Goal: Information Seeking & Learning: Learn about a topic

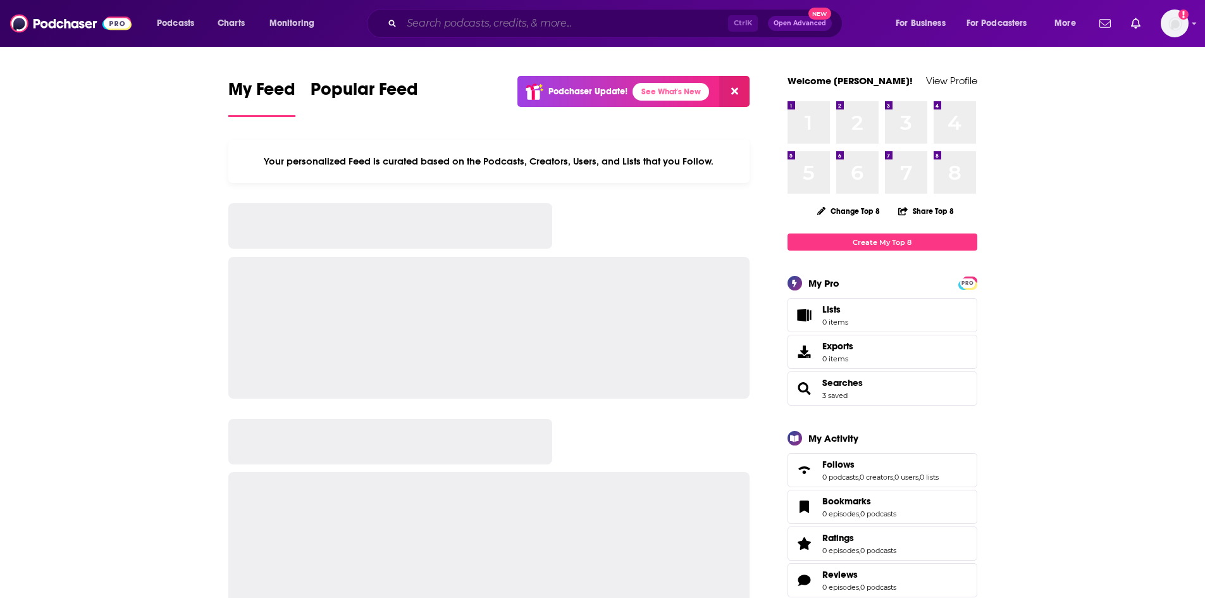
click at [437, 27] on input "Search podcasts, credits, & more..." at bounding box center [565, 23] width 326 height 20
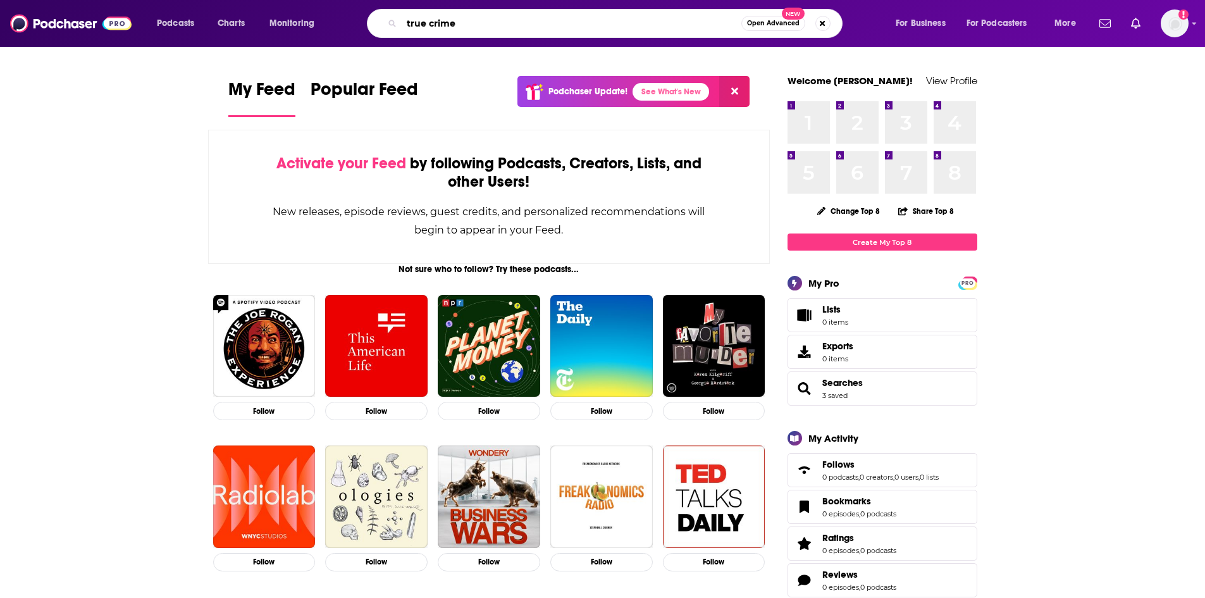
type input "true crime"
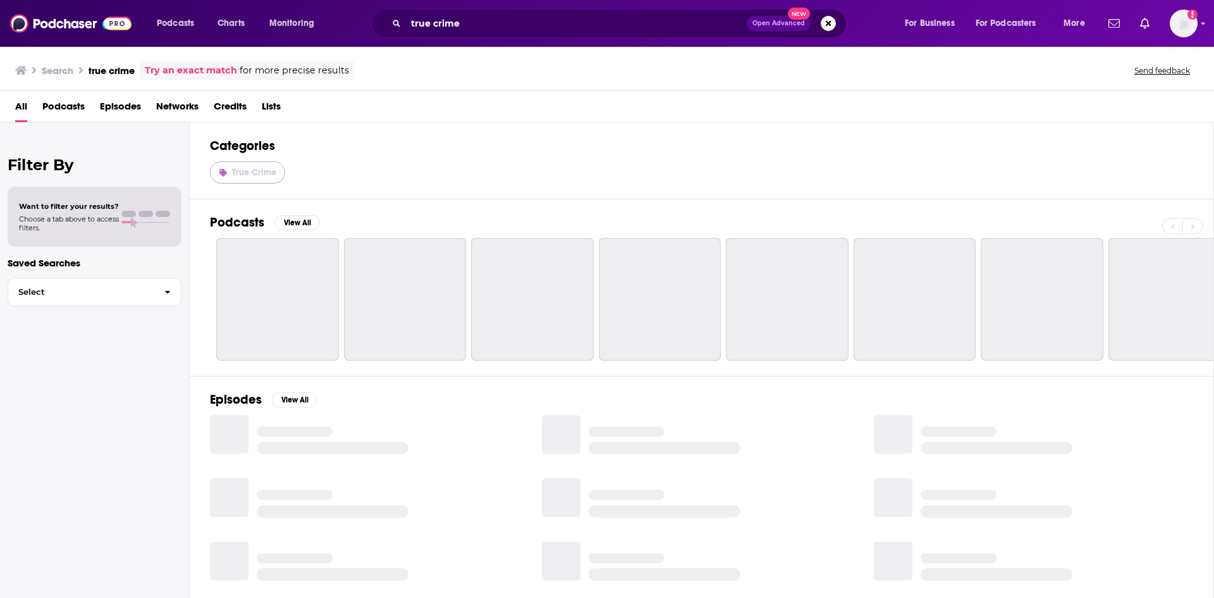
click at [242, 171] on span "True Crime" at bounding box center [254, 172] width 44 height 11
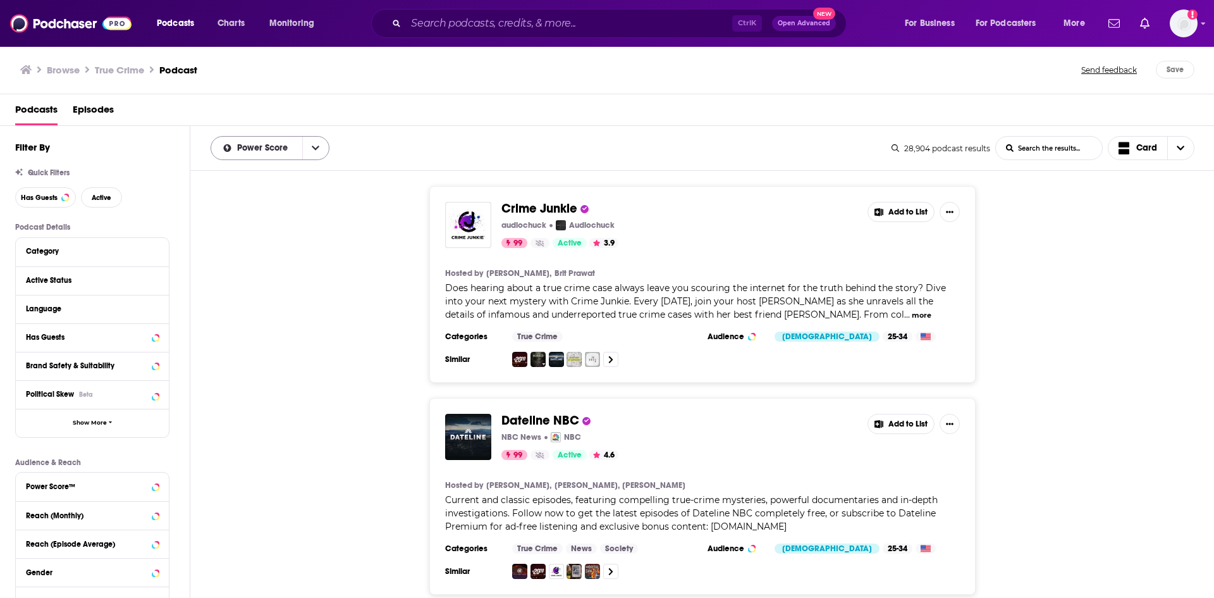
click at [315, 151] on icon "open menu" at bounding box center [316, 148] width 8 height 9
click at [262, 173] on span "By Rating" at bounding box center [278, 171] width 83 height 7
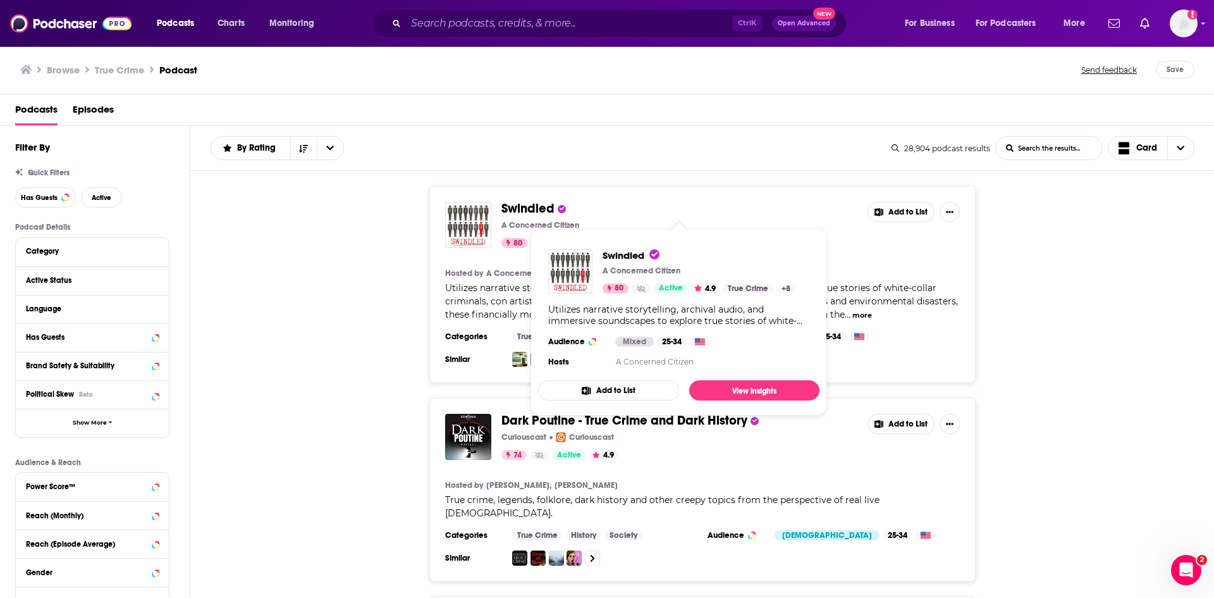
click at [546, 209] on span "Swindled" at bounding box center [528, 208] width 53 height 16
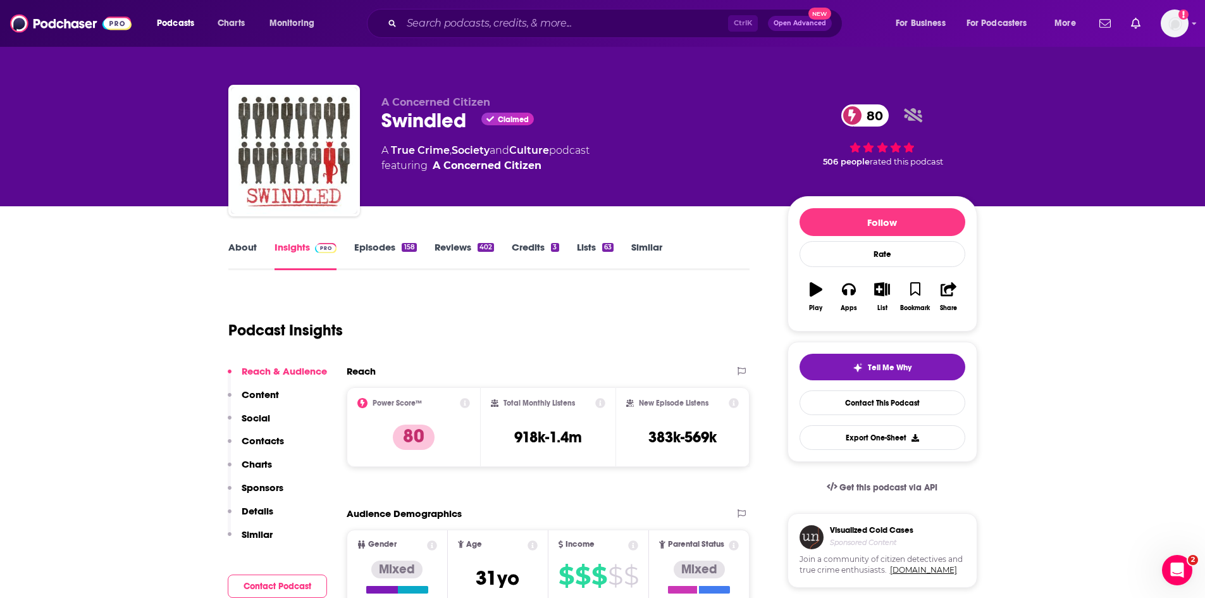
click at [373, 246] on link "Episodes 158" at bounding box center [385, 255] width 62 height 29
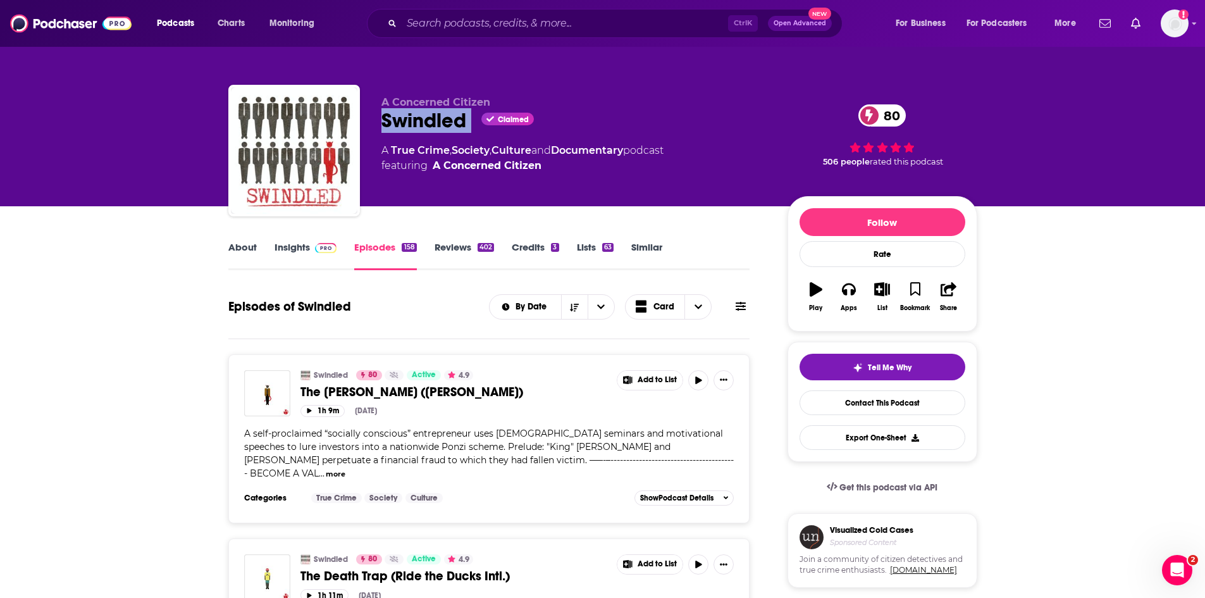
drag, startPoint x: 476, startPoint y: 116, endPoint x: 381, endPoint y: 121, distance: 94.4
click at [381, 121] on div "Swindled Claimed 80" at bounding box center [574, 120] width 386 height 25
copy div "Swindled"
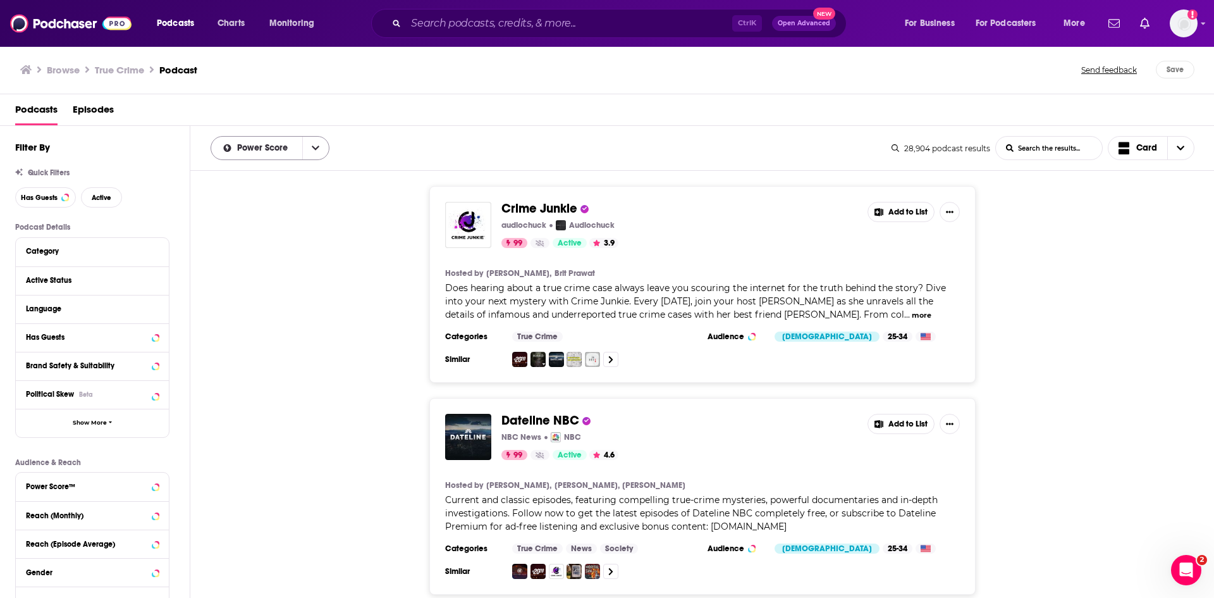
click at [313, 152] on icon "open menu" at bounding box center [316, 148] width 8 height 9
click at [278, 176] on div "By Rating" at bounding box center [270, 171] width 119 height 22
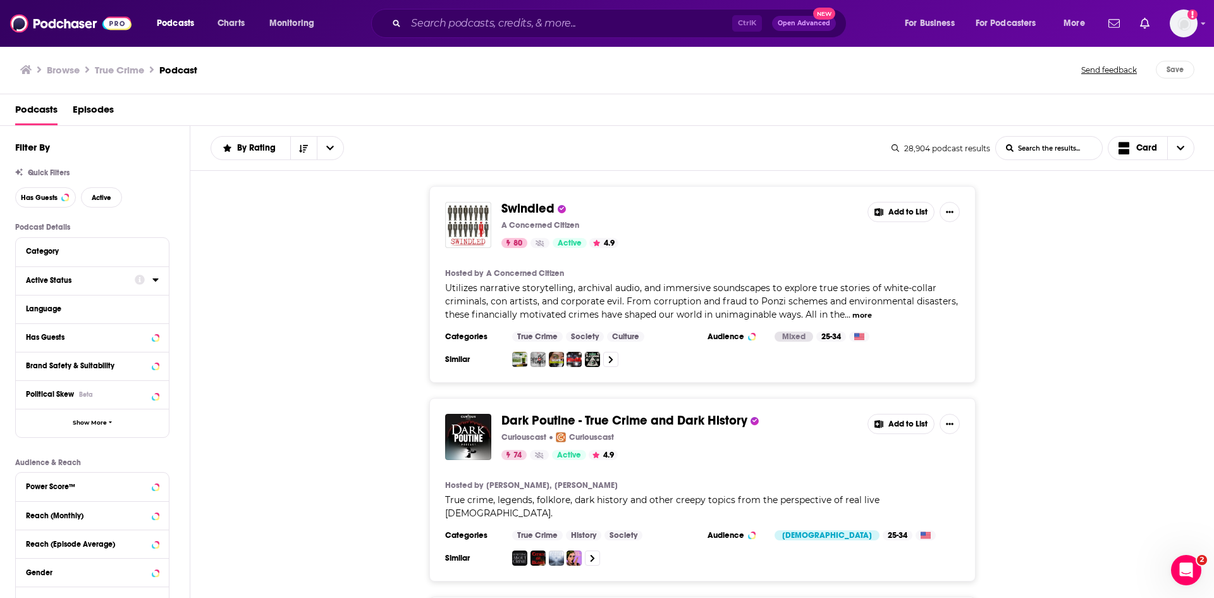
click at [156, 280] on icon at bounding box center [155, 279] width 6 height 3
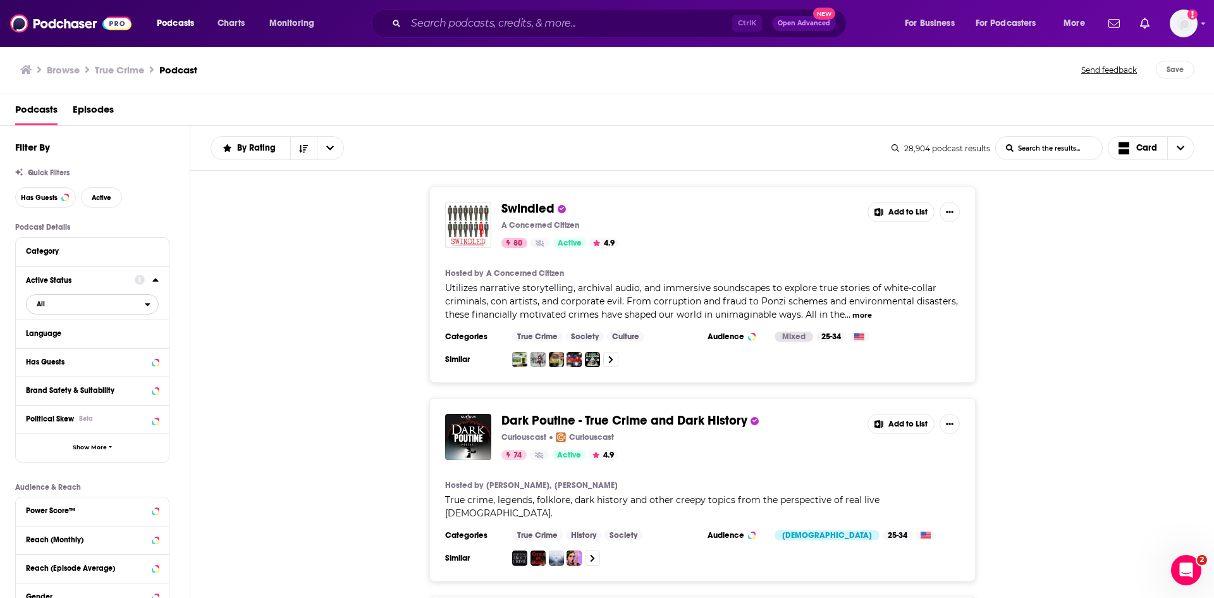
click at [75, 312] on span "All" at bounding box center [86, 303] width 118 height 16
click at [75, 342] on span "Active" at bounding box center [66, 345] width 68 height 7
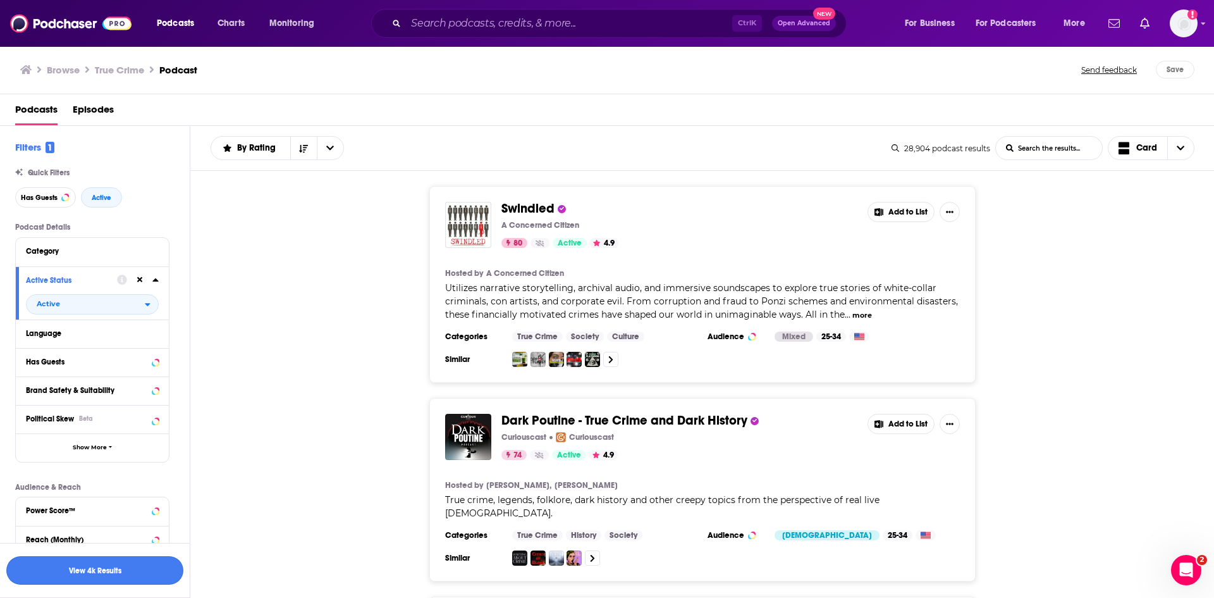
click at [125, 575] on button "View 4k Results" at bounding box center [94, 570] width 177 height 28
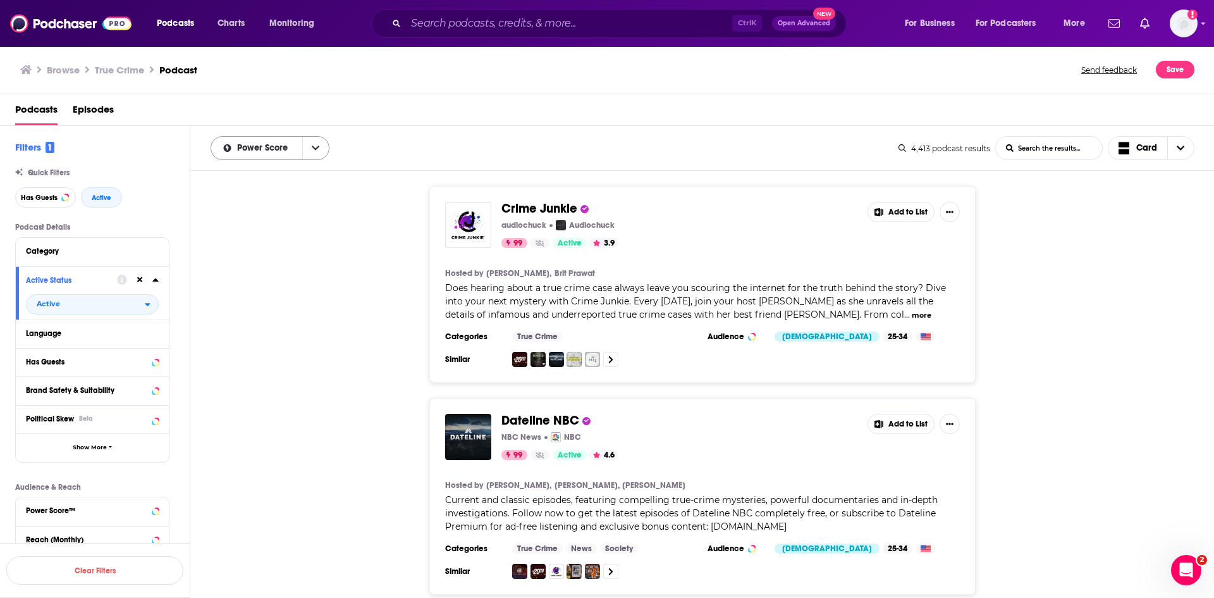
click at [314, 147] on icon "open menu" at bounding box center [316, 148] width 8 height 9
click at [261, 173] on span "By Rating" at bounding box center [278, 171] width 83 height 7
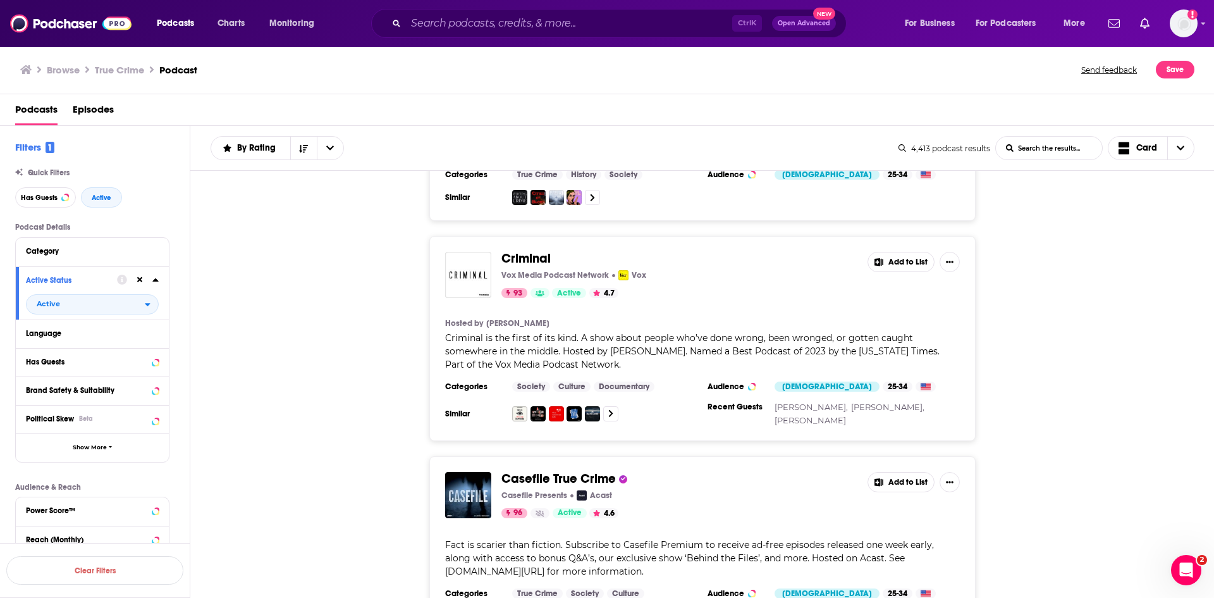
scroll to position [379, 0]
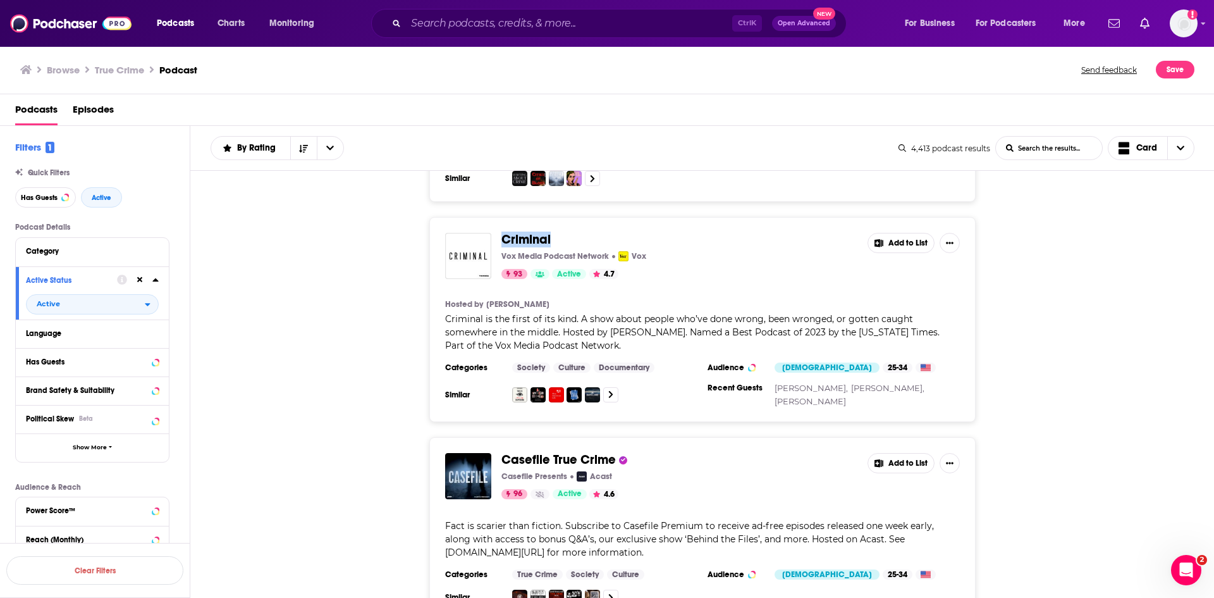
drag, startPoint x: 564, startPoint y: 223, endPoint x: 501, endPoint y: 227, distance: 62.8
click at [501, 233] on div "Criminal Vox Media Podcast Network Vox 93 Active 4.7 Add to List" at bounding box center [702, 256] width 515 height 46
copy span "Criminal"
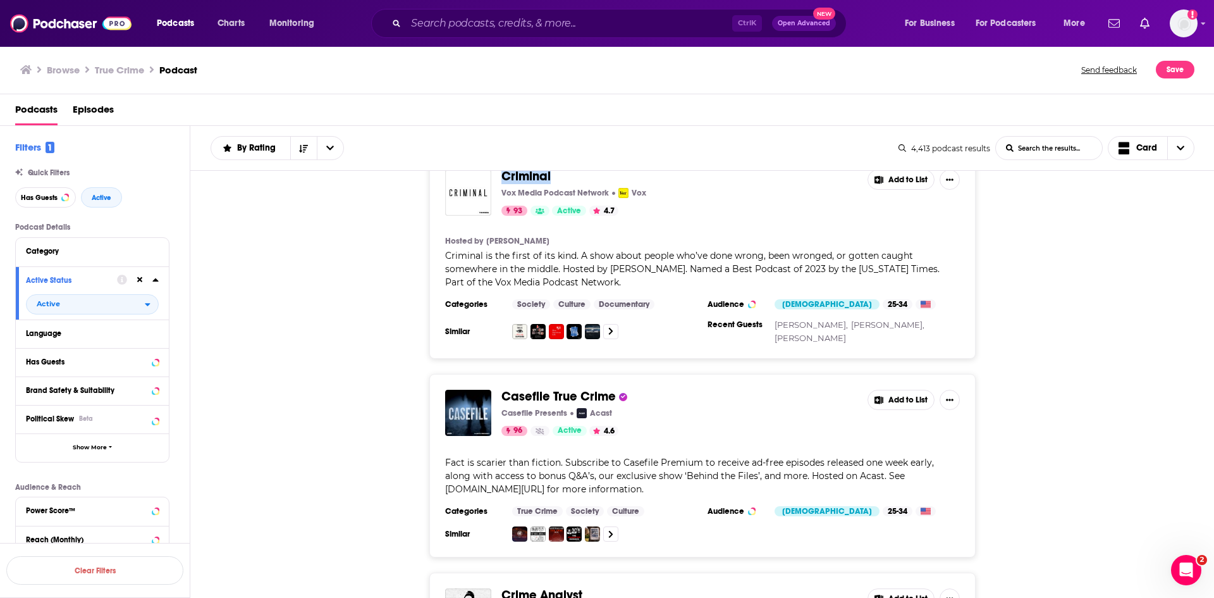
scroll to position [506, 0]
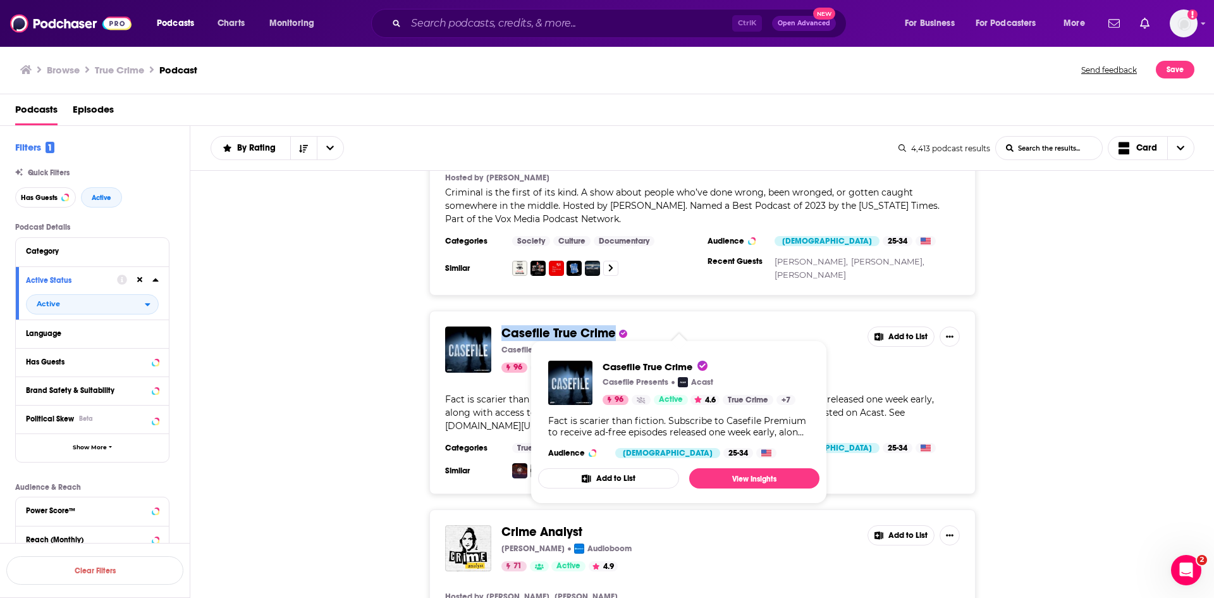
drag, startPoint x: 500, startPoint y: 317, endPoint x: 613, endPoint y: 314, distance: 112.6
click at [613, 326] on div "Casefile True Crime Casefile Presents Acast 96 Active 4.6 Add to List" at bounding box center [702, 349] width 515 height 46
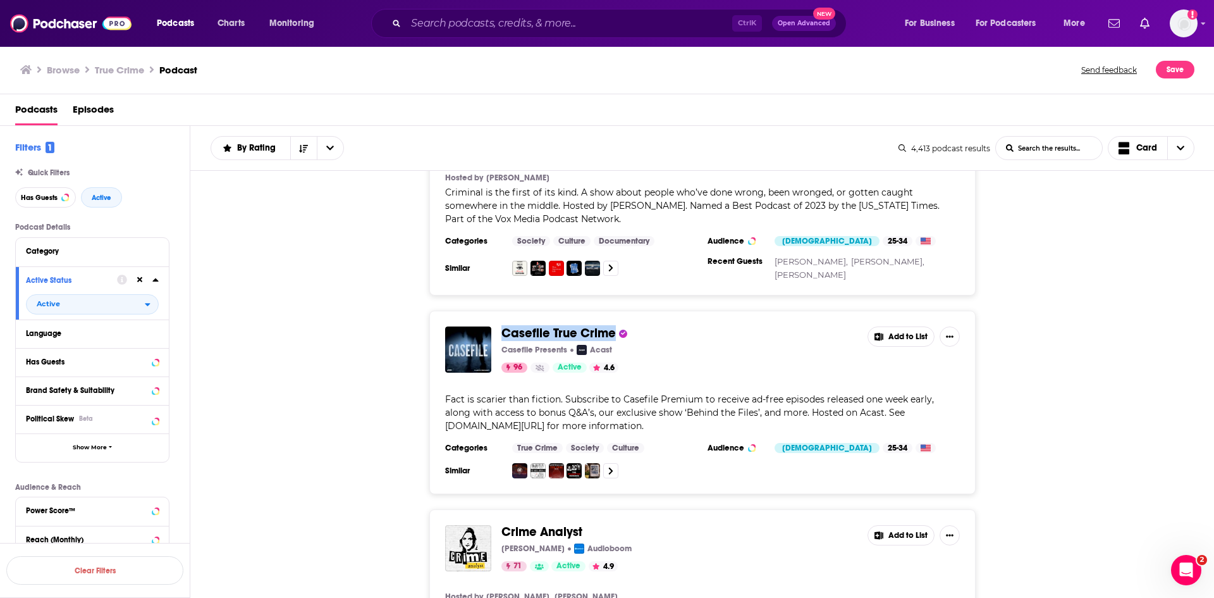
copy span "Casefile True Crime"
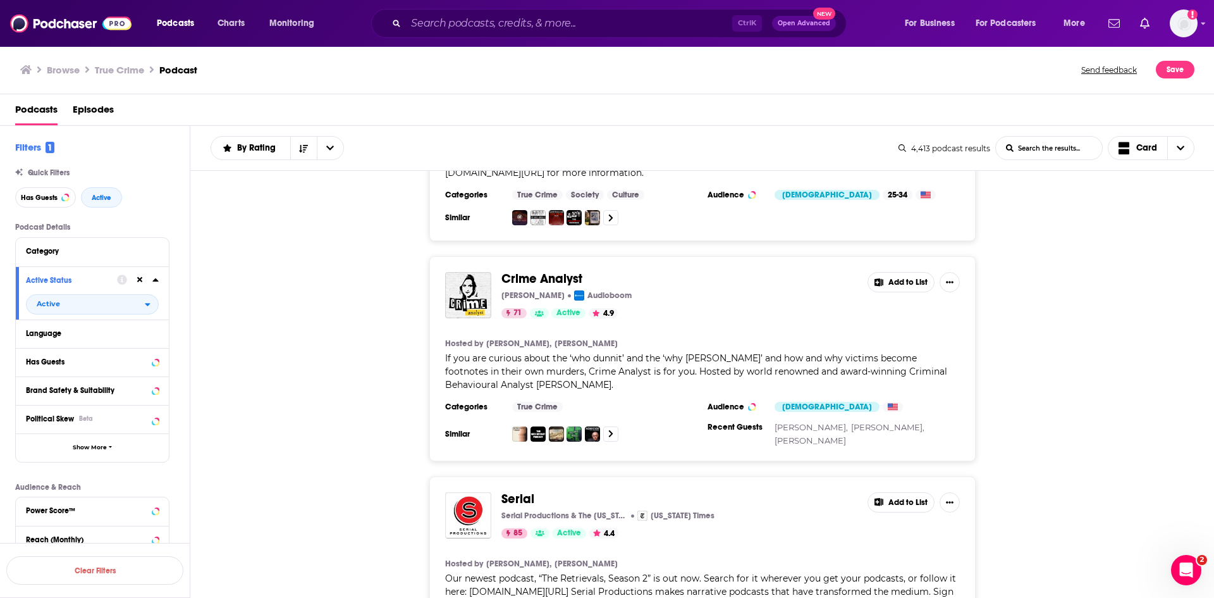
scroll to position [885, 0]
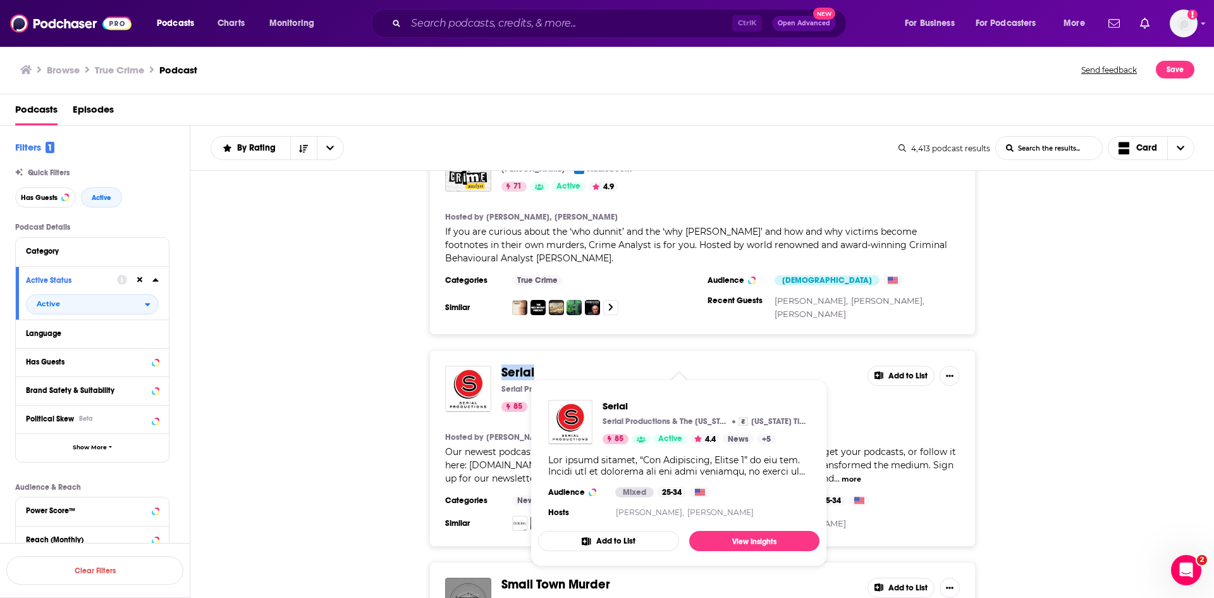
drag, startPoint x: 573, startPoint y: 359, endPoint x: 505, endPoint y: 362, distance: 68.4
click at [505, 366] on span "Serial" at bounding box center [680, 373] width 356 height 14
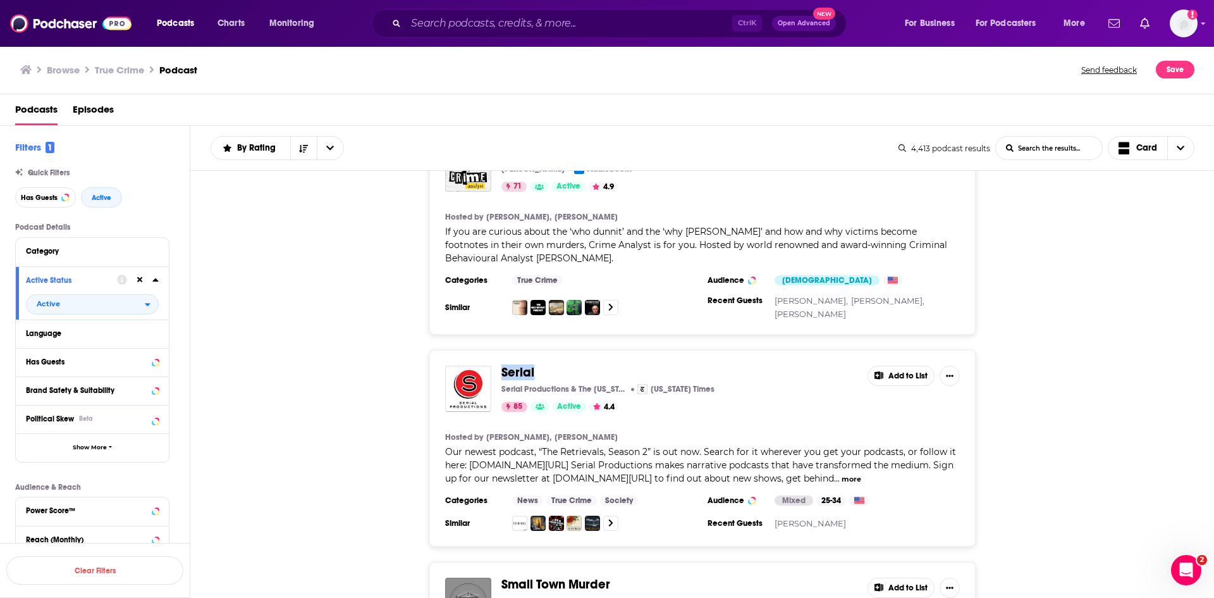
copy span "Serial"
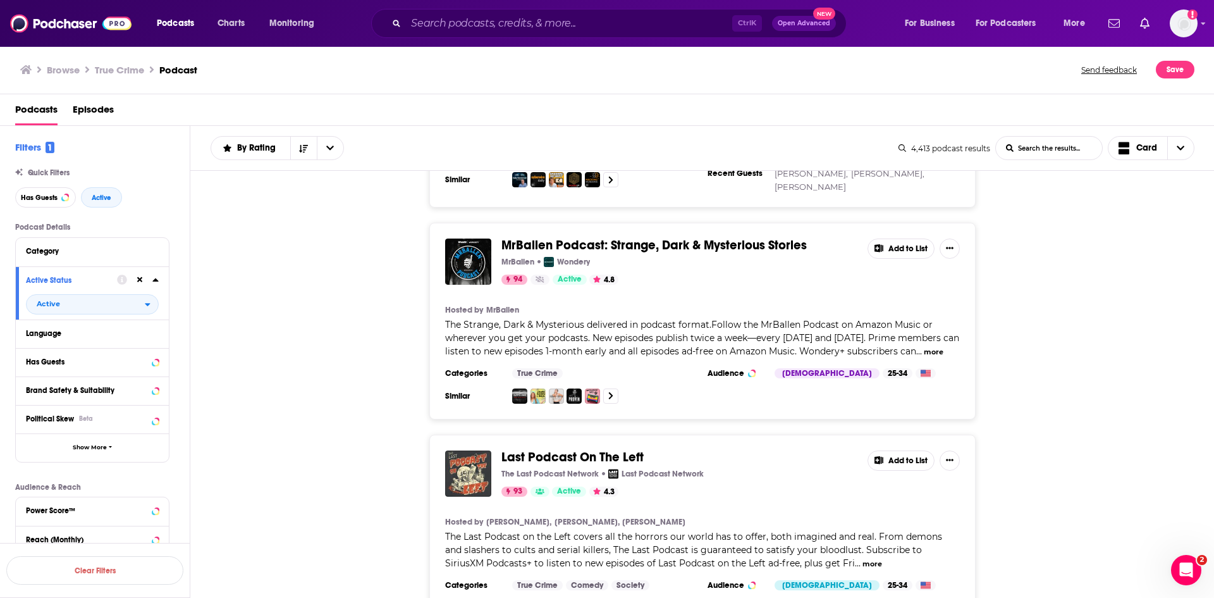
scroll to position [1644, 0]
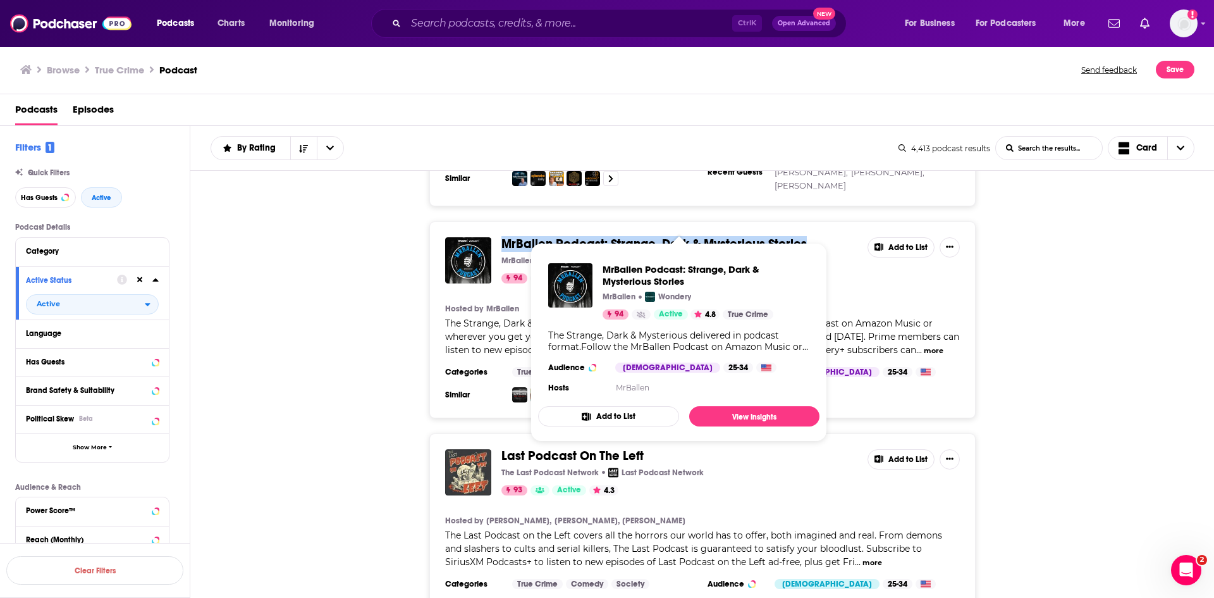
drag, startPoint x: 500, startPoint y: 221, endPoint x: 804, endPoint y: 228, distance: 304.3
click at [804, 237] on div "MrBallen Podcast: Strange, Dark & Mysterious Stories MrBallen Wondery 94 Active…" at bounding box center [702, 260] width 515 height 46
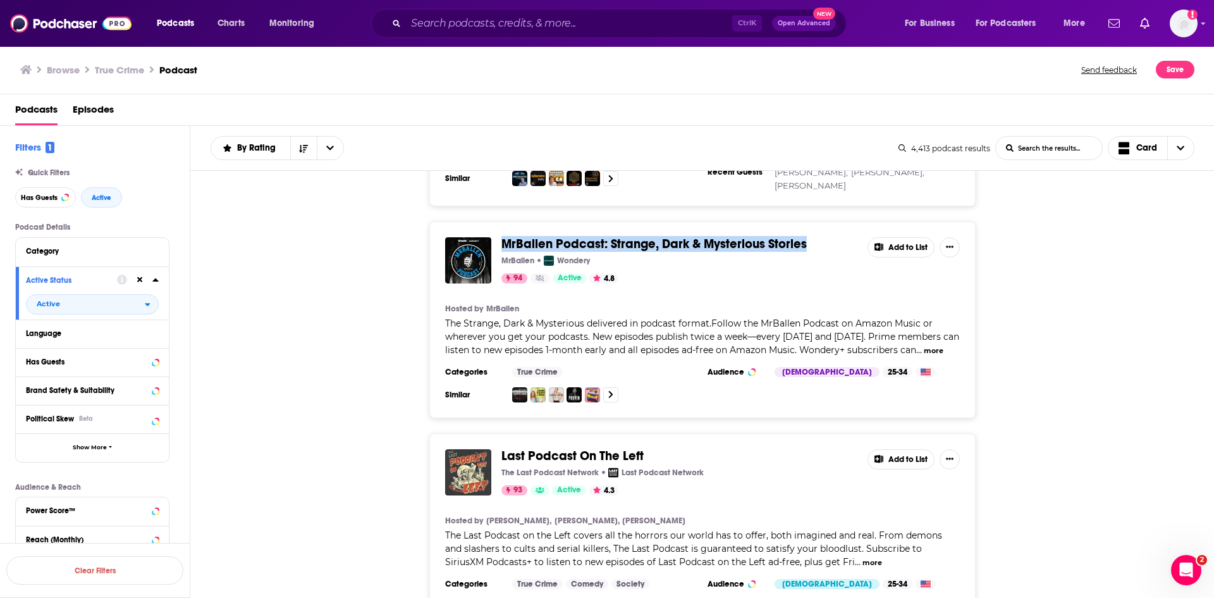
copy span "MrBallen Podcast: Strange, Dark & Mysterious Stories"
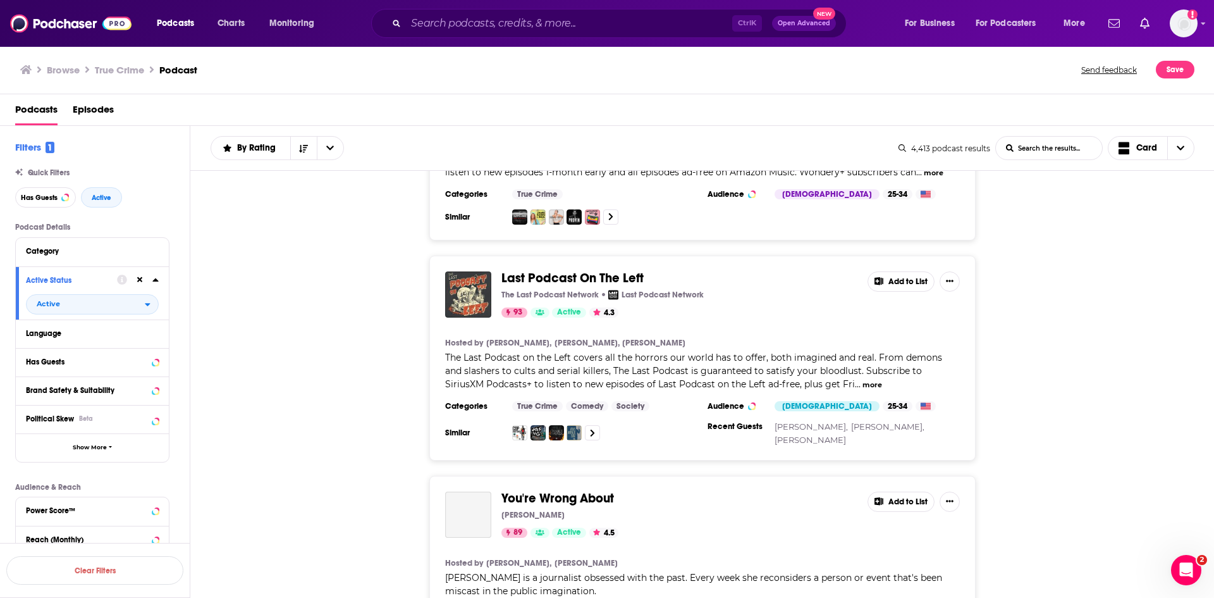
scroll to position [1834, 0]
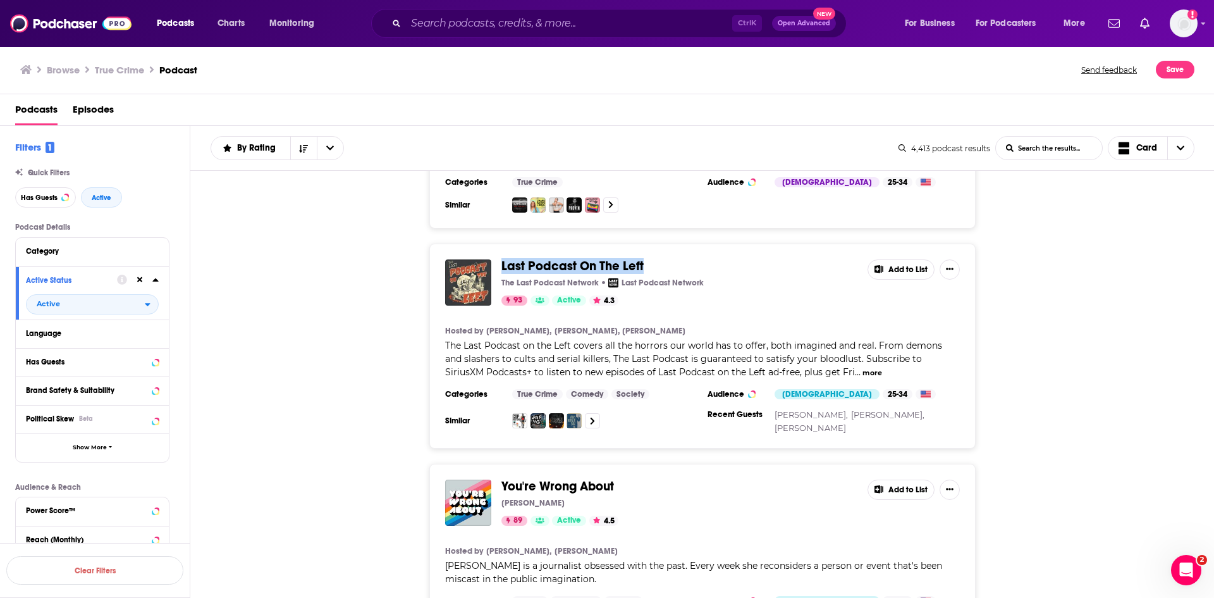
drag, startPoint x: 653, startPoint y: 256, endPoint x: 498, endPoint y: 263, distance: 155.1
click at [498, 263] on div "Last Podcast On The Left The Last Podcast Network Last Podcast Network 93 Activ…" at bounding box center [702, 282] width 515 height 46
copy span "Last Podcast On The Left"
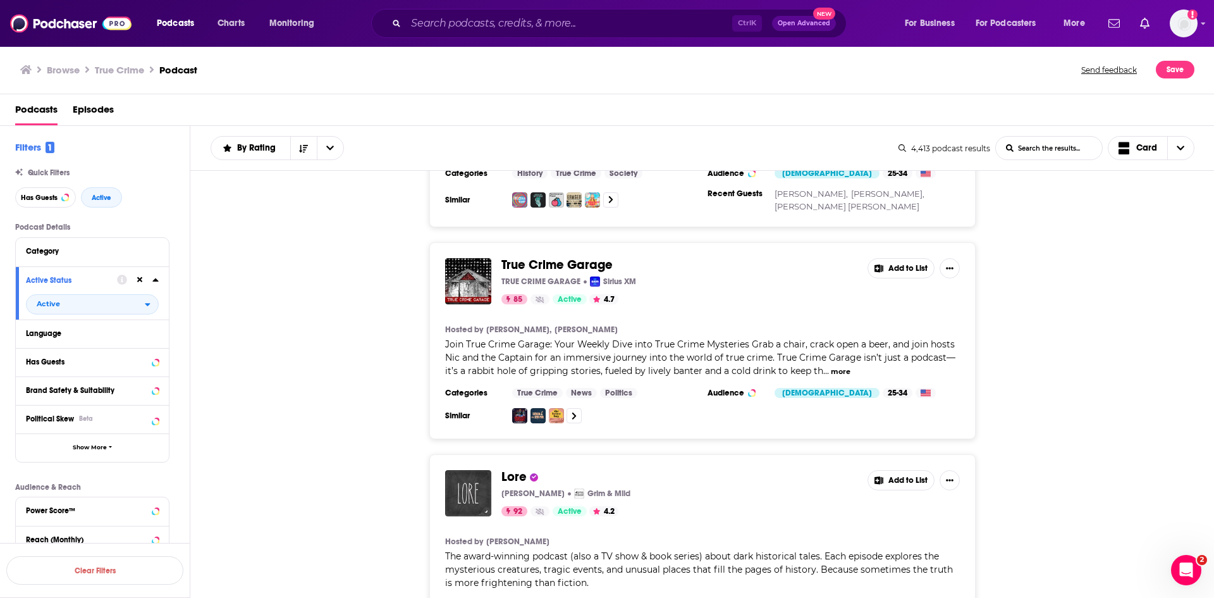
scroll to position [2277, 0]
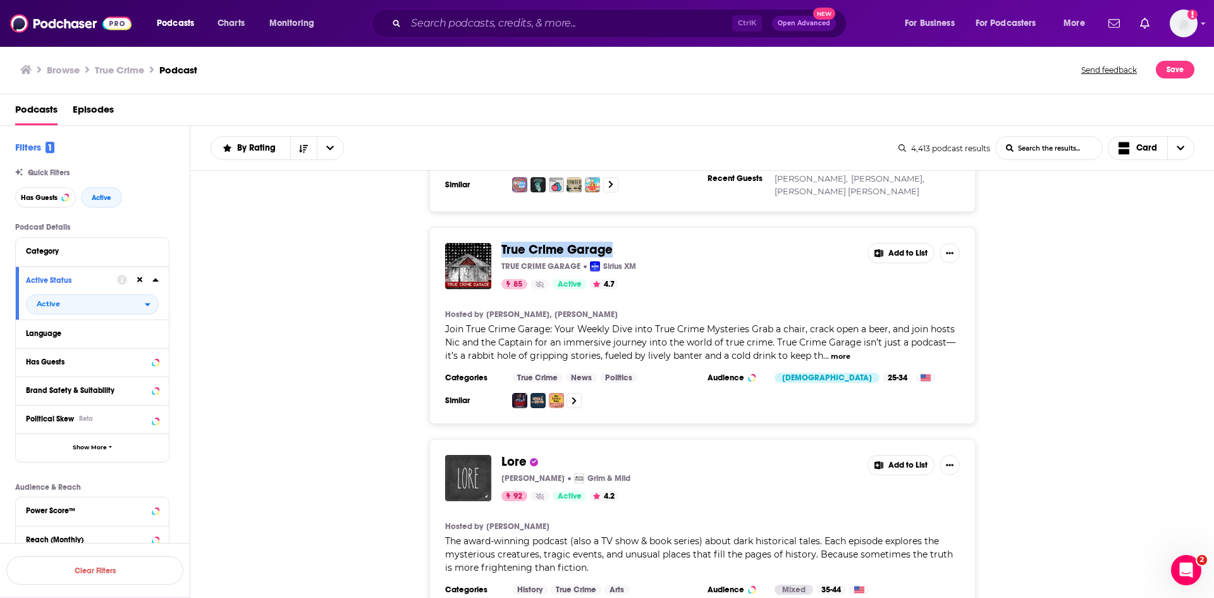
drag, startPoint x: 628, startPoint y: 240, endPoint x: 496, endPoint y: 239, distance: 131.5
click at [496, 243] on div "True Crime Garage TRUE CRIME GARAGE Sirius XM 85 Active 4.7 Add to List" at bounding box center [702, 266] width 515 height 46
copy span "True Crime Garage"
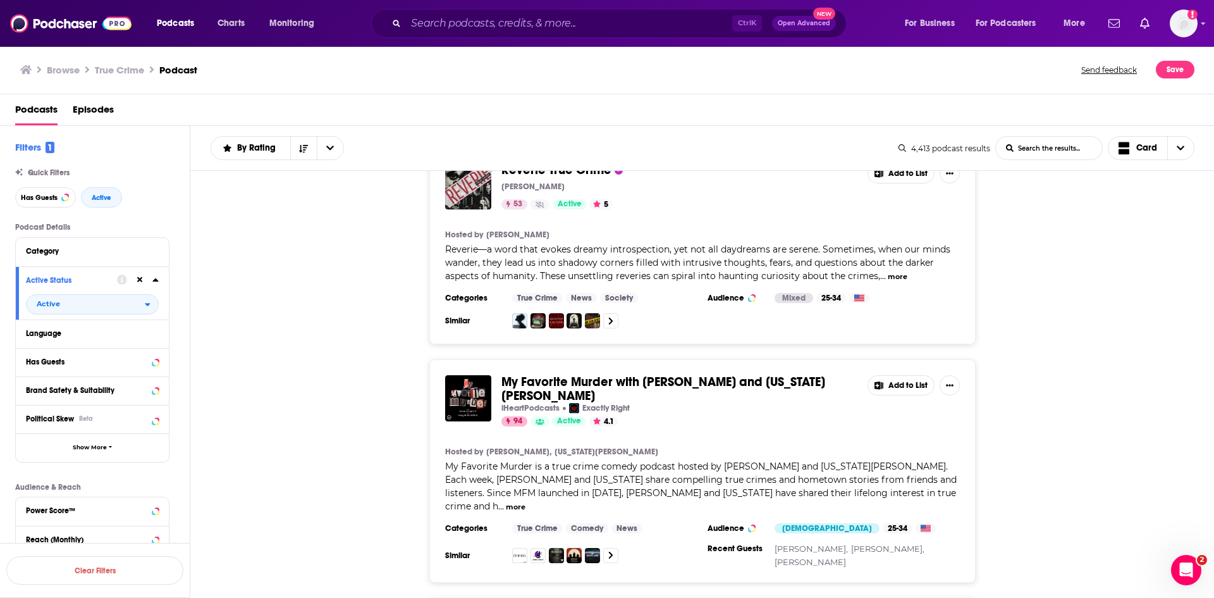
scroll to position [3036, 0]
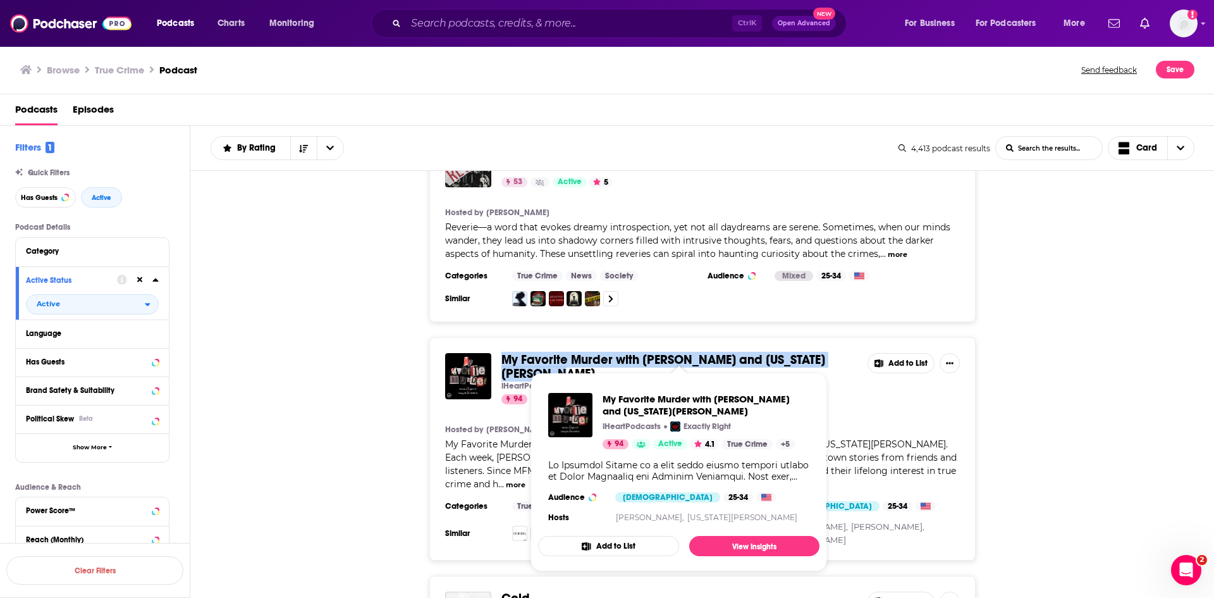
drag, startPoint x: 500, startPoint y: 334, endPoint x: 556, endPoint y: 350, distance: 57.9
click at [556, 353] on div "My Favorite Murder with Karen Kilgariff and Georgia Hardstark iHeartPodcasts Ex…" at bounding box center [702, 378] width 515 height 51
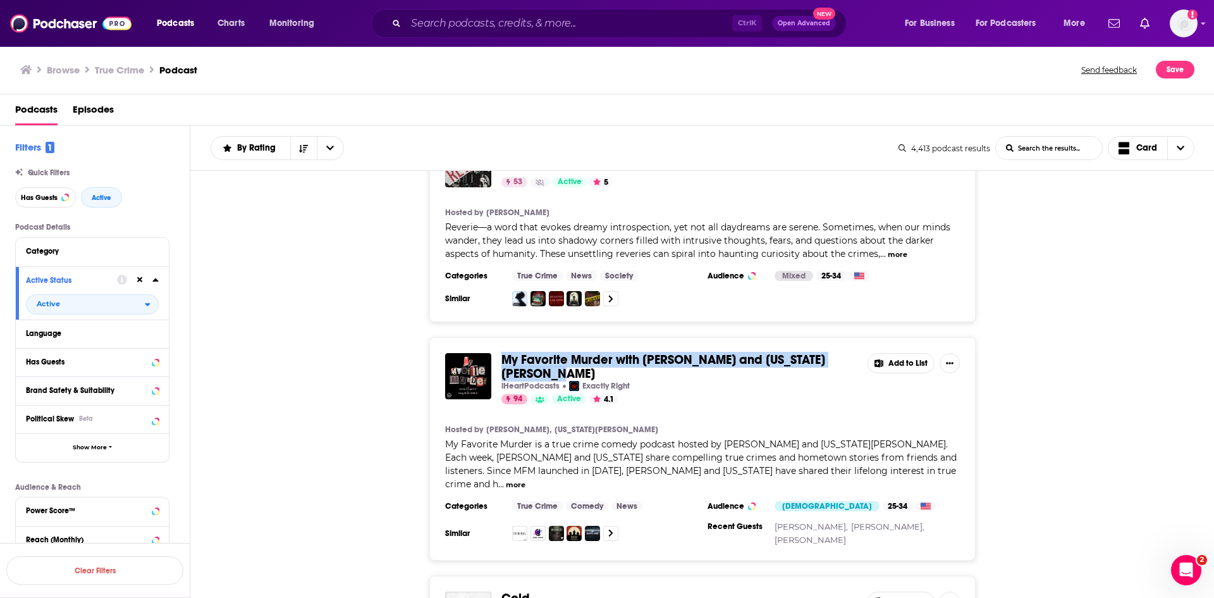
copy span "My Favorite Murder with Karen Kilgariff and Georgia Hardstark"
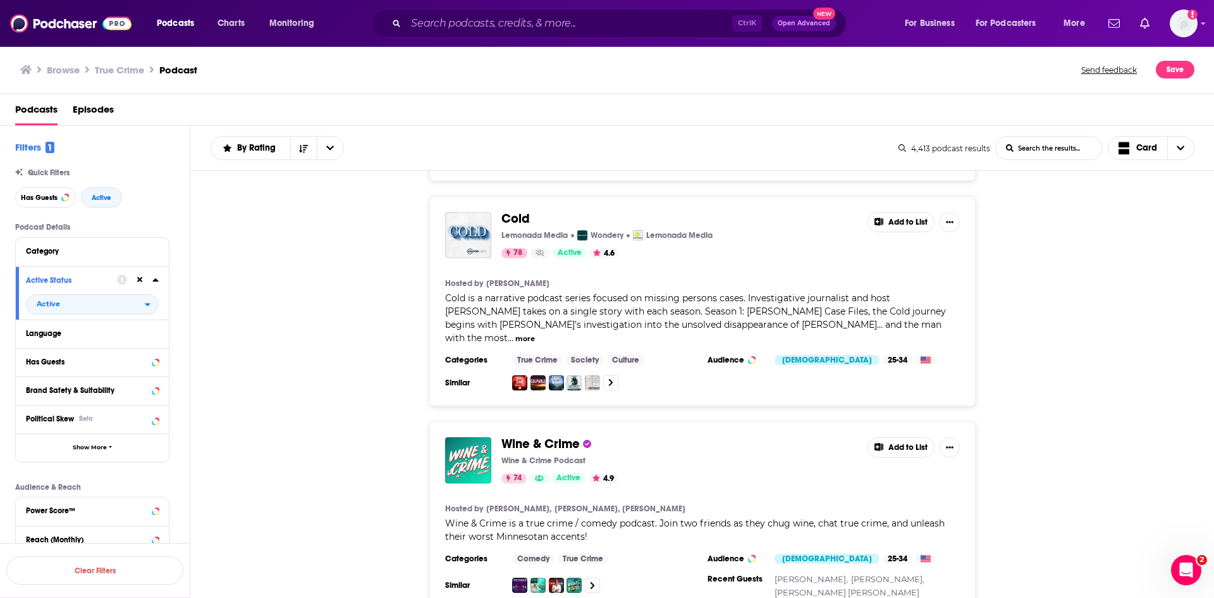
scroll to position [3478, 0]
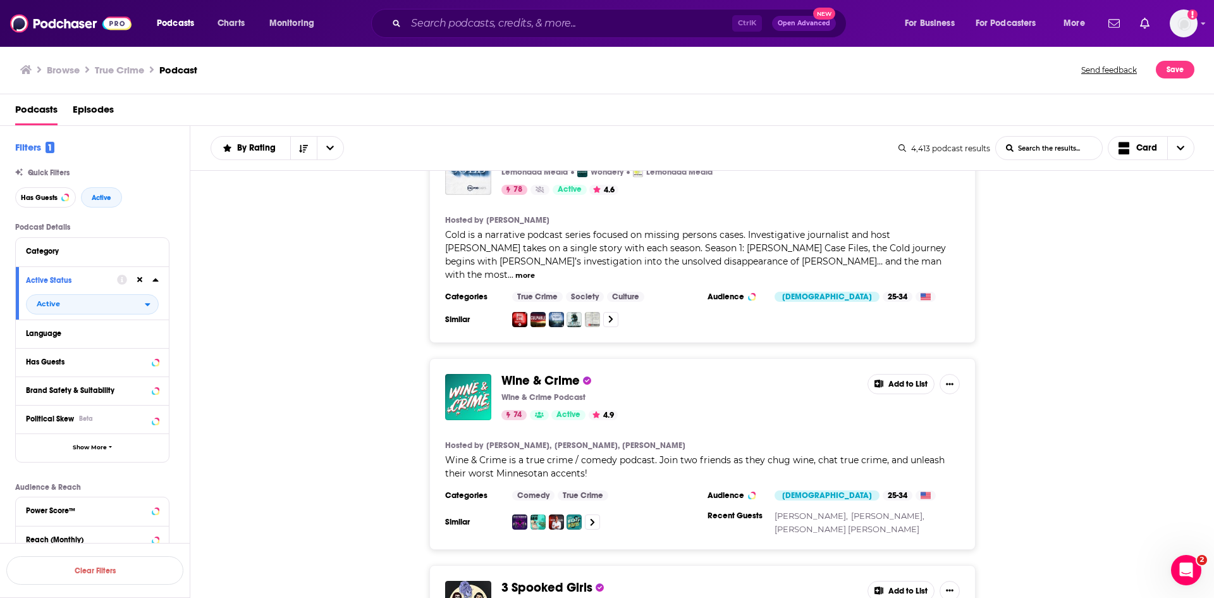
drag, startPoint x: 400, startPoint y: 308, endPoint x: 503, endPoint y: 328, distance: 104.9
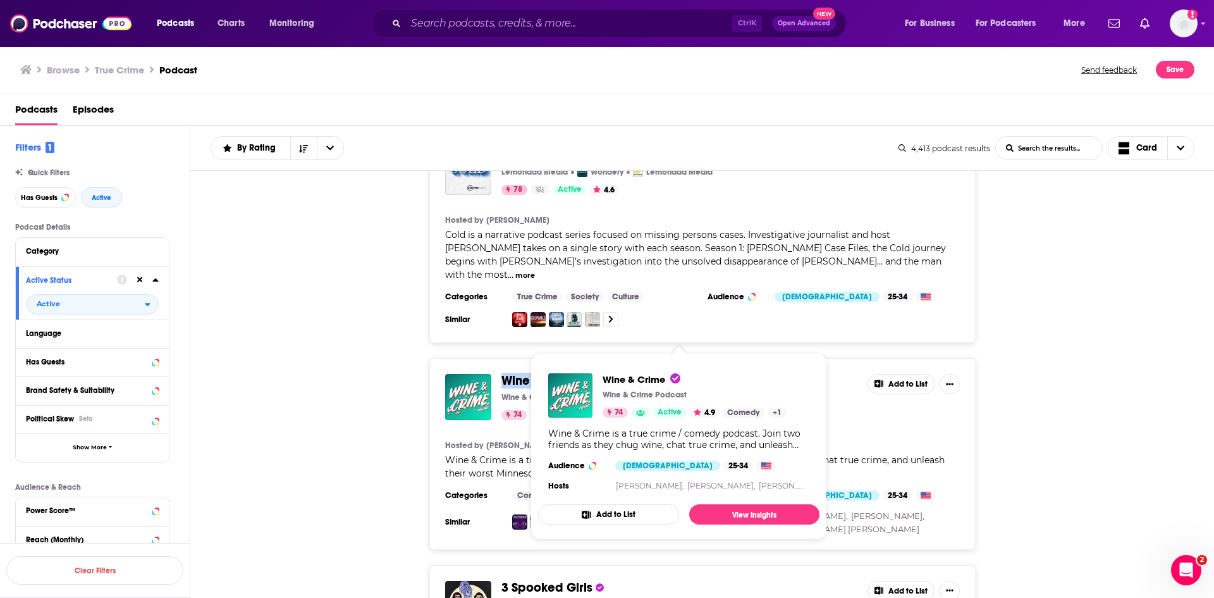
drag, startPoint x: 500, startPoint y: 324, endPoint x: 577, endPoint y: 333, distance: 77.0
click at [577, 358] on div "Wine & Crime Wine & Crime Podcast 74 Active 4.9 Add to List Hosted by Amanda Ja…" at bounding box center [702, 454] width 546 height 192
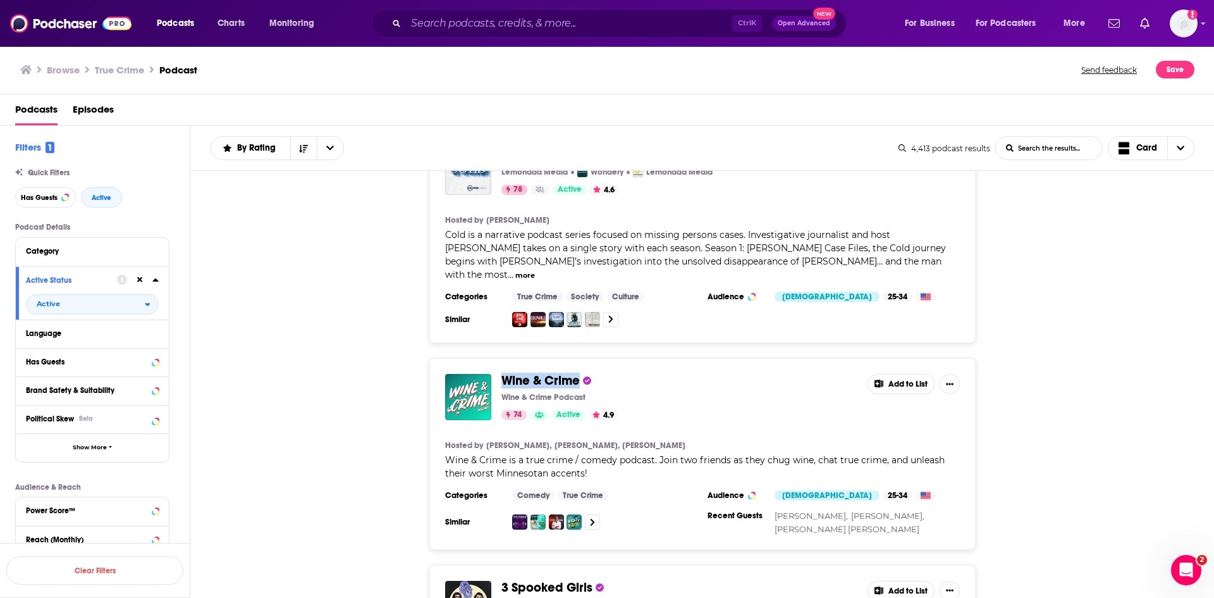
copy span "Wine & Crime"
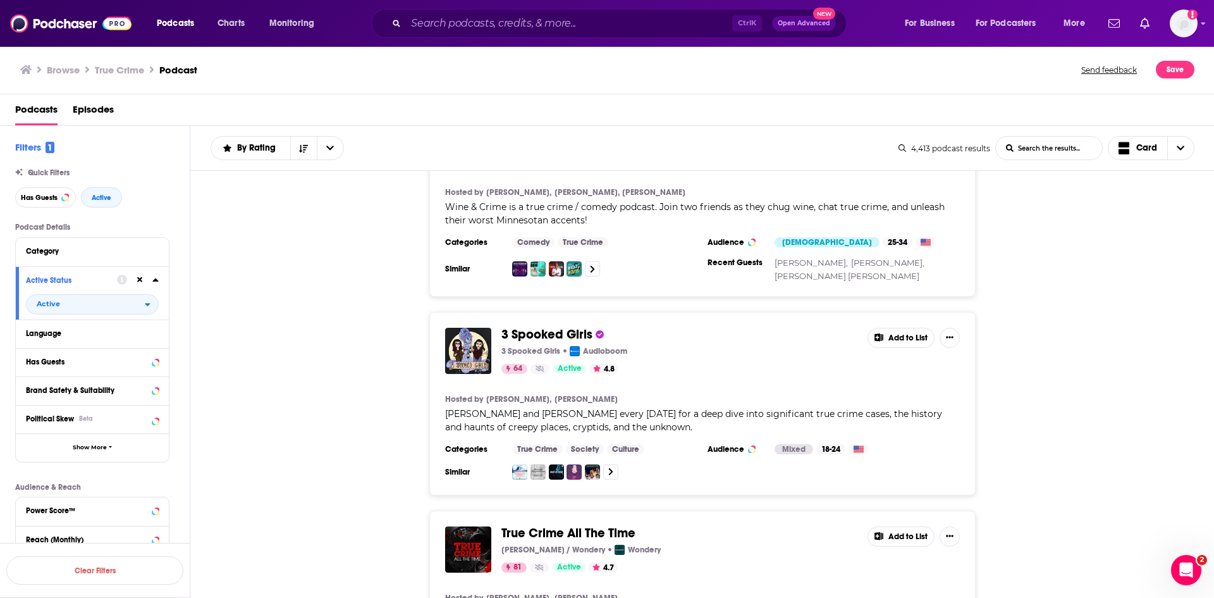
scroll to position [3858, 0]
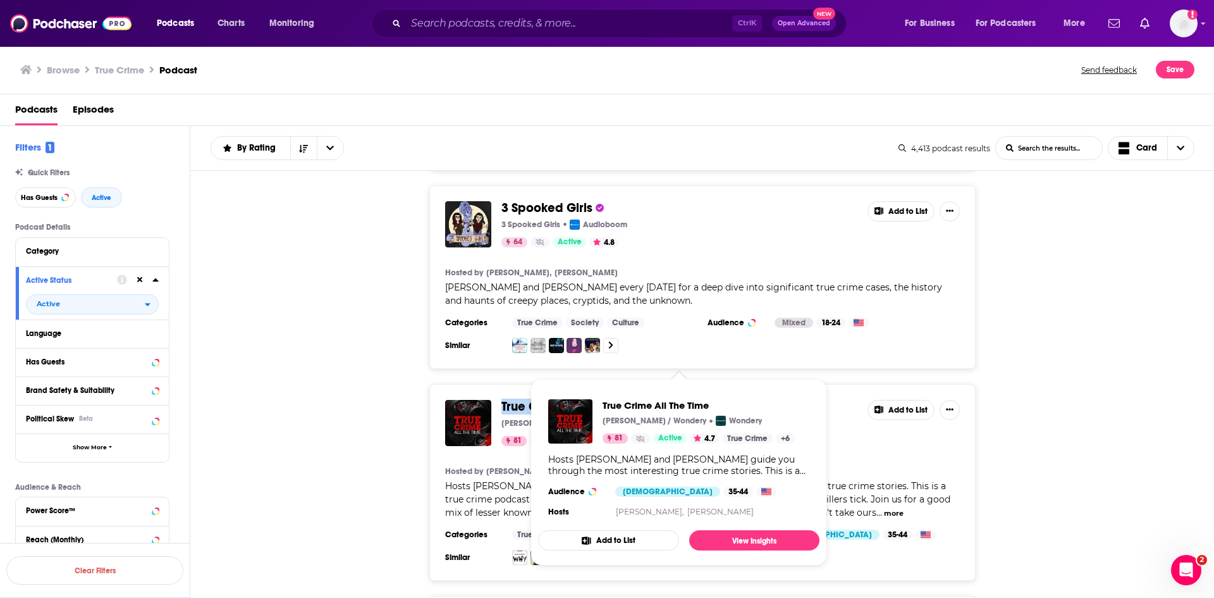
drag, startPoint x: 498, startPoint y: 350, endPoint x: 638, endPoint y: 359, distance: 139.5
click at [638, 384] on div "True Crime All The Time Mike Ferguson / Wondery Wondery 81 Active 4.7 Add to Li…" at bounding box center [702, 482] width 546 height 197
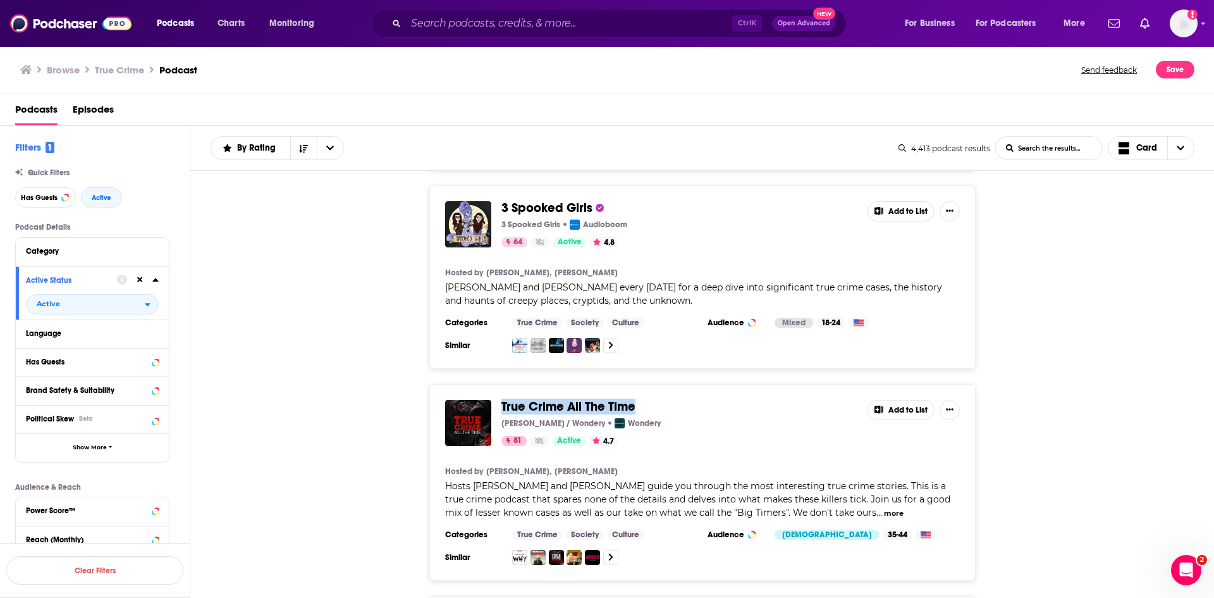
copy span "True Crime All The Time"
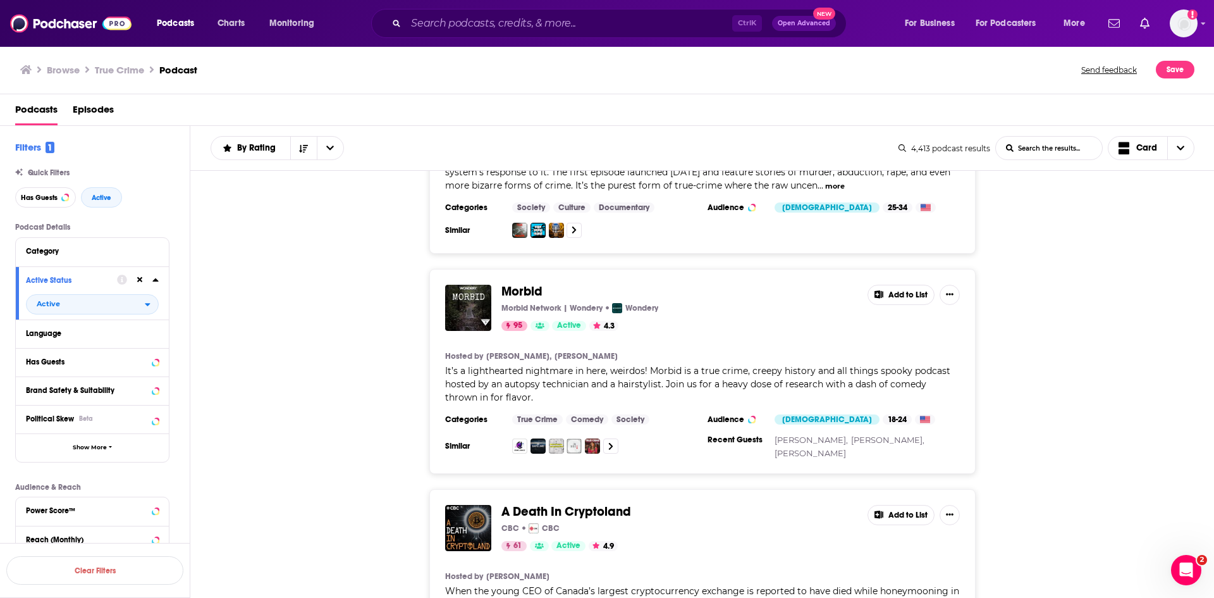
scroll to position [4617, 0]
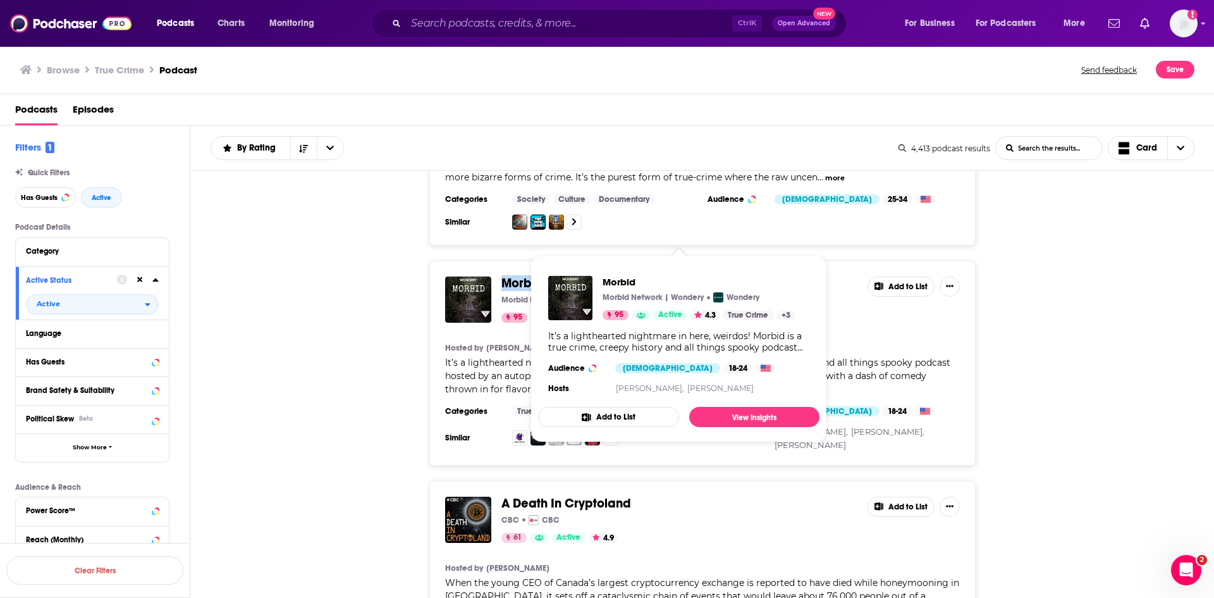
drag, startPoint x: 556, startPoint y: 238, endPoint x: 506, endPoint y: 232, distance: 50.3
click at [506, 276] on span "Morbid" at bounding box center [680, 283] width 356 height 14
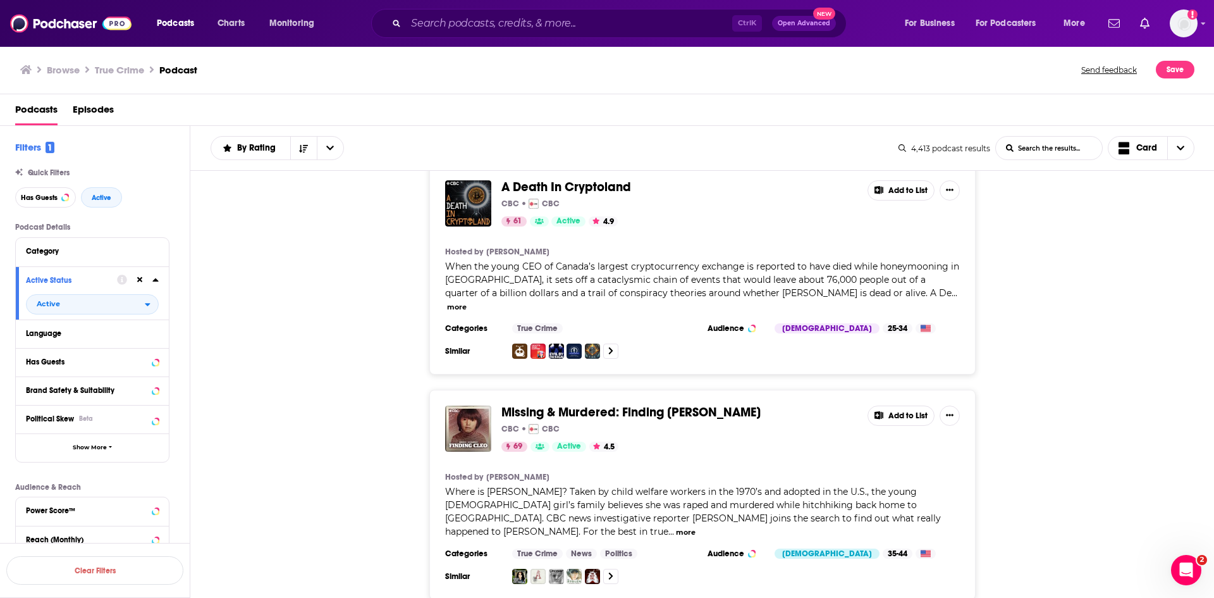
scroll to position [4938, 0]
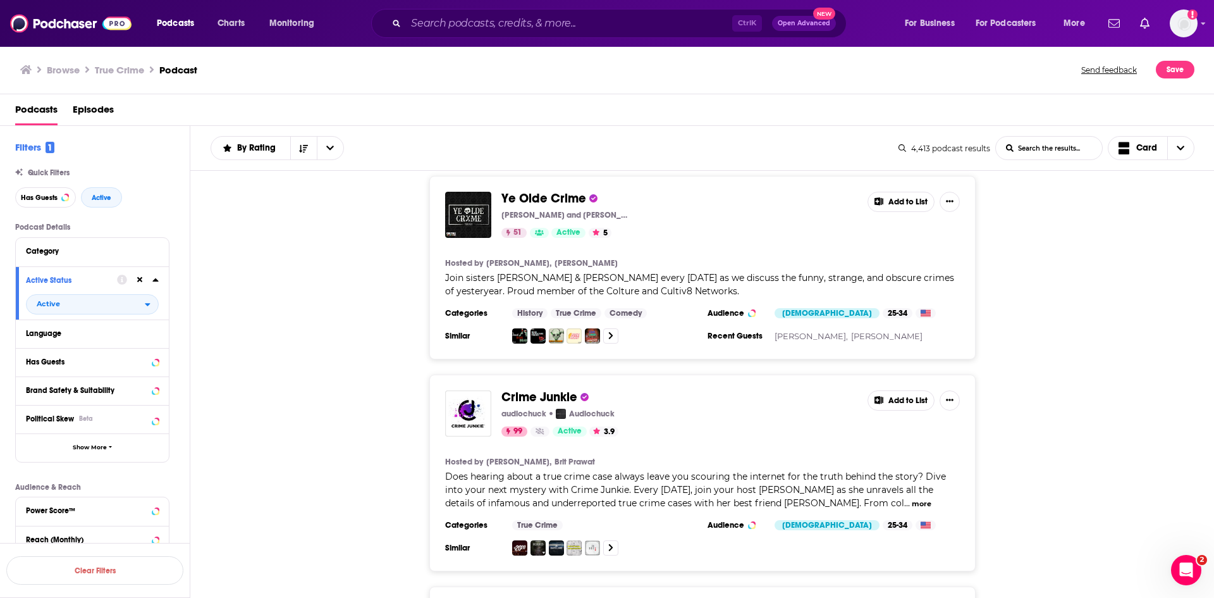
scroll to position [5634, 0]
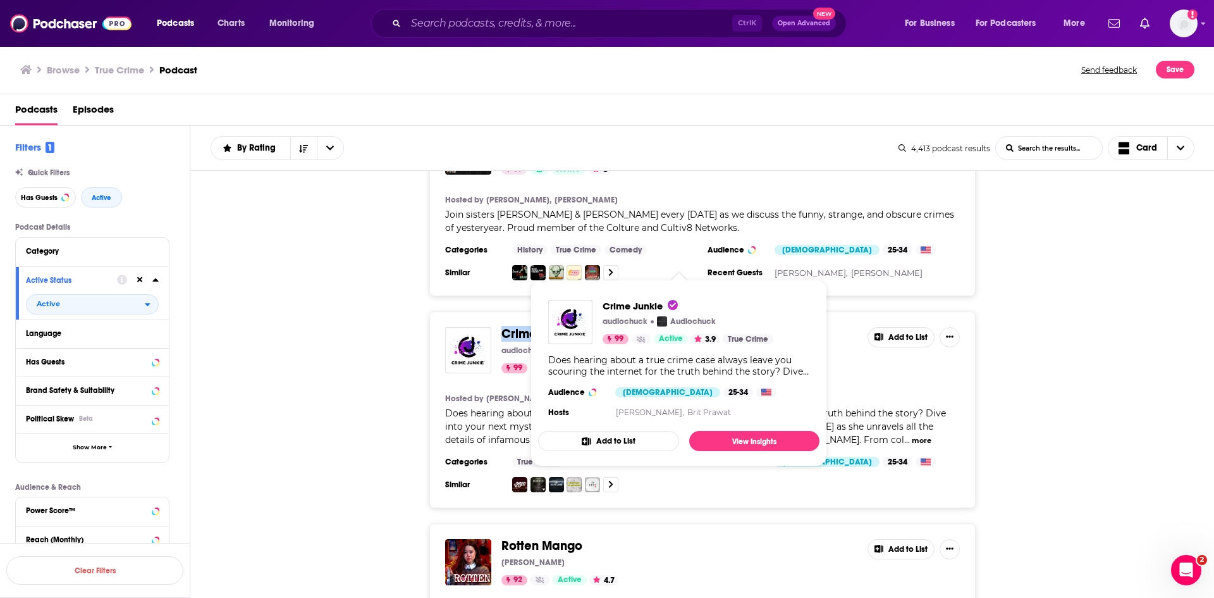
drag, startPoint x: 579, startPoint y: 260, endPoint x: 497, endPoint y: 260, distance: 82.2
click at [497, 327] on div "Crime Junkie audiochuck Audiochuck 99 Active 3.9 Add to List" at bounding box center [702, 350] width 515 height 46
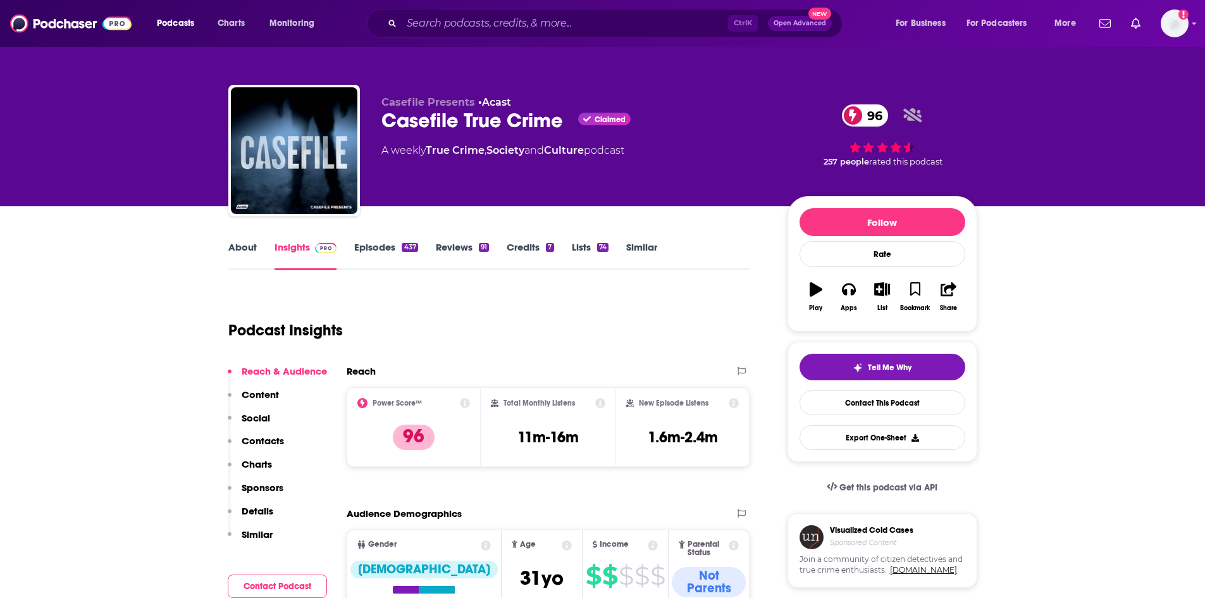
click at [246, 251] on link "About" at bounding box center [242, 255] width 28 height 29
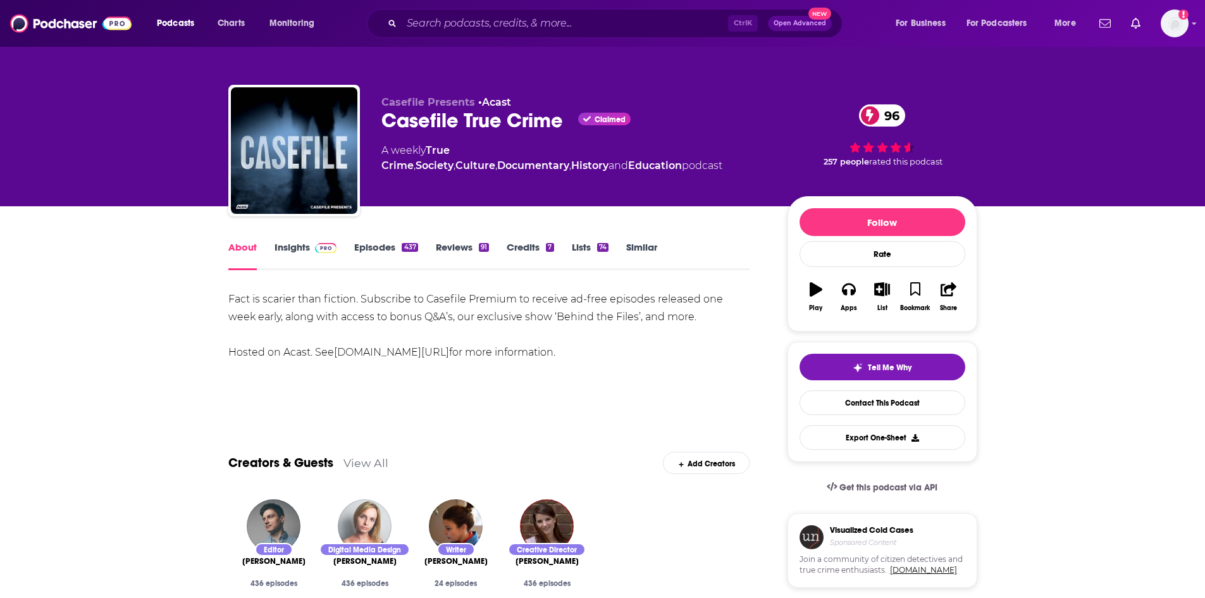
click at [360, 245] on link "Episodes 437" at bounding box center [385, 255] width 63 height 29
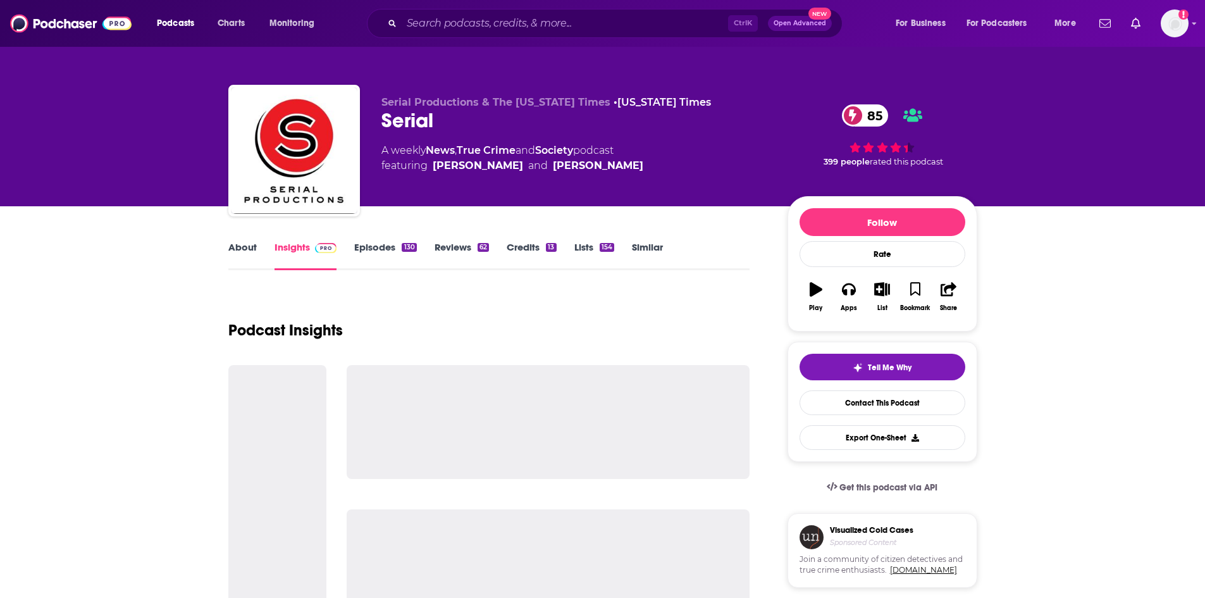
click at [373, 245] on link "Episodes 130" at bounding box center [385, 255] width 62 height 29
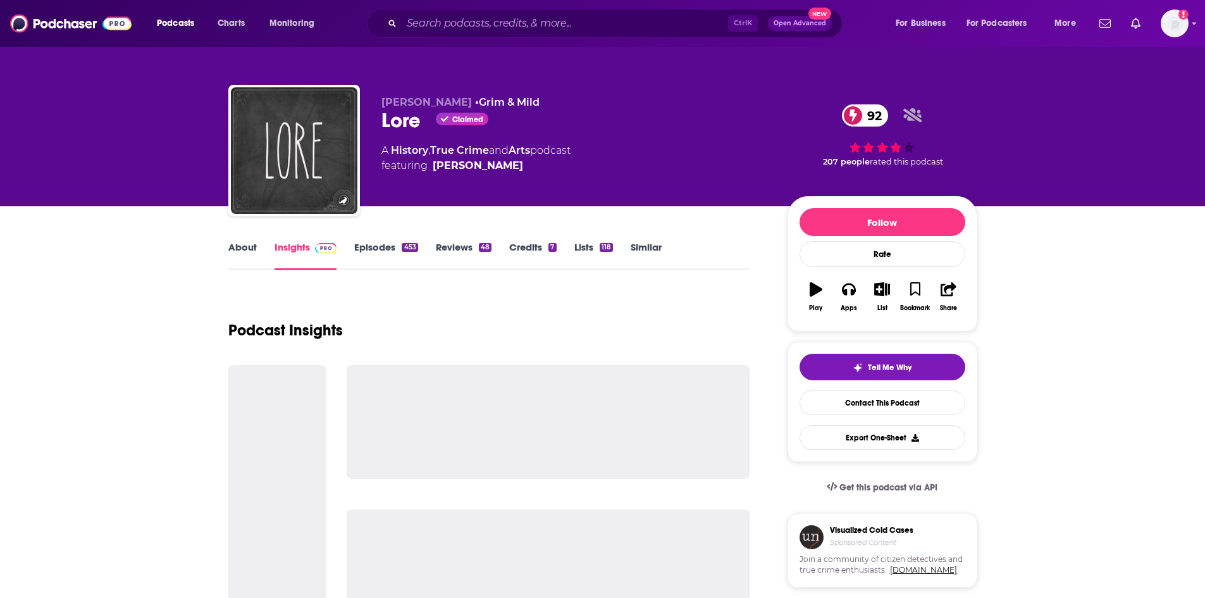
click at [377, 247] on link "Episodes 453" at bounding box center [385, 255] width 63 height 29
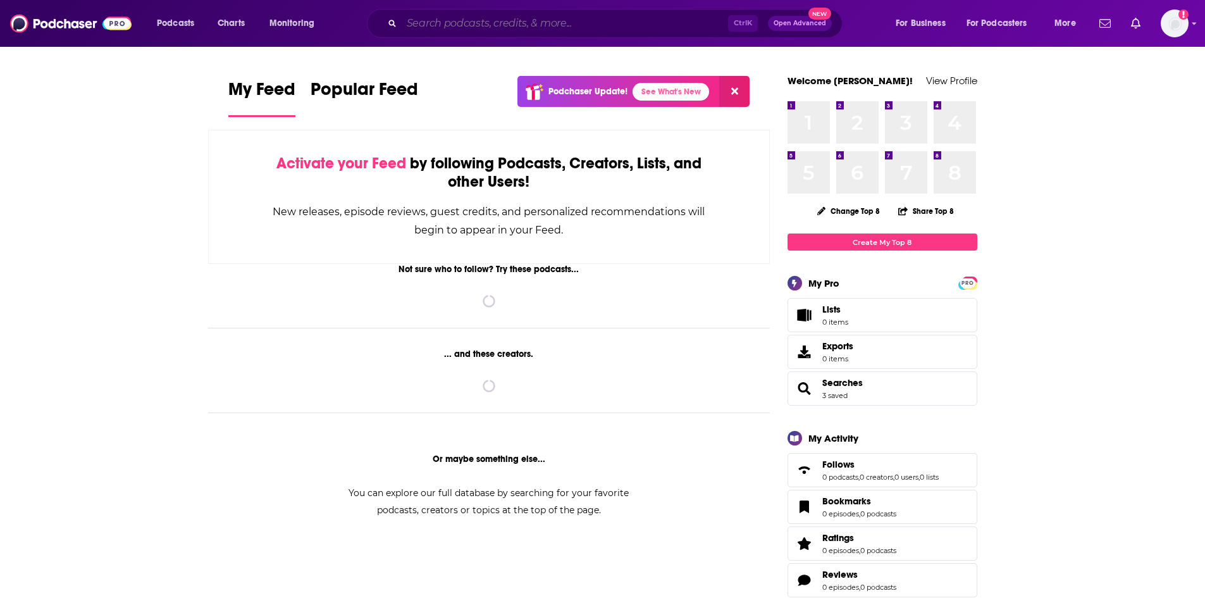
click at [465, 22] on input "Search podcasts, credits, & more..." at bounding box center [565, 23] width 326 height 20
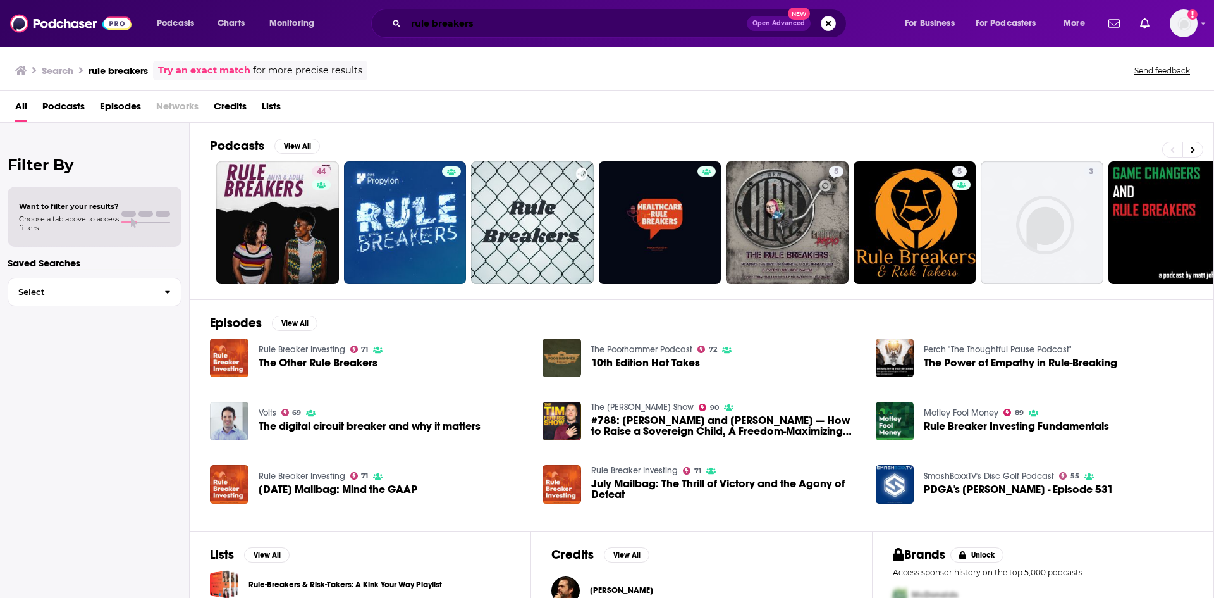
click at [432, 25] on input "rule breakers" at bounding box center [576, 23] width 341 height 20
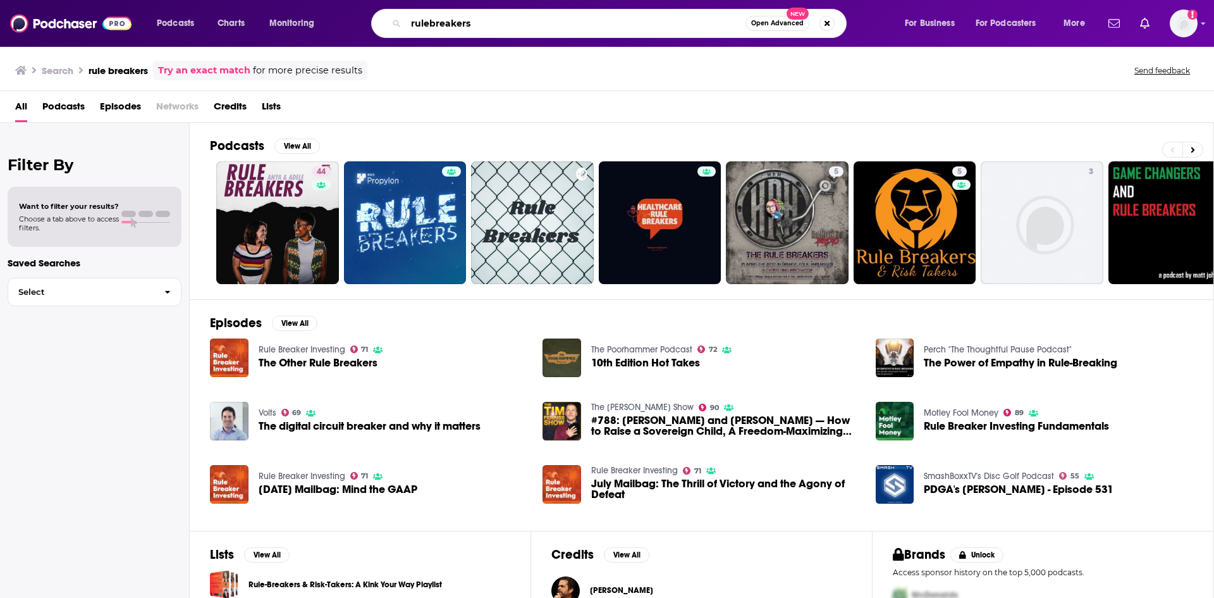
type input "rulebreakers"
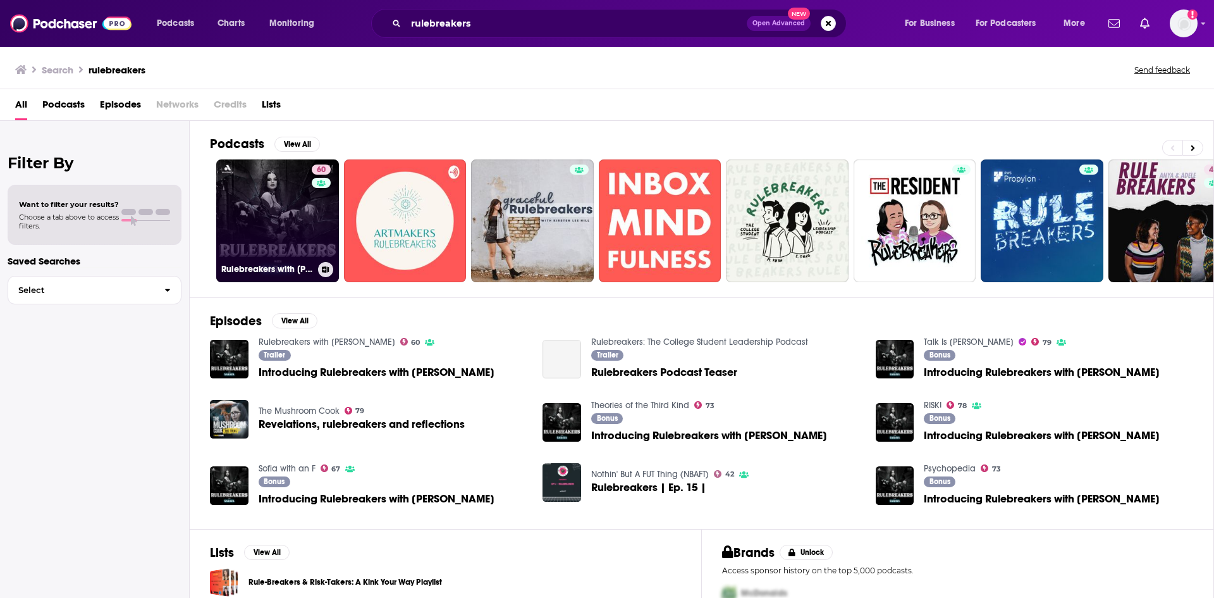
click at [266, 263] on div "Rulebreakers with [PERSON_NAME]" at bounding box center [277, 269] width 113 height 15
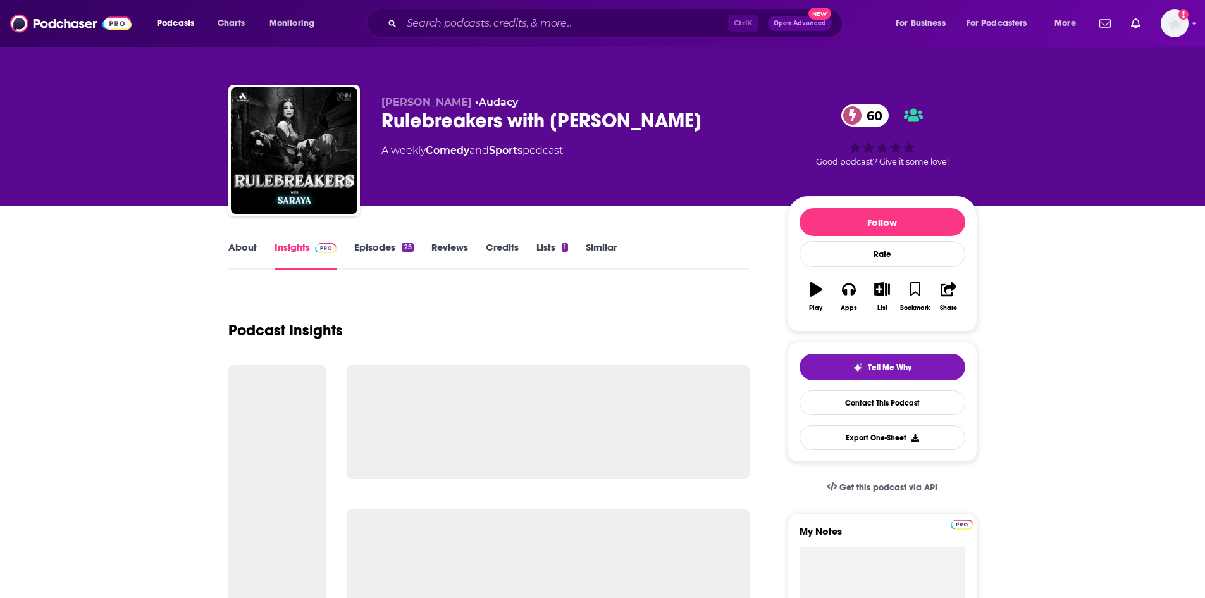
click at [251, 247] on link "About" at bounding box center [242, 255] width 28 height 29
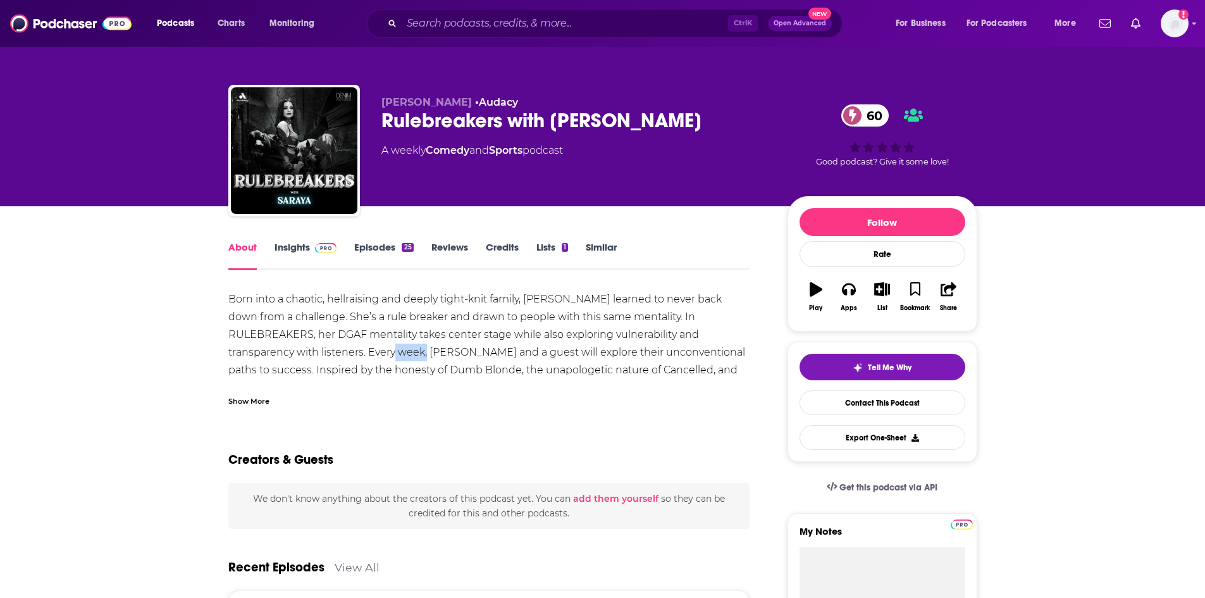
drag, startPoint x: 288, startPoint y: 352, endPoint x: 321, endPoint y: 354, distance: 32.9
click at [321, 354] on div "Born into a chaotic, hellraising and deeply tight-knit family, Saraya learned t…" at bounding box center [489, 352] width 522 height 124
copy div "Saraya"
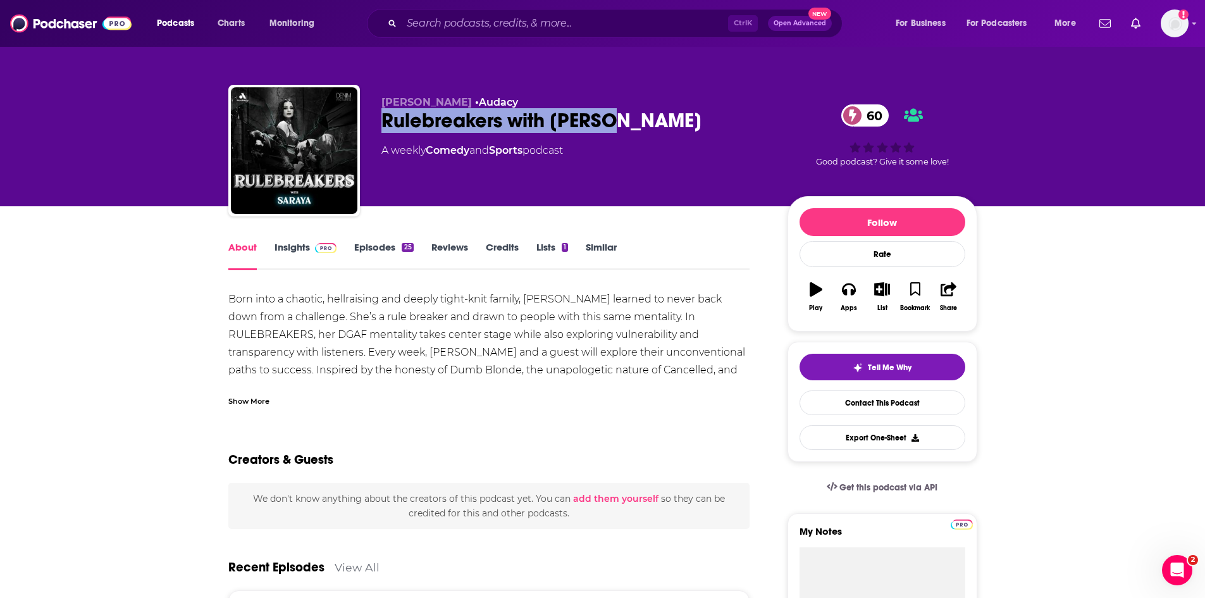
drag, startPoint x: 631, startPoint y: 118, endPoint x: 374, endPoint y: 123, distance: 257.5
click at [374, 123] on div "Saraya Bevis • Audacy Rulebreakers with Saraya 60 A weekly Comedy and Sports po…" at bounding box center [602, 153] width 749 height 137
copy h1 "Rulebreakers with [PERSON_NAME]"
click at [290, 242] on link "Insights" at bounding box center [305, 255] width 63 height 29
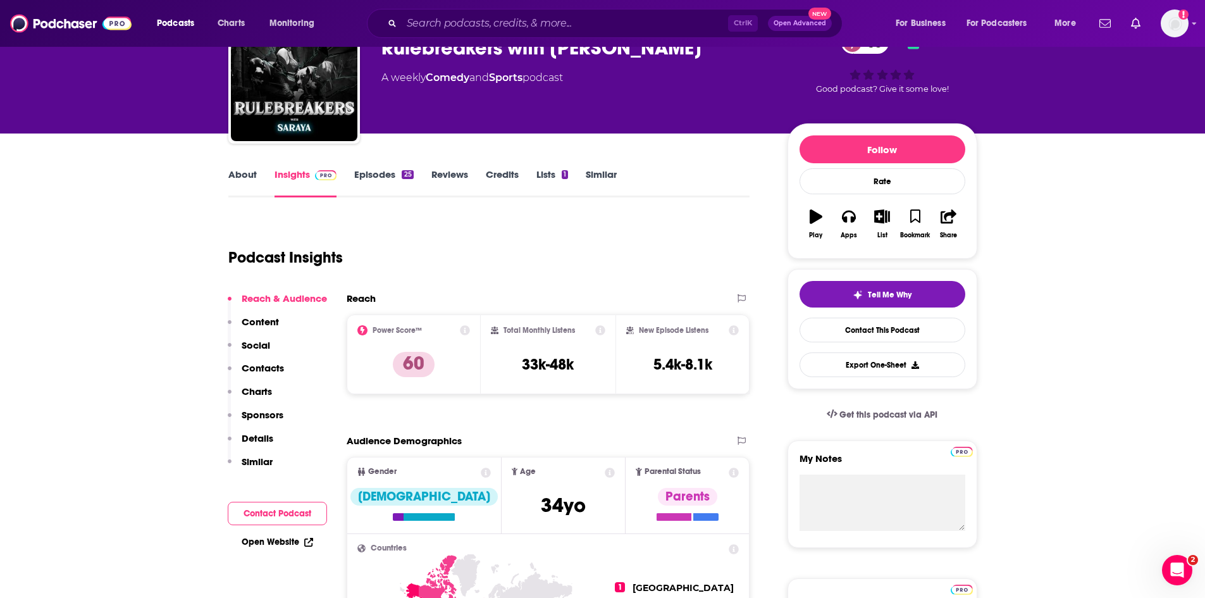
scroll to position [190, 0]
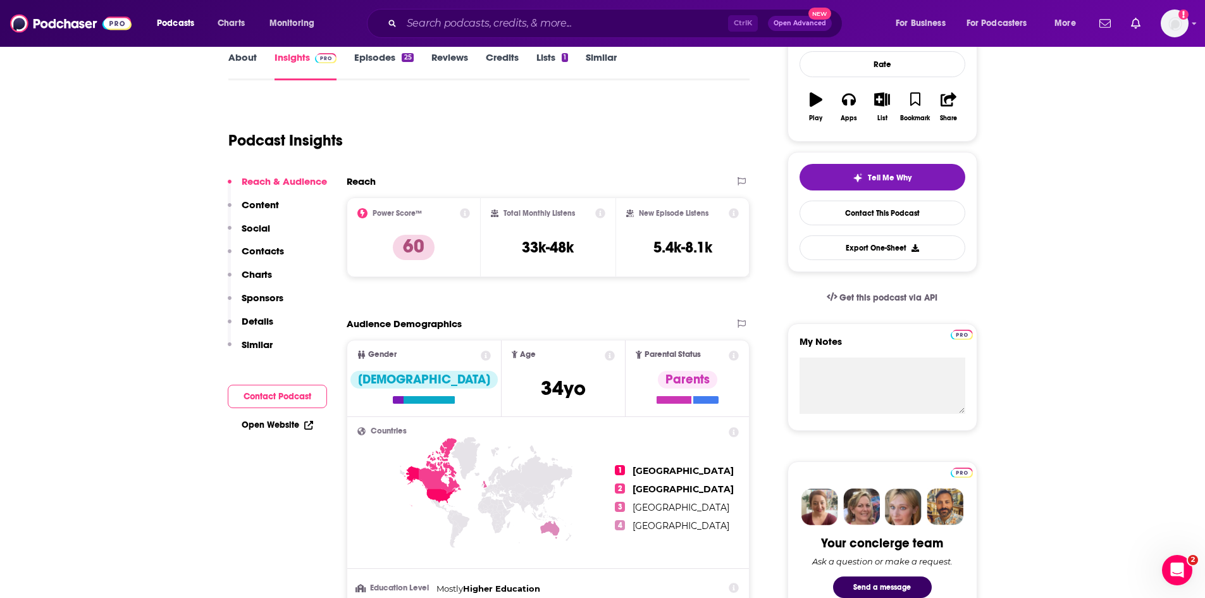
click at [251, 393] on button "Contact Podcast" at bounding box center [277, 396] width 99 height 23
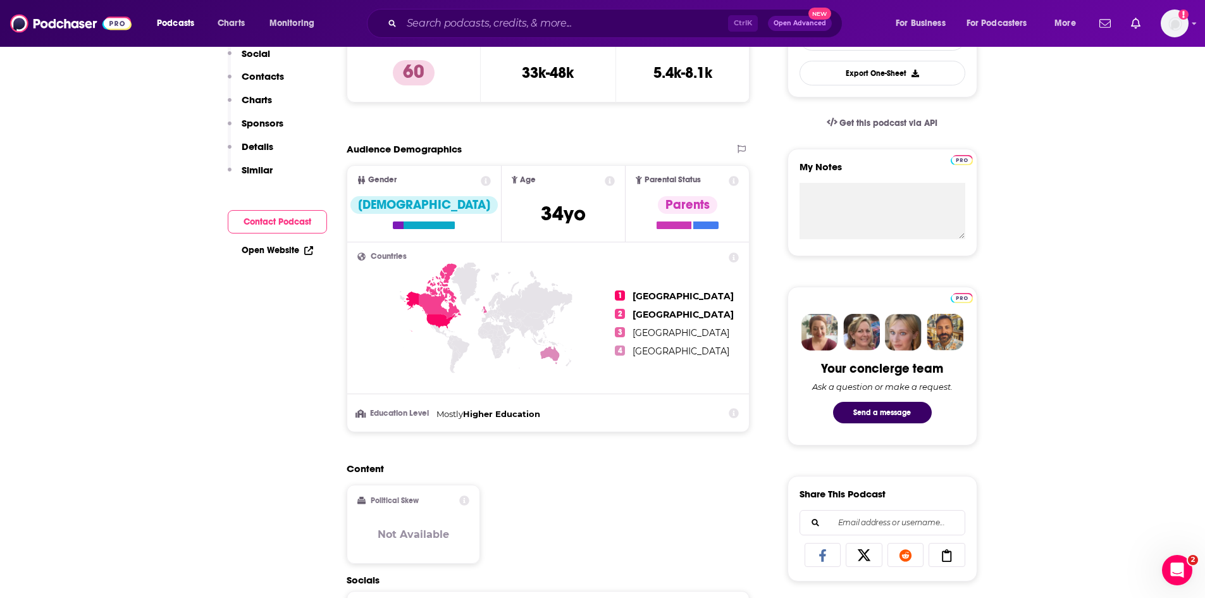
scroll to position [0, 0]
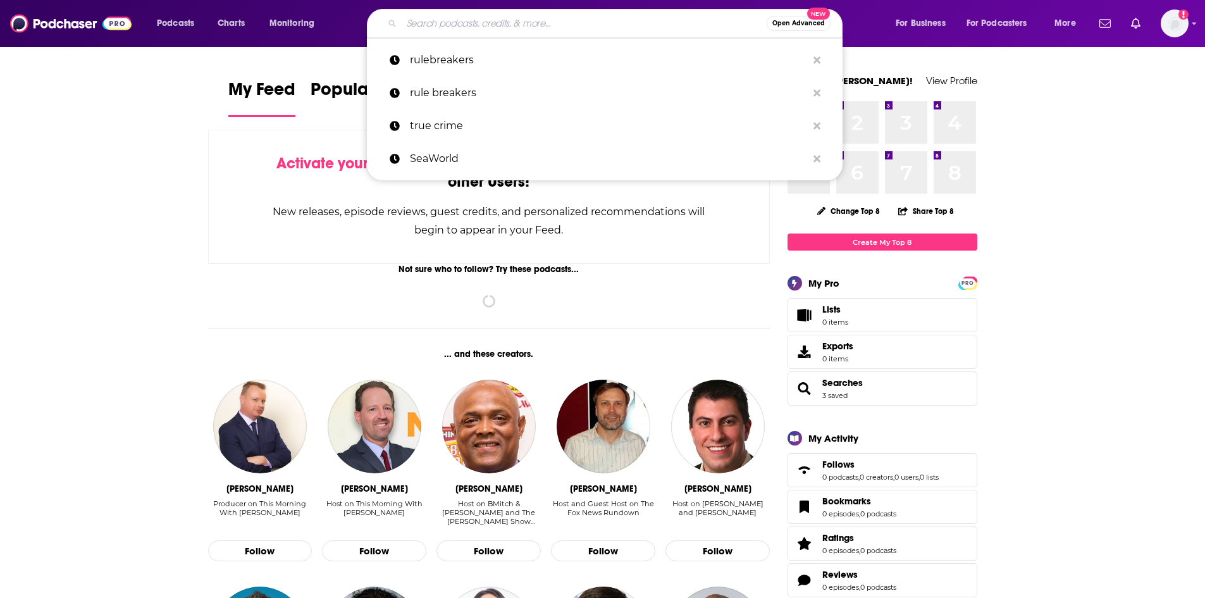
click at [465, 27] on input "Search podcasts, credits, & more..." at bounding box center [584, 23] width 365 height 20
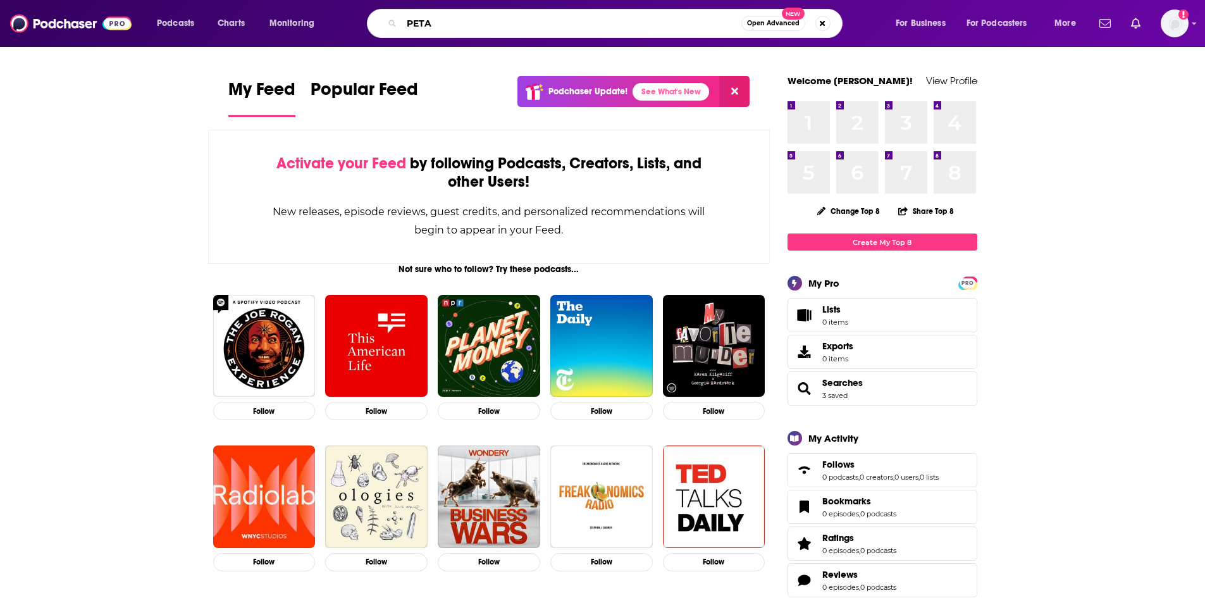
type input "PETA"
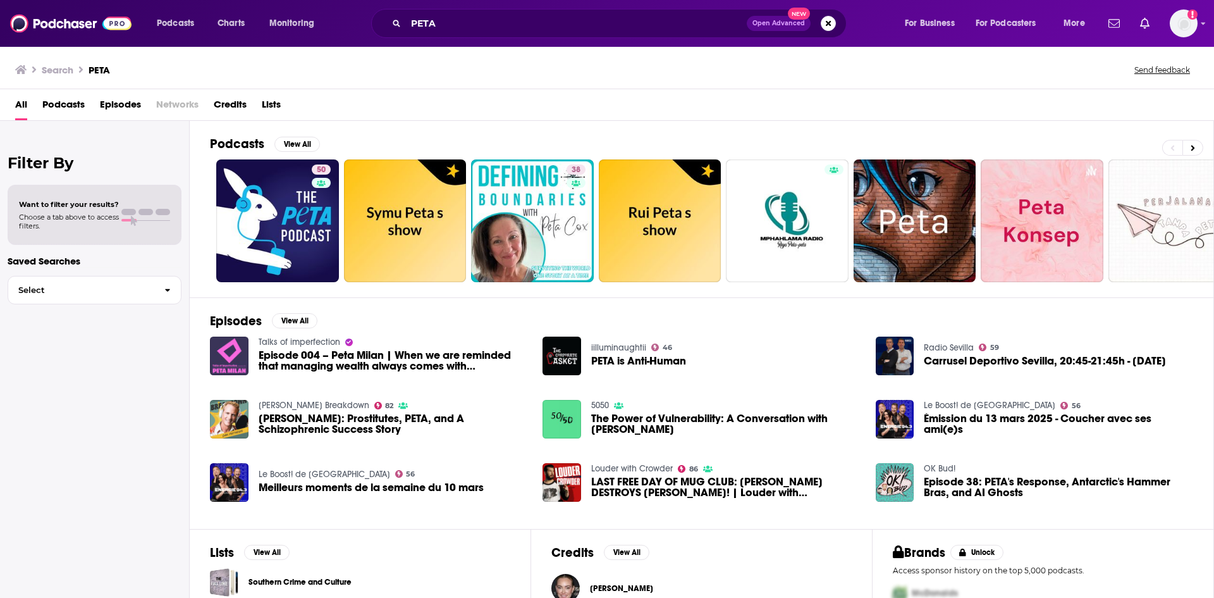
click at [129, 107] on span "Episodes" at bounding box center [120, 107] width 41 height 26
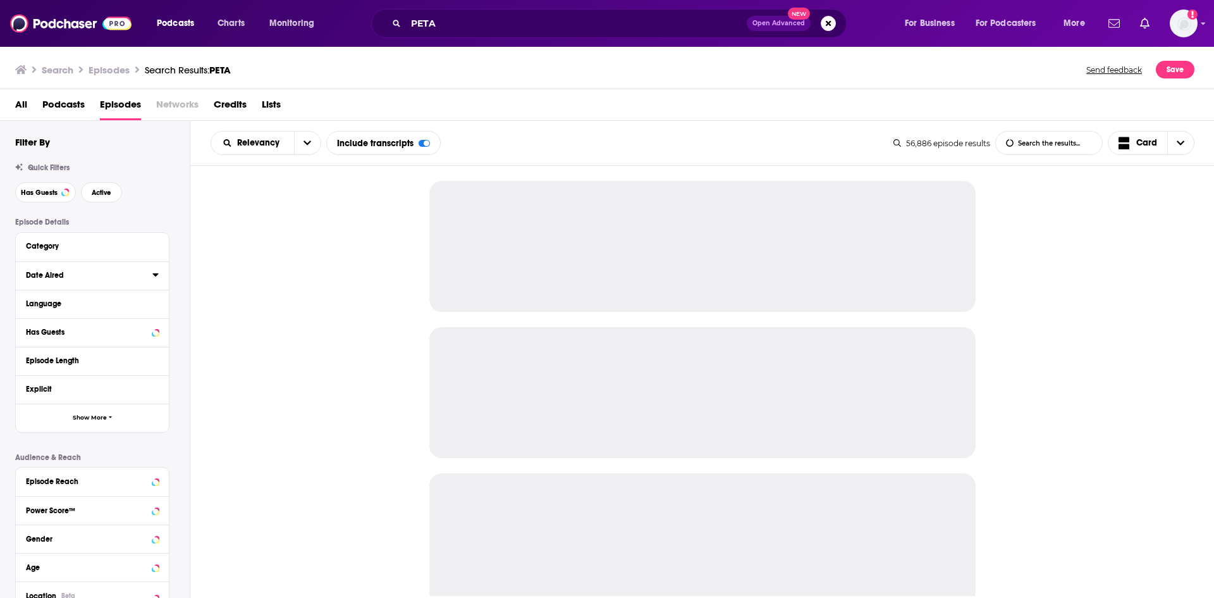
click at [153, 276] on icon at bounding box center [155, 274] width 6 height 10
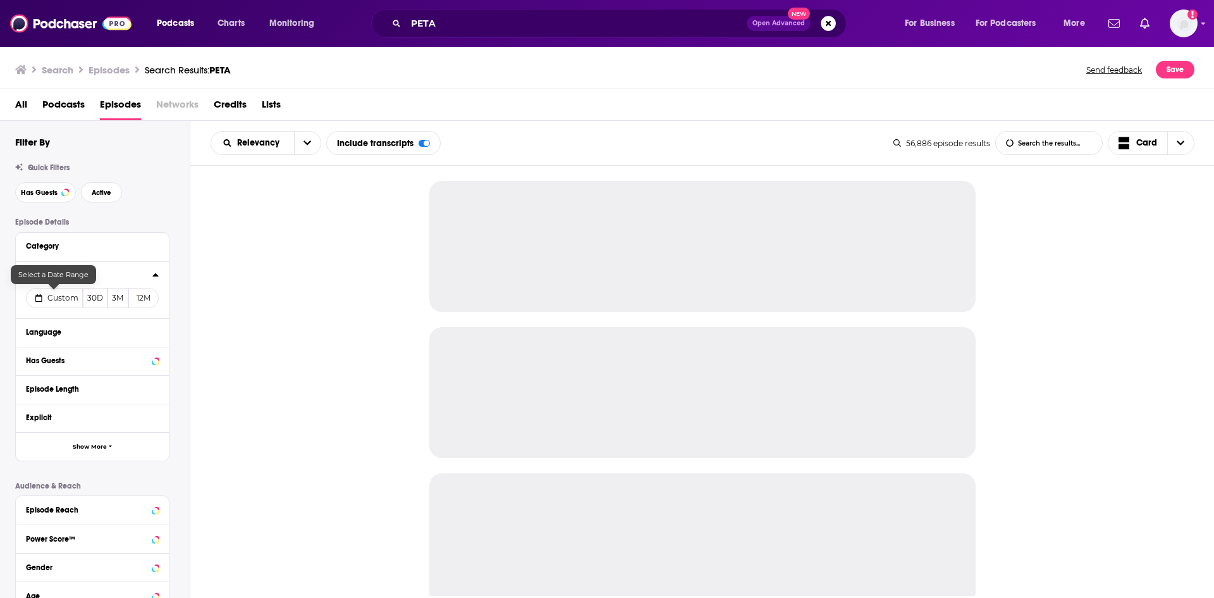
click at [49, 298] on span "Custom" at bounding box center [62, 297] width 31 height 9
select select "7"
select select "2025"
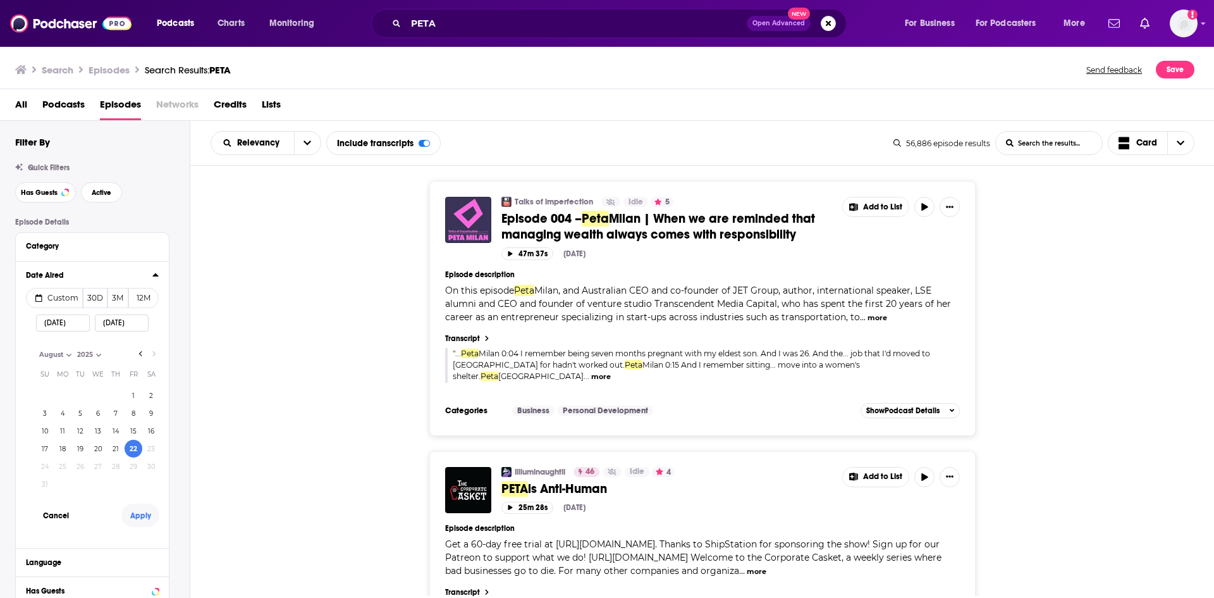
click at [133, 511] on button "Apply" at bounding box center [140, 514] width 38 height 23
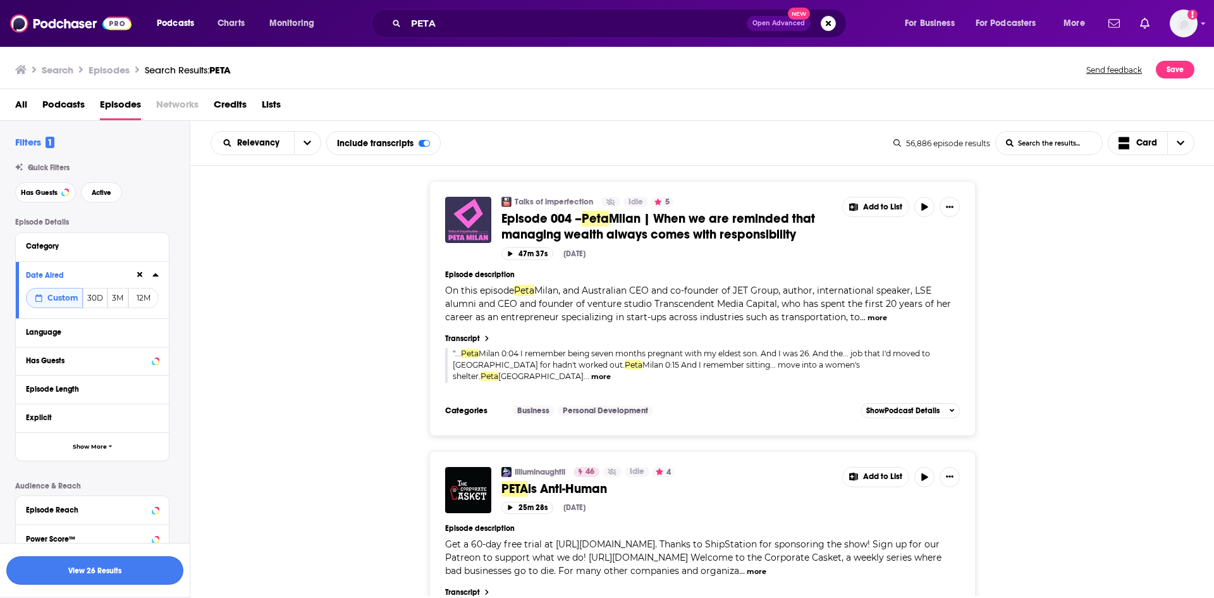
click at [128, 577] on button "View 26 Results" at bounding box center [94, 570] width 177 height 28
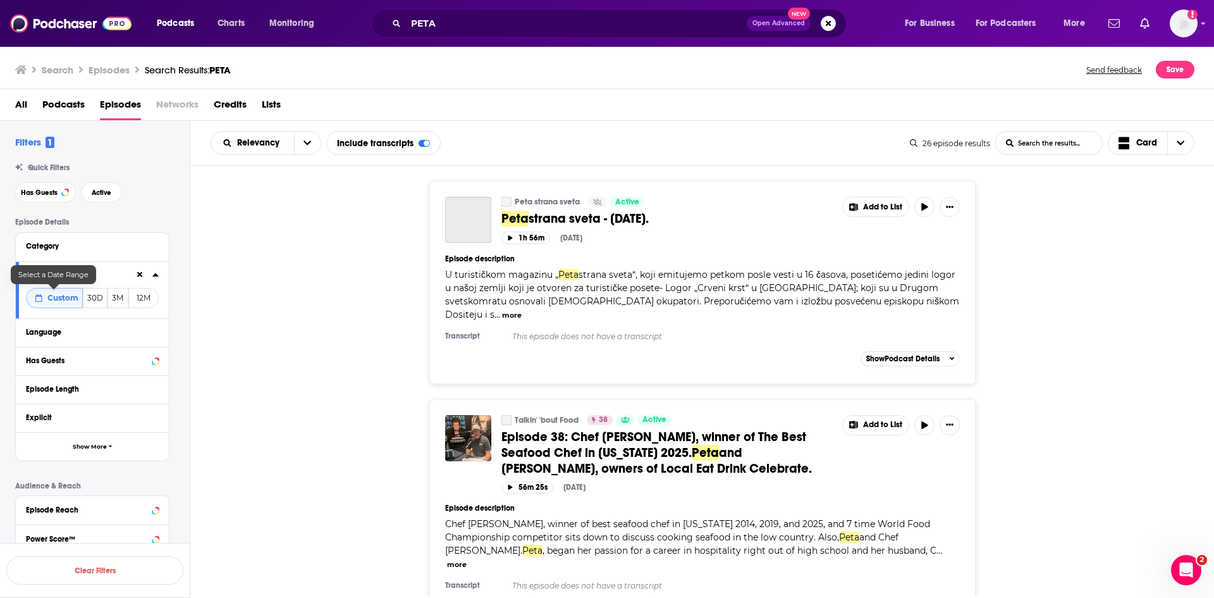
click at [66, 300] on span "Custom" at bounding box center [62, 297] width 31 height 9
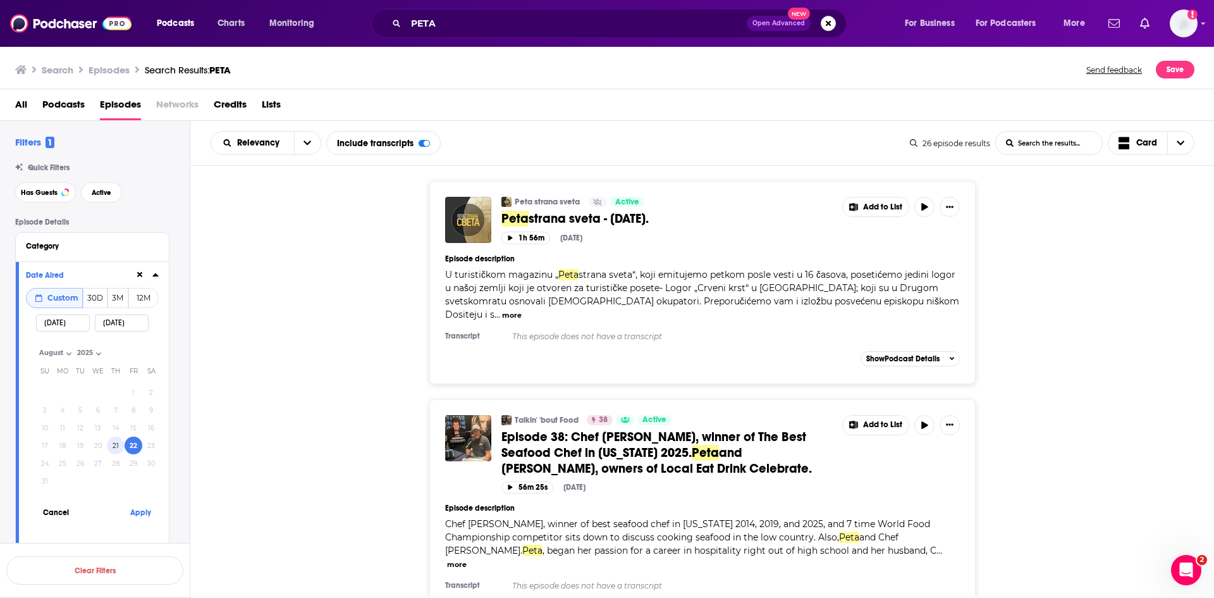
click at [115, 450] on button "21" at bounding box center [116, 445] width 18 height 18
type input "08/21/2025"
click at [144, 514] on button "Apply" at bounding box center [140, 511] width 38 height 23
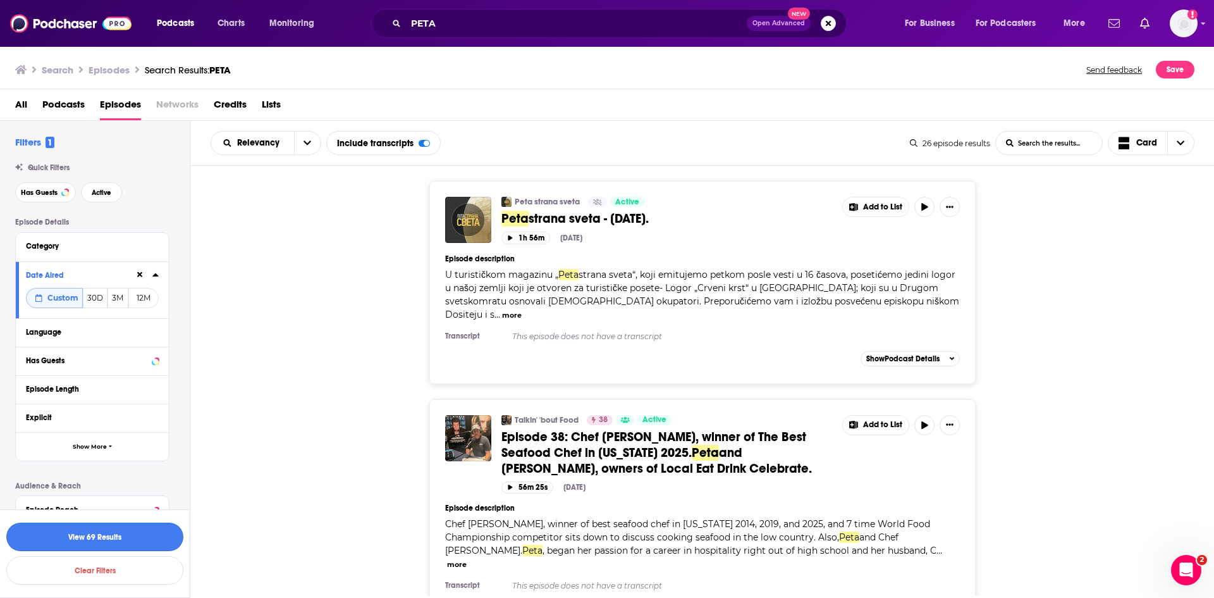
click at [144, 539] on button "View 69 Results" at bounding box center [94, 536] width 177 height 28
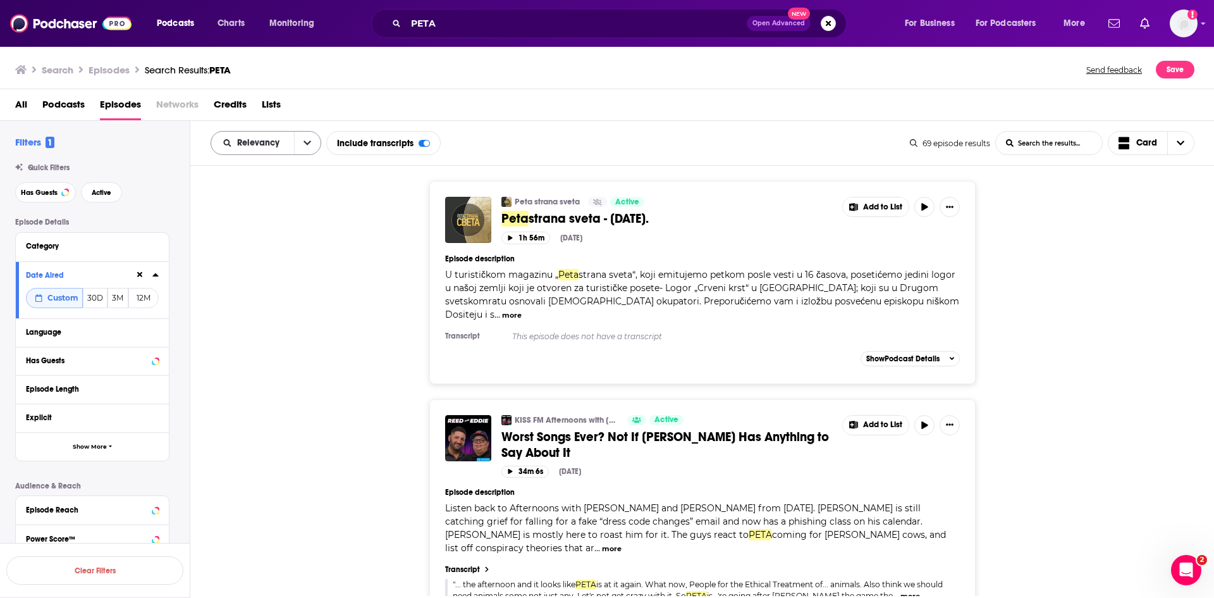
click at [309, 152] on button "open menu" at bounding box center [307, 143] width 27 height 23
click at [281, 247] on span "Power Score" at bounding box center [274, 250] width 75 height 7
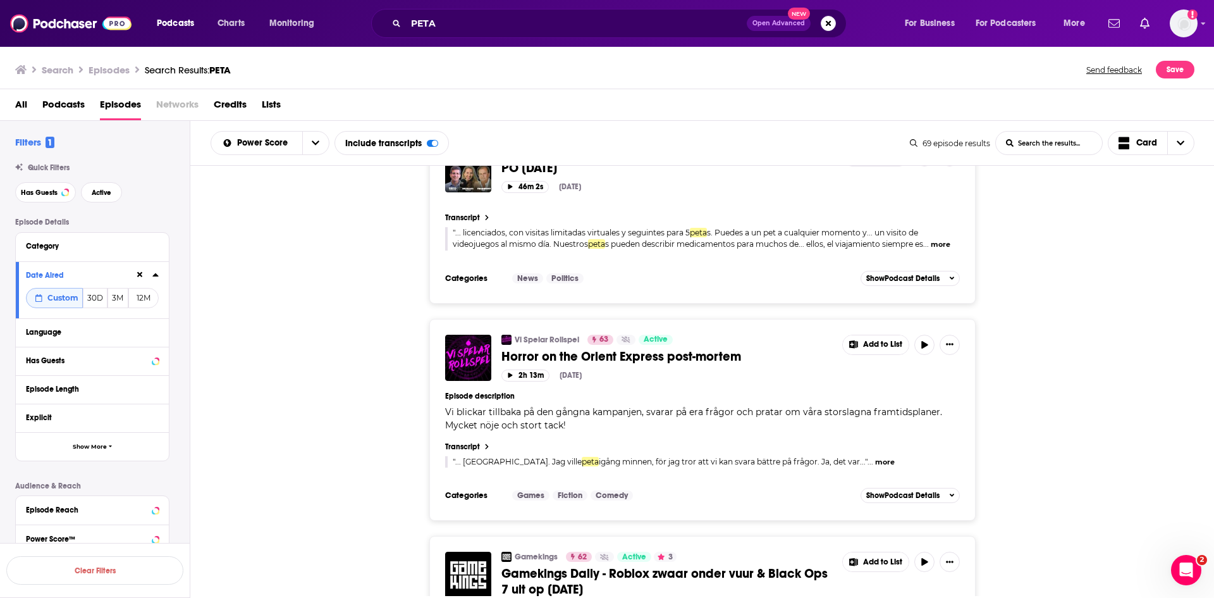
scroll to position [5335, 0]
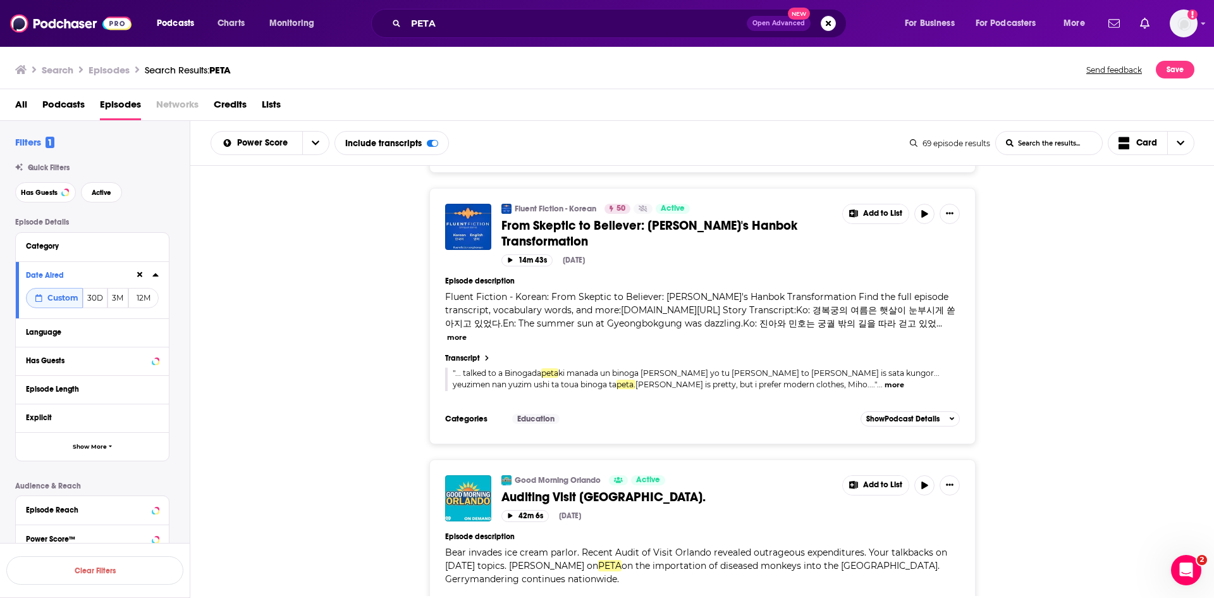
scroll to position [10922, 0]
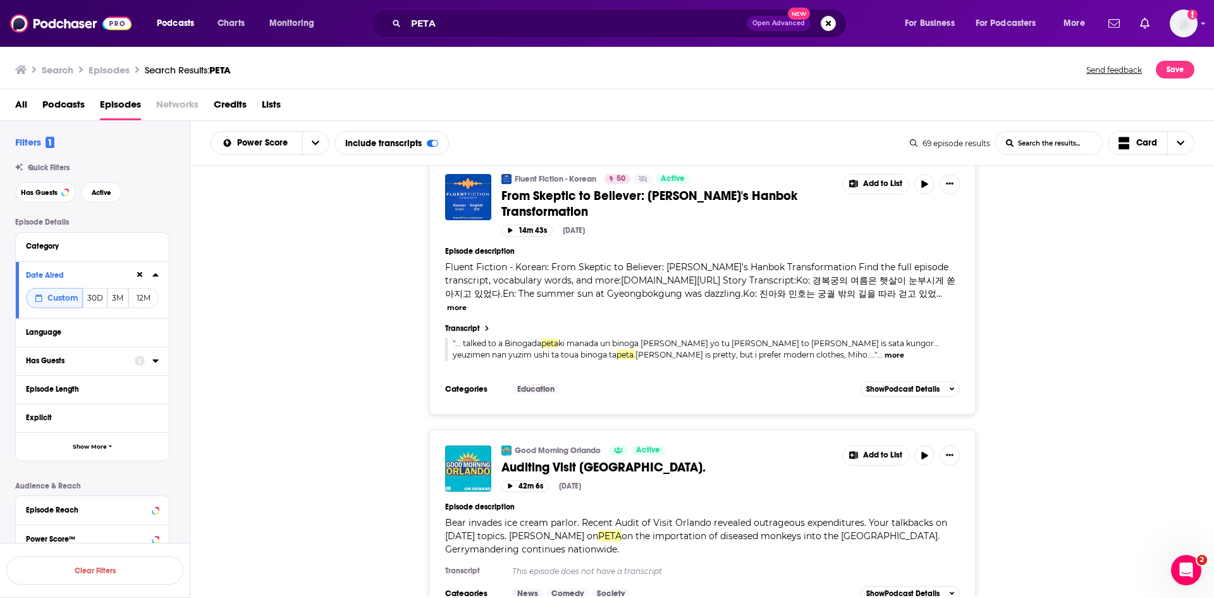
drag, startPoint x: 702, startPoint y: 564, endPoint x: 682, endPoint y: 553, distance: 22.9
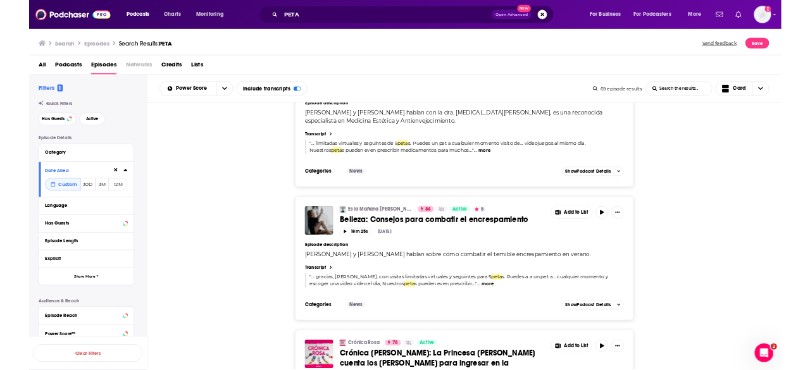
scroll to position [0, 0]
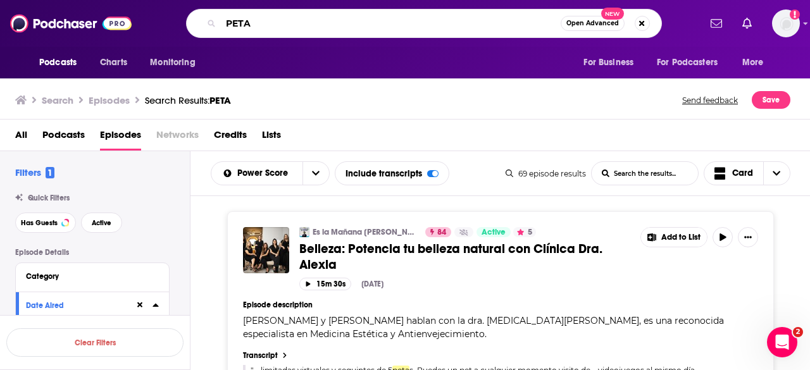
drag, startPoint x: 281, startPoint y: 25, endPoint x: 156, endPoint y: 22, distance: 125.2
click at [156, 22] on div "PETA Open Advanced New" at bounding box center [423, 23] width 551 height 29
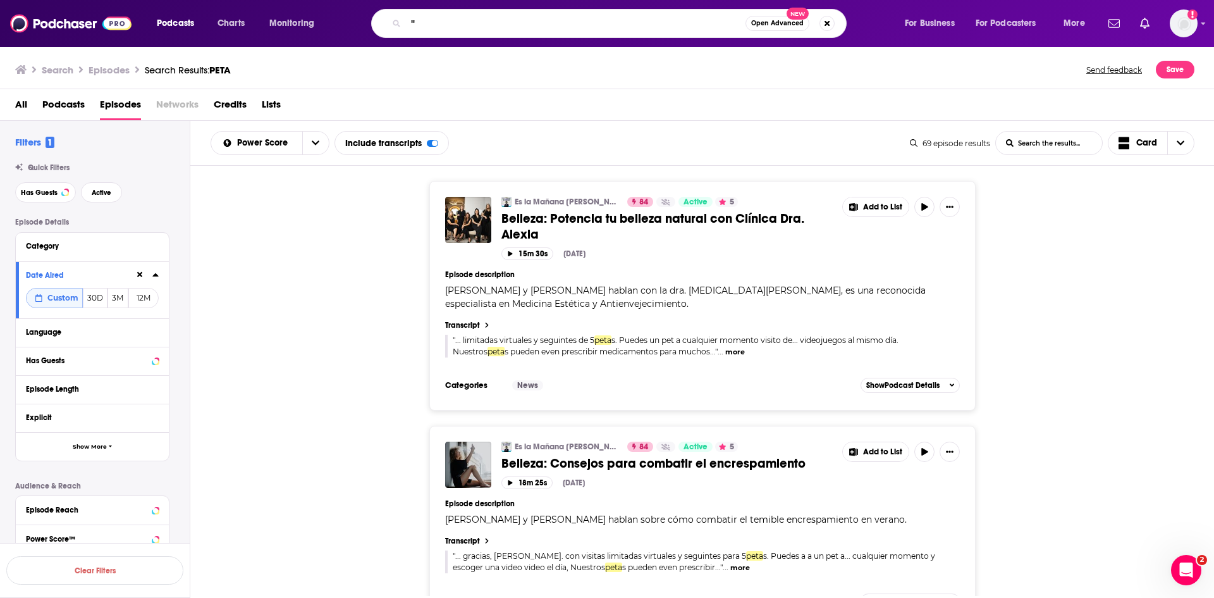
type input """
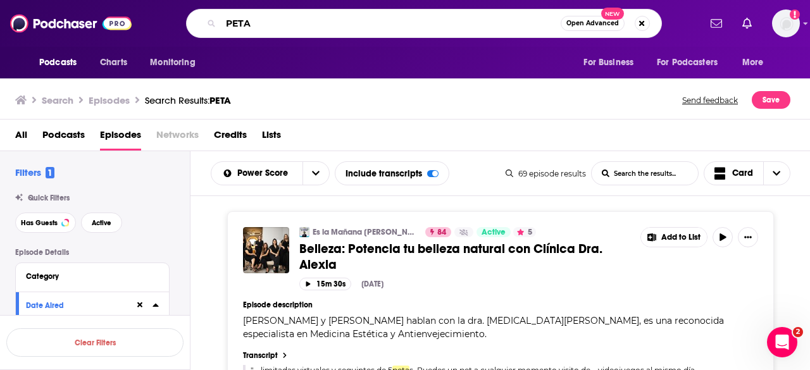
drag, startPoint x: 290, startPoint y: 27, endPoint x: 145, endPoint y: 15, distance: 144.7
click at [156, 17] on div "PETA Open Advanced New" at bounding box center [423, 23] width 551 height 29
type input "animals"
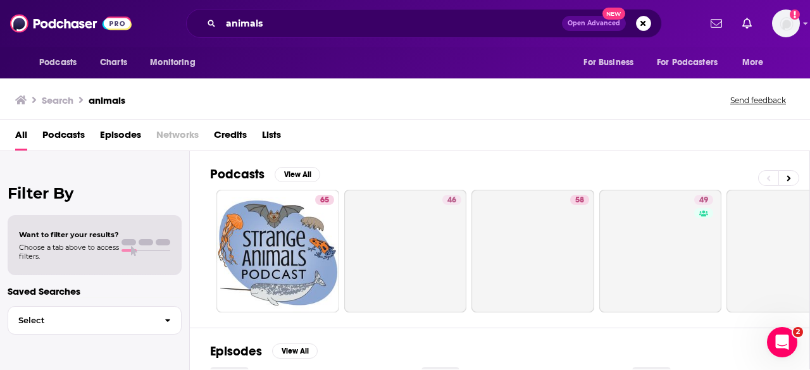
click at [133, 137] on span "Episodes" at bounding box center [120, 138] width 41 height 26
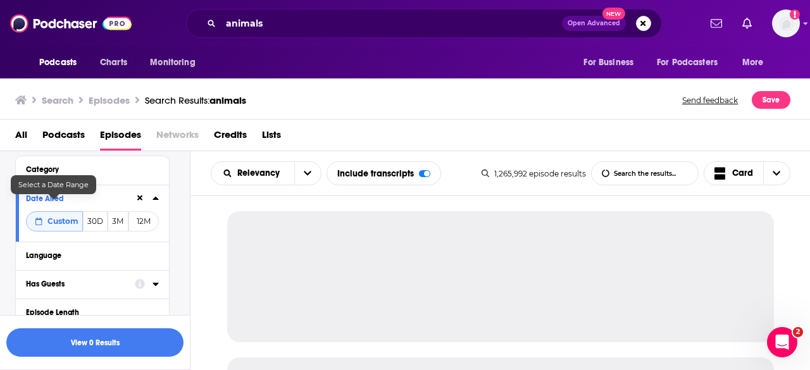
scroll to position [126, 0]
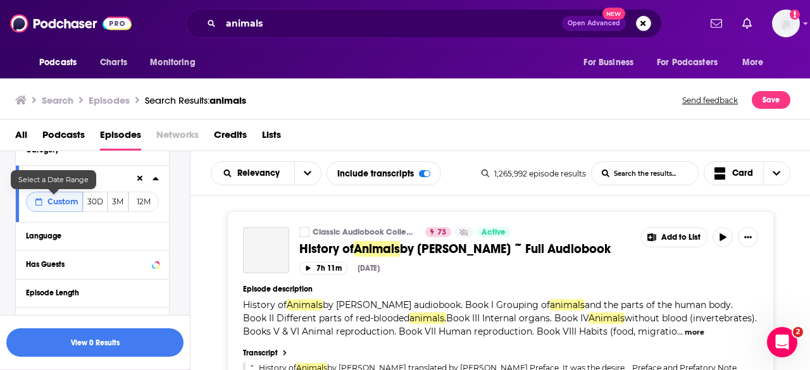
click at [58, 204] on span "Custom" at bounding box center [62, 201] width 31 height 9
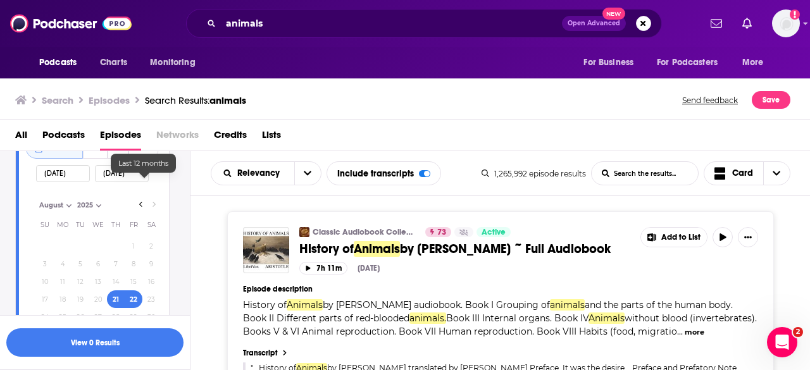
scroll to position [253, 0]
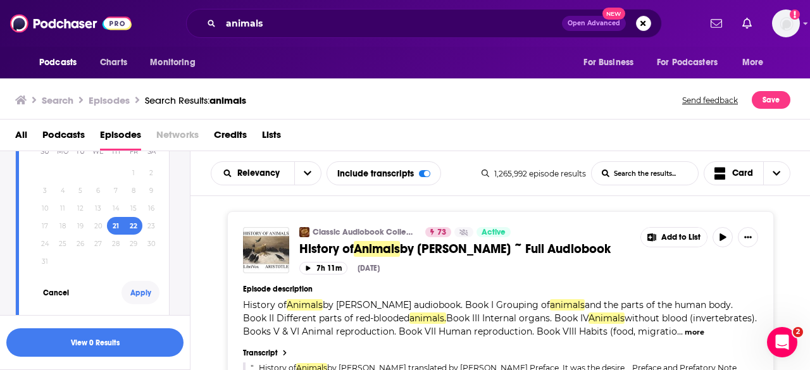
click at [143, 295] on button "Apply" at bounding box center [140, 292] width 38 height 23
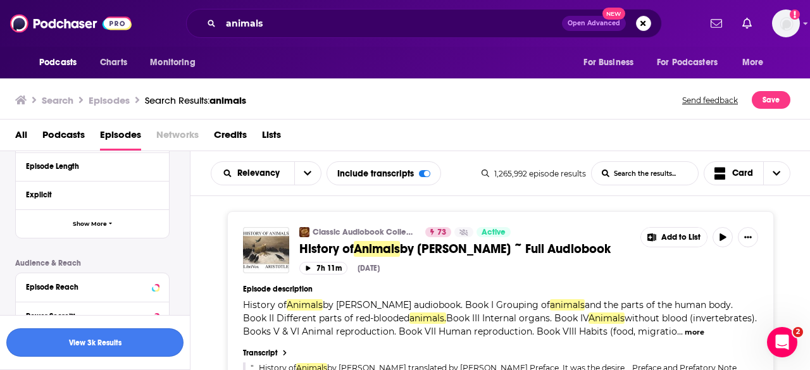
click at [148, 342] on button "View 3k Results" at bounding box center [94, 342] width 177 height 28
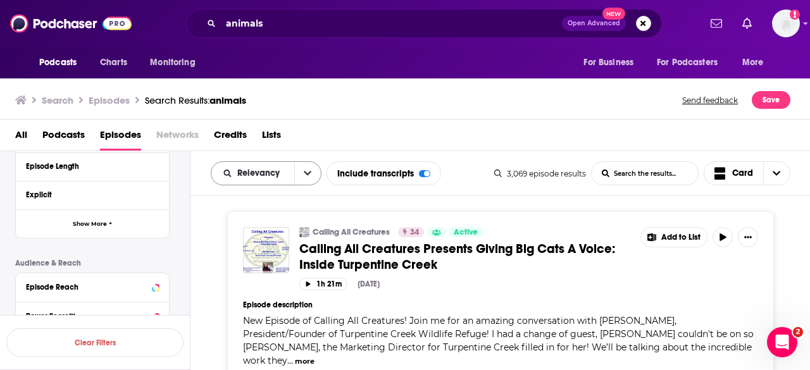
click at [296, 182] on button "open menu" at bounding box center [307, 173] width 27 height 23
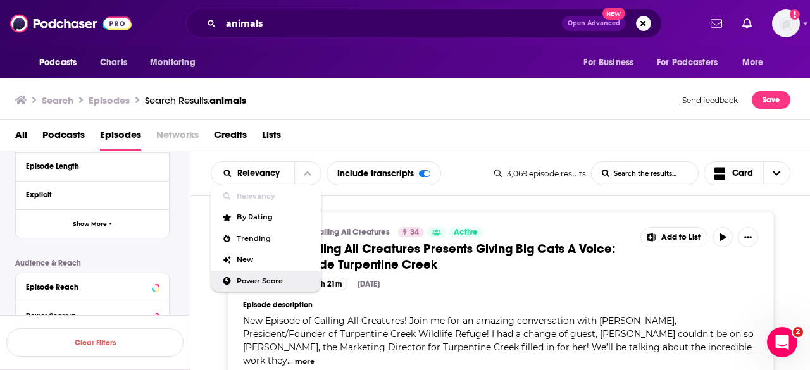
click at [273, 279] on span "Power Score" at bounding box center [274, 281] width 75 height 7
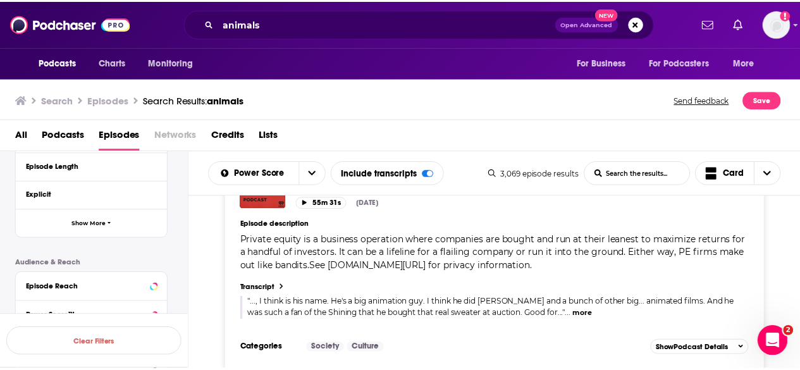
scroll to position [506, 0]
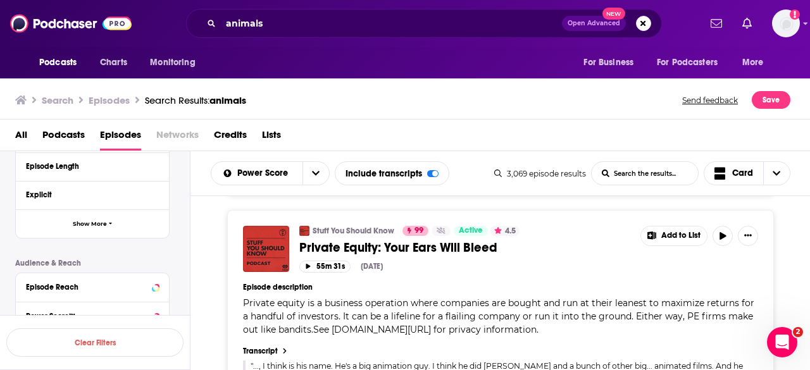
click at [488, 360] on div "" ..., I think is his name. He's a big animation guy. I think he did Coco and a…" at bounding box center [501, 371] width 502 height 23
click at [307, 361] on span "..., I think is his name. He's a big animation guy. I think he did Coco and a b…" at bounding box center [496, 371] width 492 height 21
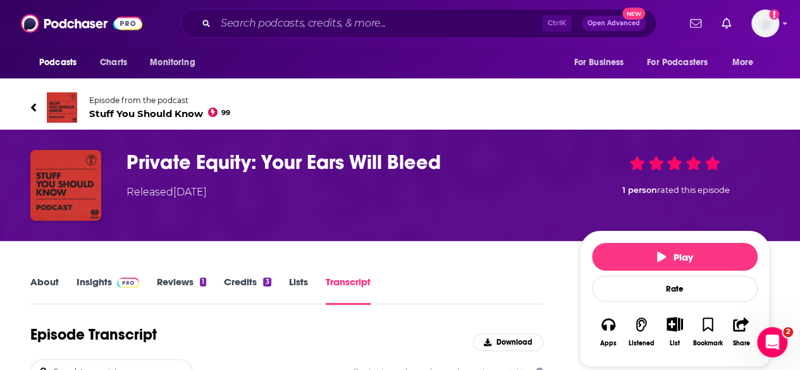
scroll to position [6833, 0]
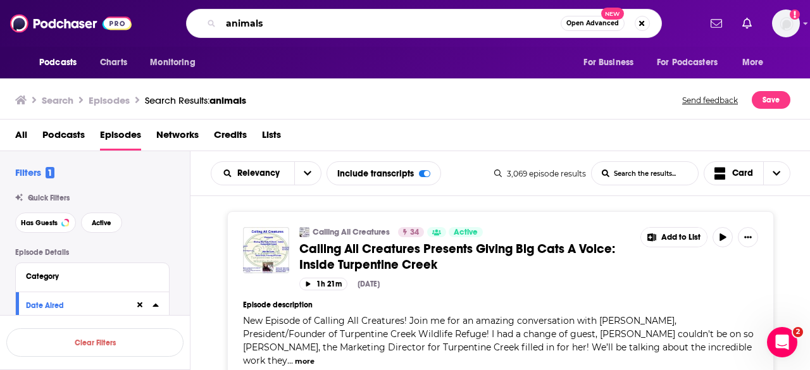
drag, startPoint x: 281, startPoint y: 29, endPoint x: 220, endPoint y: 23, distance: 61.0
click at [221, 23] on input "animals" at bounding box center [391, 23] width 340 height 20
click at [294, 24] on input "animals" at bounding box center [391, 23] width 340 height 20
drag, startPoint x: 305, startPoint y: 27, endPoint x: 200, endPoint y: 21, distance: 105.1
click at [200, 21] on div "animals Open Advanced New" at bounding box center [424, 23] width 476 height 29
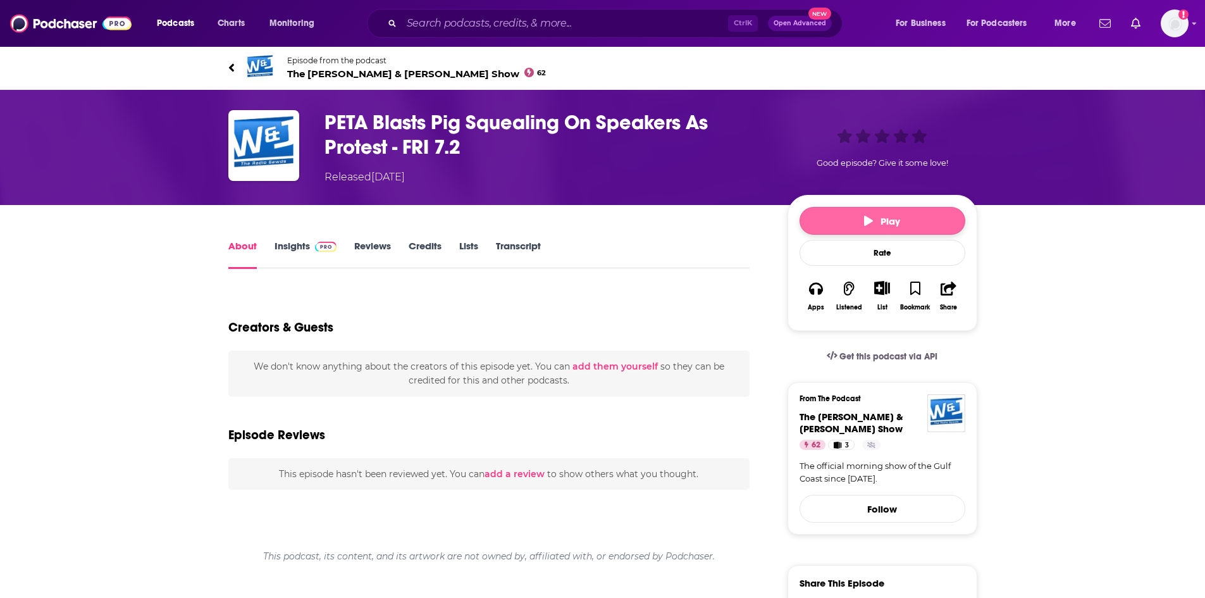
click at [848, 218] on button "Play" at bounding box center [882, 221] width 166 height 28
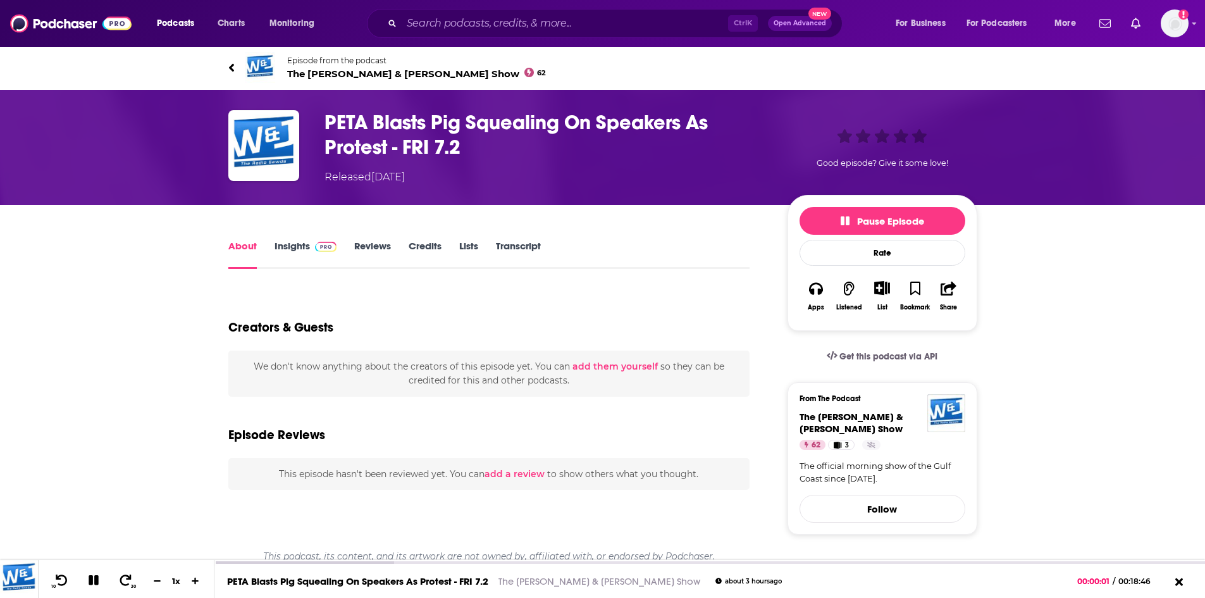
click at [320, 76] on span "The Walton & Johnson Show 62" at bounding box center [416, 74] width 259 height 12
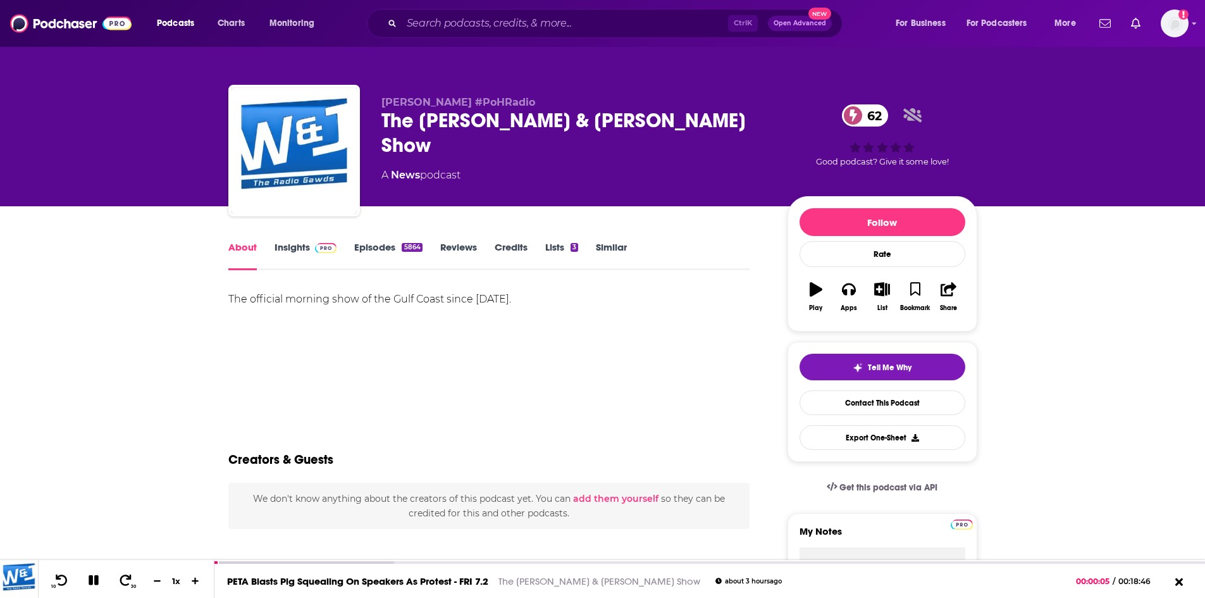
click at [288, 253] on link "Insights" at bounding box center [305, 255] width 63 height 29
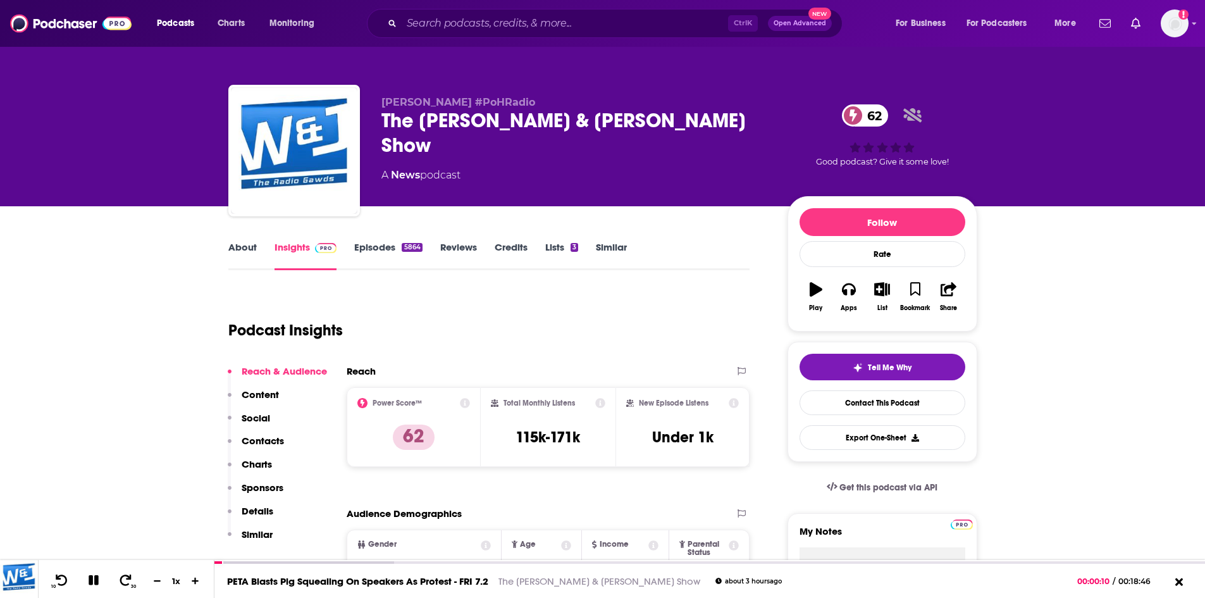
click at [245, 252] on link "About" at bounding box center [242, 255] width 28 height 29
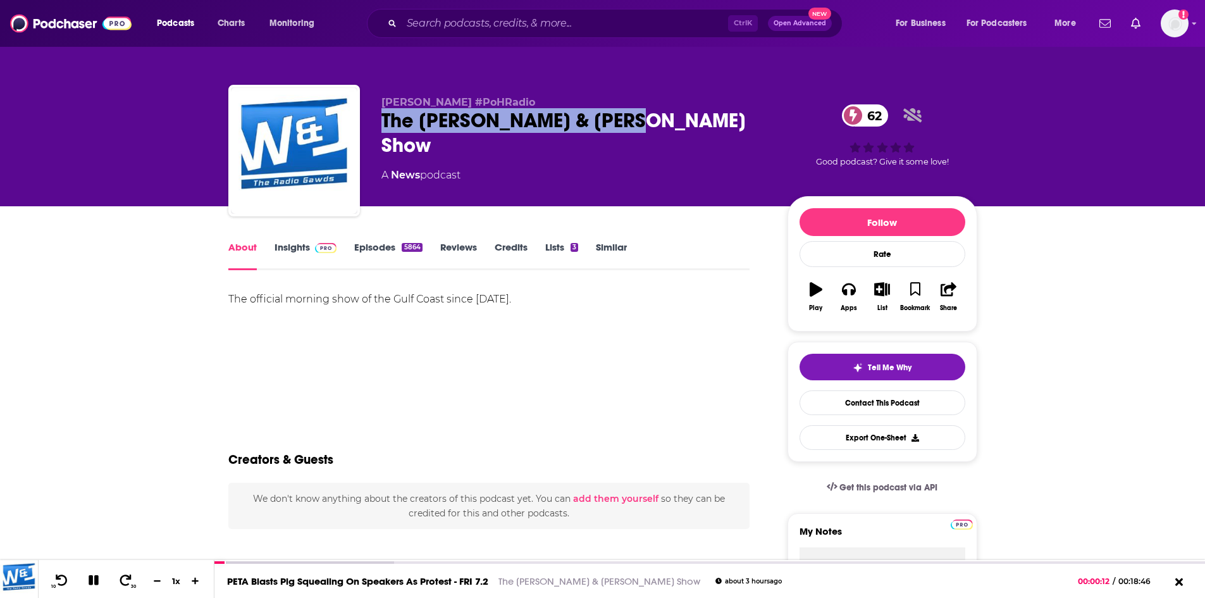
drag, startPoint x: 660, startPoint y: 125, endPoint x: 385, endPoint y: 119, distance: 275.2
click at [385, 119] on div "The Walton & Johnson Show 62" at bounding box center [574, 132] width 386 height 49
copy h1 "The [PERSON_NAME] & [PERSON_NAME] Show"
click at [123, 581] on icon at bounding box center [126, 580] width 16 height 13
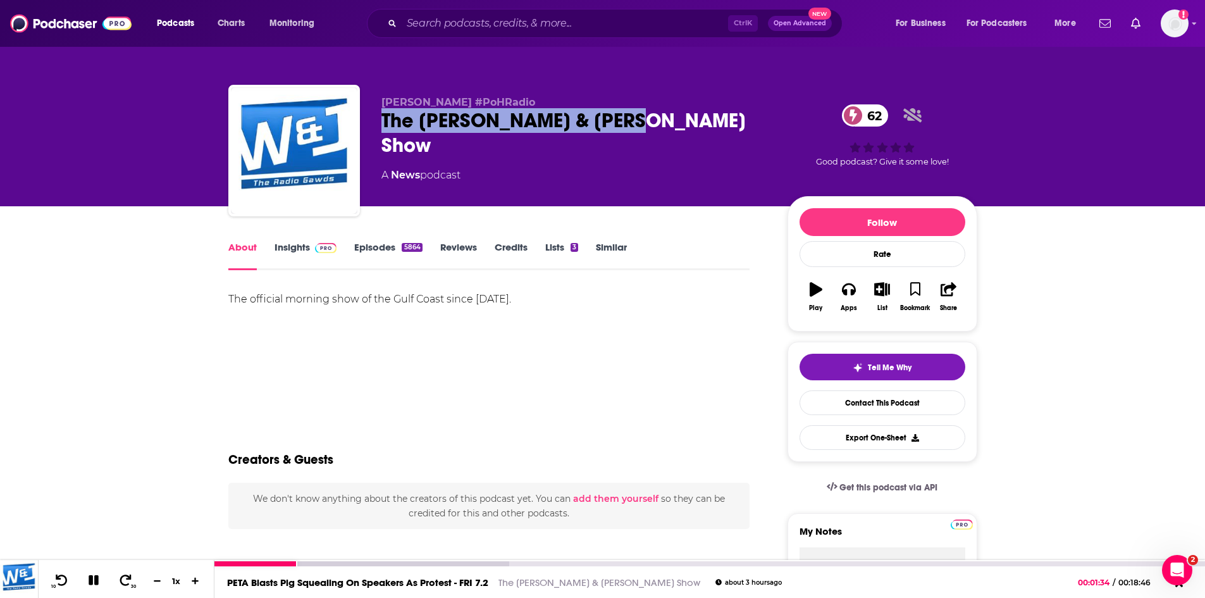
click at [256, 584] on link "PETA Blasts Pig Squealing On Speakers As Protest - FRI 7.2" at bounding box center [357, 582] width 261 height 12
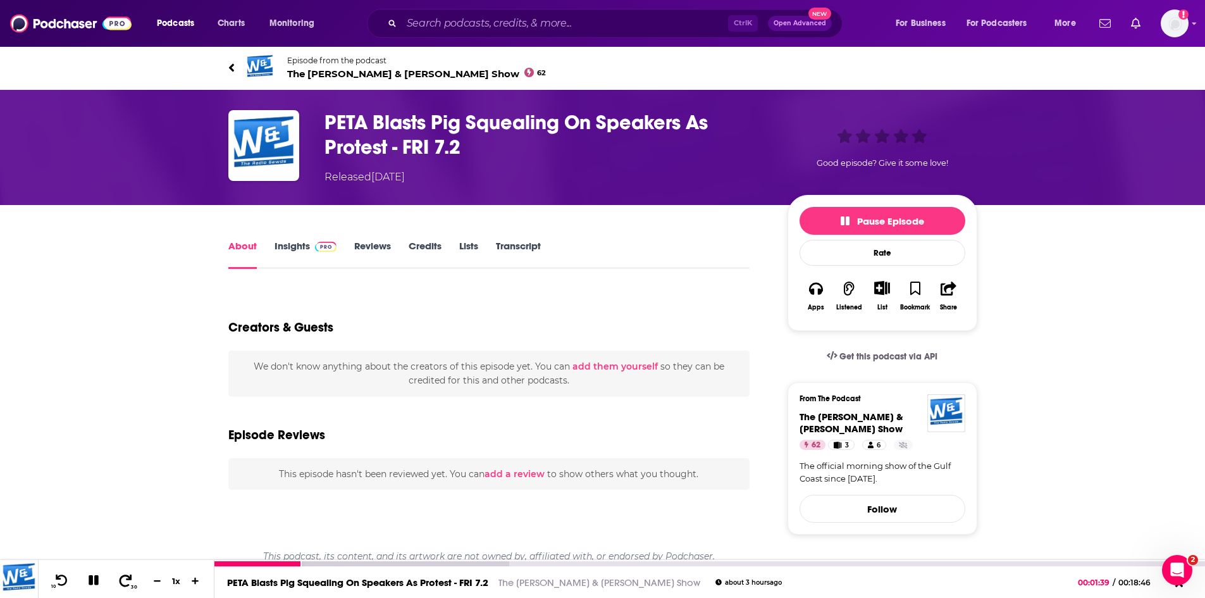
click at [135, 579] on button "30" at bounding box center [126, 581] width 26 height 18
click at [127, 584] on icon at bounding box center [126, 580] width 13 height 12
click at [130, 577] on icon at bounding box center [126, 580] width 13 height 12
click at [128, 582] on icon at bounding box center [126, 580] width 16 height 13
click at [438, 564] on div at bounding box center [419, 563] width 410 height 5
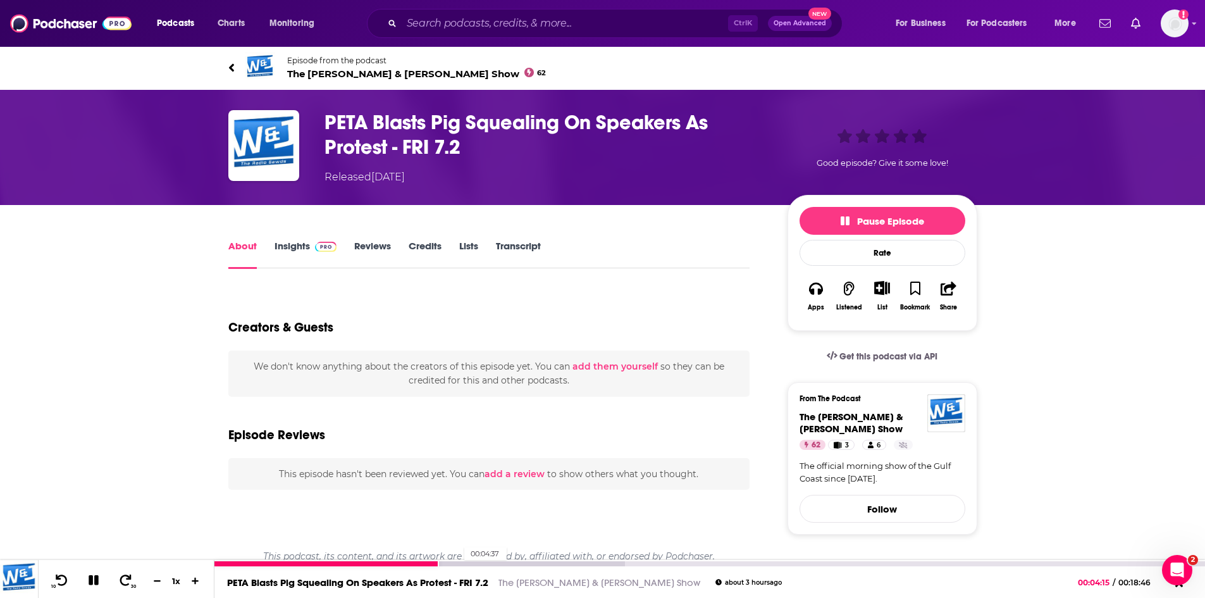
click at [458, 564] on div at bounding box center [419, 563] width 410 height 5
click at [534, 560] on div at bounding box center [709, 563] width 990 height 6
click at [534, 562] on div at bounding box center [419, 563] width 410 height 5
click at [584, 562] on div at bounding box center [477, 563] width 526 height 5
click at [638, 564] on div at bounding box center [477, 563] width 526 height 5
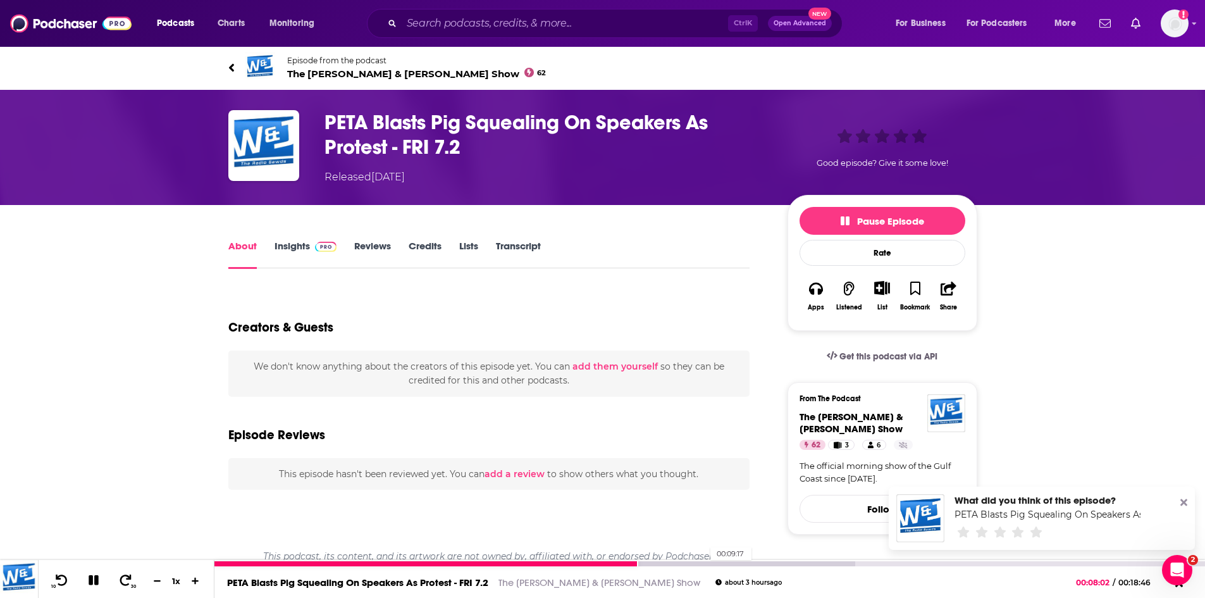
click at [704, 565] on div at bounding box center [534, 563] width 641 height 5
click at [736, 565] on div at bounding box center [534, 563] width 641 height 5
click at [787, 564] on div at bounding box center [592, 563] width 756 height 5
click at [810, 564] on div at bounding box center [592, 563] width 756 height 5
click at [859, 564] on div at bounding box center [592, 563] width 756 height 5
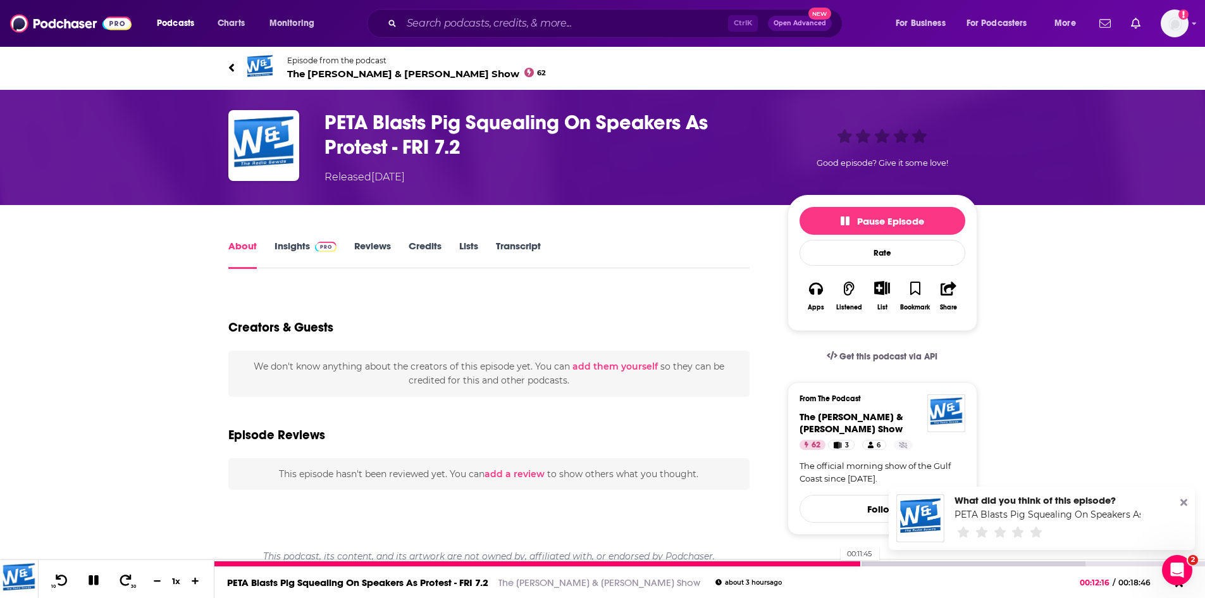
click at [834, 564] on div at bounding box center [537, 563] width 646 height 5
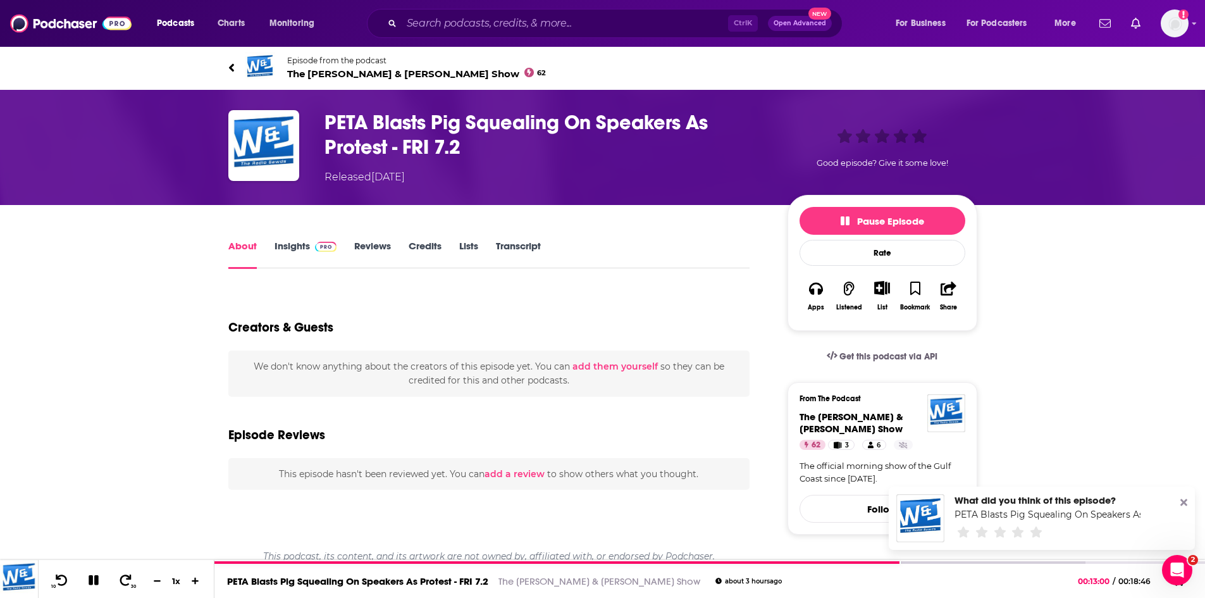
click at [526, 245] on link "Transcript" at bounding box center [518, 254] width 45 height 29
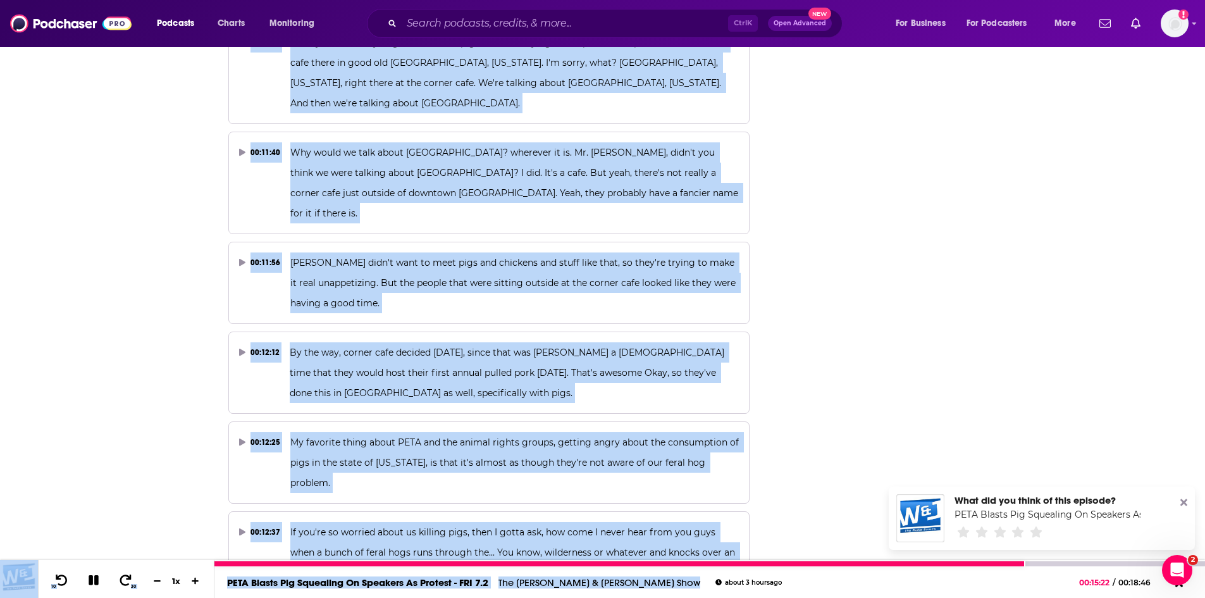
scroll to position [4621, 0]
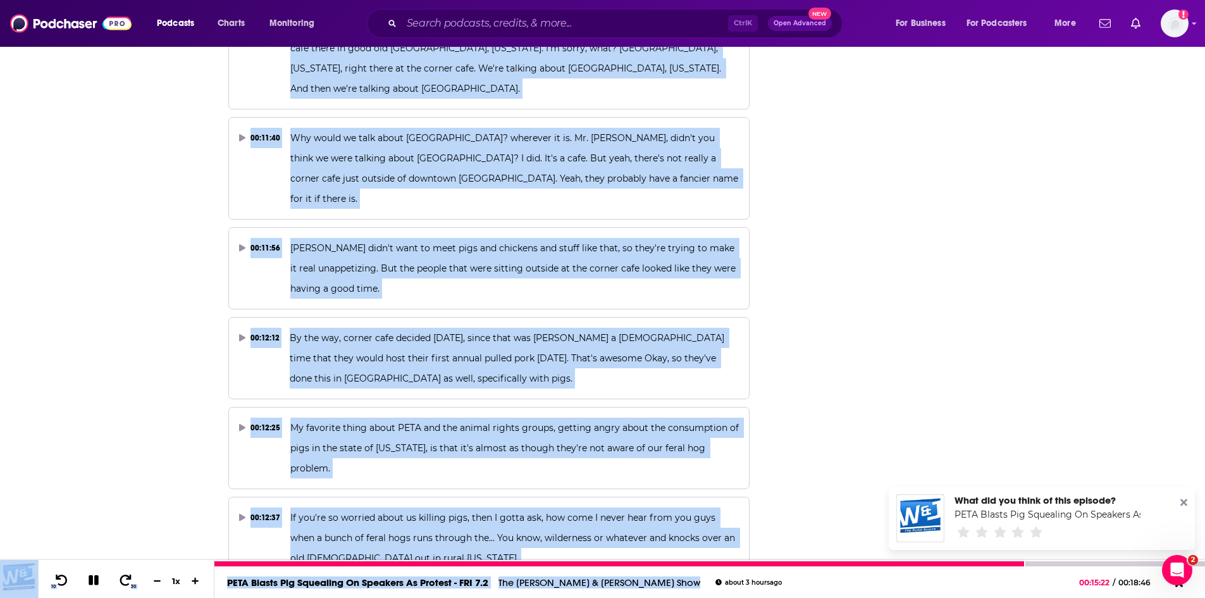
drag, startPoint x: 312, startPoint y: 227, endPoint x: 651, endPoint y: 564, distance: 477.6
click at [64, 583] on icon at bounding box center [62, 580] width 16 height 13
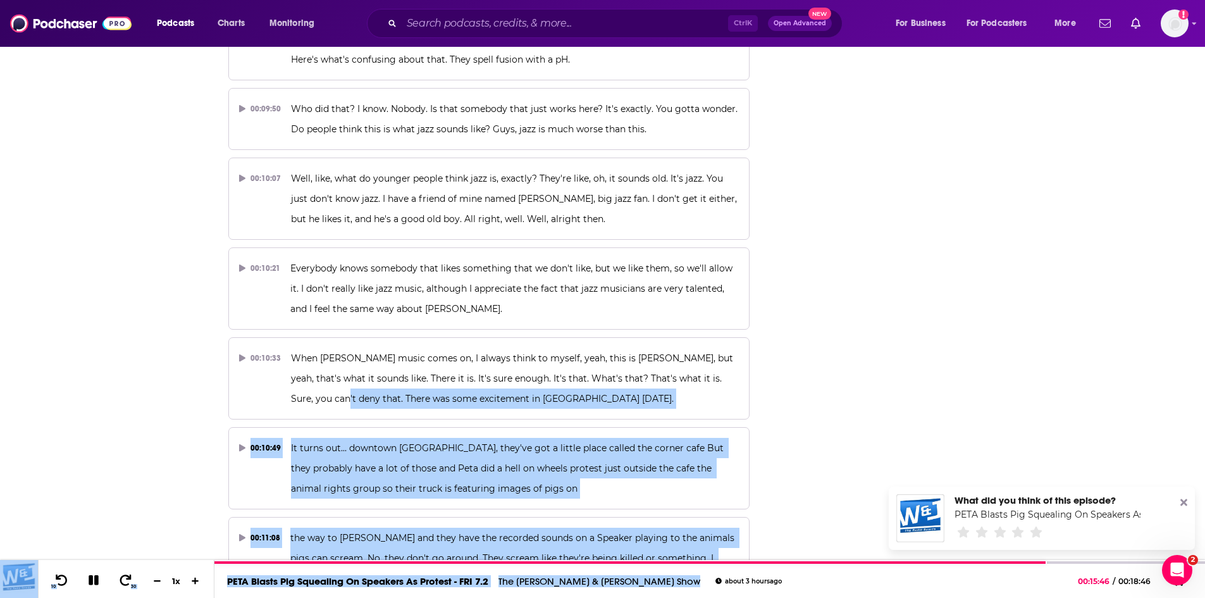
scroll to position [3926, 0]
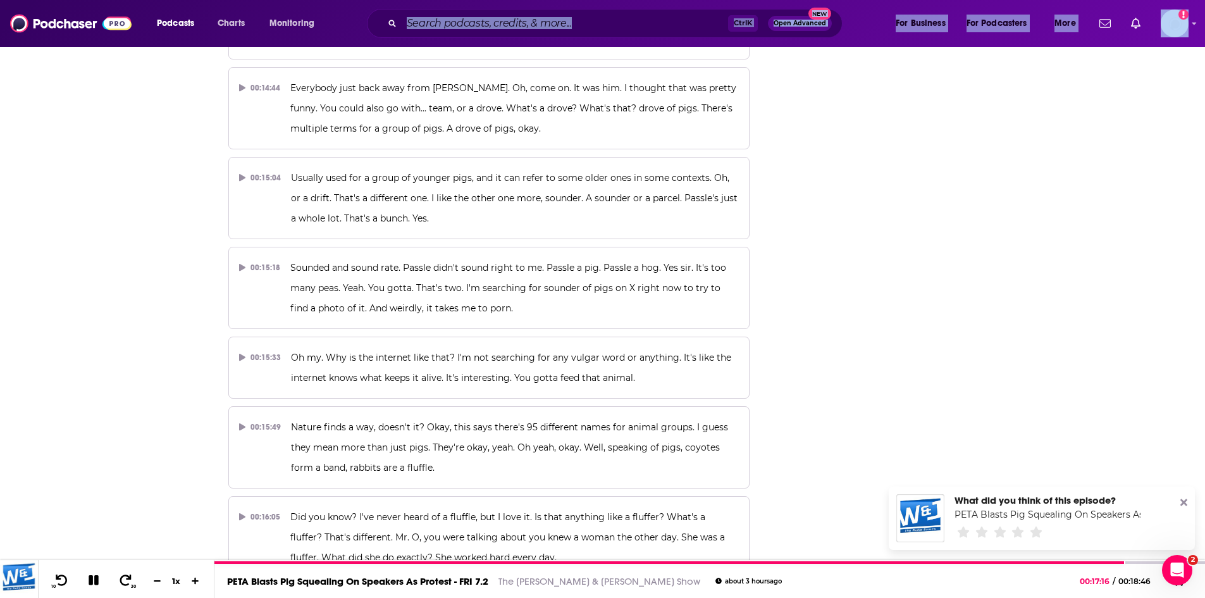
scroll to position [5803, 0]
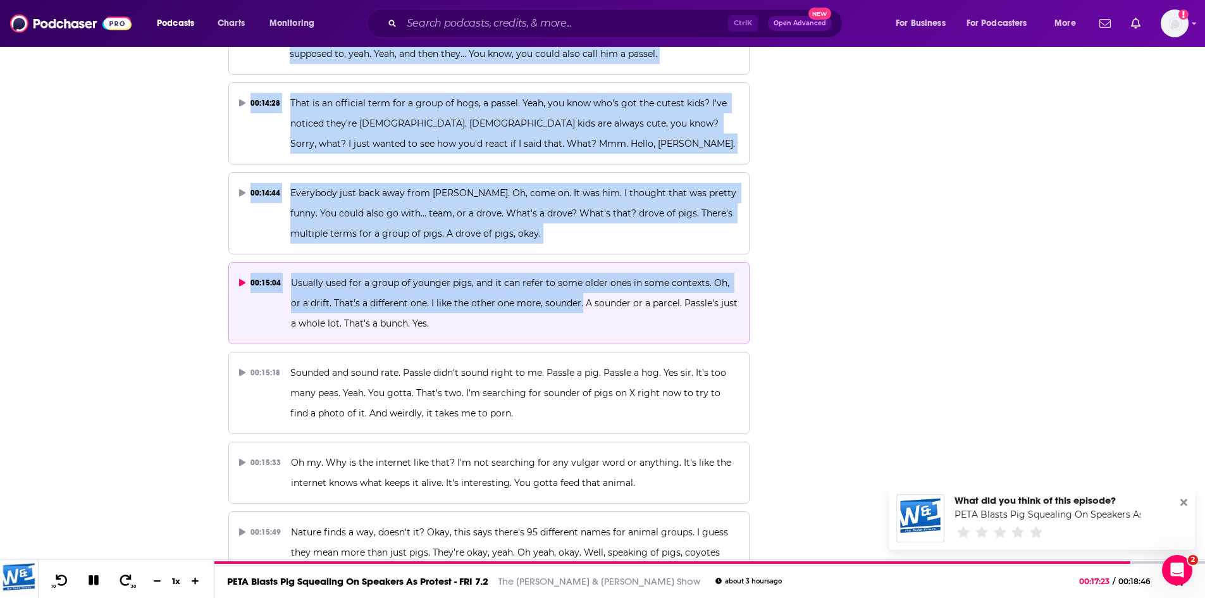
drag, startPoint x: 312, startPoint y: 371, endPoint x: 569, endPoint y: 107, distance: 368.5
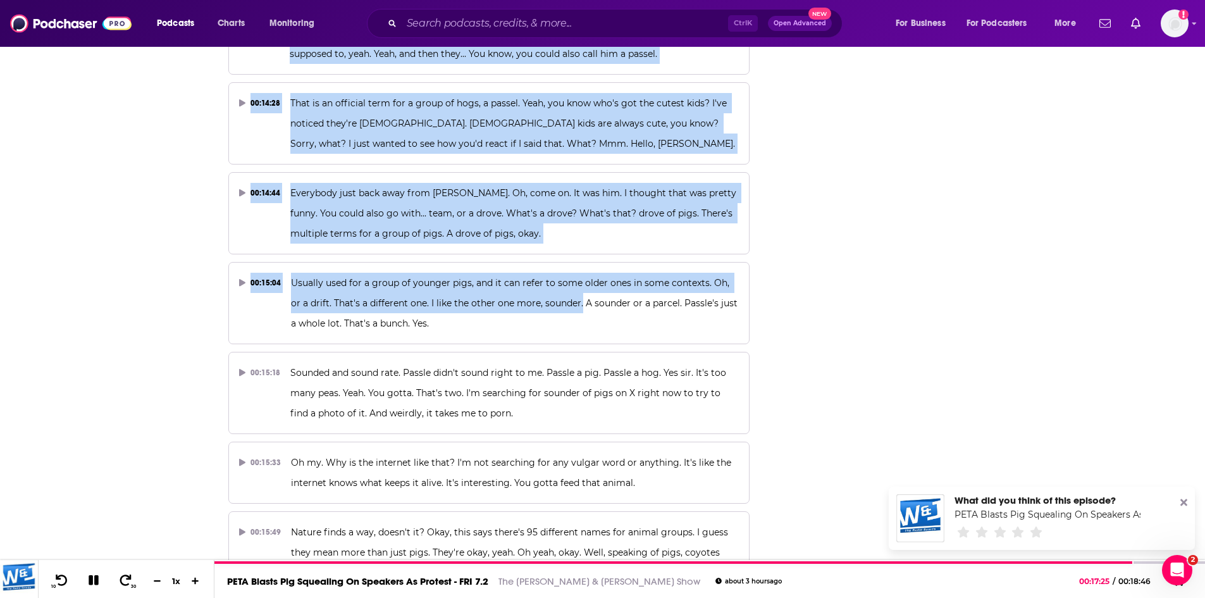
copy div "There was some excitement in Paris yesterday. 00:10:49 It turns out... downtown…"
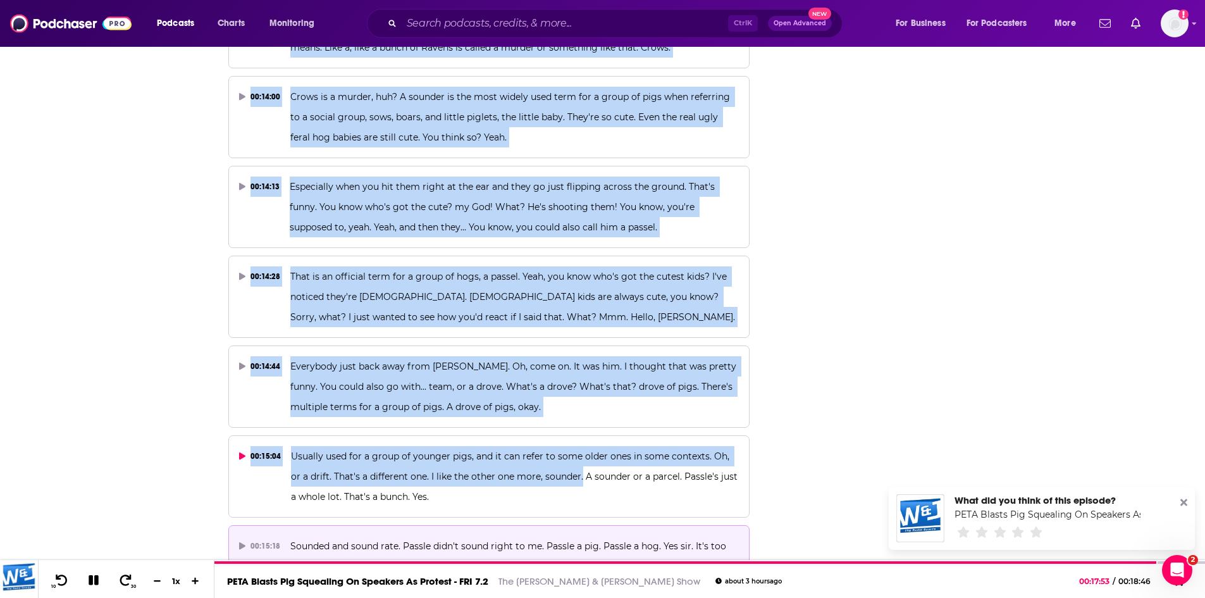
scroll to position [5550, 0]
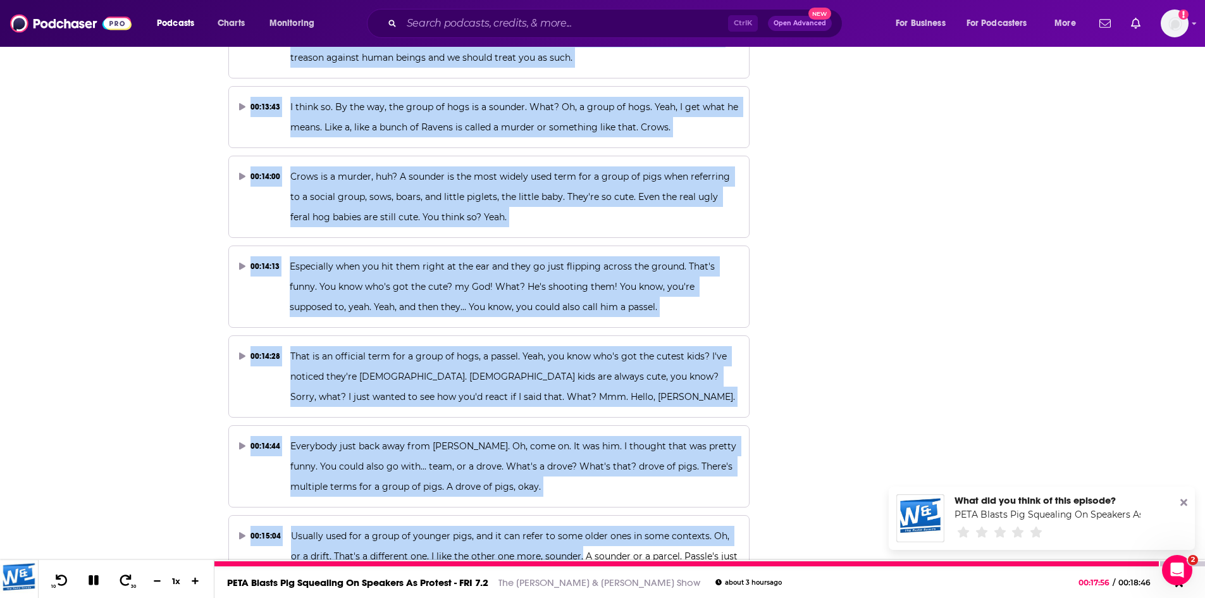
click at [476, 581] on link "PETA Blasts Pig Squealing On Speakers As Protest - FRI 7.2" at bounding box center [357, 582] width 261 height 12
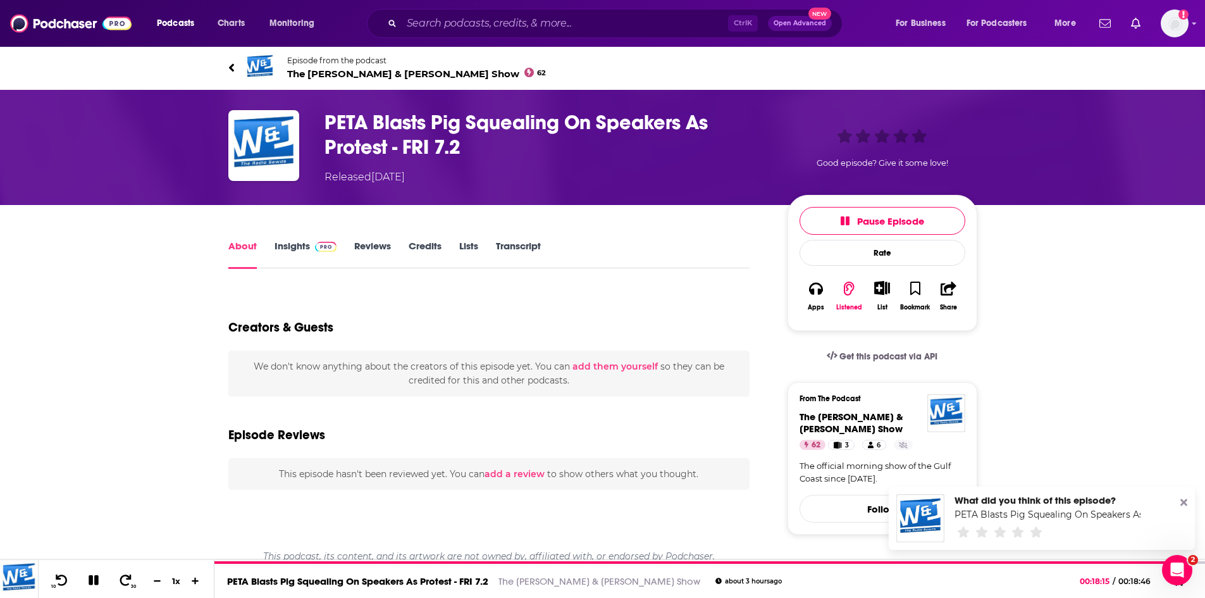
click at [129, 125] on div "PETA Blasts Pig Squealing On Speakers As Protest - FRI 7.2 Released Friday, 22n…" at bounding box center [602, 147] width 1205 height 115
click at [296, 76] on span "The Walton & Johnson Show 62" at bounding box center [416, 74] width 259 height 12
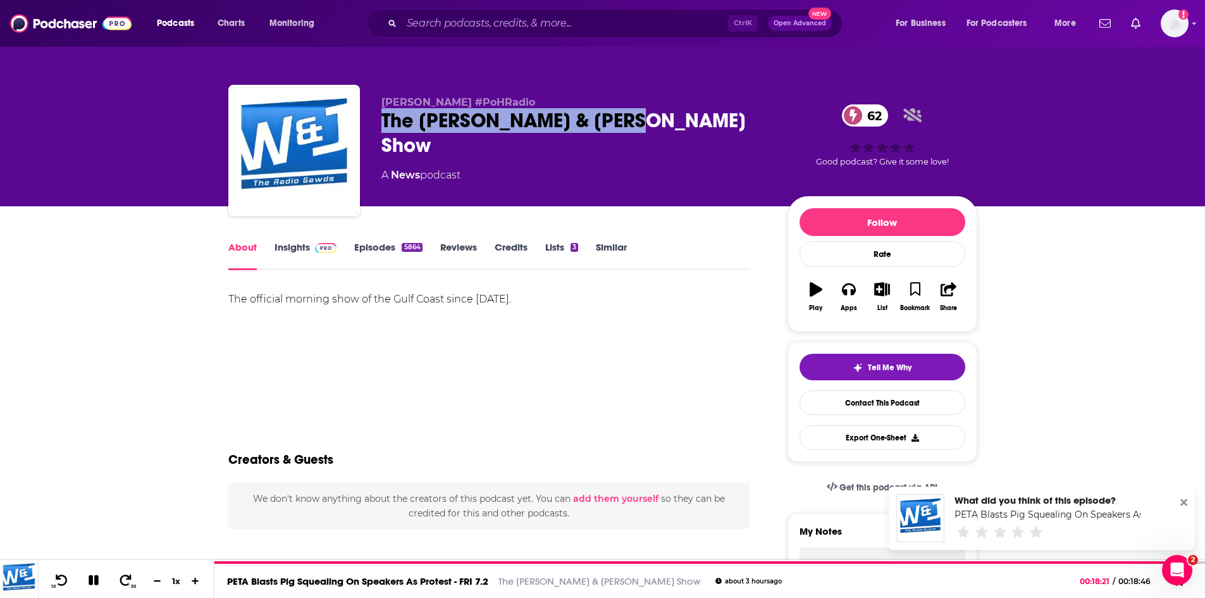
drag, startPoint x: 375, startPoint y: 118, endPoint x: 634, endPoint y: 124, distance: 259.4
click at [634, 124] on div "Kenny Webster's #PoHRadio The Walton & Johnson Show 62 A News podcast 62 Good p…" at bounding box center [602, 153] width 749 height 137
copy h1 "The [PERSON_NAME] & [PERSON_NAME] Show"
click at [291, 249] on link "Insights" at bounding box center [305, 255] width 63 height 29
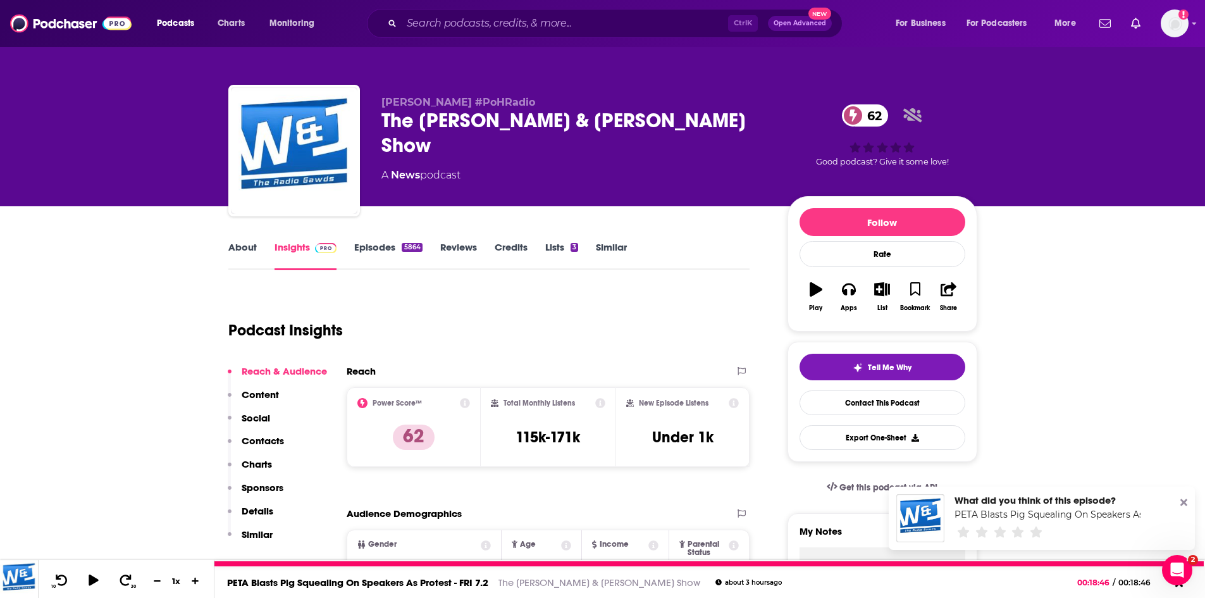
click at [533, 582] on link "The [PERSON_NAME] & [PERSON_NAME] Show" at bounding box center [599, 582] width 202 height 12
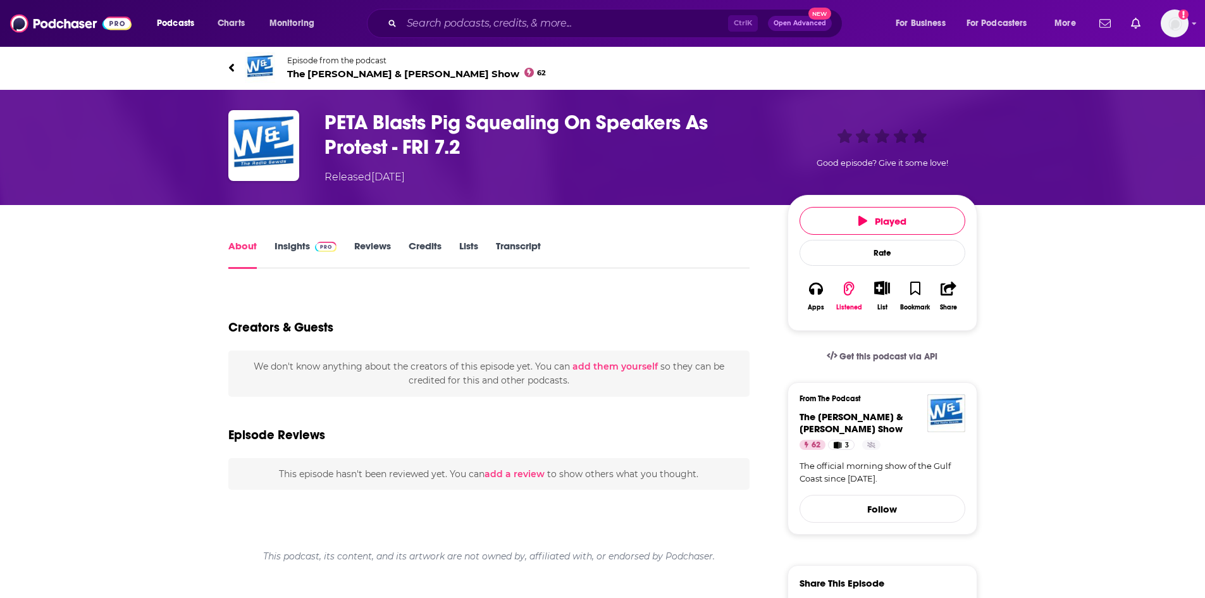
click at [355, 77] on span "The [PERSON_NAME] & [PERSON_NAME] Show 62" at bounding box center [416, 74] width 259 height 12
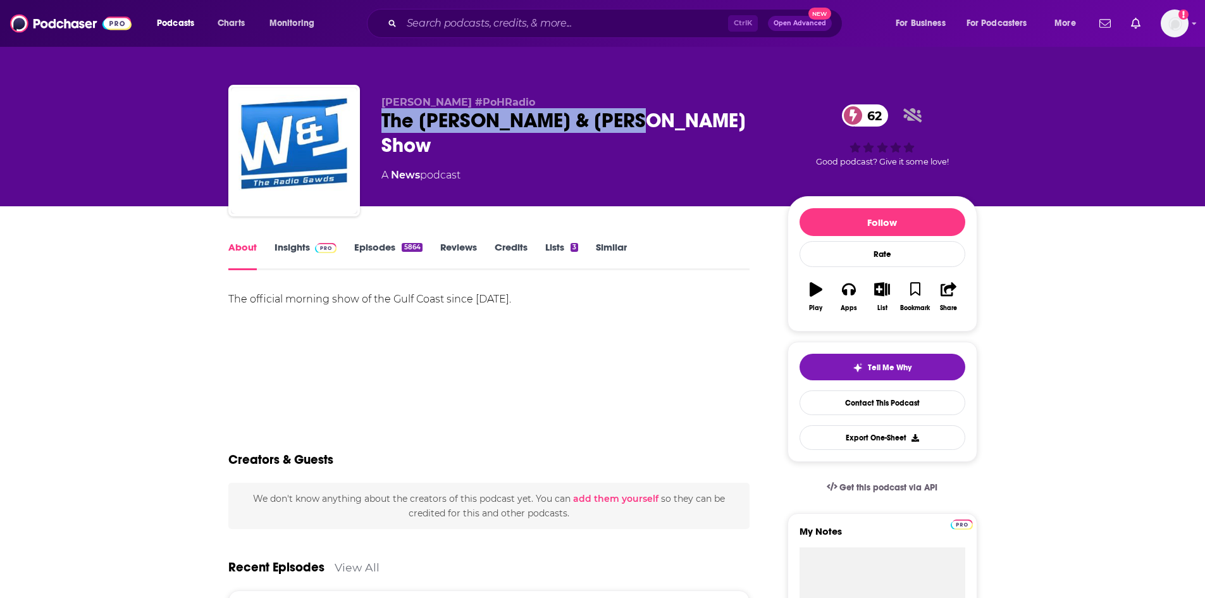
drag, startPoint x: 686, startPoint y: 124, endPoint x: 381, endPoint y: 118, distance: 304.9
click at [381, 118] on div "The [PERSON_NAME] & [PERSON_NAME] Show 62" at bounding box center [574, 132] width 386 height 49
copy h1 "The [PERSON_NAME] & [PERSON_NAME] Show"
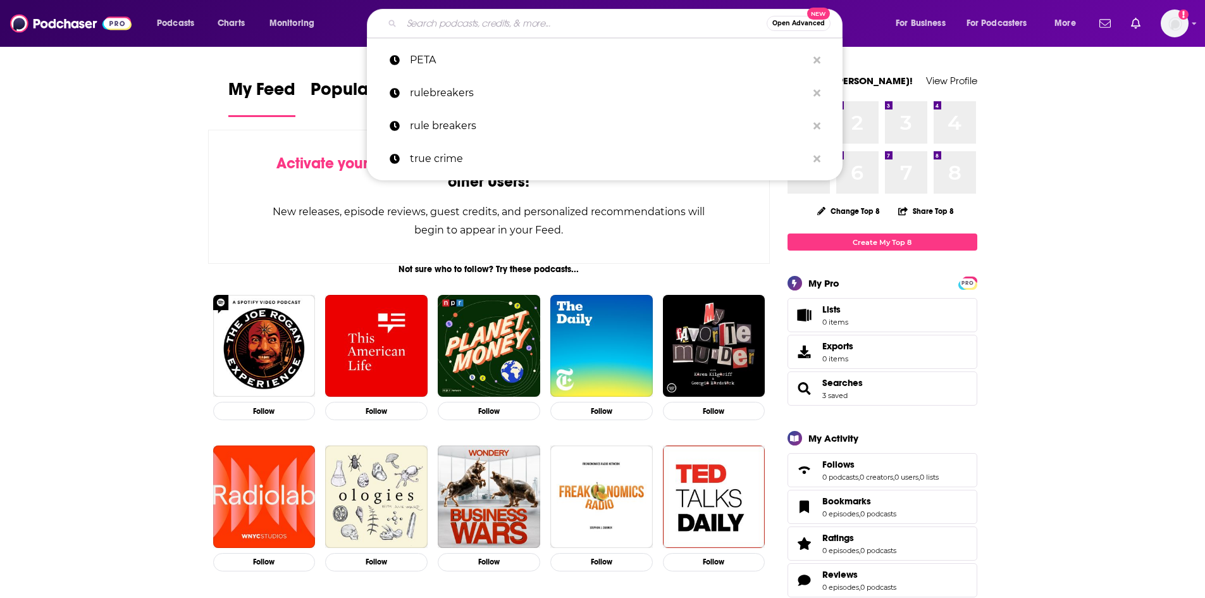
click at [553, 24] on input "Search podcasts, credits, & more..." at bounding box center [584, 23] width 365 height 20
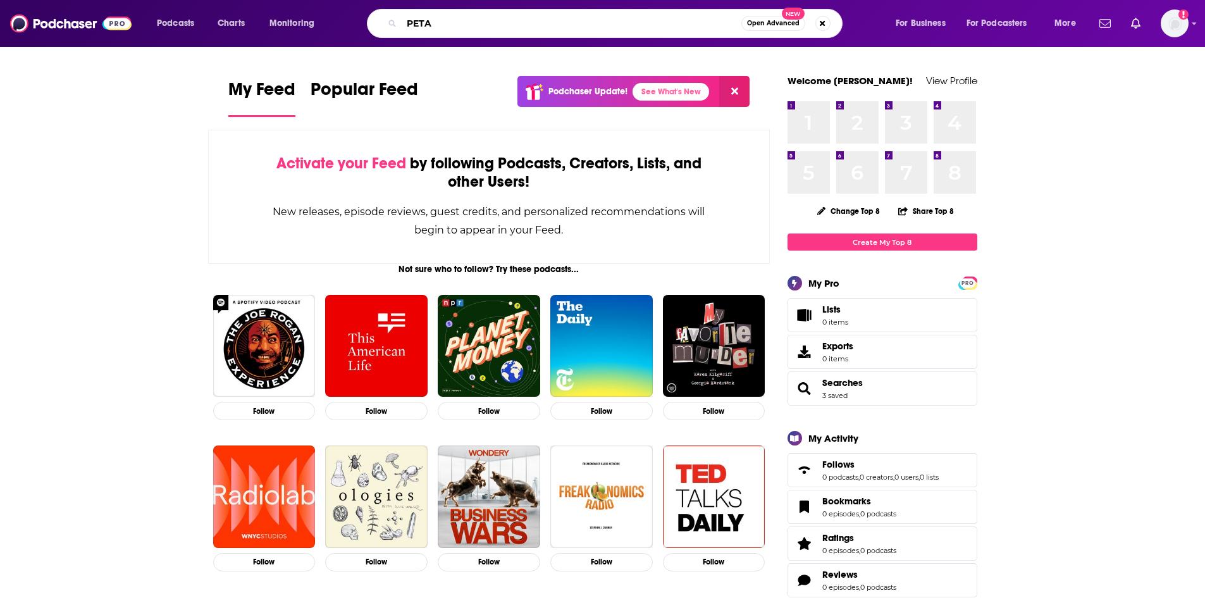
type input "PETA"
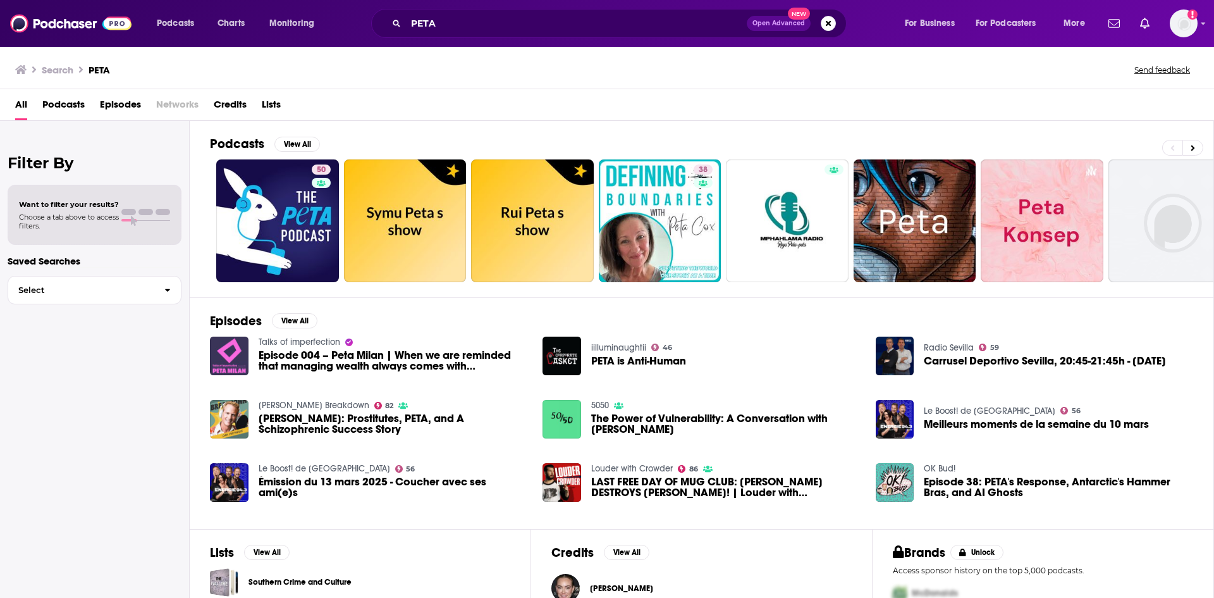
click at [120, 114] on span "Episodes" at bounding box center [120, 107] width 41 height 26
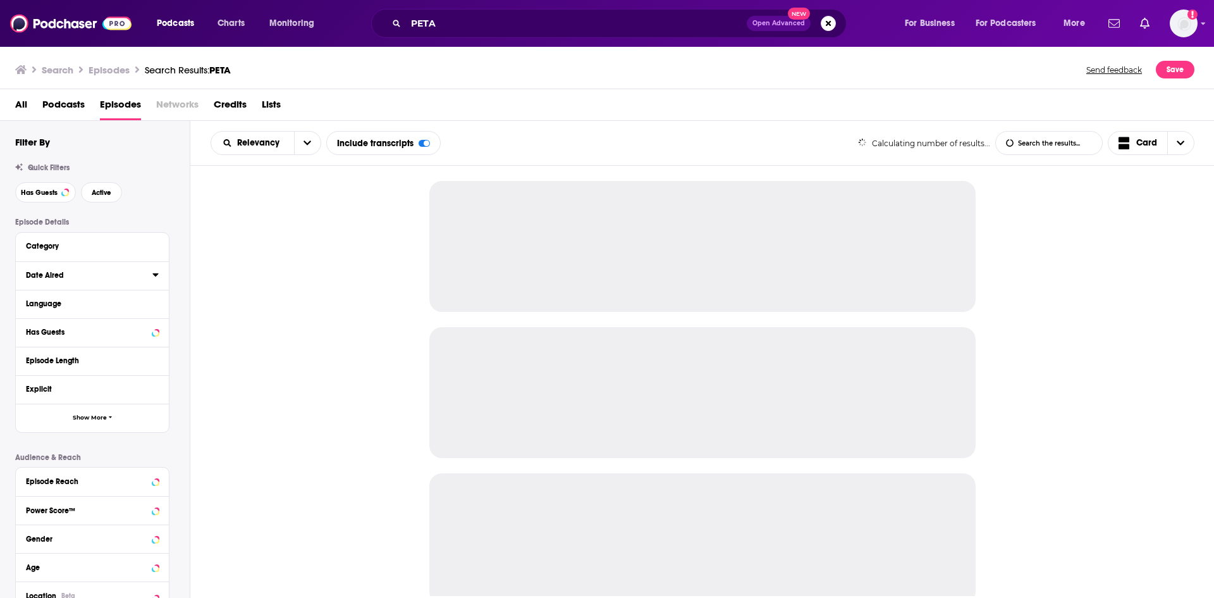
click at [156, 279] on icon at bounding box center [155, 274] width 6 height 10
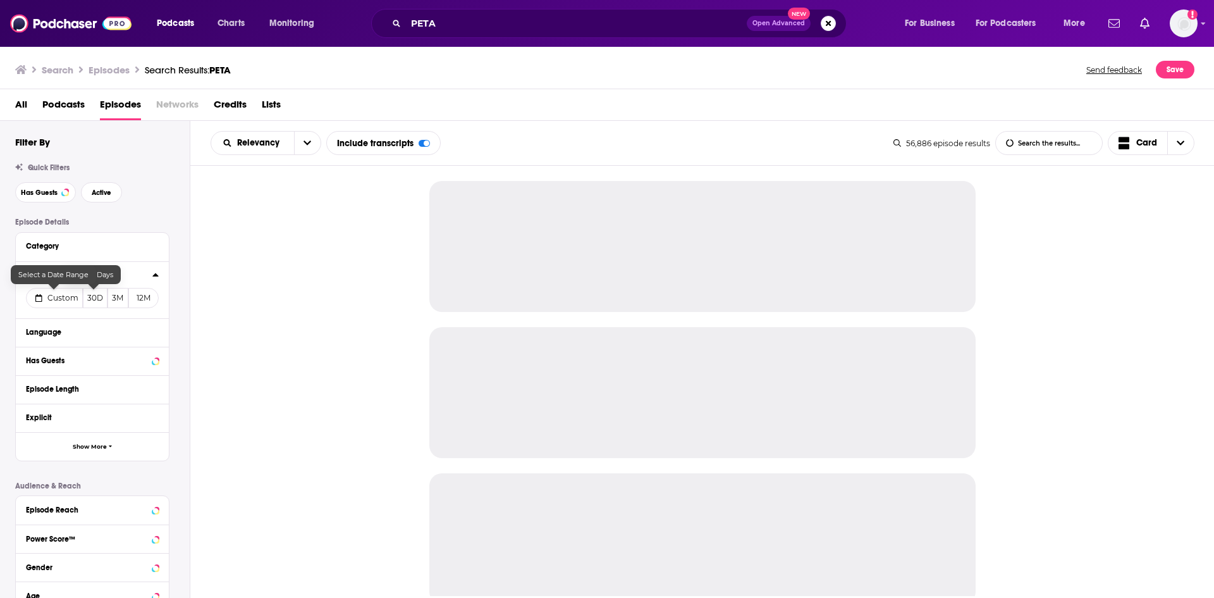
click at [65, 305] on button "Custom" at bounding box center [54, 298] width 57 height 20
select select "7"
select select "2025"
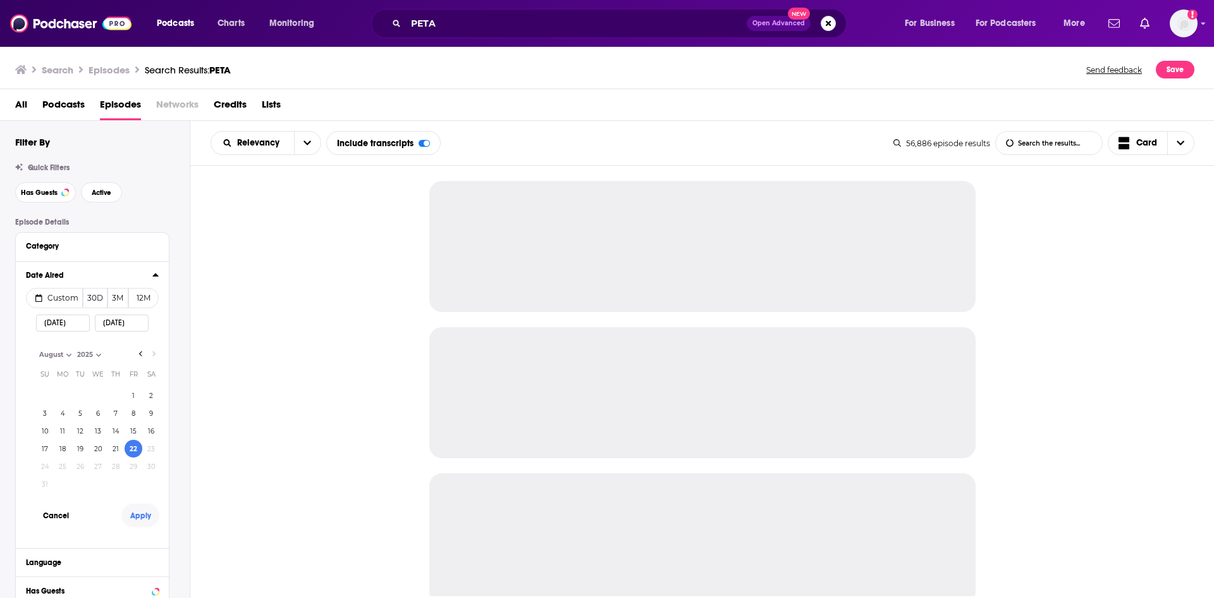
click at [145, 519] on button "Apply" at bounding box center [140, 514] width 38 height 23
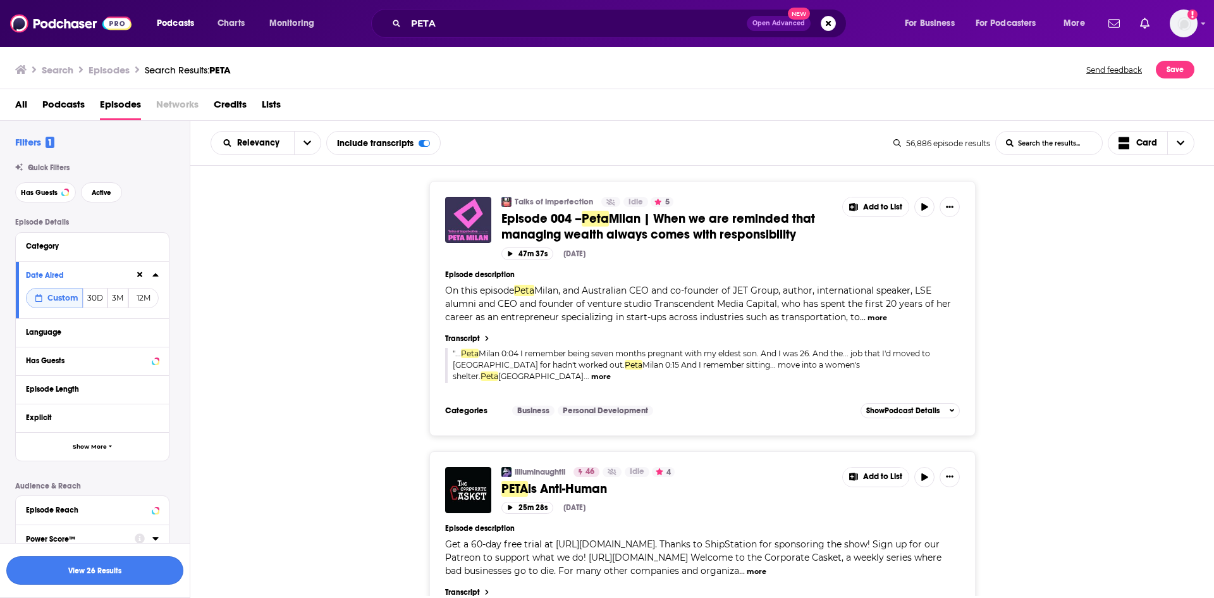
click at [148, 563] on button "View 26 Results" at bounding box center [94, 570] width 177 height 28
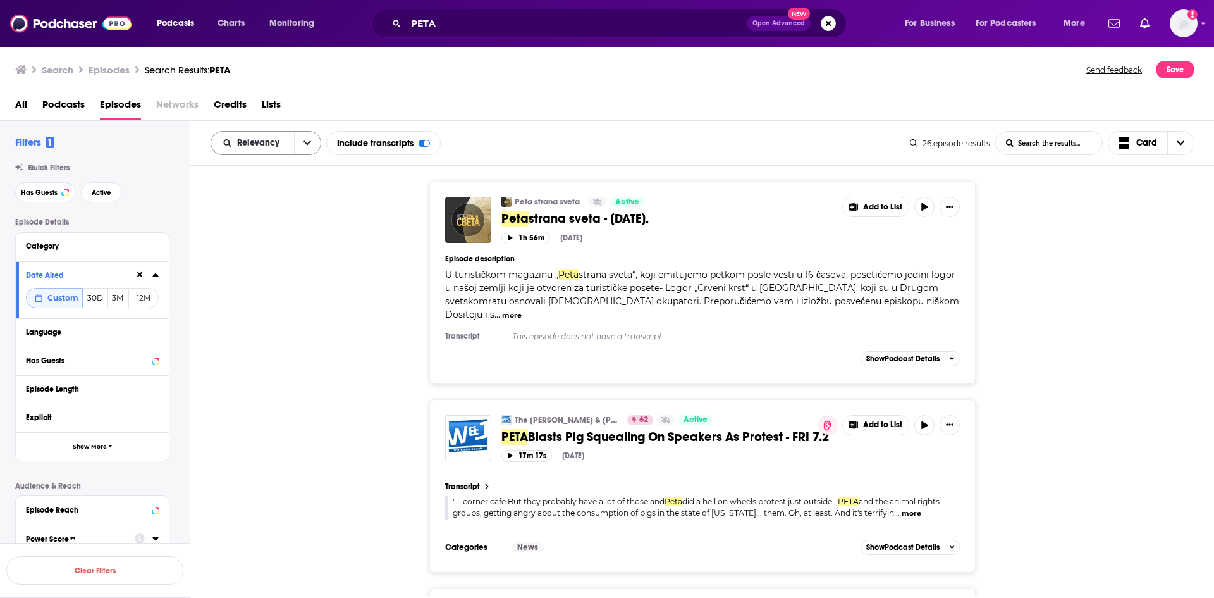
click at [304, 151] on button "open menu" at bounding box center [307, 143] width 27 height 23
click at [254, 249] on span "Power Score" at bounding box center [274, 250] width 75 height 7
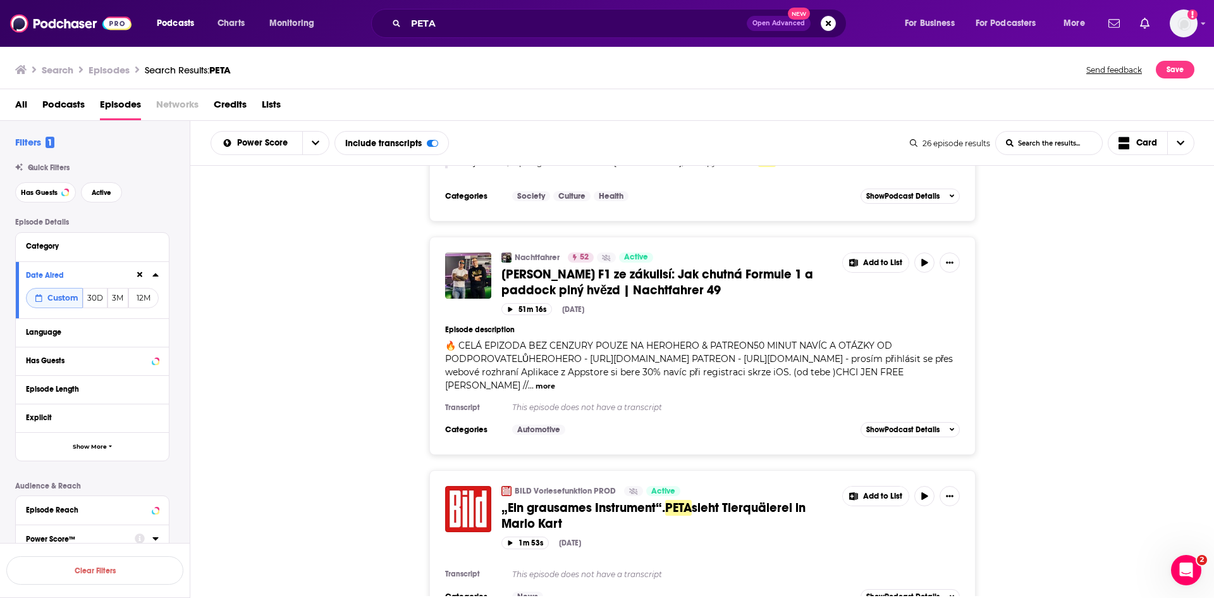
scroll to position [3731, 0]
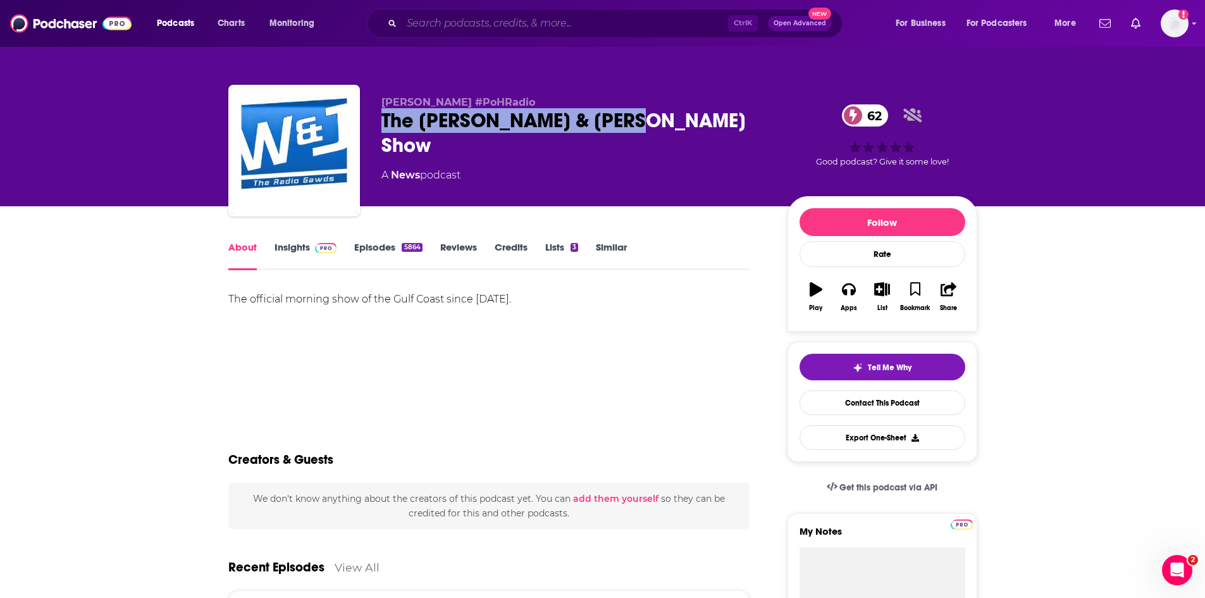
click at [505, 32] on input "Search podcasts, credits, & more..." at bounding box center [565, 23] width 326 height 20
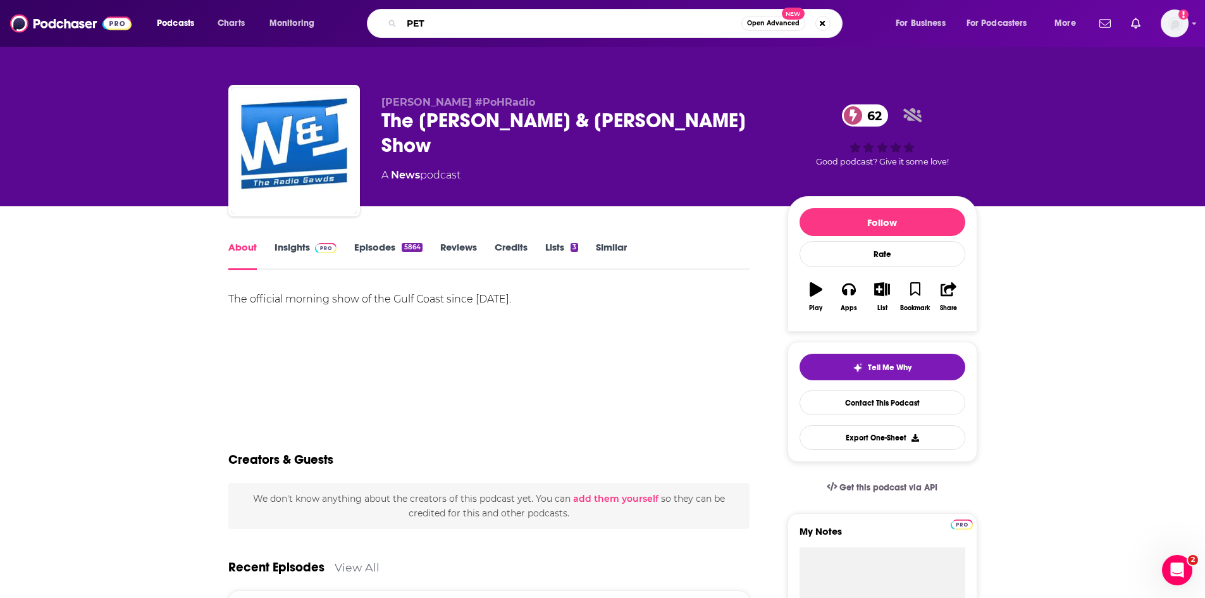
type input "PETA"
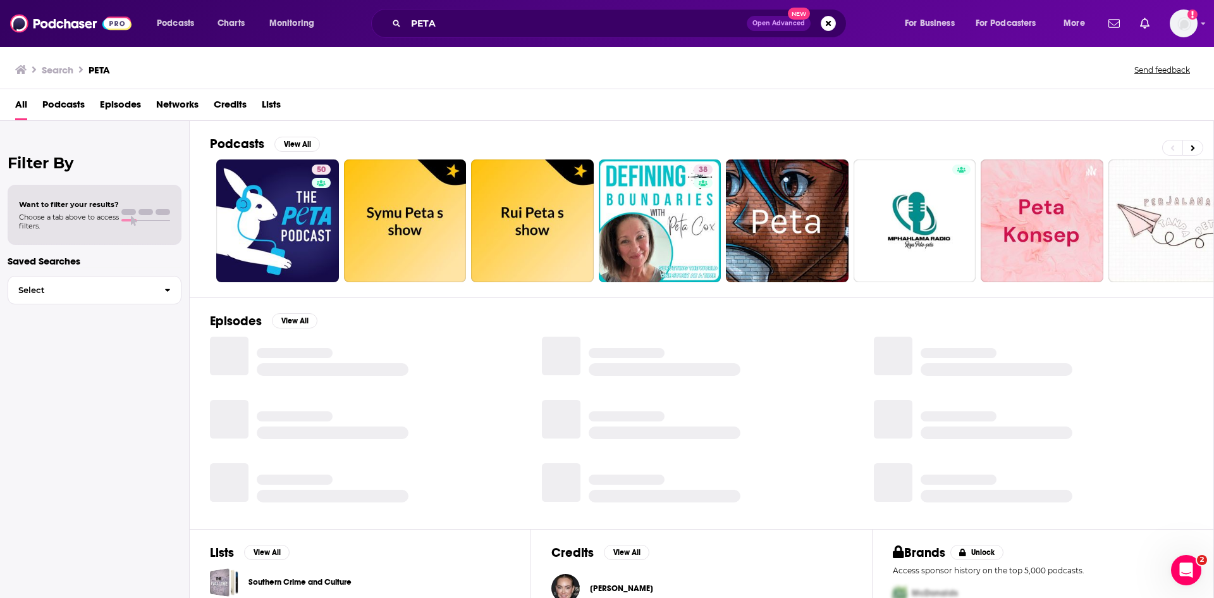
click at [108, 111] on span "Episodes" at bounding box center [120, 107] width 41 height 26
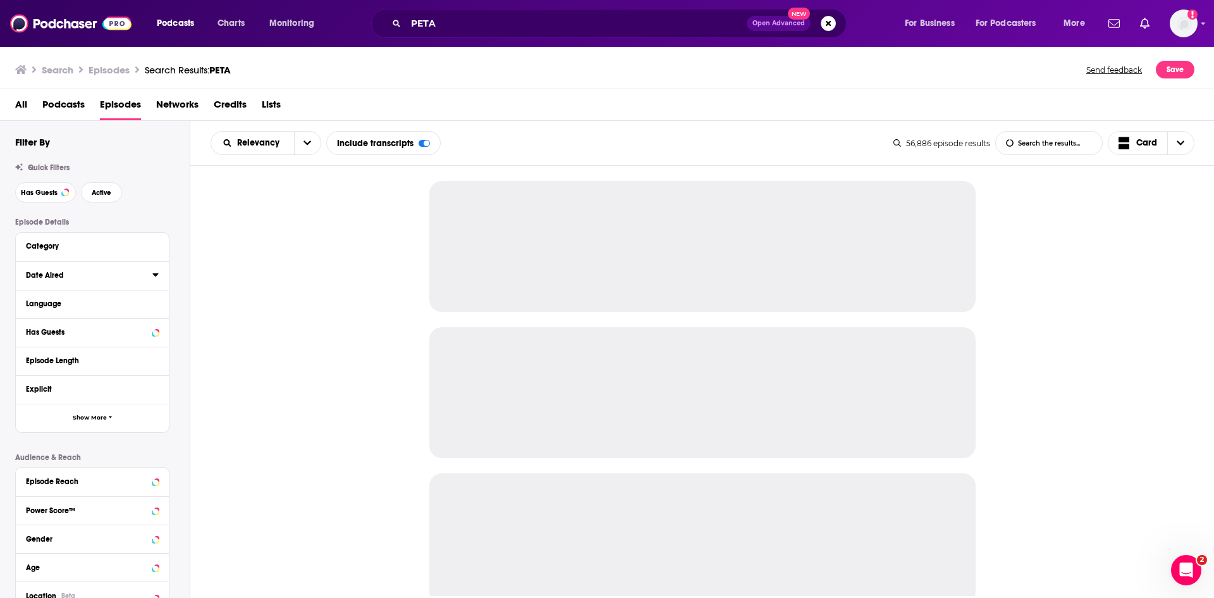
click at [152, 276] on icon at bounding box center [155, 274] width 6 height 10
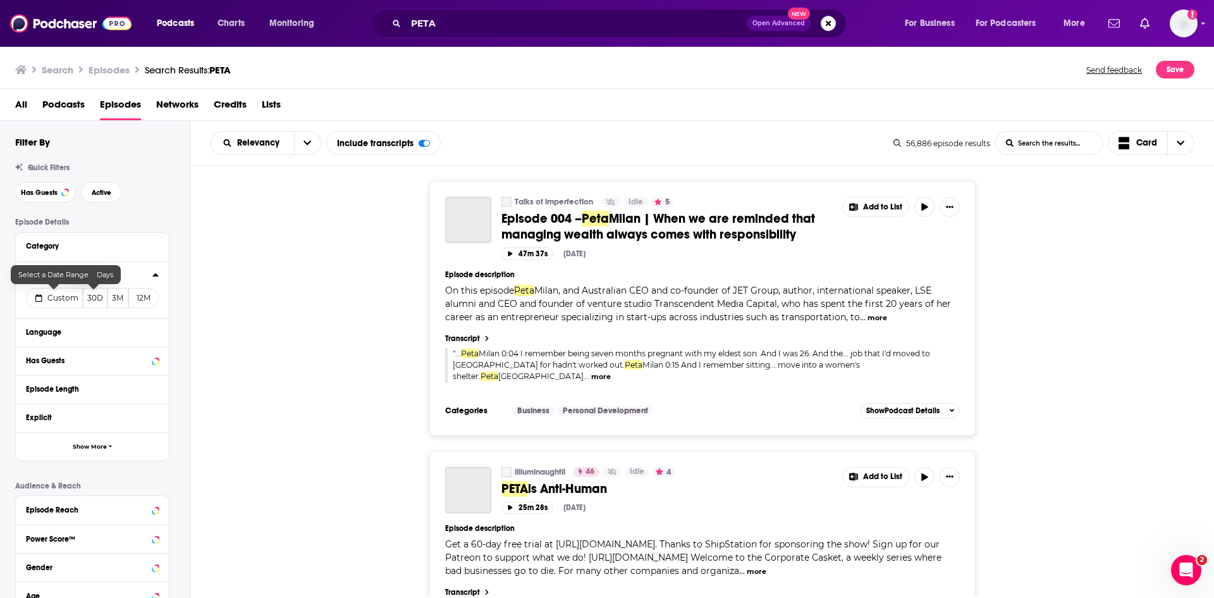
click at [66, 295] on span "Custom" at bounding box center [62, 297] width 31 height 9
select select "7"
select select "2025"
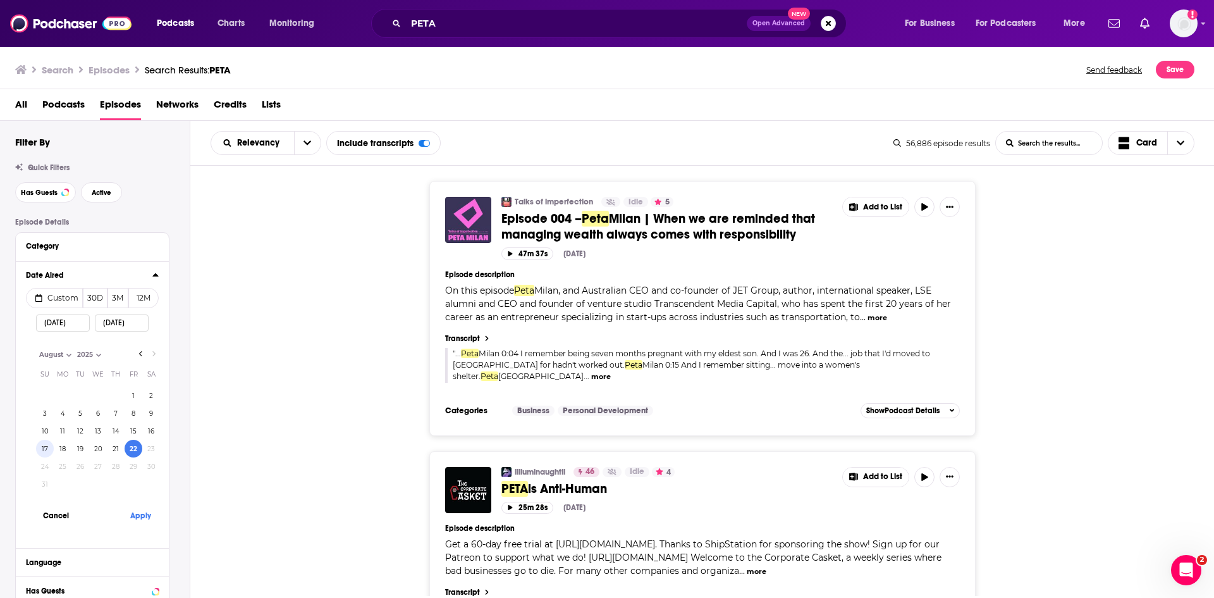
click at [45, 447] on button "17" at bounding box center [45, 449] width 18 height 18
click at [144, 429] on button "16" at bounding box center [151, 431] width 18 height 18
type input "08/16/2025"
click at [146, 514] on button "Apply" at bounding box center [140, 514] width 38 height 23
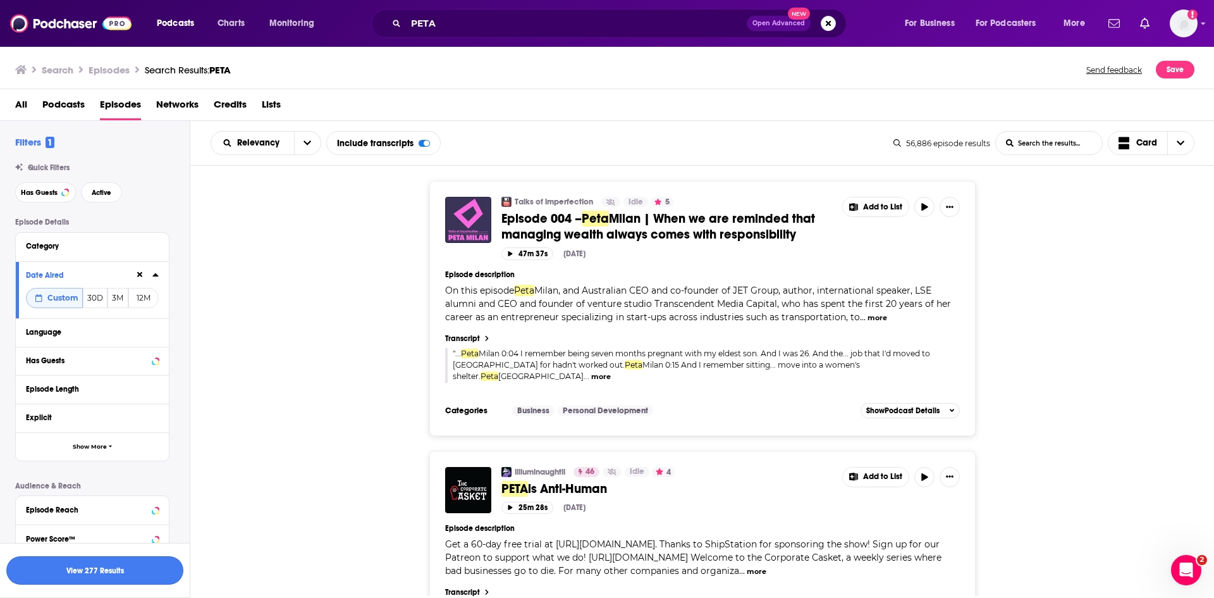
click at [132, 572] on button "View 277 Results" at bounding box center [94, 570] width 177 height 28
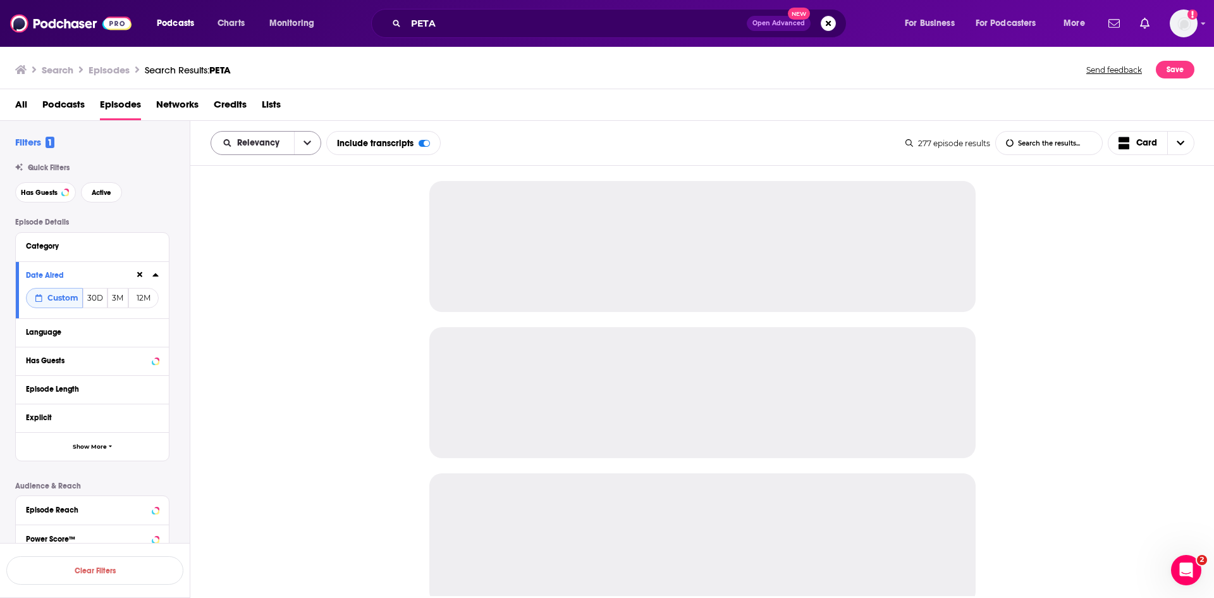
click at [309, 147] on icon "open menu" at bounding box center [308, 143] width 8 height 9
click at [280, 257] on div "Power Score" at bounding box center [266, 251] width 111 height 22
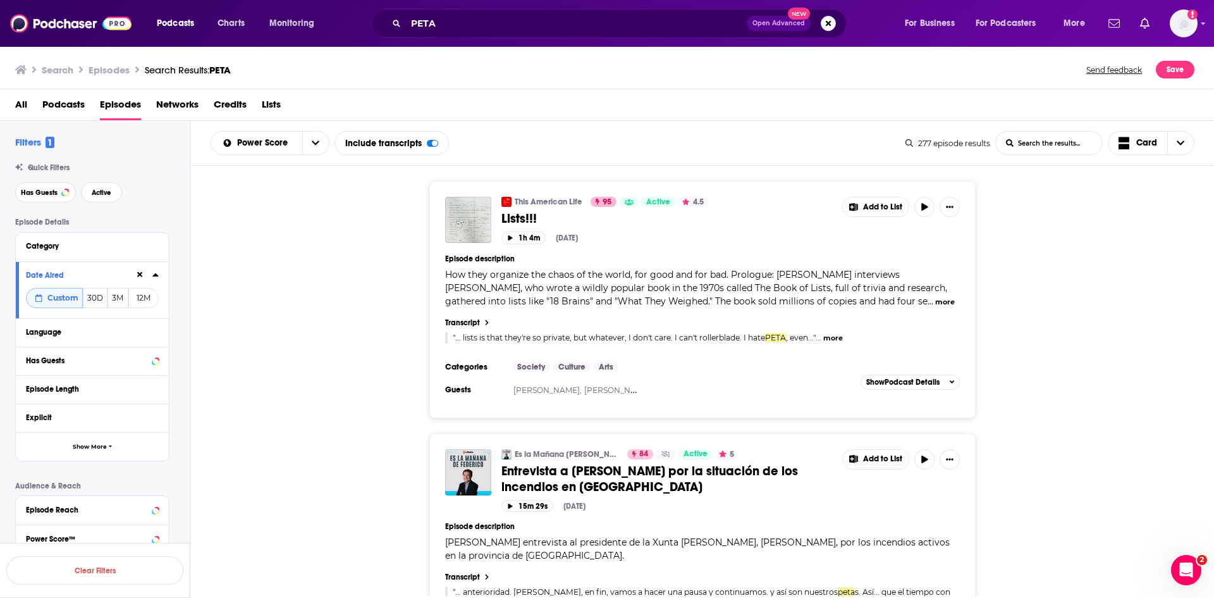
click at [745, 337] on span "... lists is that they're so private, but whatever, I don't care. I can't rolle…" at bounding box center [610, 337] width 310 height 9
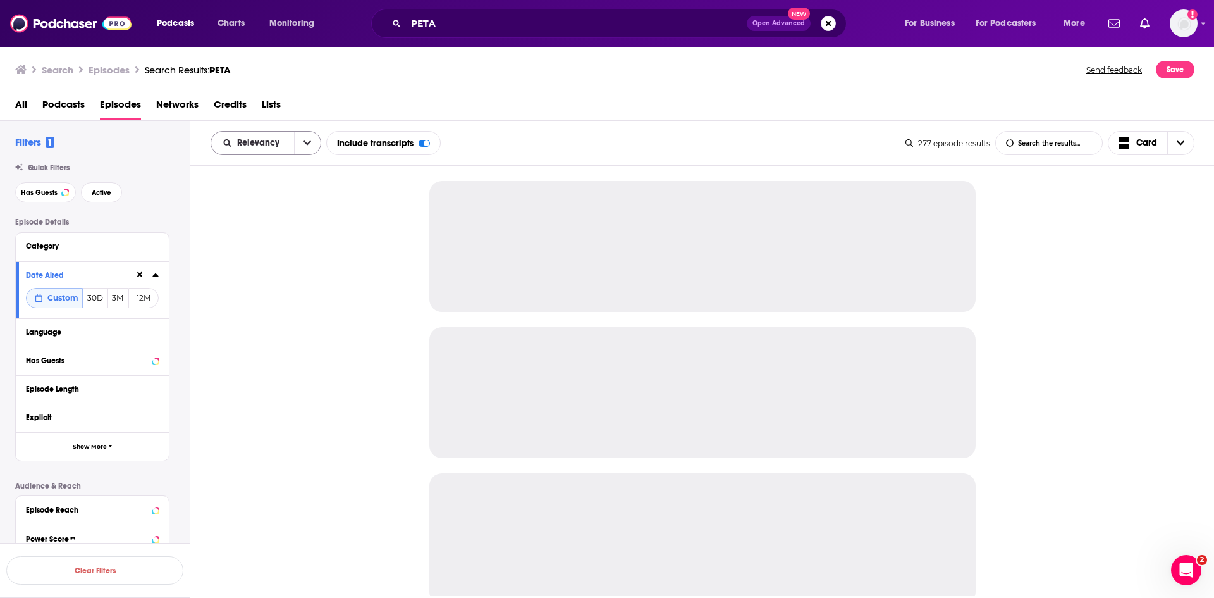
click at [314, 142] on button "open menu" at bounding box center [307, 143] width 27 height 23
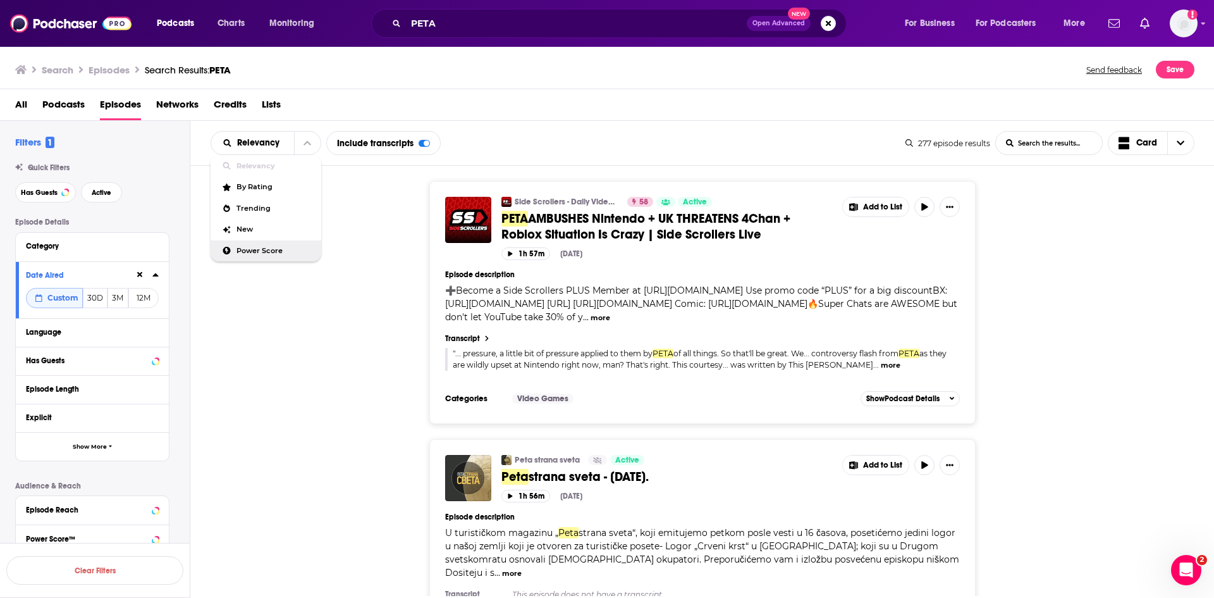
click at [274, 243] on div "Power Score" at bounding box center [266, 251] width 111 height 22
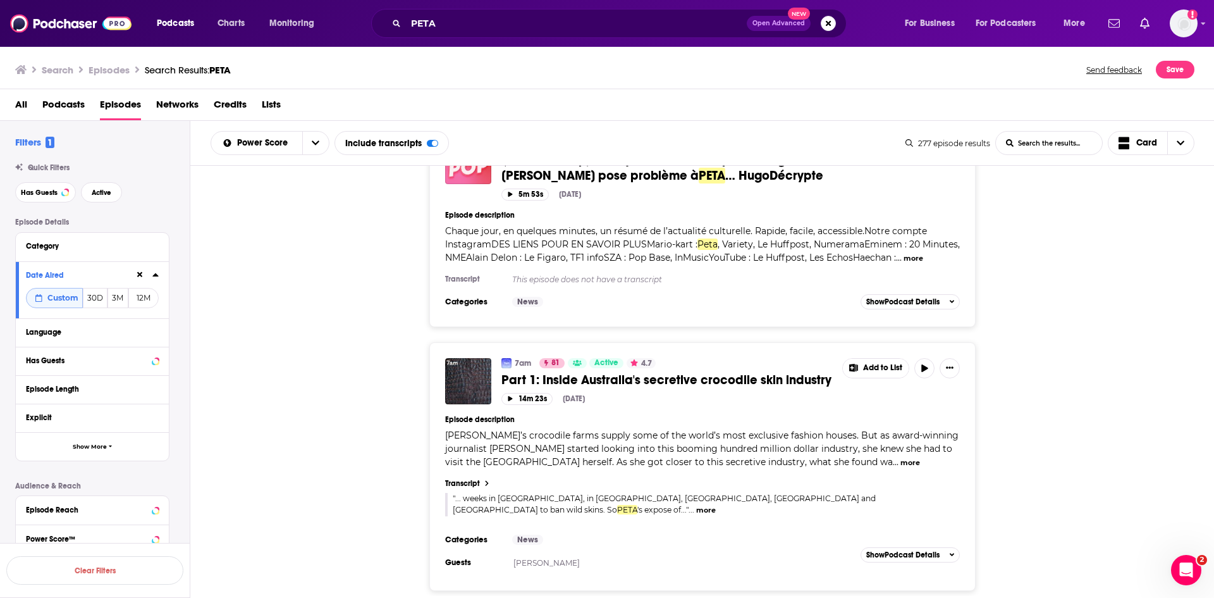
scroll to position [1771, 0]
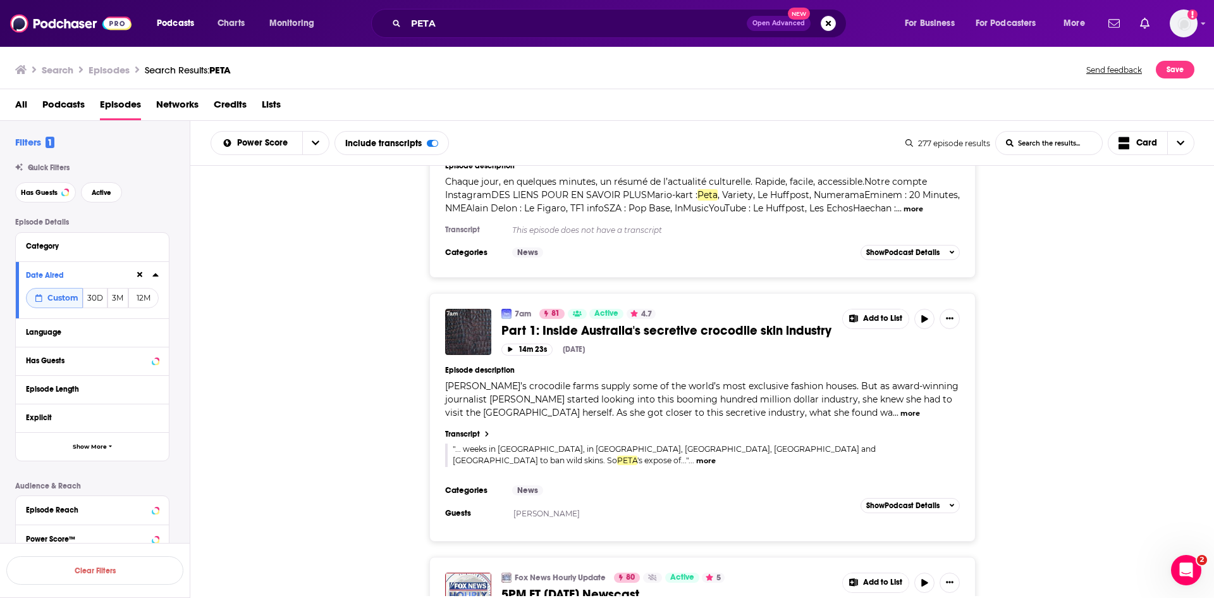
drag, startPoint x: 895, startPoint y: 437, endPoint x: 321, endPoint y: 426, distance: 573.7
click at [321, 426] on div "7am 81 Active 4.7 Part 1: Inside Australia's secretive crocodile skin industry …" at bounding box center [702, 417] width 1025 height 249
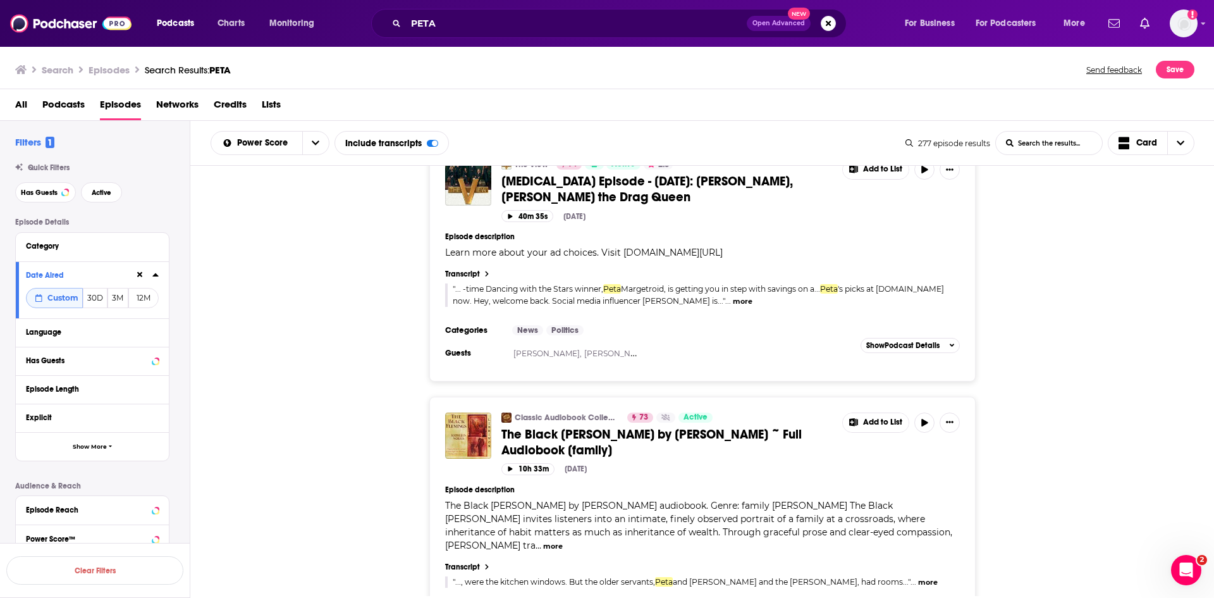
scroll to position [5533, 0]
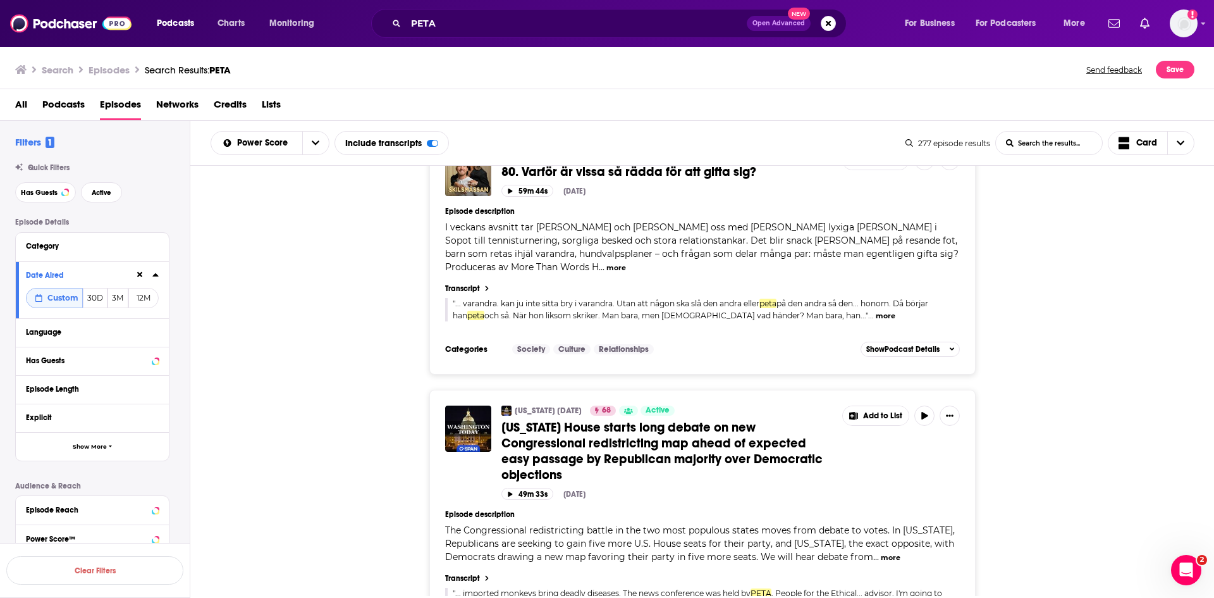
scroll to position [11694, 0]
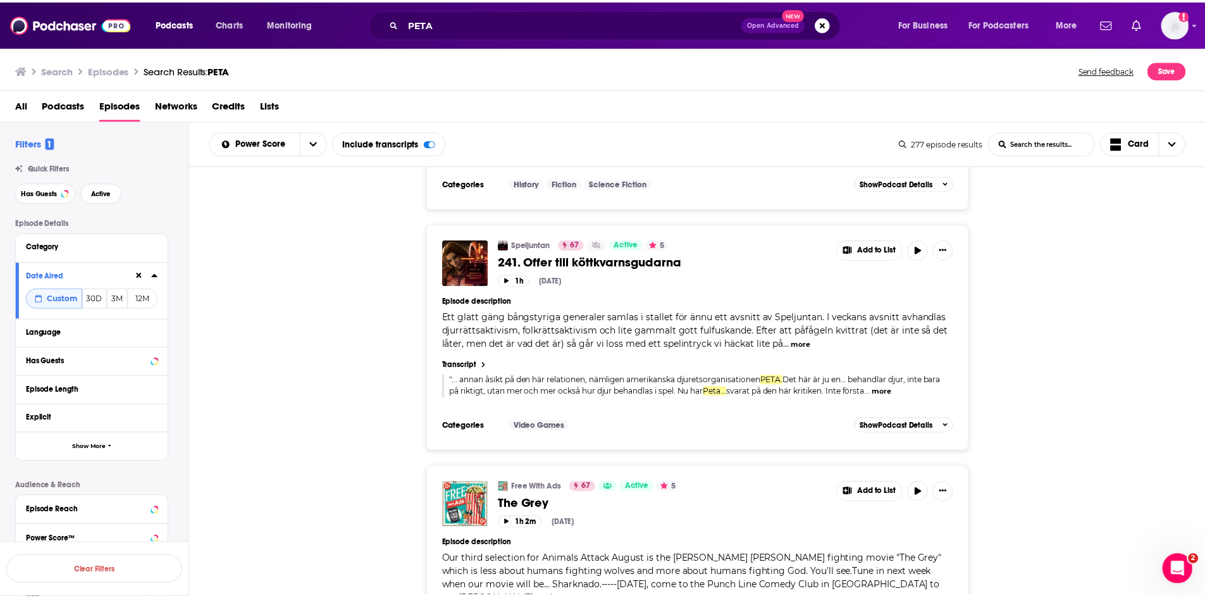
scroll to position [13718, 0]
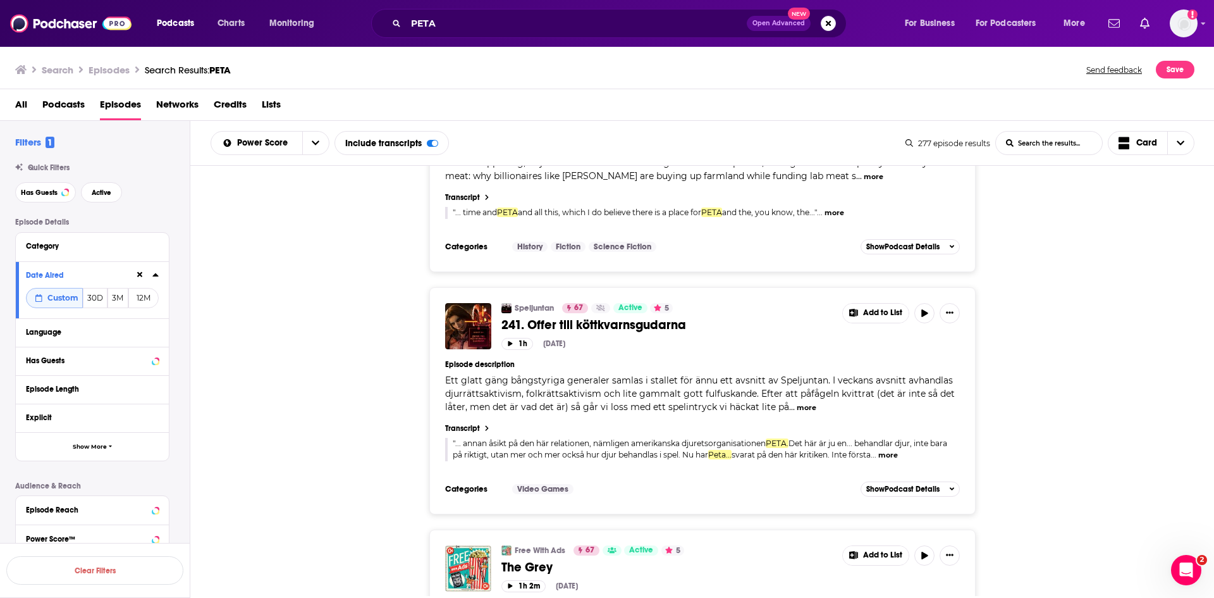
click at [539, 559] on span "The Grey" at bounding box center [527, 567] width 51 height 16
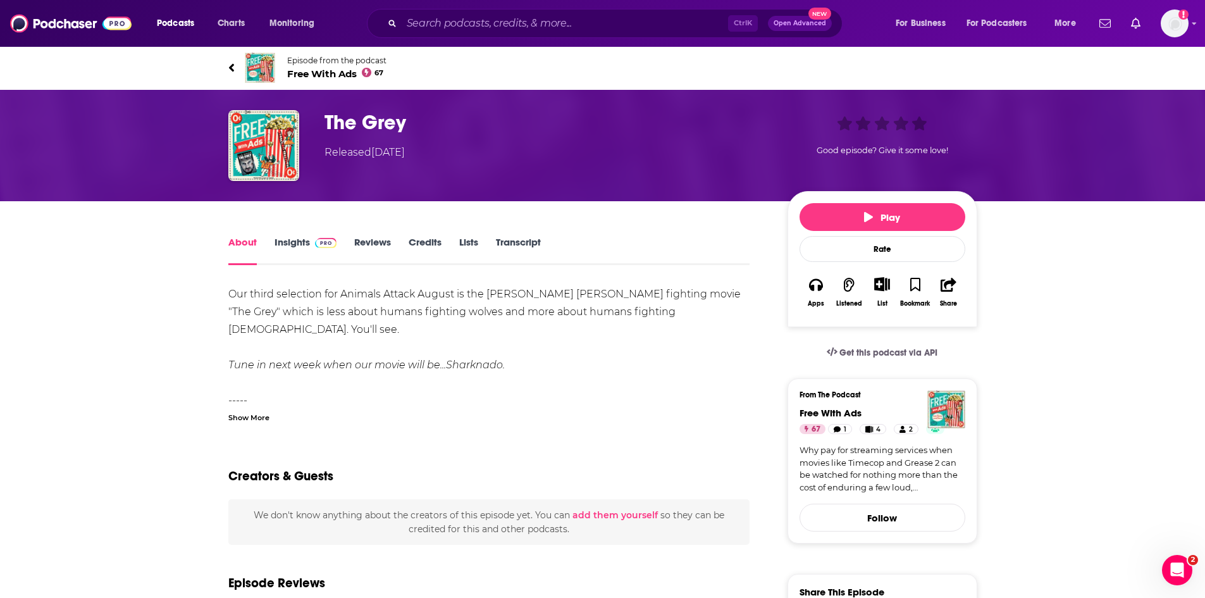
click at [292, 243] on link "Insights" at bounding box center [305, 250] width 63 height 29
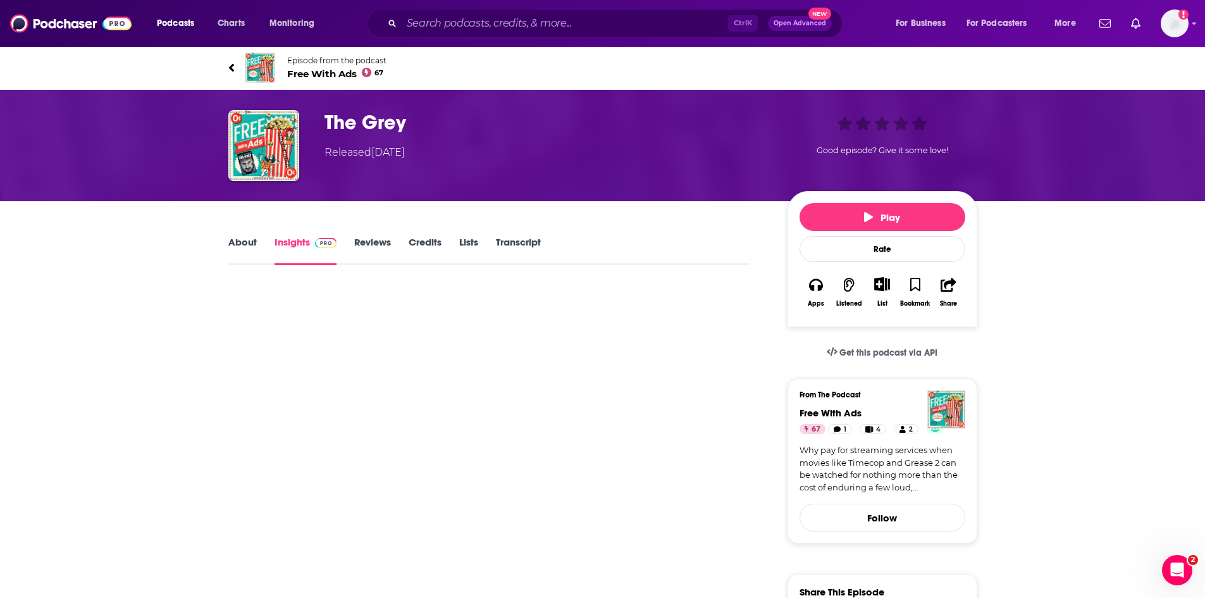
click at [311, 77] on span "Free With Ads 67" at bounding box center [336, 74] width 99 height 12
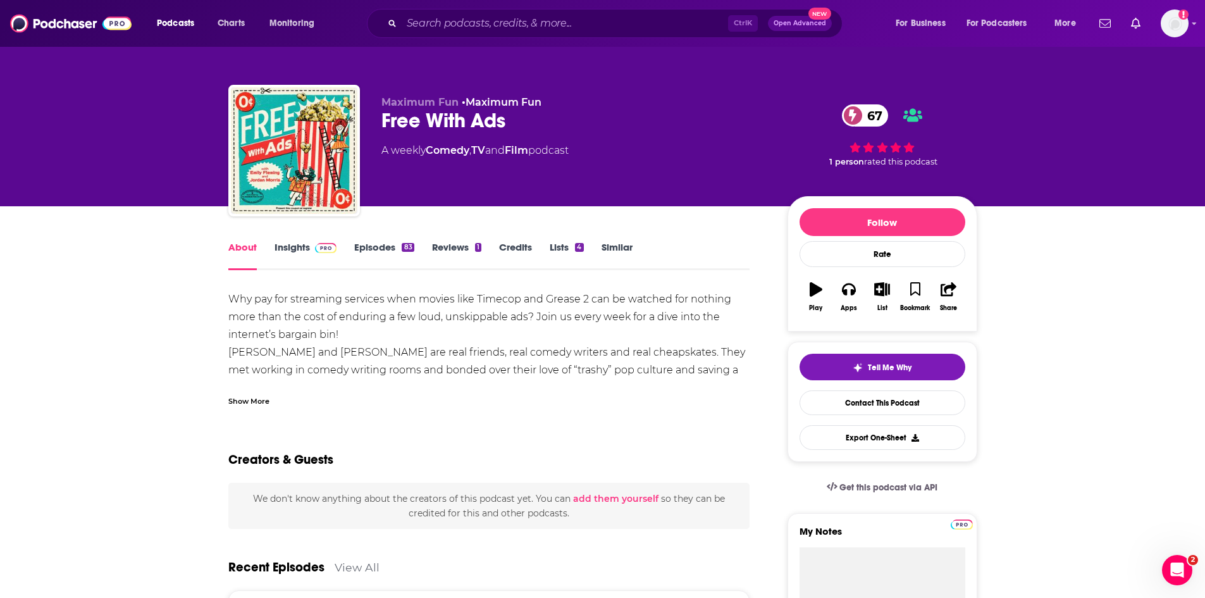
click at [367, 254] on link "Episodes 83" at bounding box center [383, 255] width 59 height 29
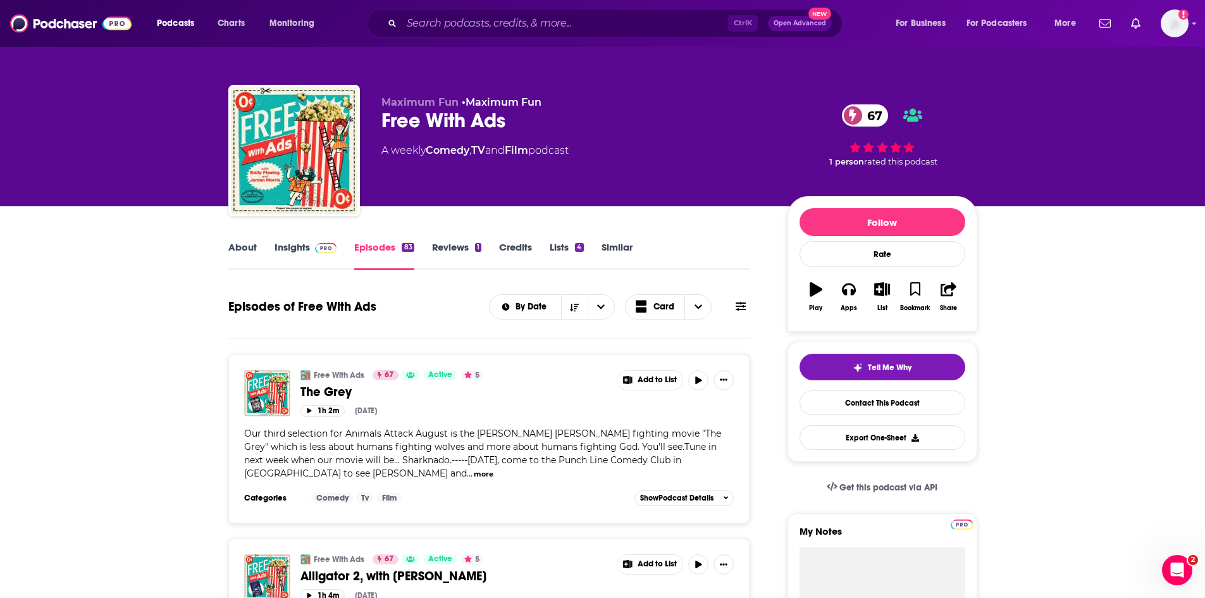
click at [233, 249] on link "About" at bounding box center [242, 255] width 28 height 29
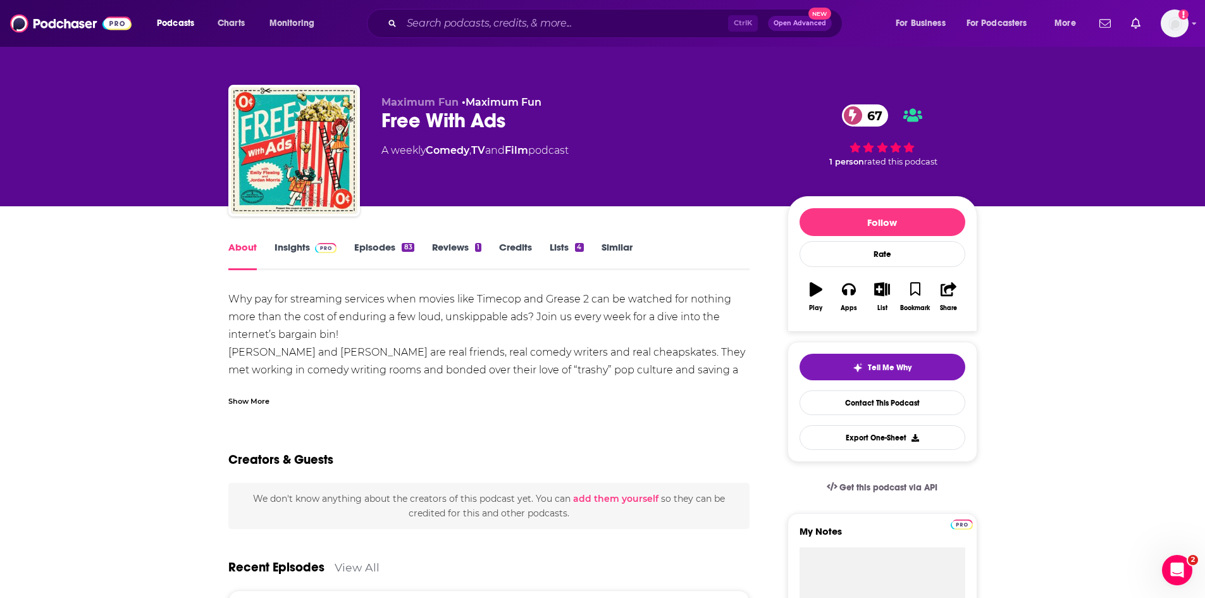
click at [280, 247] on link "Insights" at bounding box center [305, 255] width 63 height 29
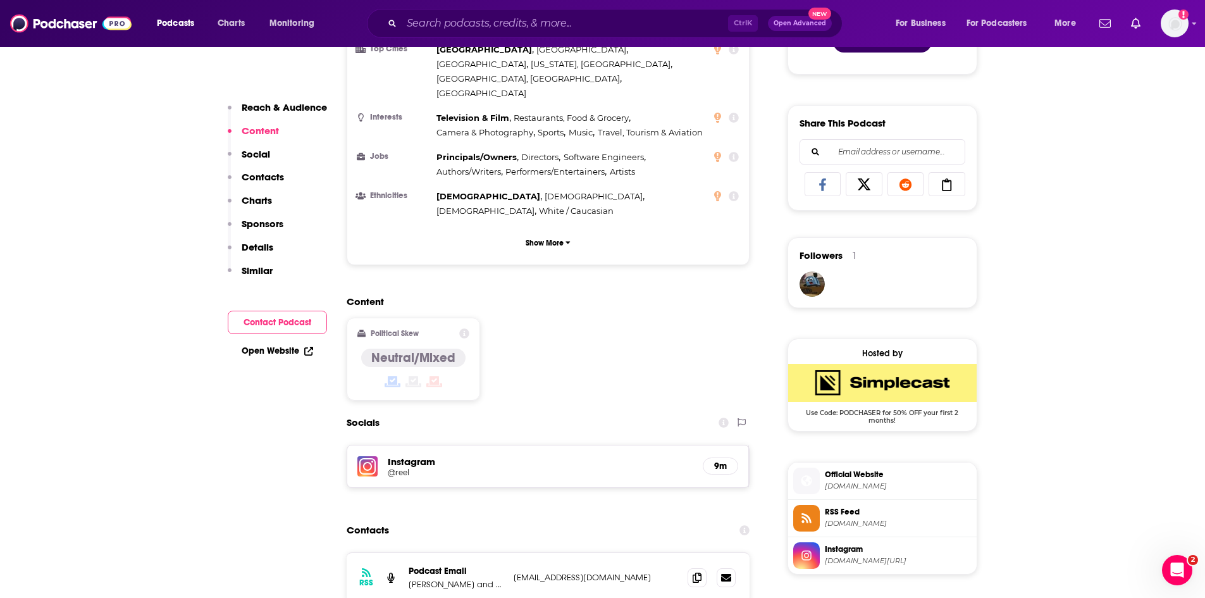
scroll to position [569, 0]
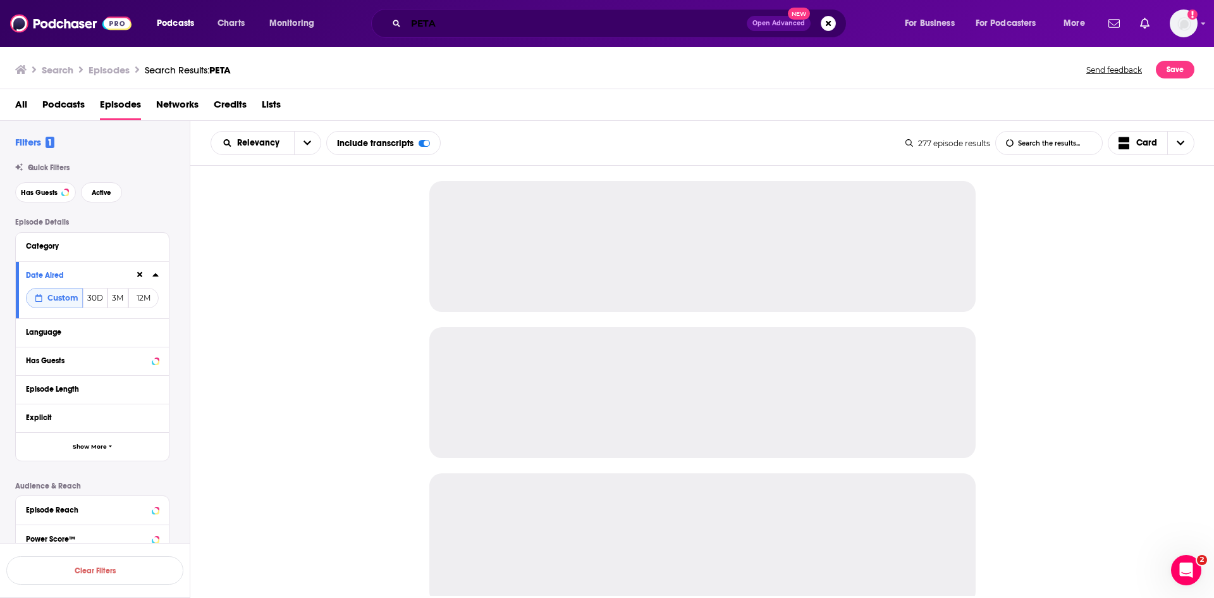
click at [446, 27] on input "PETA" at bounding box center [576, 23] width 341 height 20
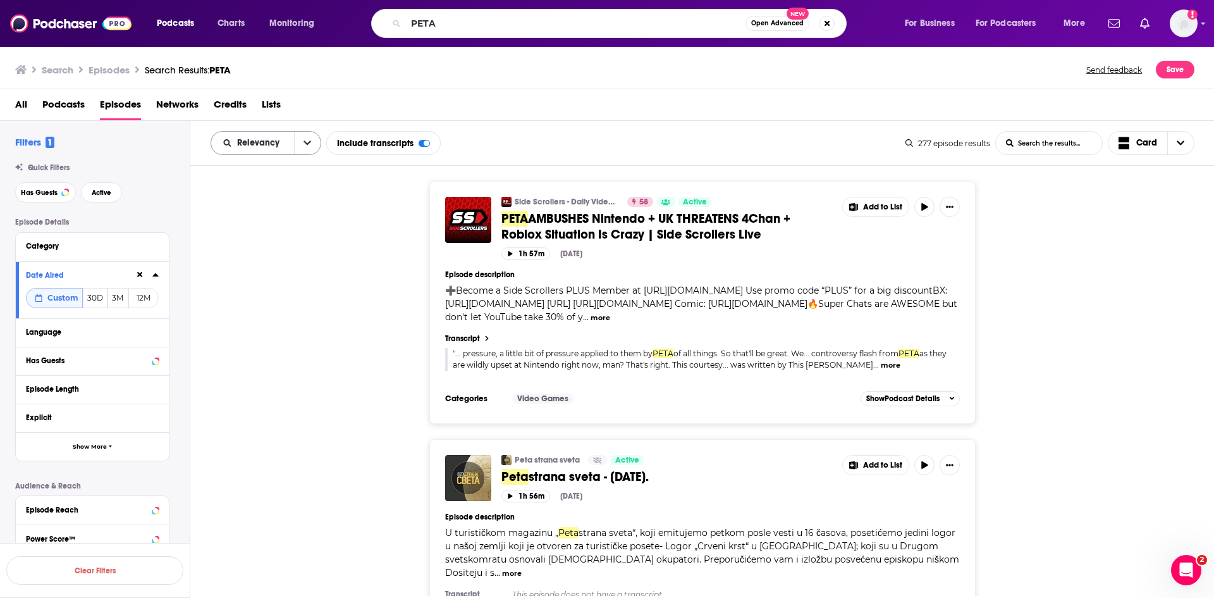
click at [307, 144] on icon "open menu" at bounding box center [308, 143] width 8 height 4
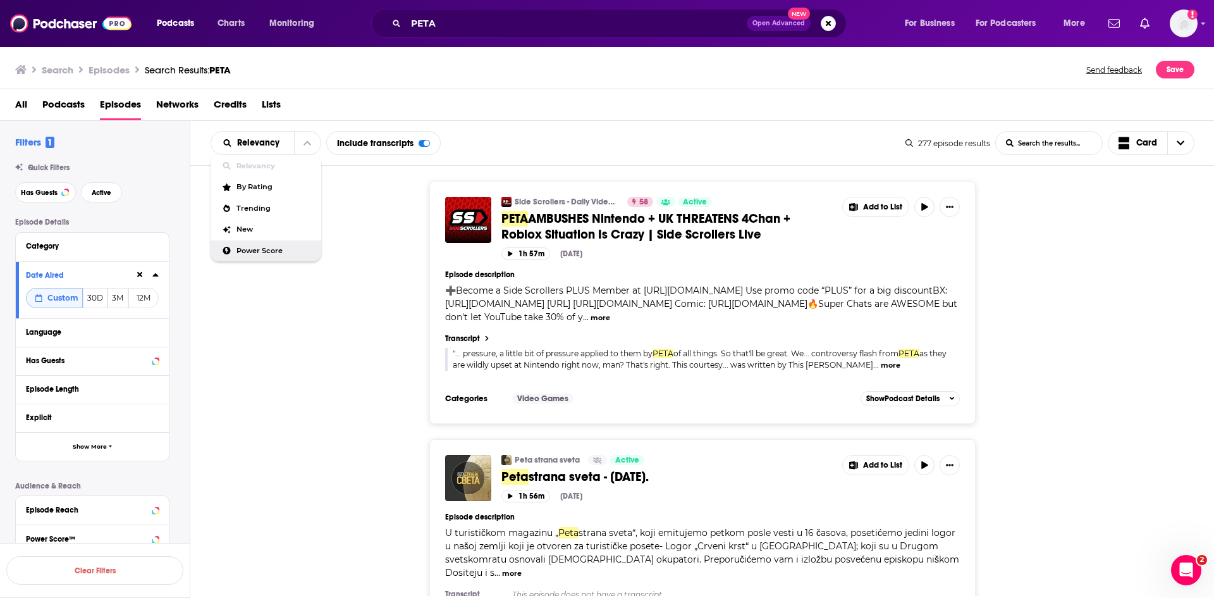
click at [264, 247] on span "Power Score" at bounding box center [274, 250] width 75 height 7
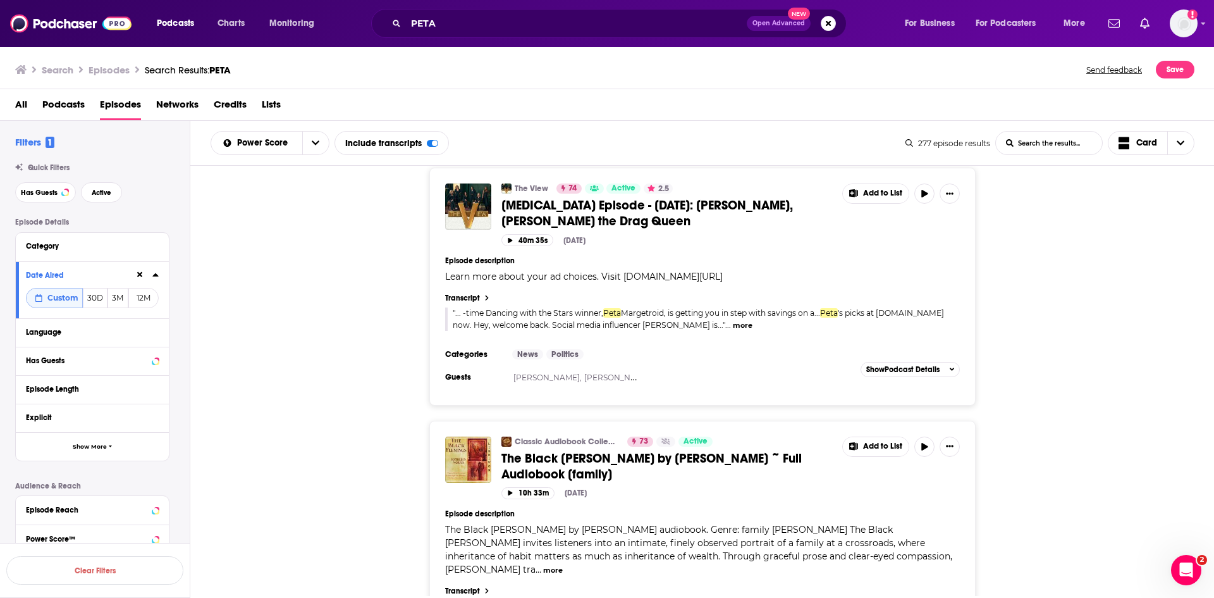
scroll to position [5533, 0]
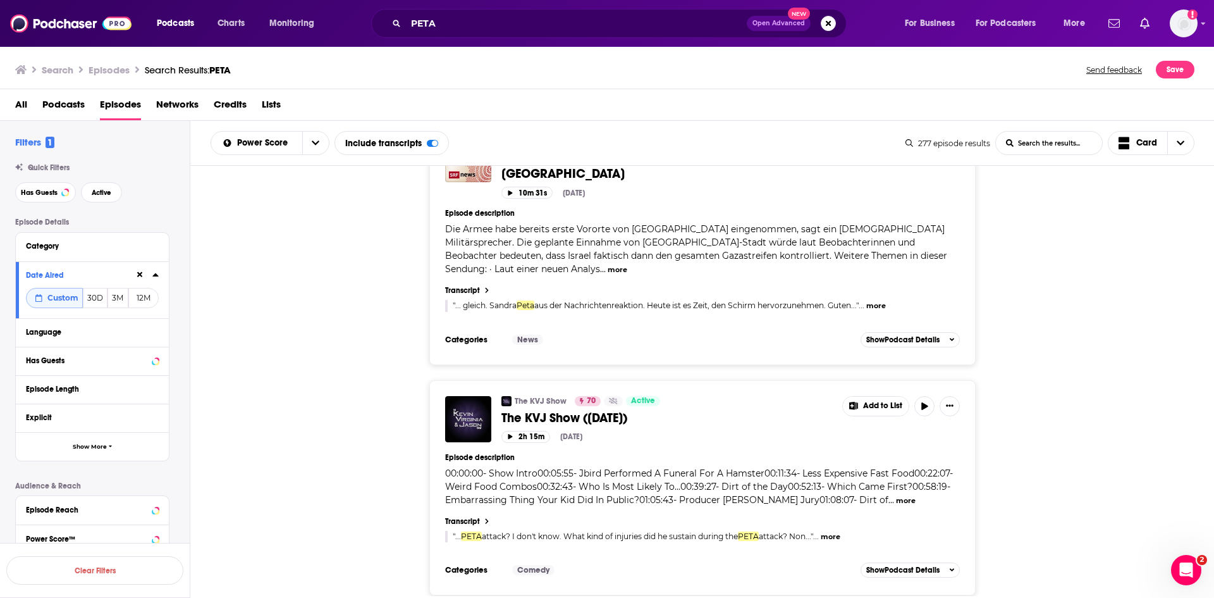
scroll to position [11694, 0]
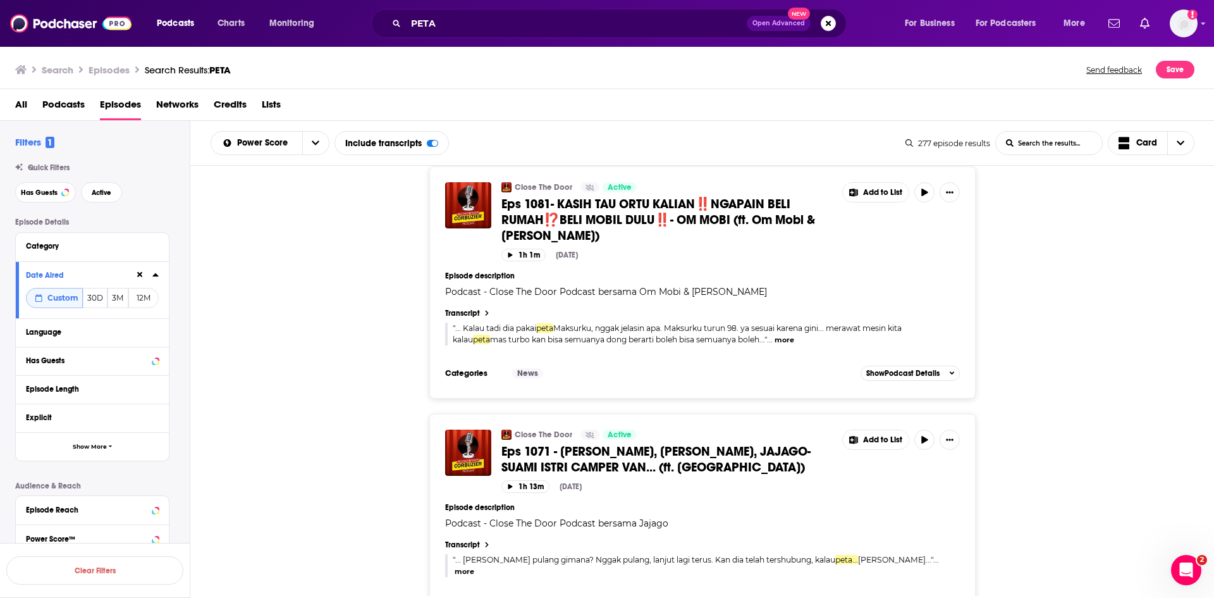
scroll to position [12643, 0]
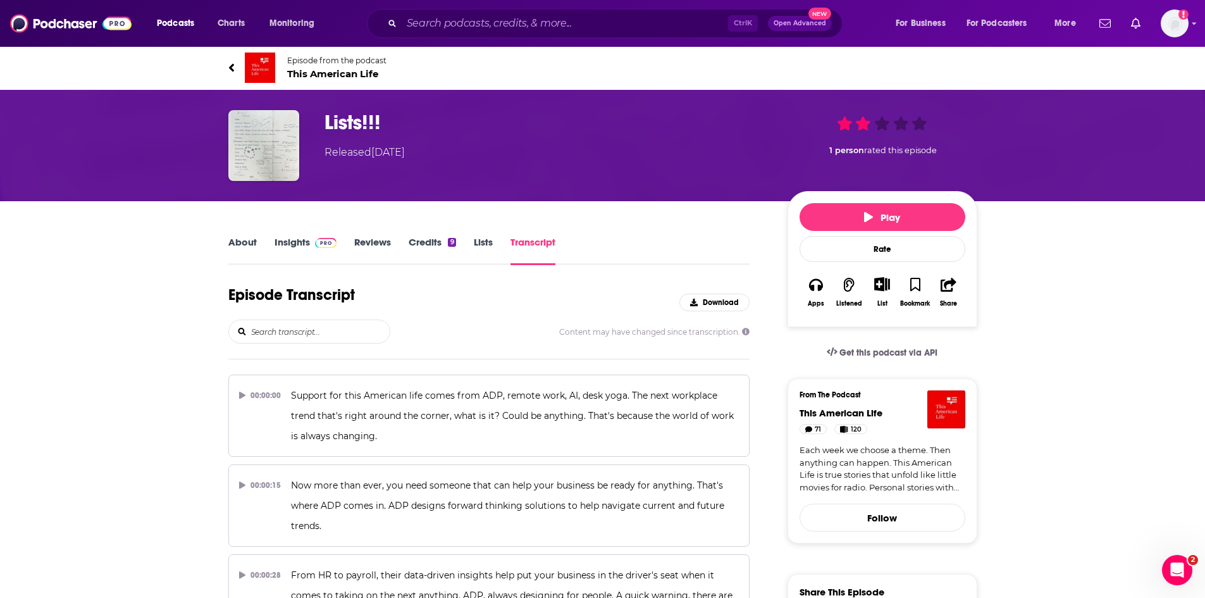
click at [242, 245] on link "About" at bounding box center [242, 250] width 28 height 29
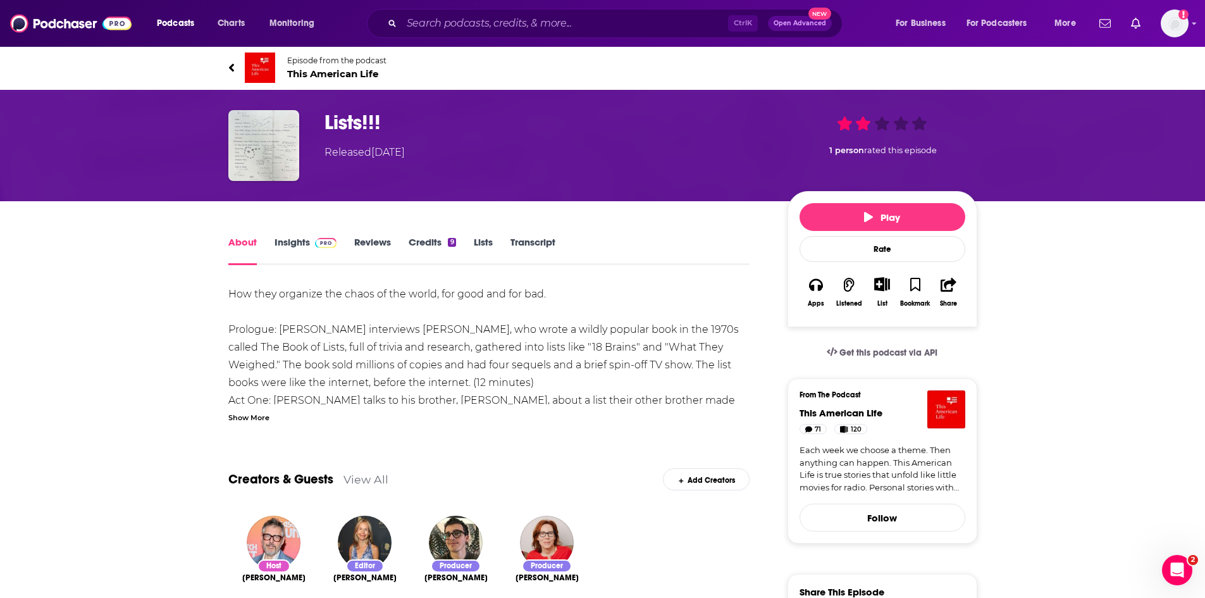
click at [318, 75] on span "This American Life" at bounding box center [336, 74] width 99 height 12
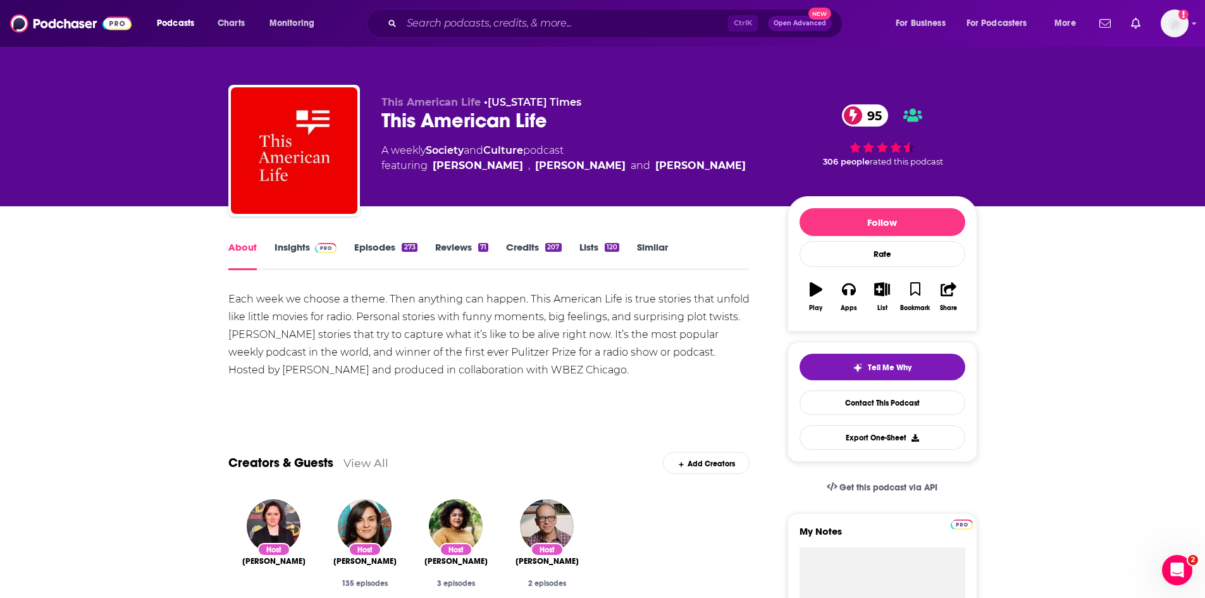
click at [286, 250] on link "Insights" at bounding box center [305, 255] width 63 height 29
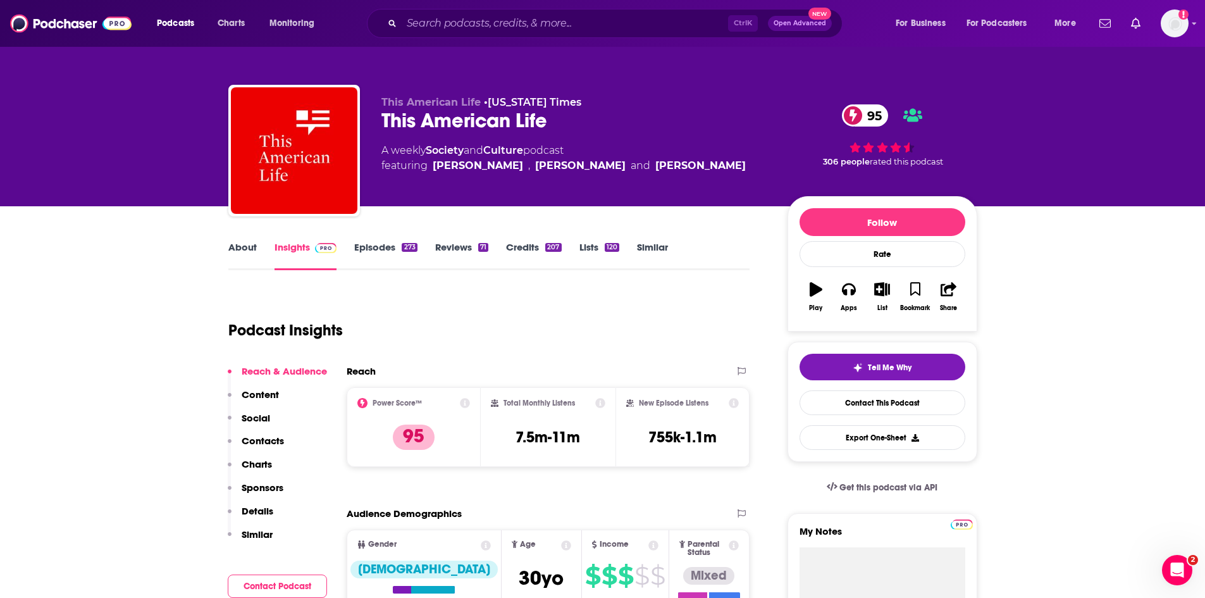
click at [383, 243] on link "Episodes 273" at bounding box center [385, 255] width 63 height 29
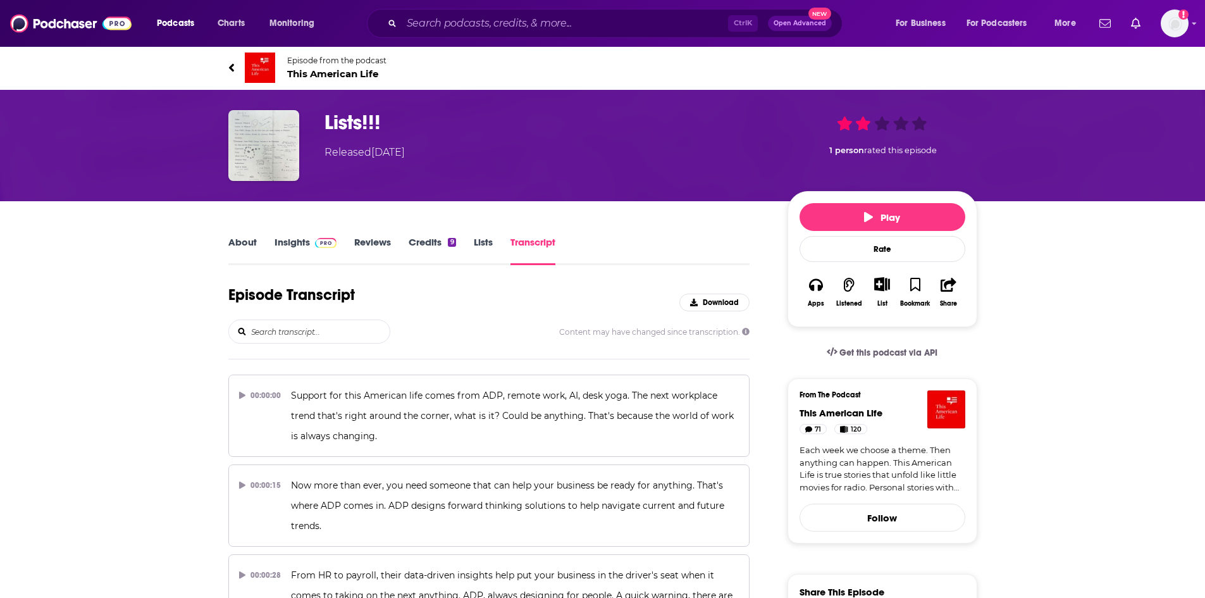
scroll to position [3029, 0]
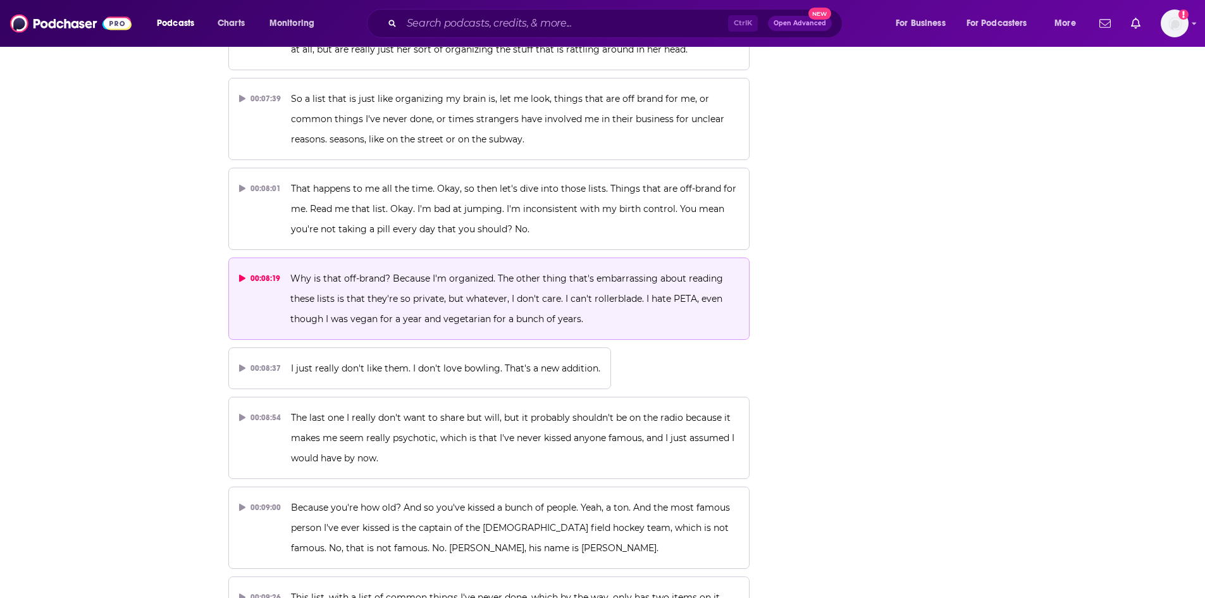
click at [448, 287] on p "Why is that off-brand? Because I'm organized. The other thing that's embarrassi…" at bounding box center [514, 298] width 448 height 61
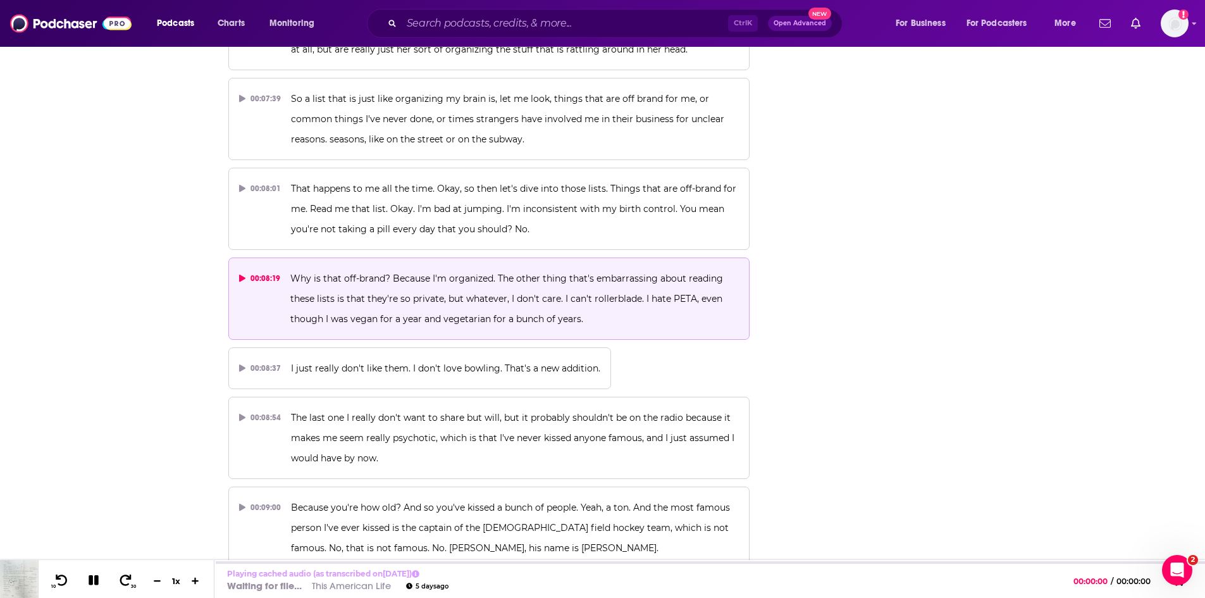
scroll to position [0, 0]
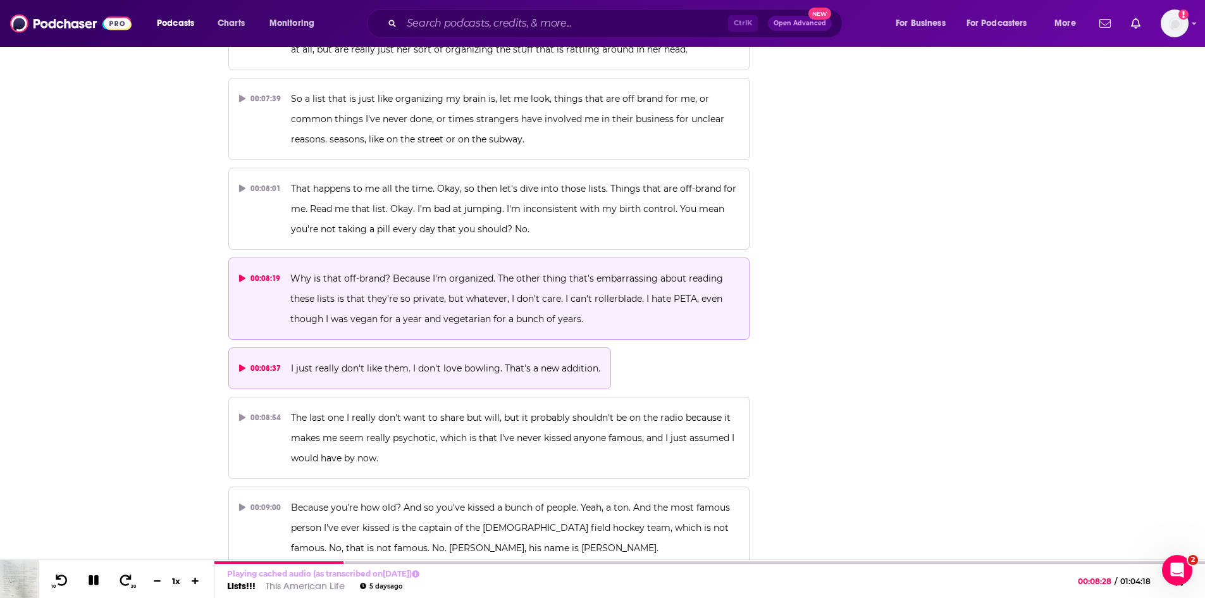
click at [443, 383] on button "00:08:37 I just really don't like them. I don't love bowling. That's a new addi…" at bounding box center [419, 368] width 383 height 42
click at [368, 323] on span "Why is that off-brand? Because I'm organized. The other thing that's embarrassi…" at bounding box center [507, 299] width 435 height 52
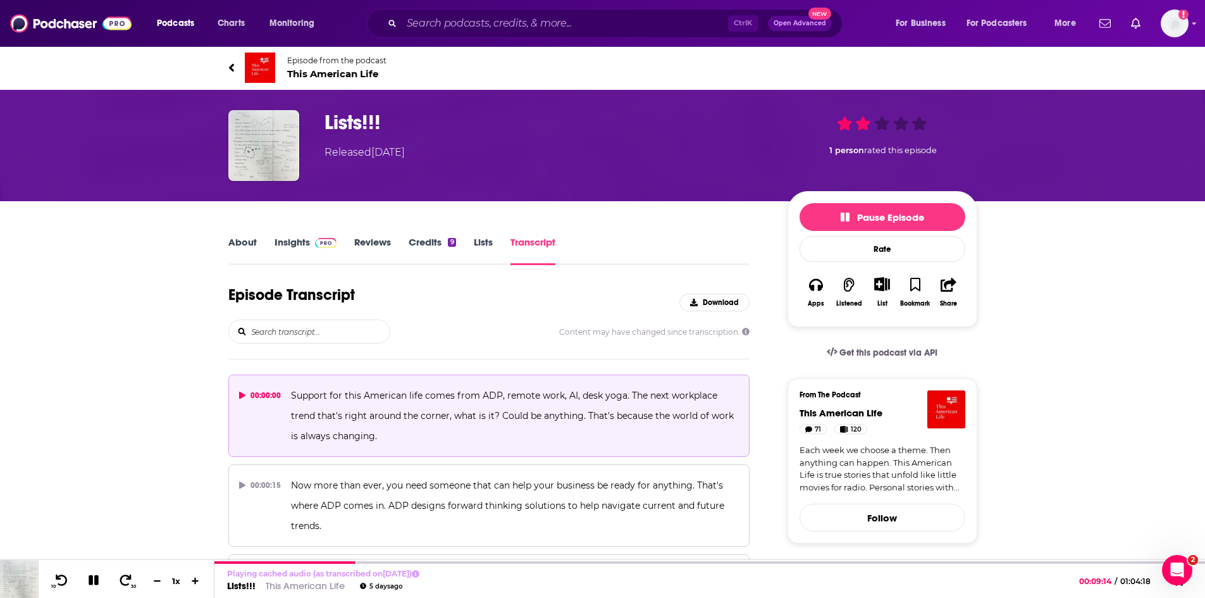
click at [374, 416] on span "Support for this American life comes from ADP, remote work, AI, desk yoga. The …" at bounding box center [513, 416] width 445 height 52
click at [246, 246] on link "About" at bounding box center [242, 250] width 28 height 29
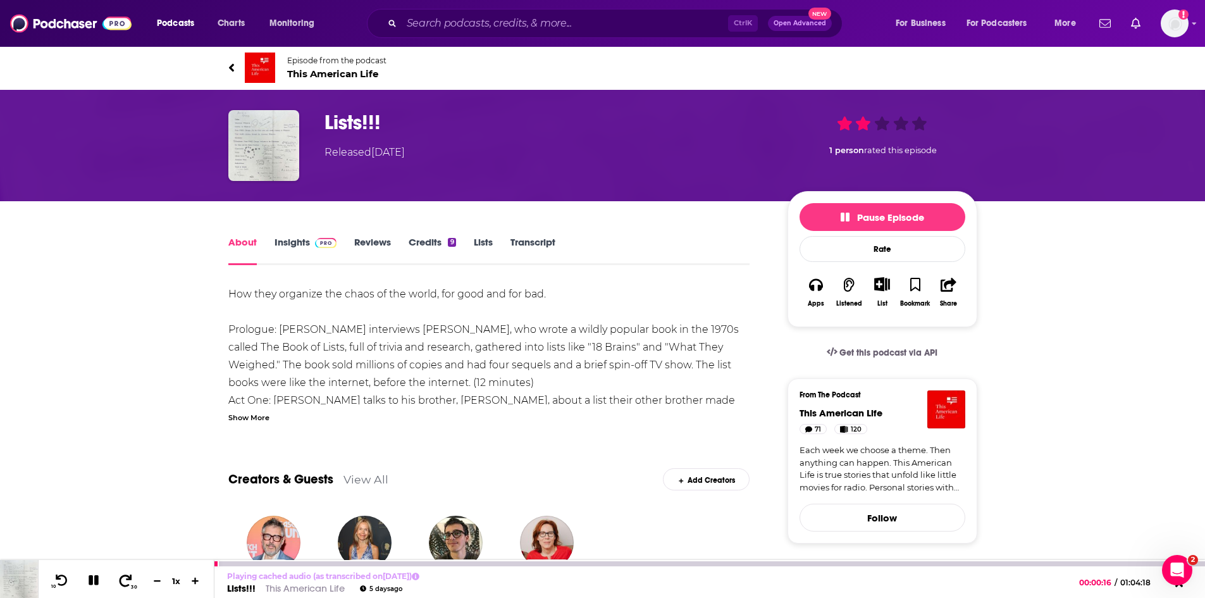
click at [126, 582] on icon at bounding box center [126, 580] width 16 height 13
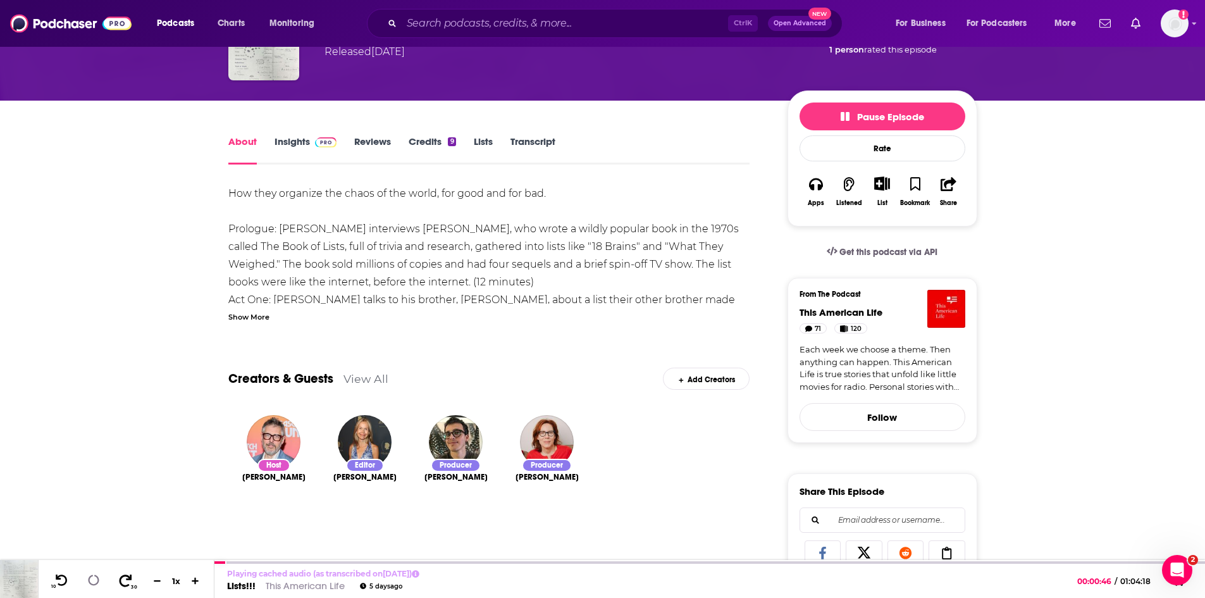
scroll to position [126, 0]
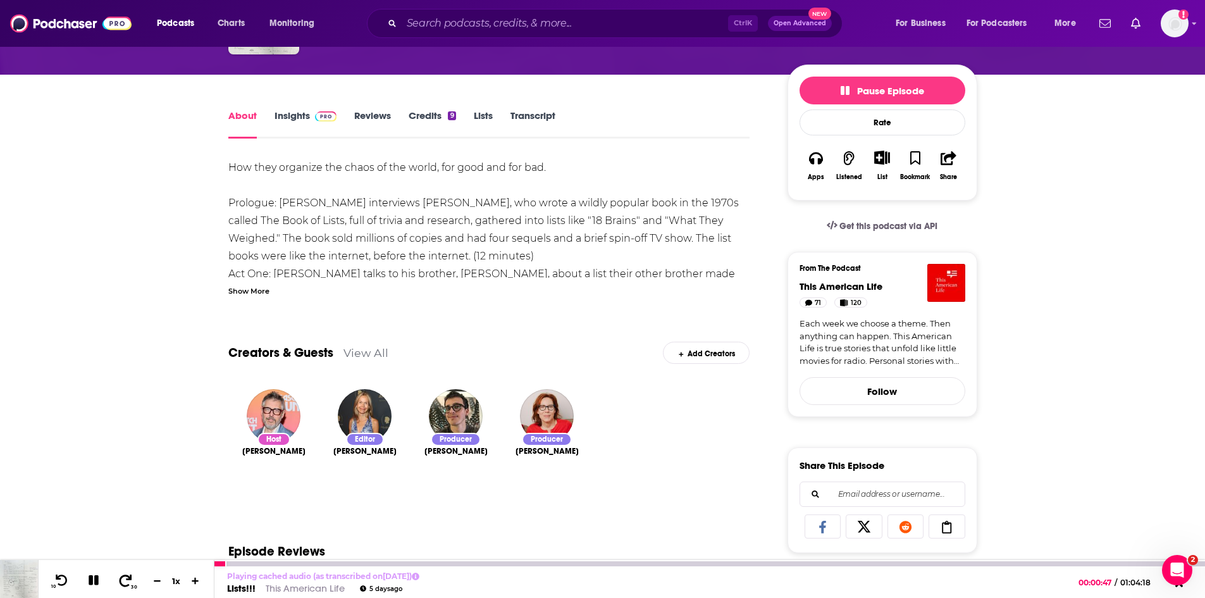
click at [125, 581] on icon at bounding box center [126, 580] width 16 height 13
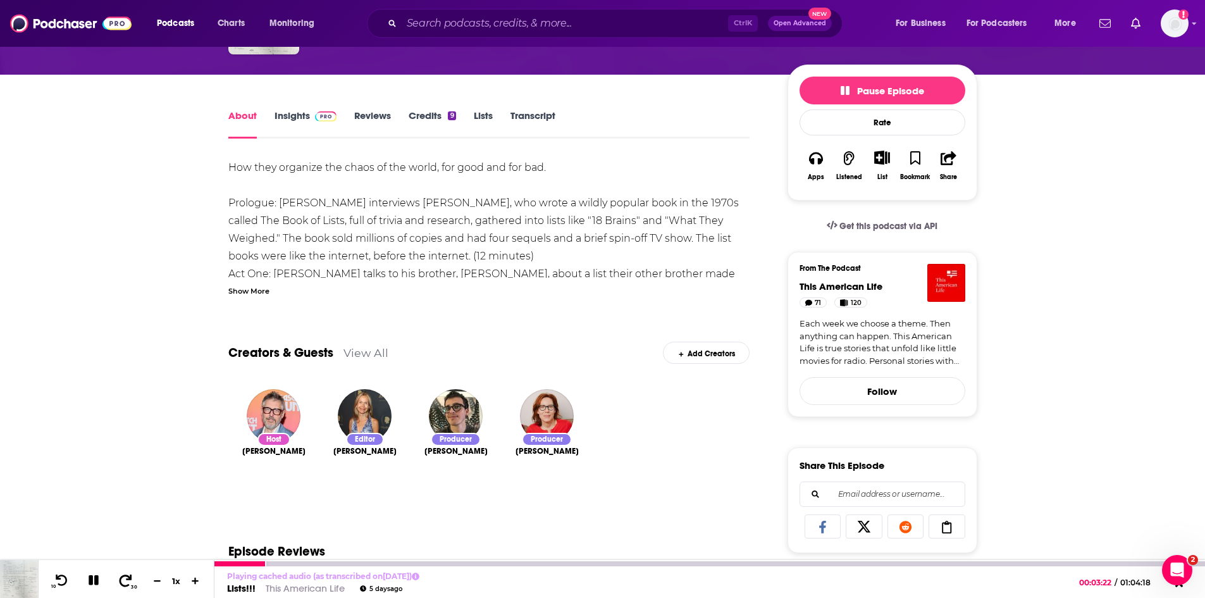
click at [126, 579] on icon at bounding box center [126, 580] width 16 height 13
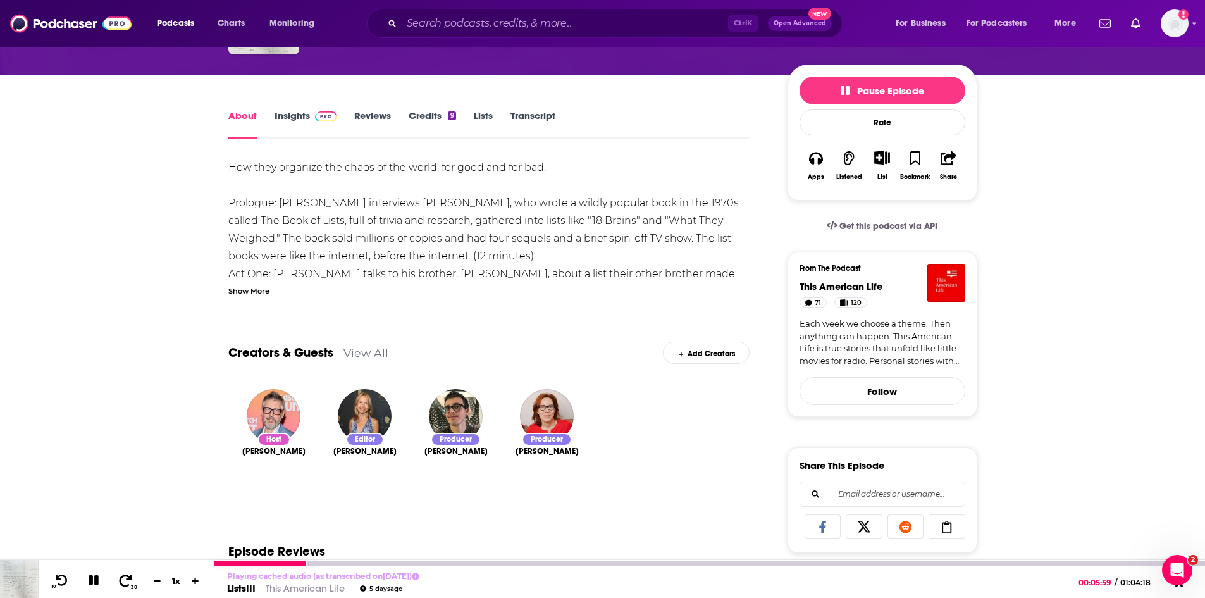
click at [126, 579] on icon at bounding box center [126, 580] width 16 height 13
click at [58, 578] on icon at bounding box center [62, 580] width 13 height 12
click at [60, 578] on icon at bounding box center [62, 580] width 13 height 12
click at [60, 577] on icon at bounding box center [62, 580] width 16 height 13
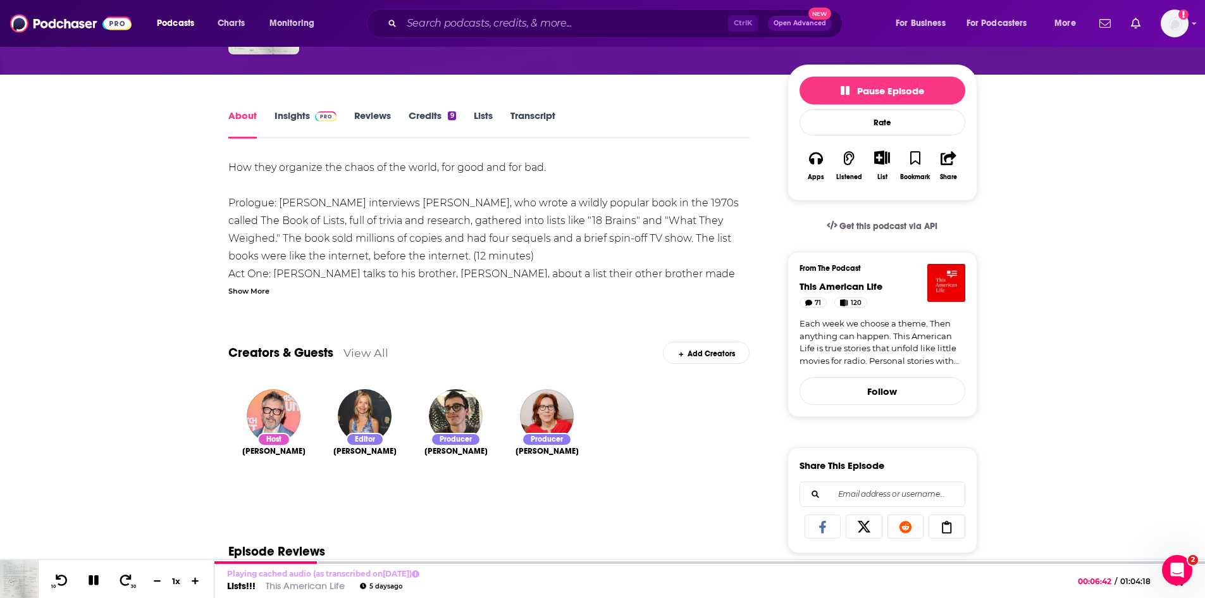
click at [261, 286] on div "Show More" at bounding box center [248, 290] width 41 height 12
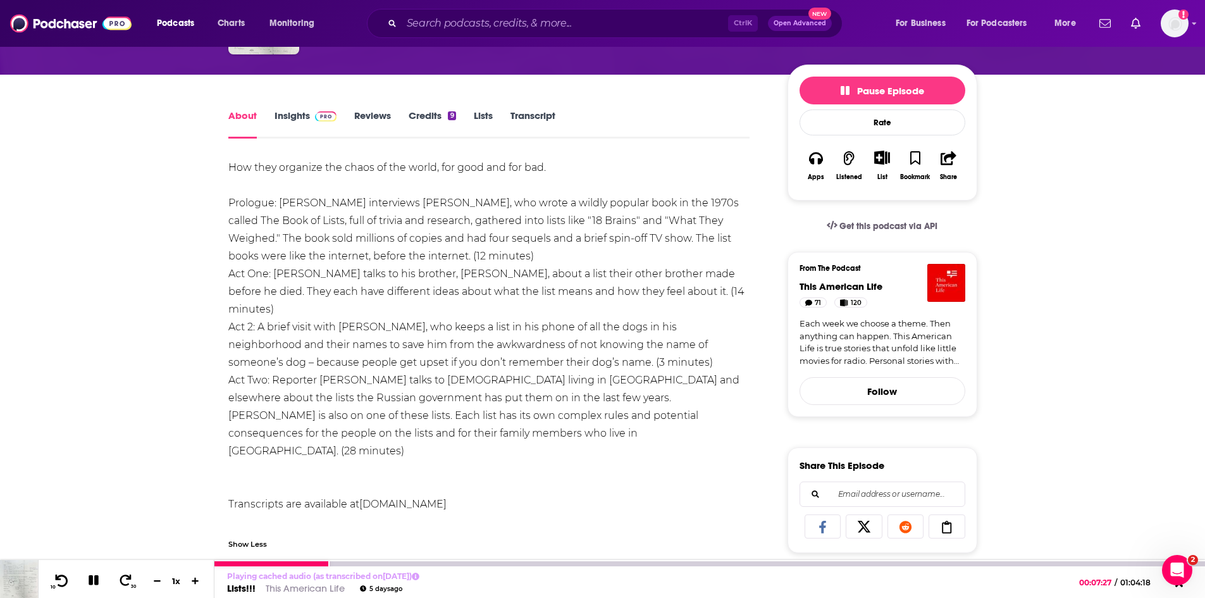
click at [61, 577] on icon at bounding box center [62, 580] width 16 height 13
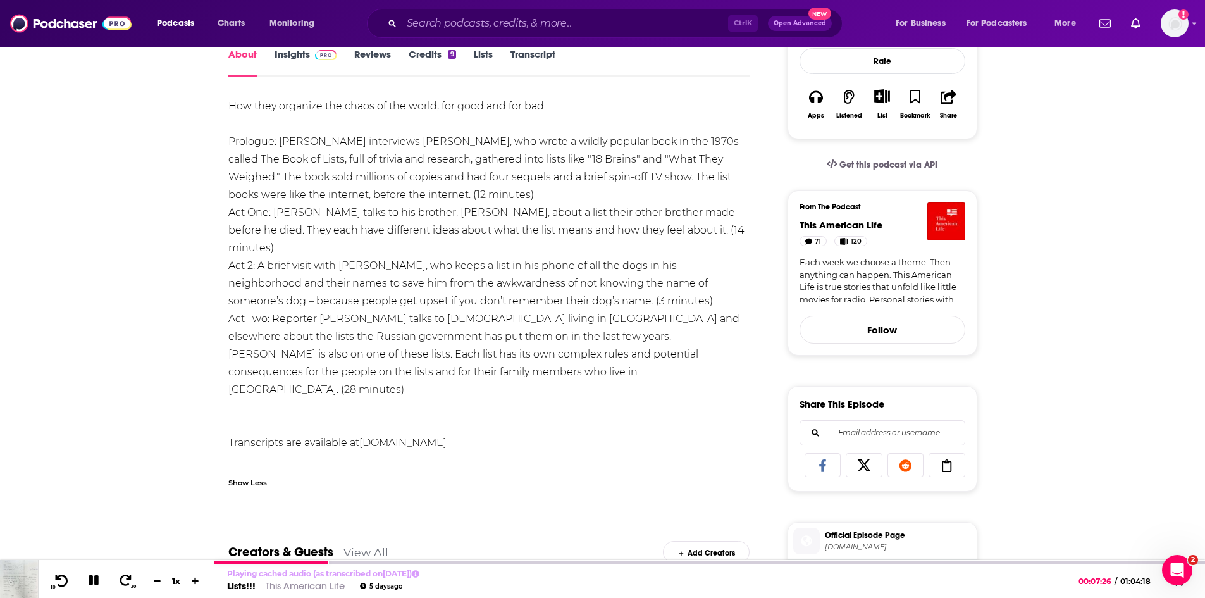
scroll to position [63, 0]
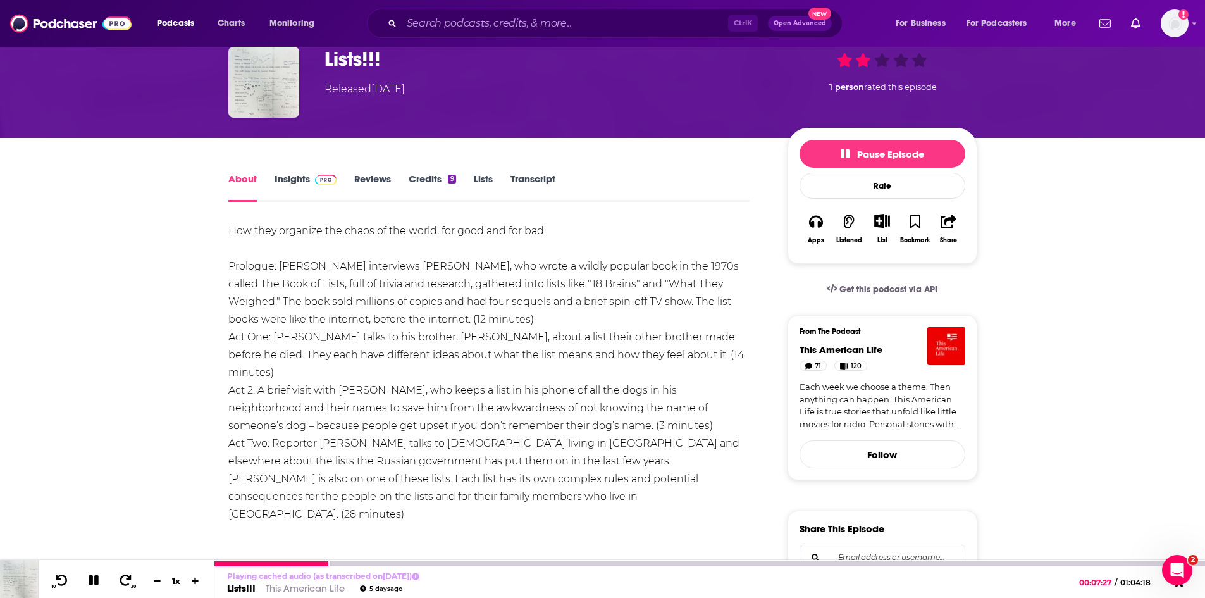
click at [286, 588] on link "This American Life" at bounding box center [305, 588] width 79 height 12
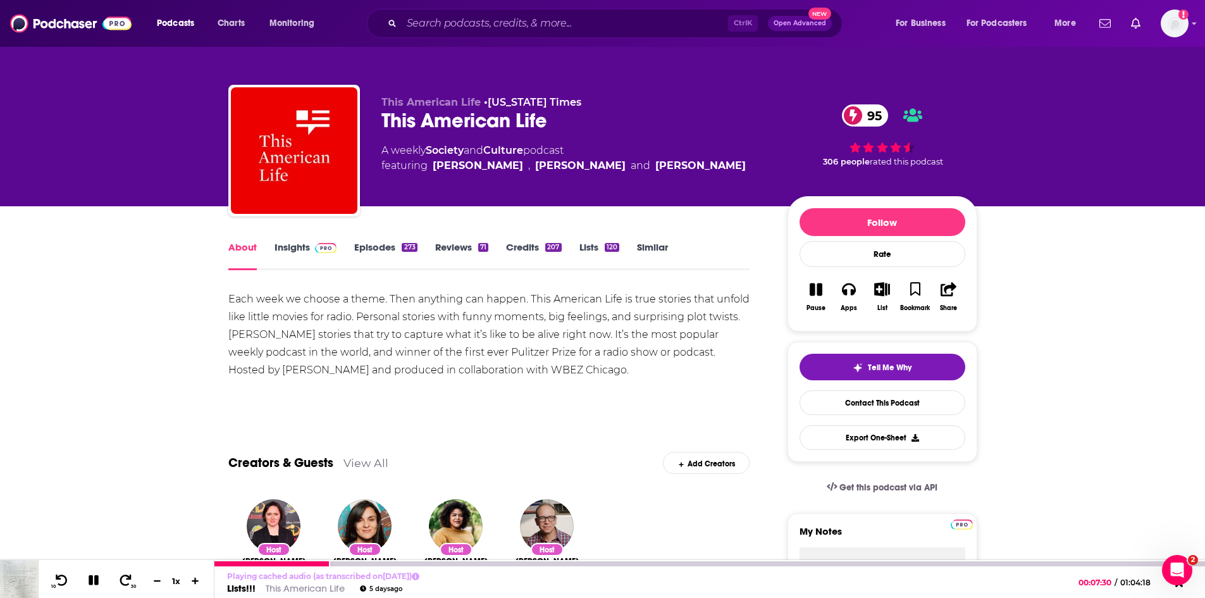
click at [293, 576] on p "Playing cached audio (as transcribed on [DATE] )" at bounding box center [323, 575] width 192 height 9
click at [317, 590] on link "This American Life" at bounding box center [305, 588] width 79 height 12
click at [237, 591] on link "Lists!!!" at bounding box center [241, 588] width 28 height 12
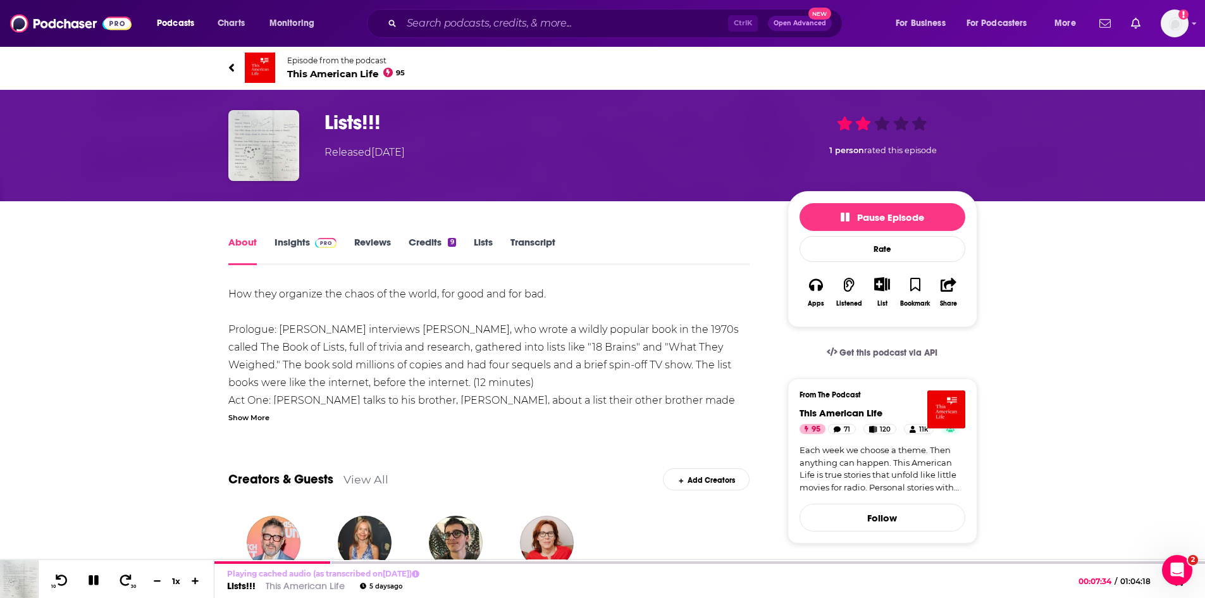
click at [527, 245] on link "Transcript" at bounding box center [532, 250] width 45 height 29
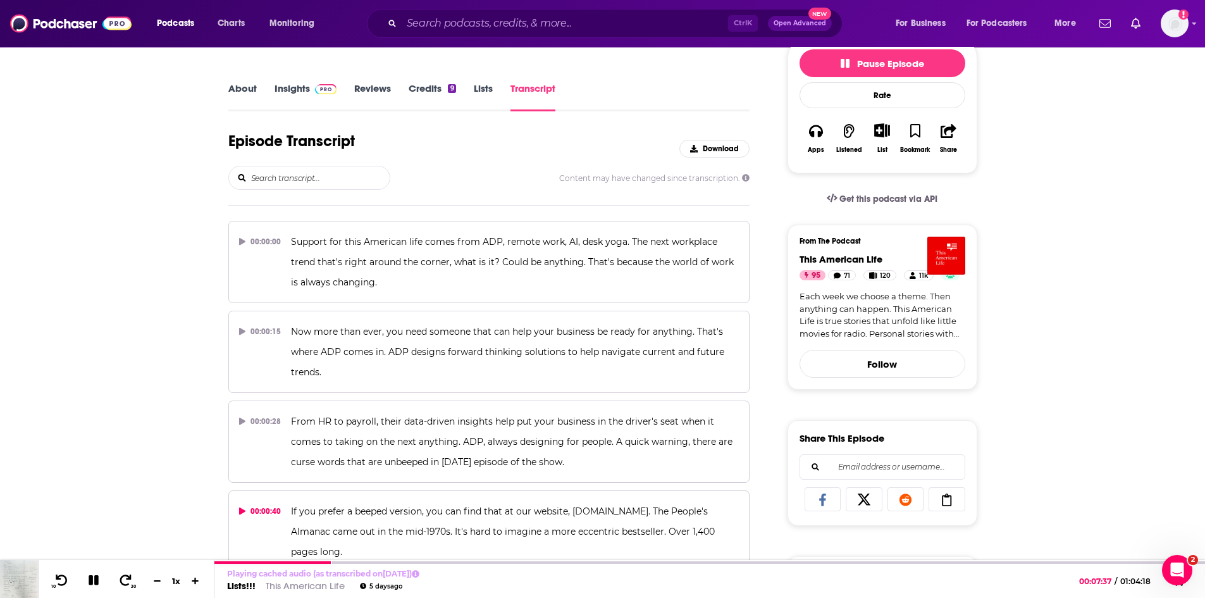
scroll to position [190, 0]
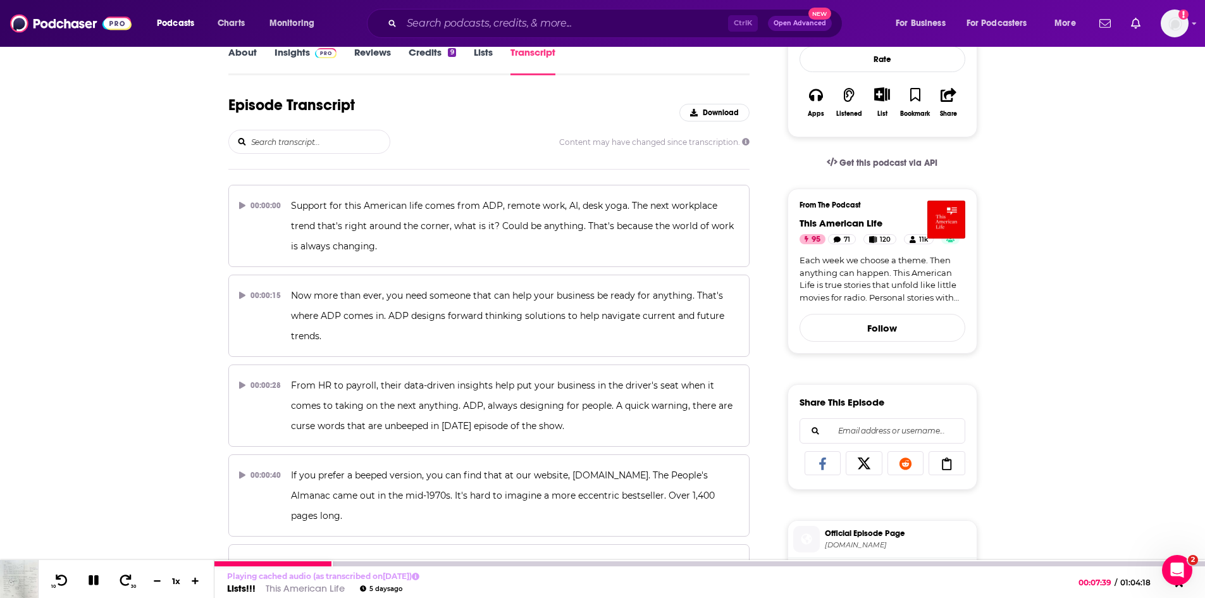
click at [93, 582] on icon at bounding box center [94, 579] width 15 height 11
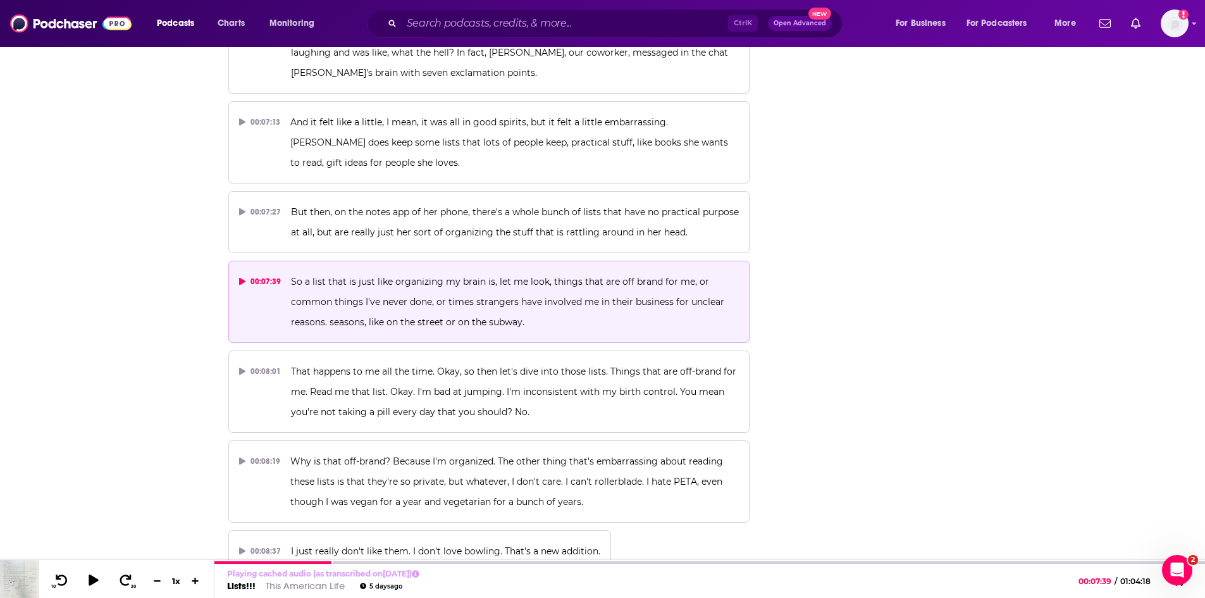
scroll to position [2783, 0]
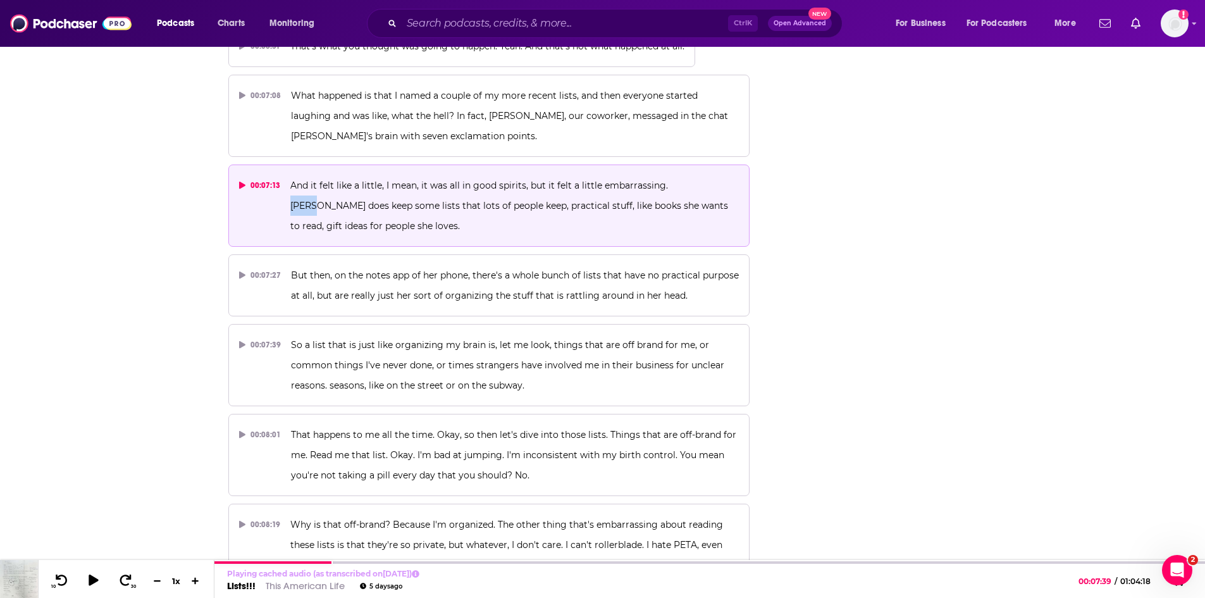
drag, startPoint x: 686, startPoint y: 186, endPoint x: 664, endPoint y: 183, distance: 22.4
click at [664, 183] on span "And it felt like a little, I mean, it was all in good spirits, but it felt a li…" at bounding box center [510, 206] width 440 height 52
copy span "Aviva"
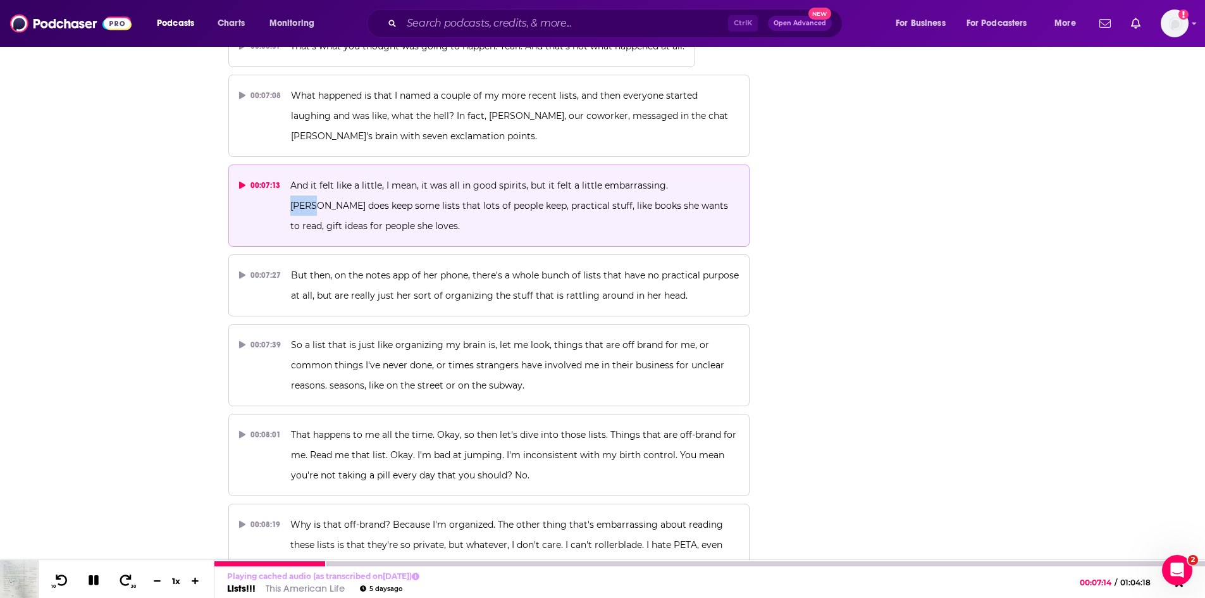
click at [91, 577] on icon at bounding box center [94, 580] width 10 height 10
click at [307, 591] on link "This American Life" at bounding box center [305, 588] width 79 height 12
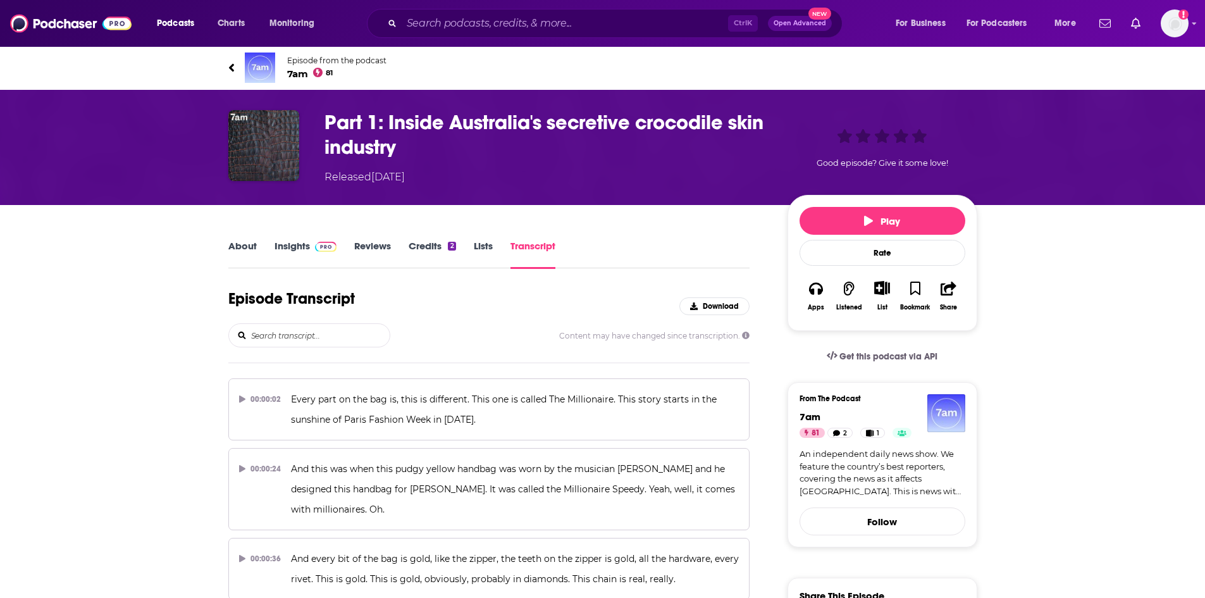
scroll to position [3618, 0]
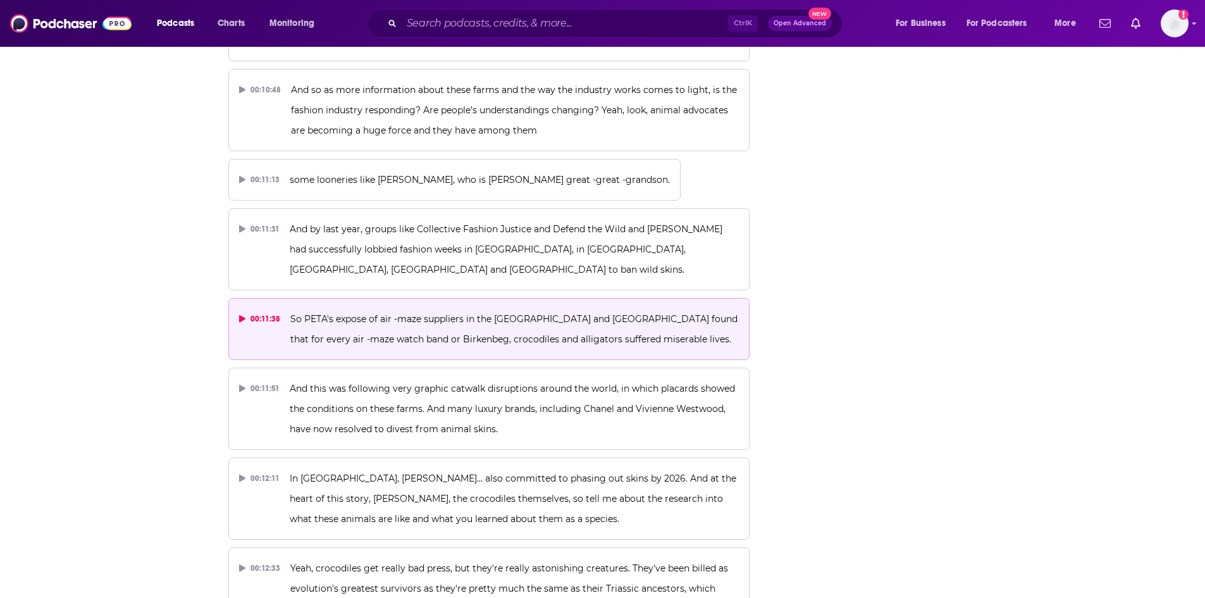
click at [362, 313] on span "So PETA's expose of air -maze suppliers in the [GEOGRAPHIC_DATA] and [GEOGRAPHI…" at bounding box center [515, 329] width 450 height 32
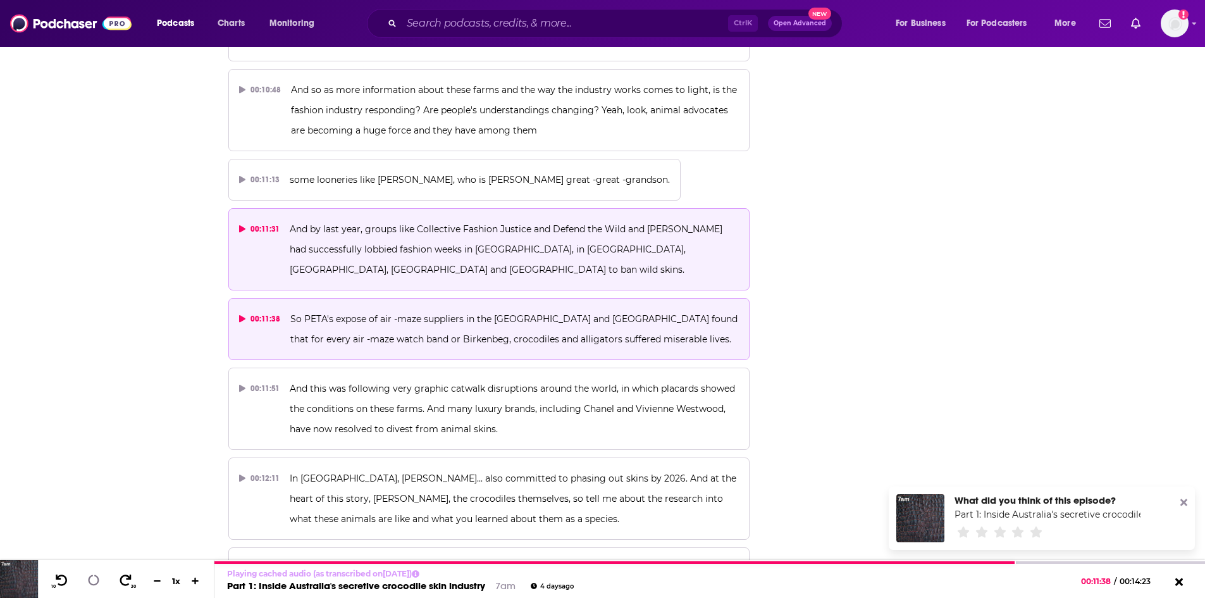
click at [377, 248] on p "And by last year, groups like Collective Fashion Justice and Defend the Wild an…" at bounding box center [514, 249] width 449 height 61
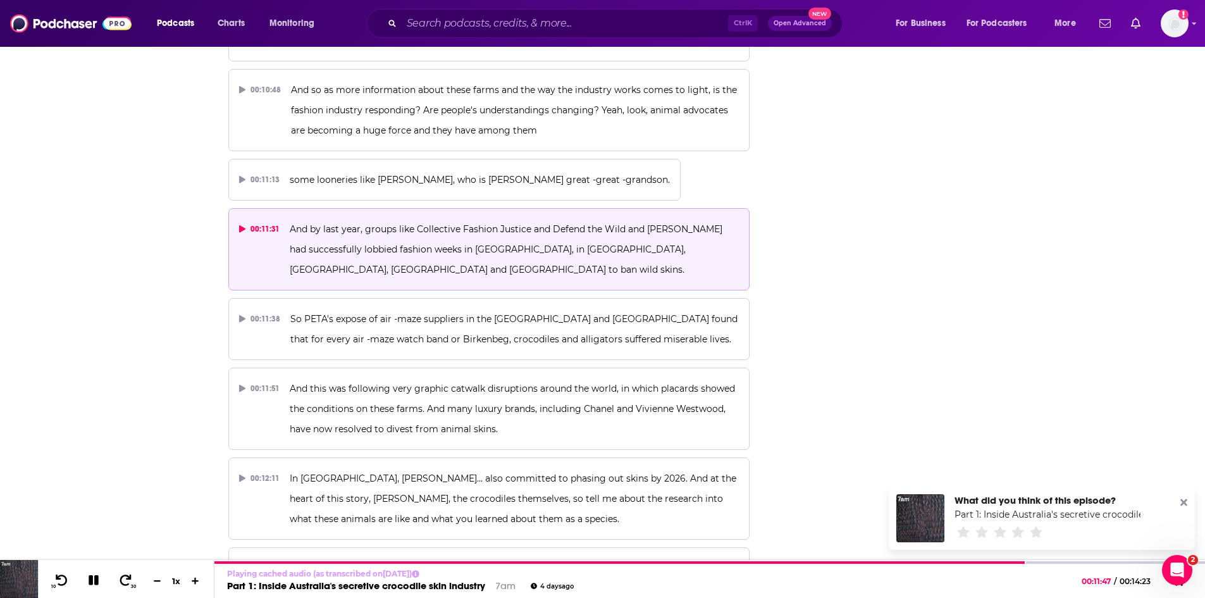
scroll to position [0, 0]
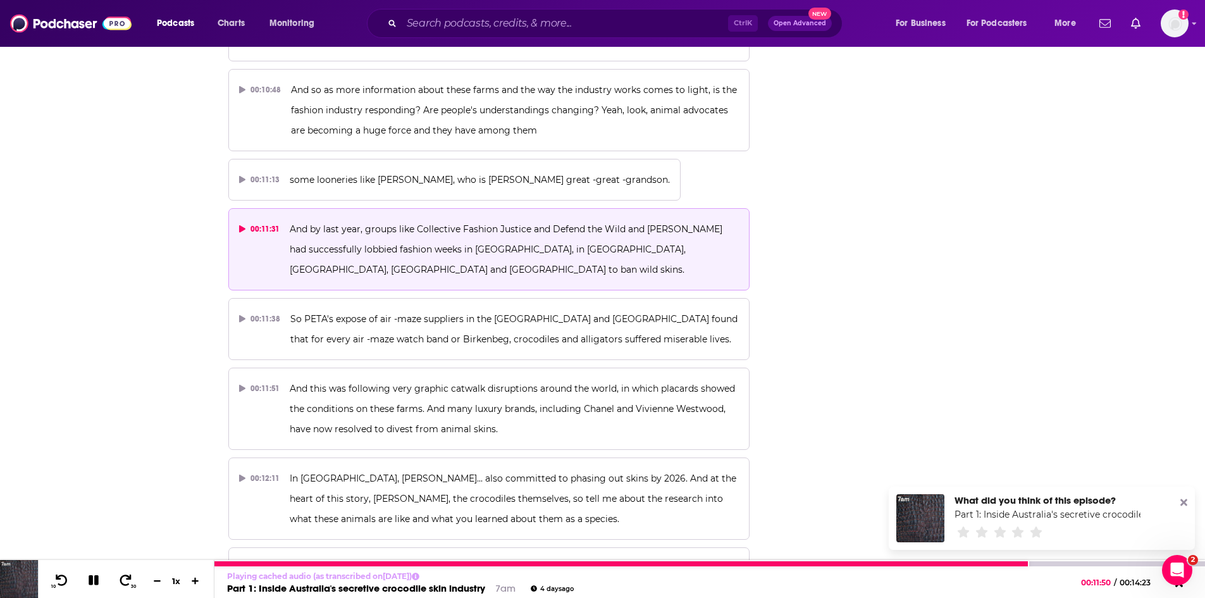
click at [94, 581] on icon at bounding box center [93, 580] width 16 height 15
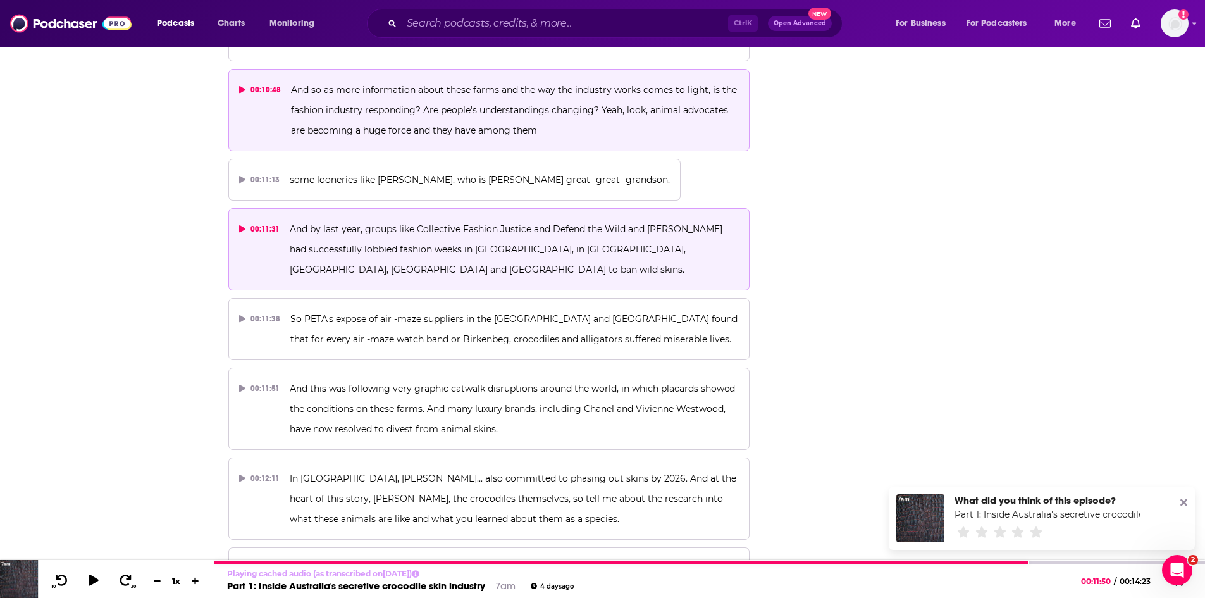
click at [390, 82] on p "And so as more information about these farms and the way the industry works com…" at bounding box center [515, 110] width 448 height 61
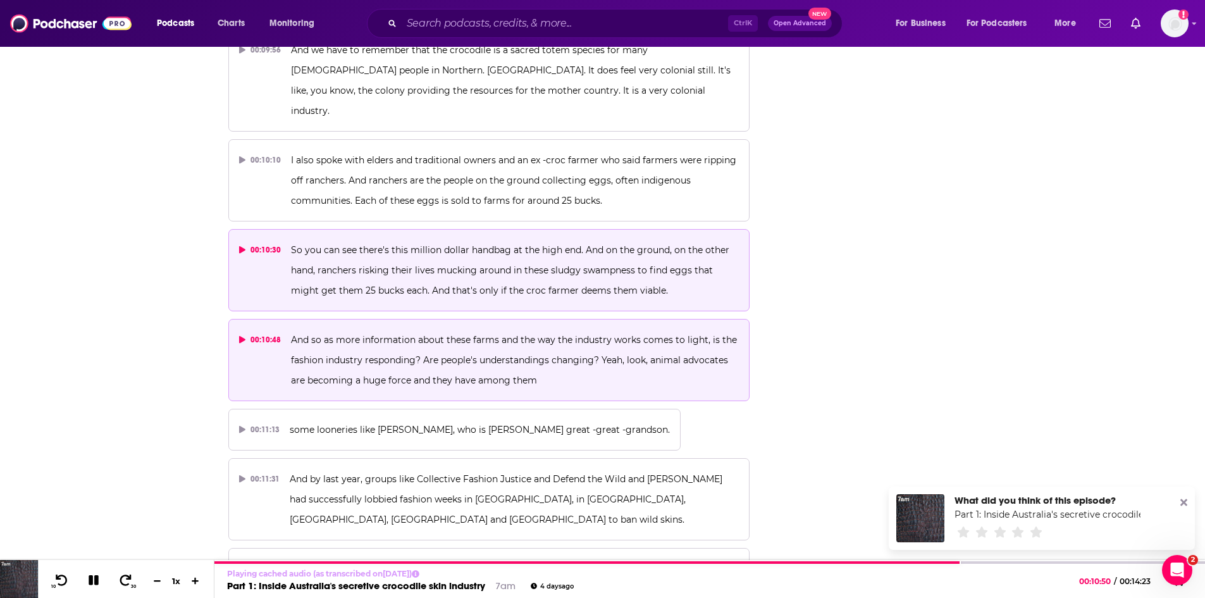
scroll to position [3365, 0]
click at [381, 251] on span "So you can see there's this million dollar handbag at the high end. And on the …" at bounding box center [511, 273] width 441 height 52
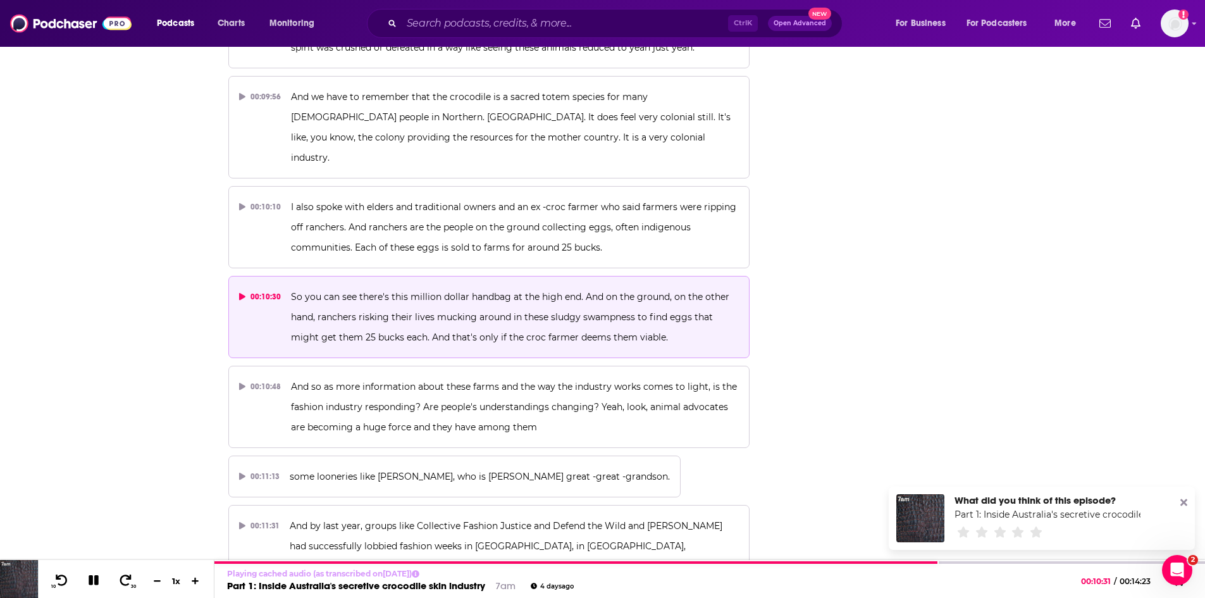
scroll to position [3302, 0]
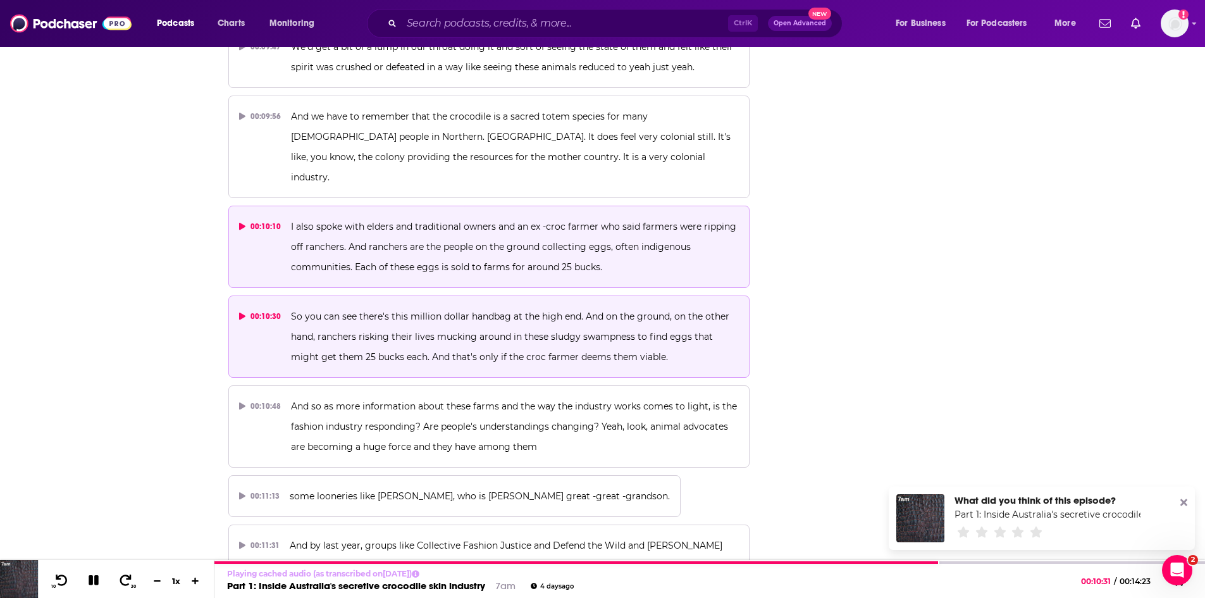
click at [331, 233] on p "I also spoke with elders and traditional owners and an ex -croc farmer who said…" at bounding box center [515, 246] width 448 height 61
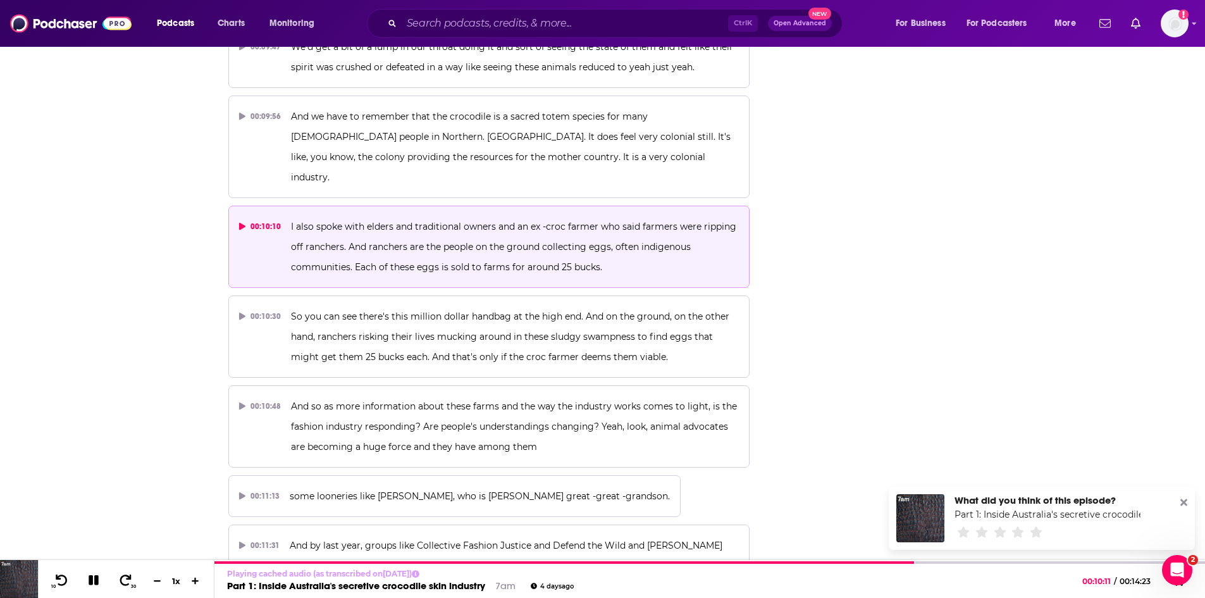
scroll to position [3239, 0]
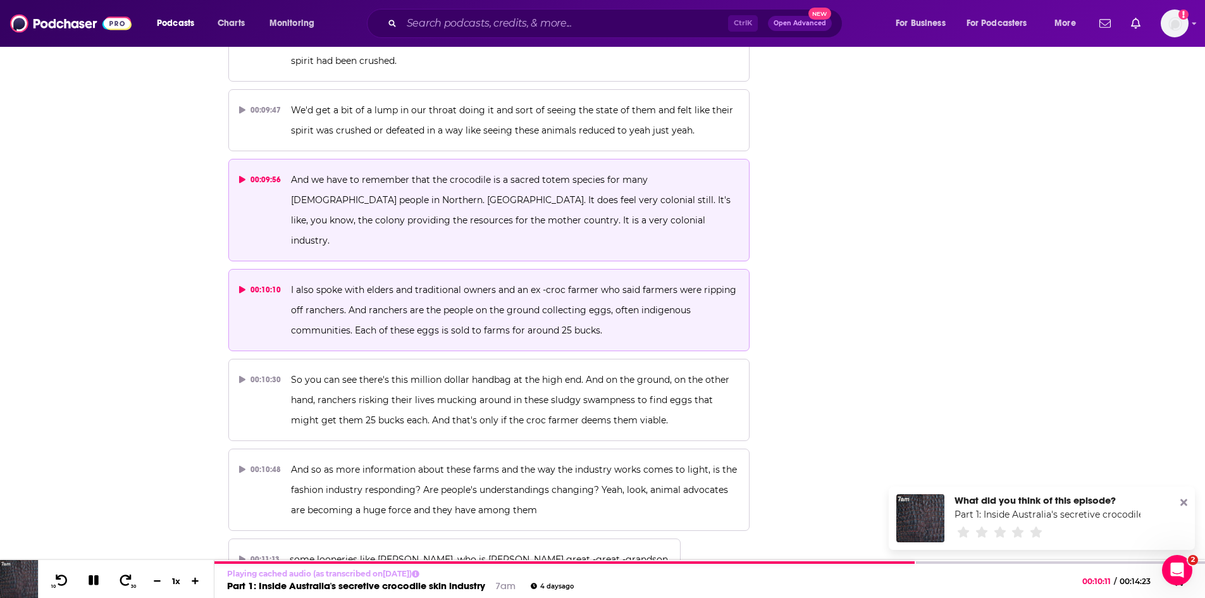
click at [391, 207] on p "And we have to remember that the crocodile is a sacred totem species for many […" at bounding box center [515, 209] width 448 height 81
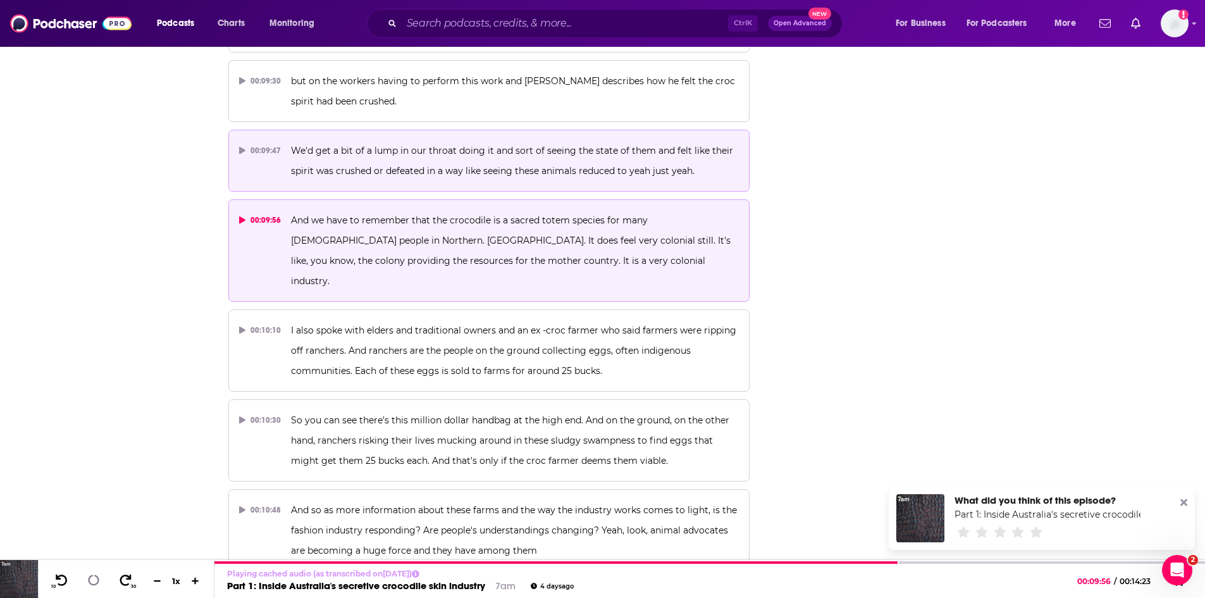
scroll to position [3176, 0]
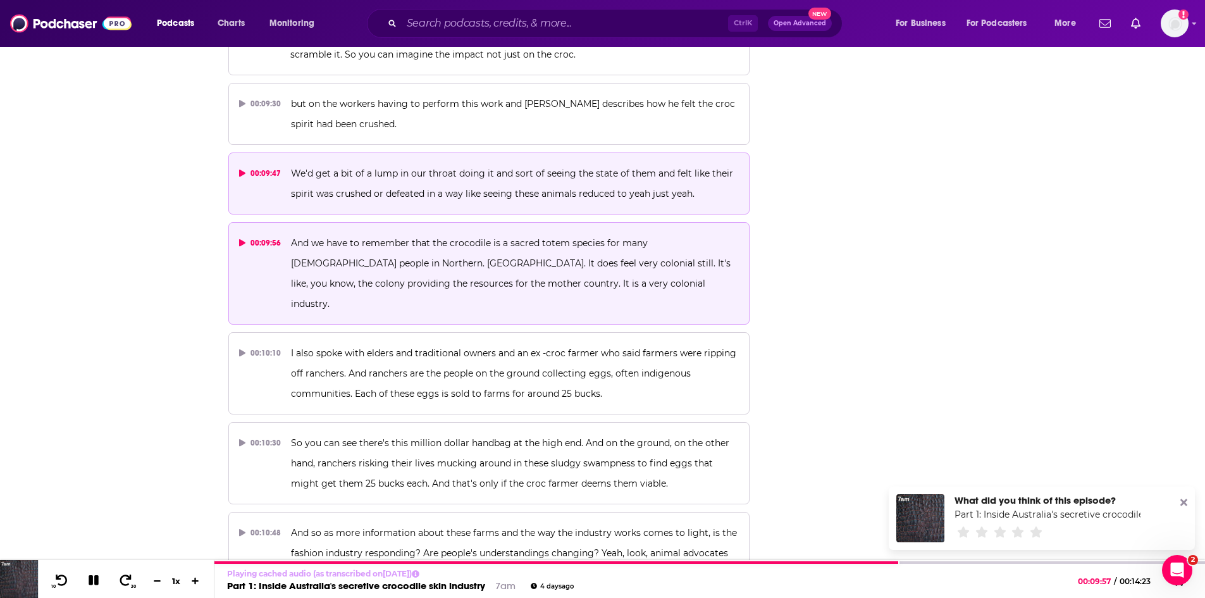
click at [338, 191] on span "We'd get a bit of a lump in our throat doing it and sort of seeing the state of…" at bounding box center [513, 184] width 445 height 32
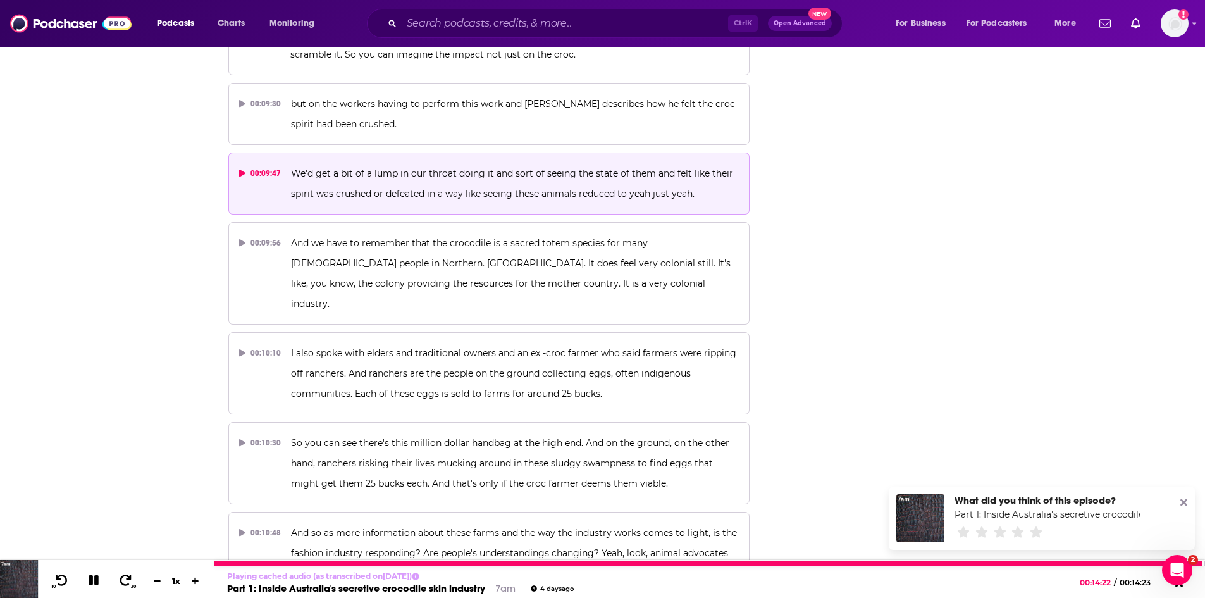
click at [464, 587] on link "Part 1: Inside Australia's secretive crocodile skin industry" at bounding box center [356, 588] width 258 height 12
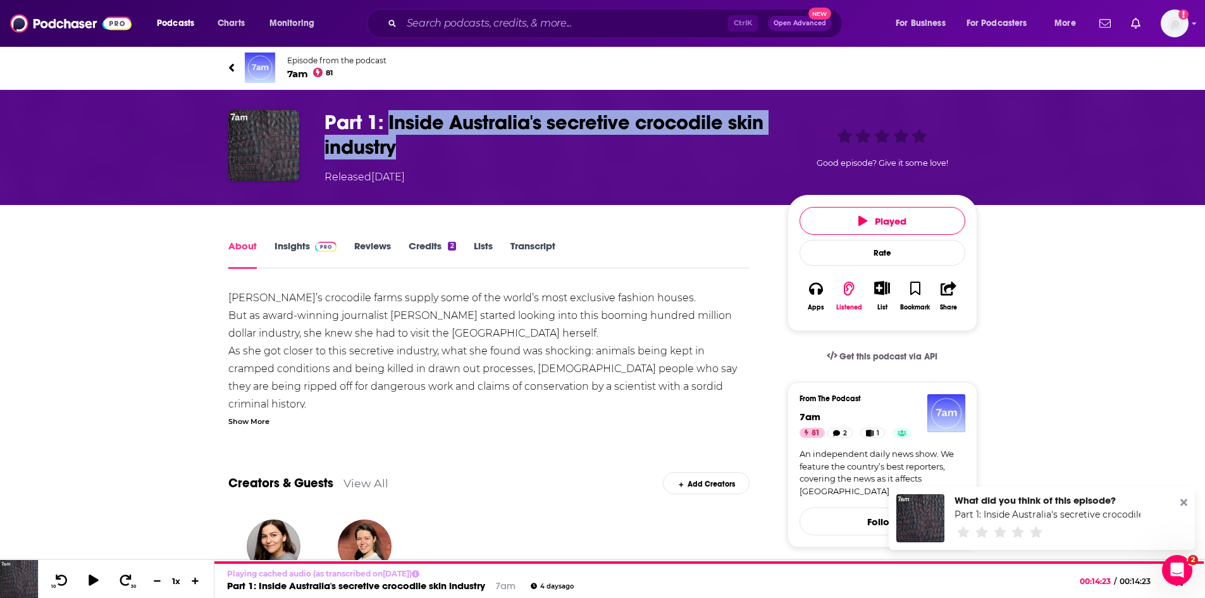
drag, startPoint x: 388, startPoint y: 114, endPoint x: 457, endPoint y: 141, distance: 74.5
click at [457, 141] on h1 "Part 1: Inside Australia's secretive crocodile skin industry" at bounding box center [545, 134] width 443 height 49
copy h1 "Inside Australia's secretive crocodile skin industry"
click at [306, 75] on span "7am 81" at bounding box center [336, 74] width 99 height 12
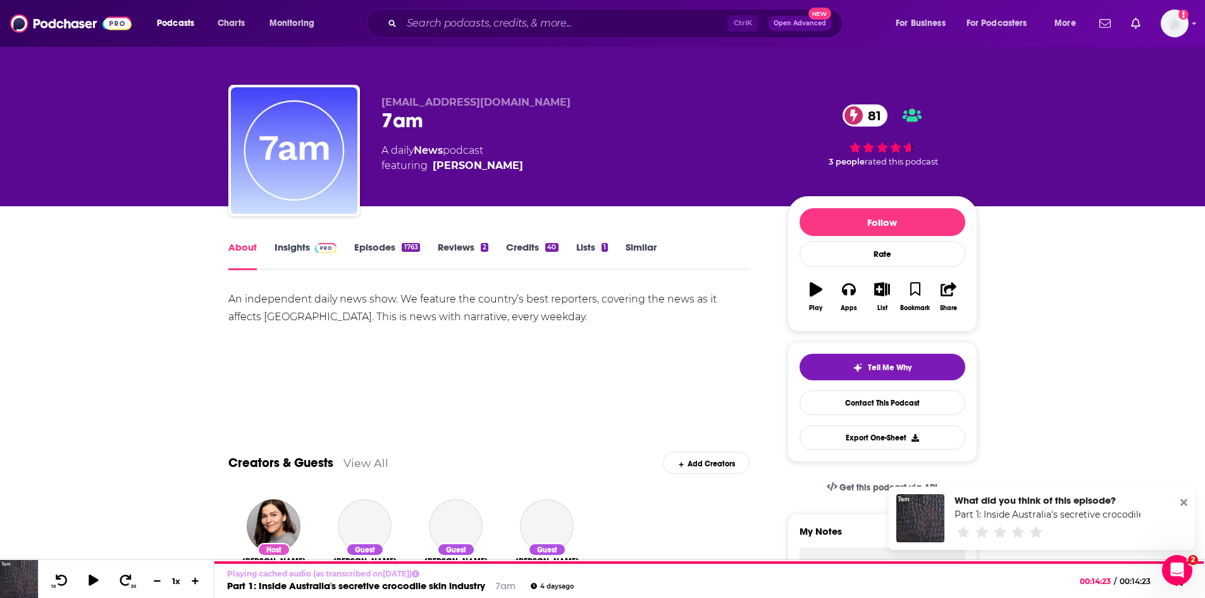
click at [364, 244] on link "Episodes 1763" at bounding box center [386, 255] width 65 height 29
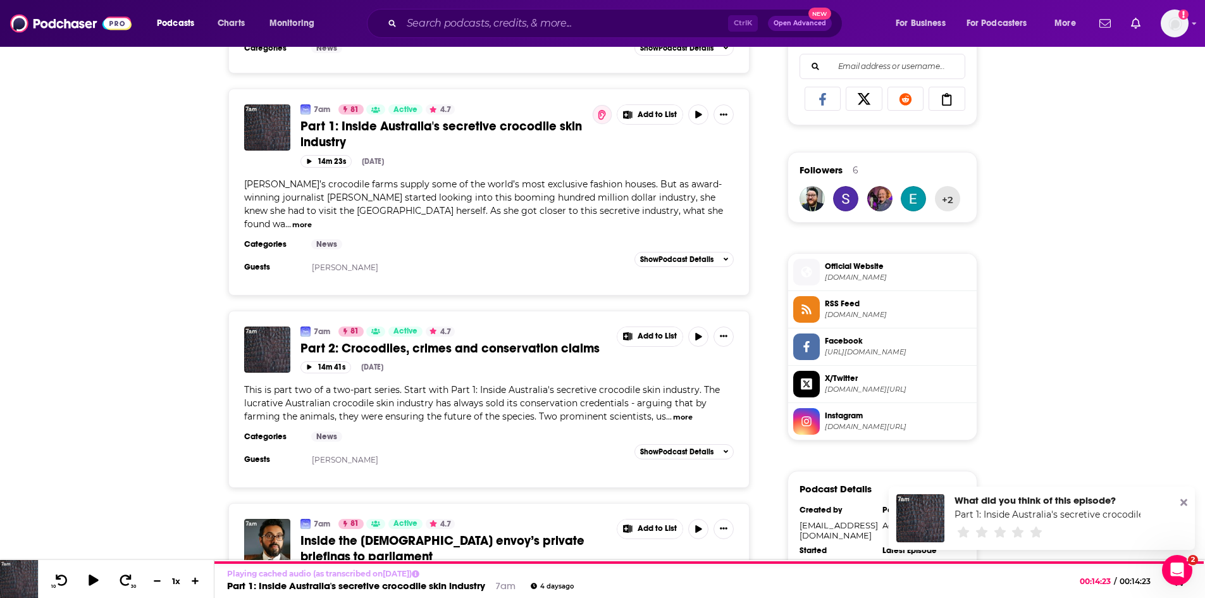
scroll to position [822, 0]
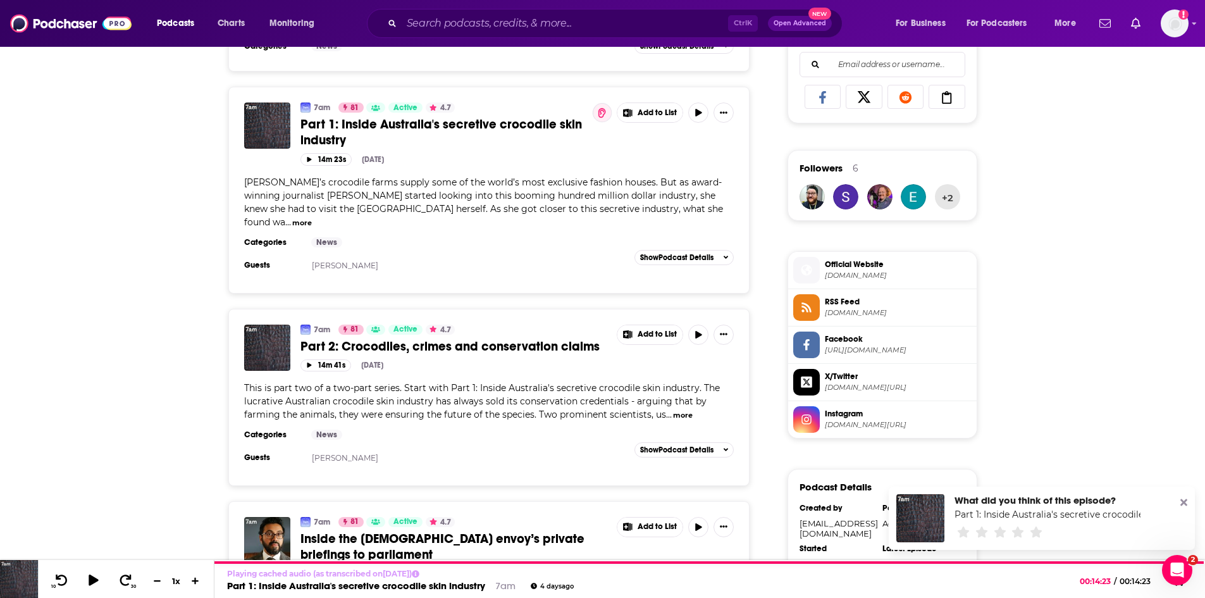
click at [330, 338] on span "Part 2: Crocodiles, crimes and conservation claims" at bounding box center [449, 346] width 299 height 16
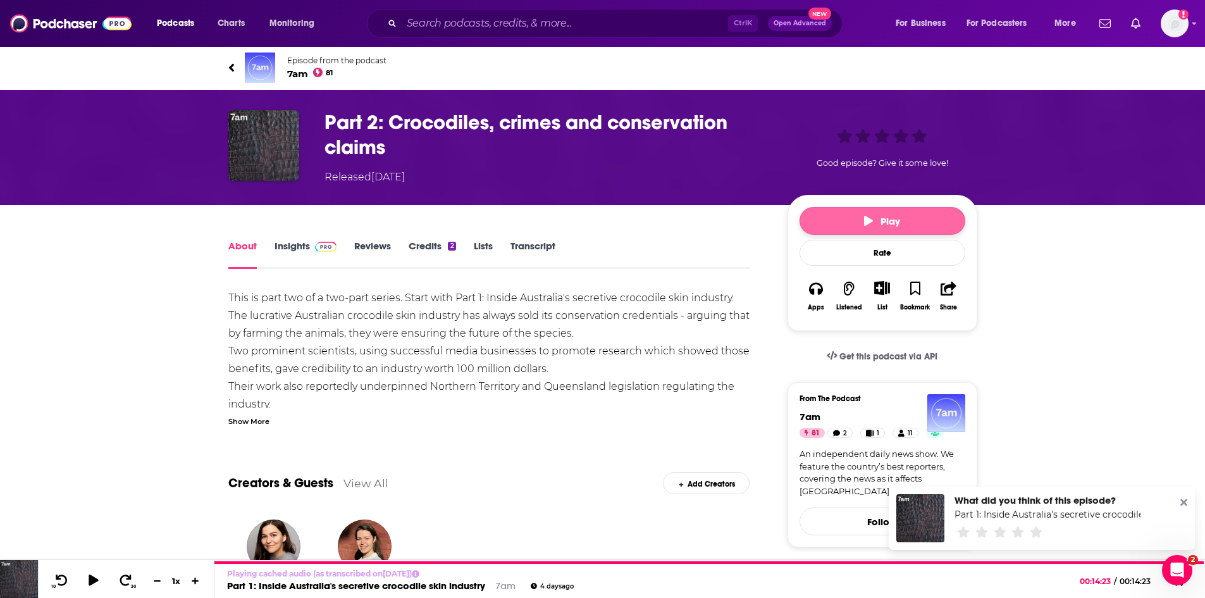
click at [846, 227] on button "Play" at bounding box center [882, 221] width 166 height 28
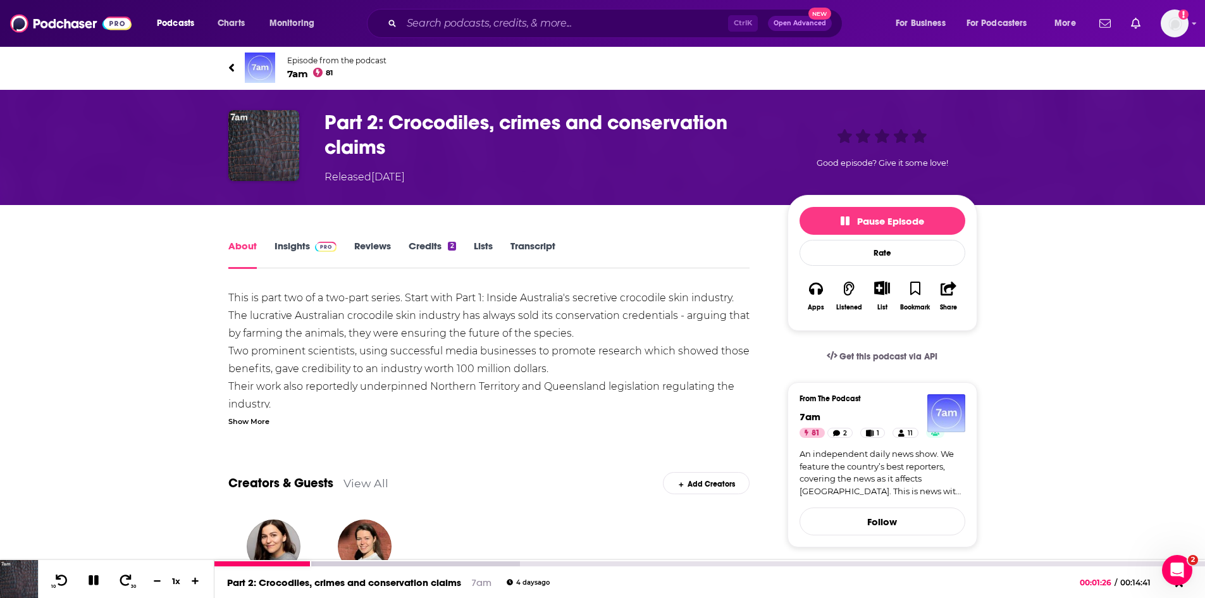
click at [88, 586] on icon at bounding box center [94, 579] width 15 height 11
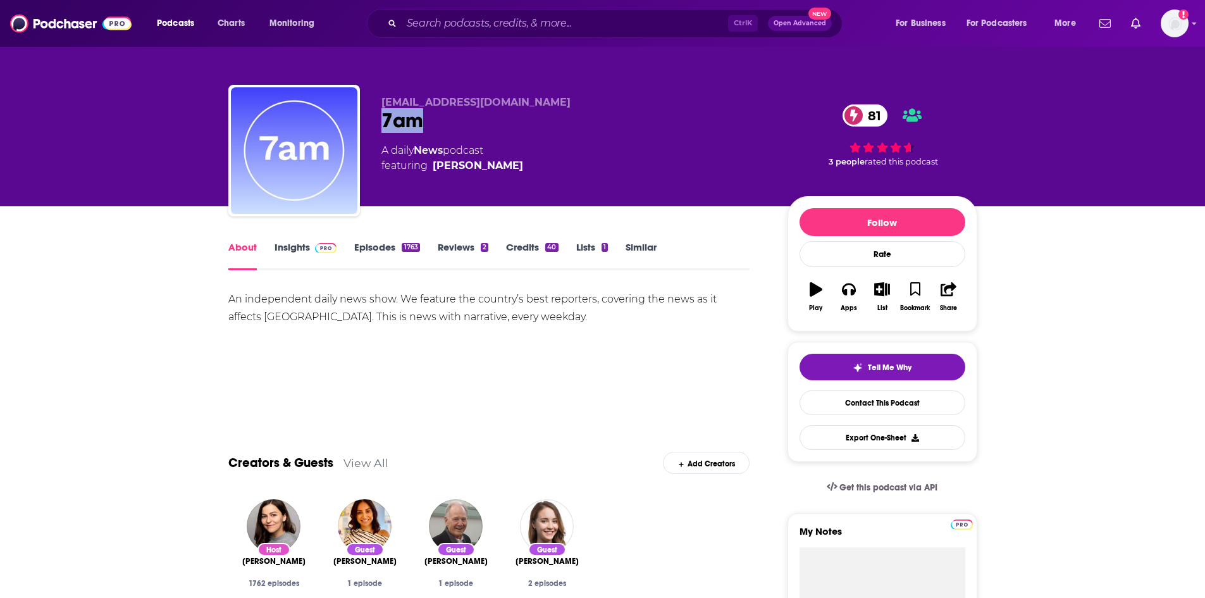
drag, startPoint x: 442, startPoint y: 121, endPoint x: 385, endPoint y: 118, distance: 57.0
click at [385, 118] on div "7am 81" at bounding box center [574, 120] width 386 height 25
copy h1 "7am"
click at [283, 249] on link "Insights" at bounding box center [305, 255] width 63 height 29
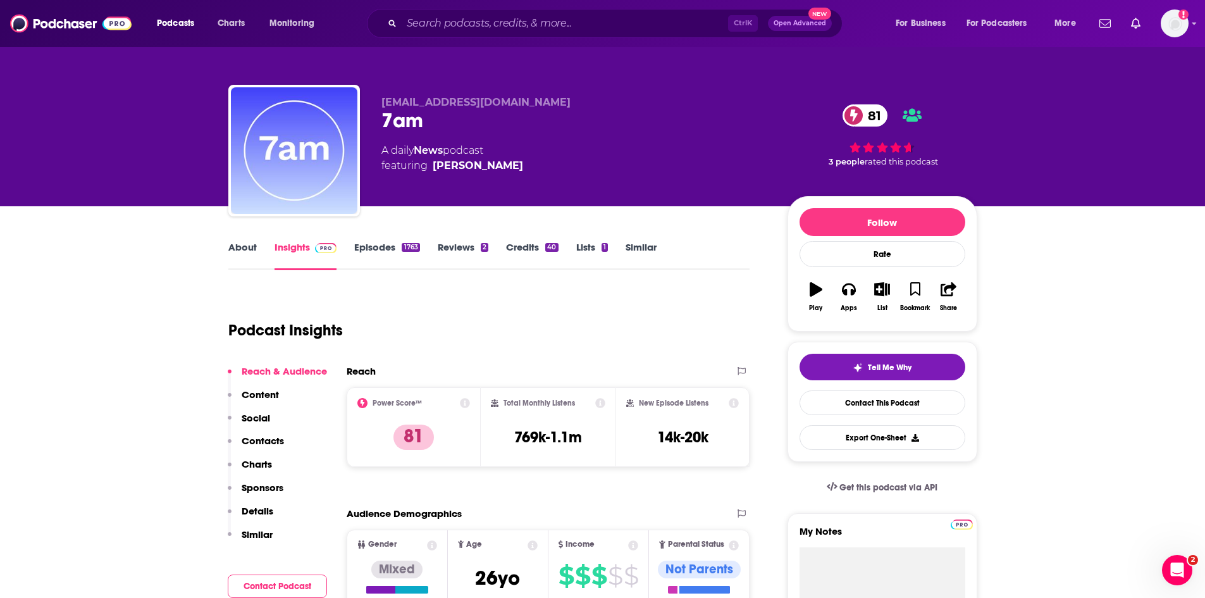
click at [238, 249] on link "About" at bounding box center [242, 255] width 28 height 29
